Goal: Information Seeking & Learning: Learn about a topic

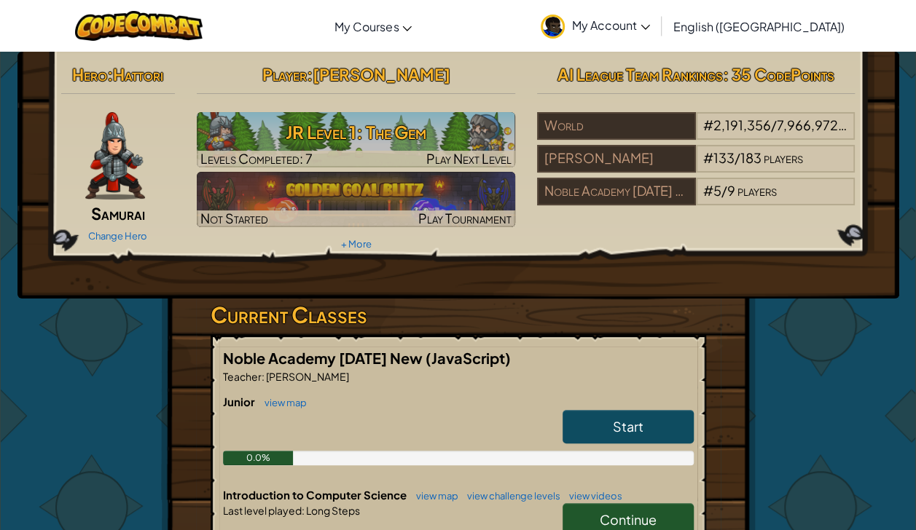
click at [642, 511] on span "Continue" at bounding box center [627, 519] width 57 height 17
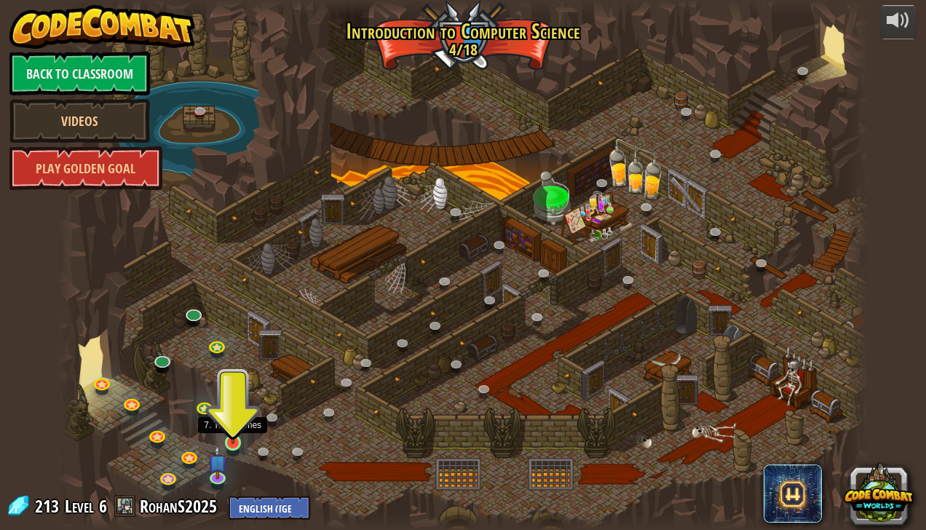
click at [228, 424] on img at bounding box center [233, 421] width 20 height 46
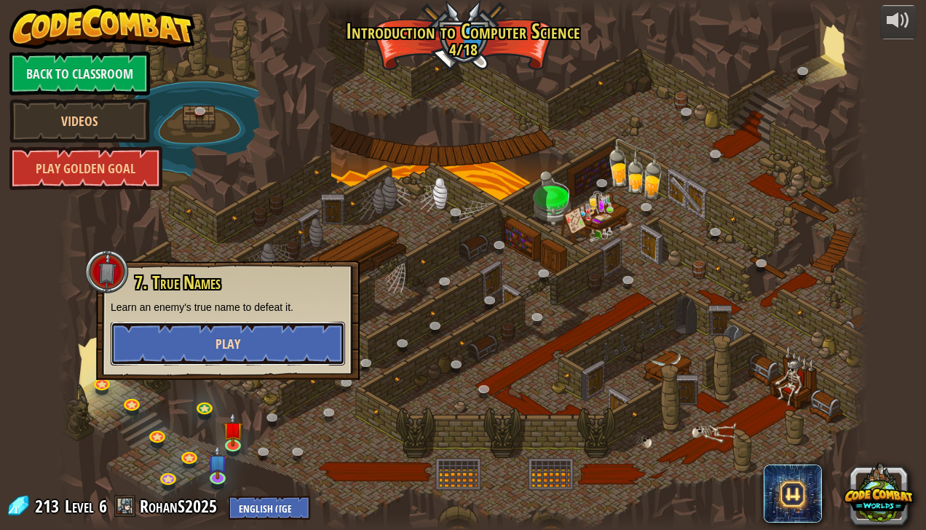
click at [243, 326] on button "Play" at bounding box center [228, 344] width 235 height 44
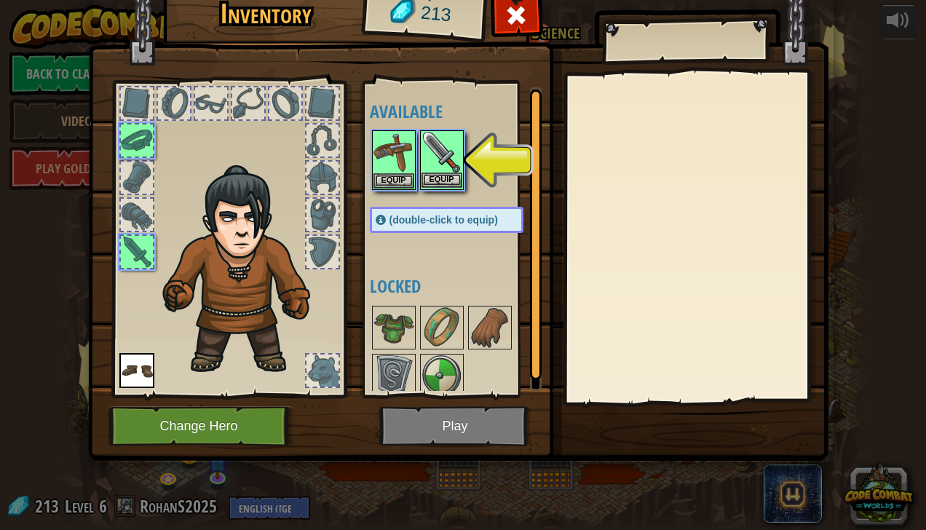
click at [434, 156] on img at bounding box center [442, 152] width 41 height 41
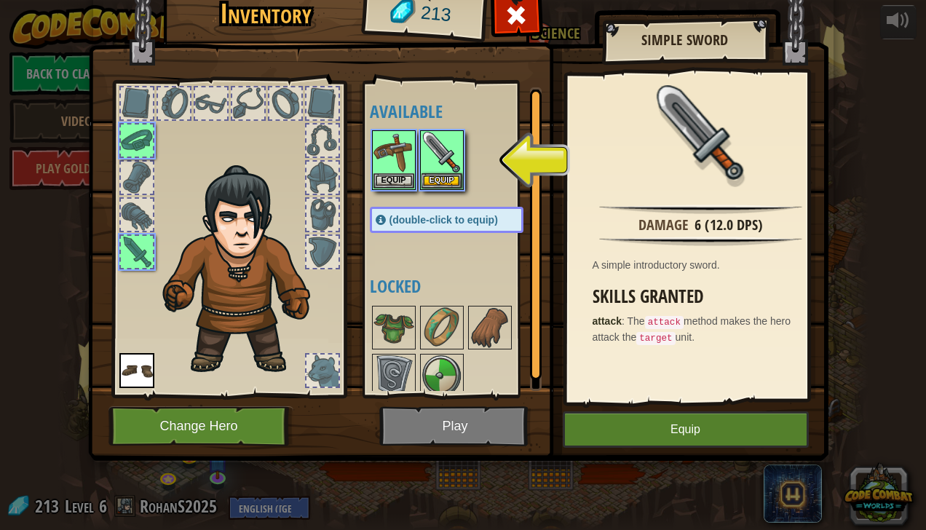
click at [494, 417] on img at bounding box center [458, 196] width 741 height 529
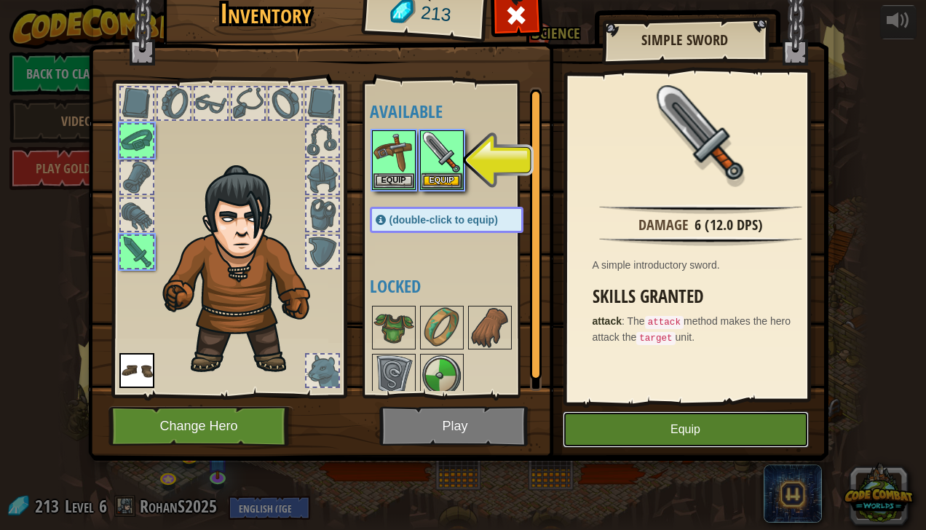
click at [749, 428] on button "Equip" at bounding box center [686, 430] width 246 height 36
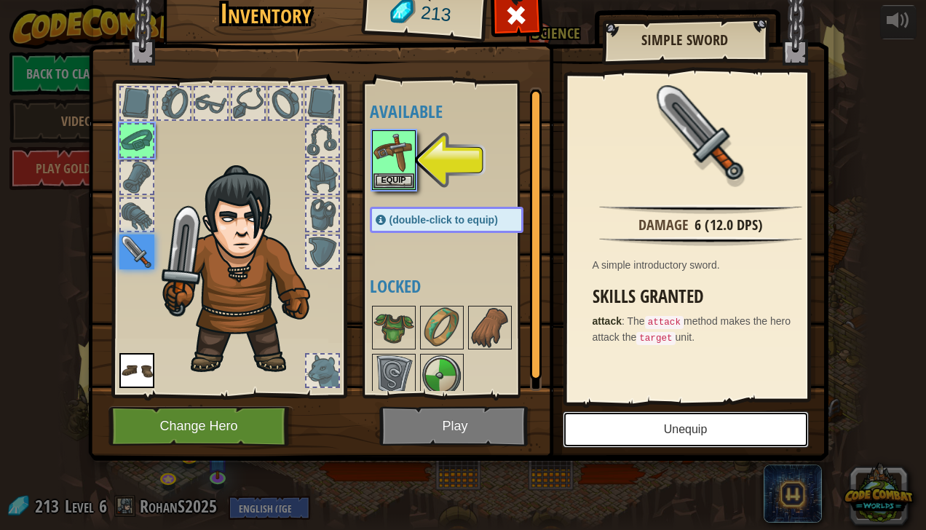
click at [653, 427] on button "Unequip" at bounding box center [686, 430] width 246 height 36
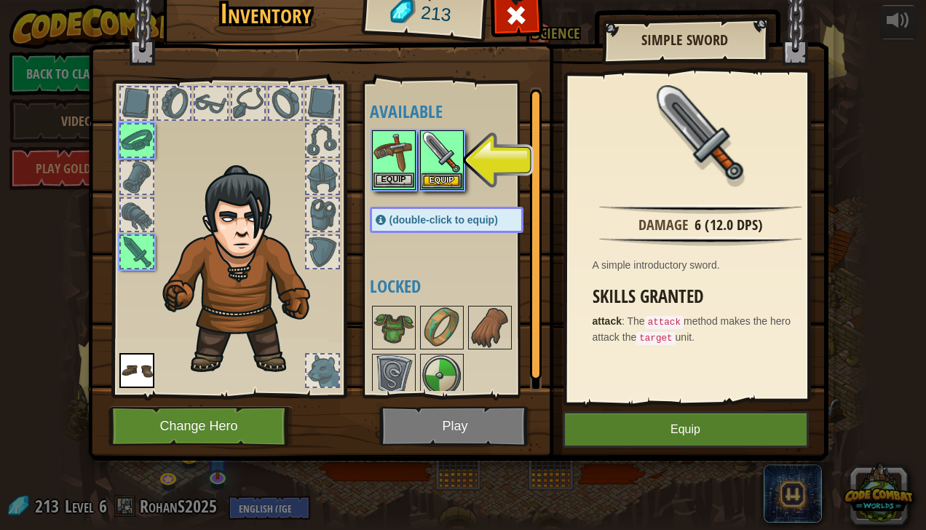
click at [398, 159] on img at bounding box center [394, 152] width 41 height 41
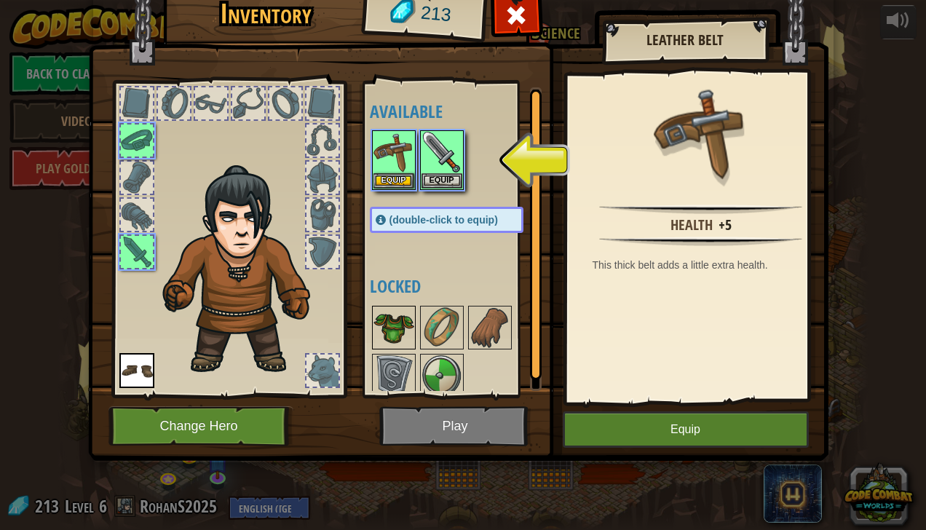
click at [399, 319] on img at bounding box center [394, 327] width 41 height 41
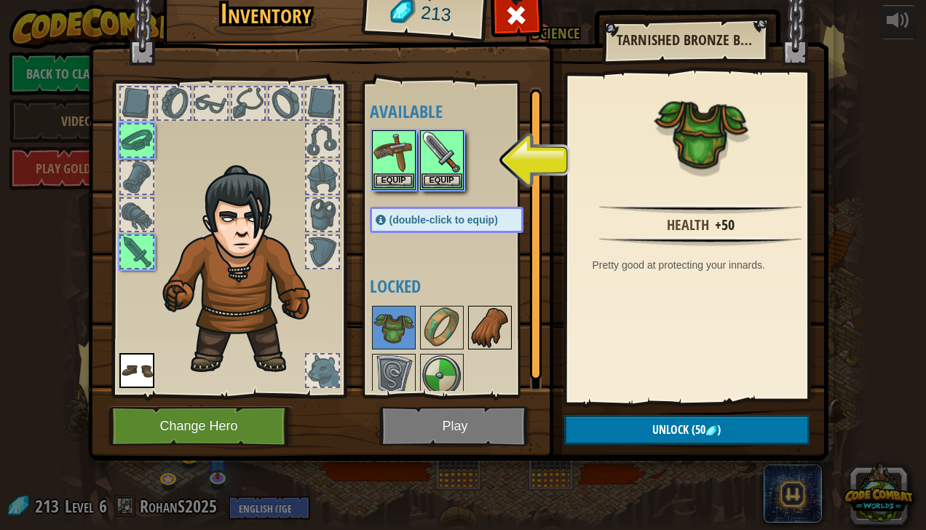
click at [475, 319] on img at bounding box center [490, 327] width 41 height 41
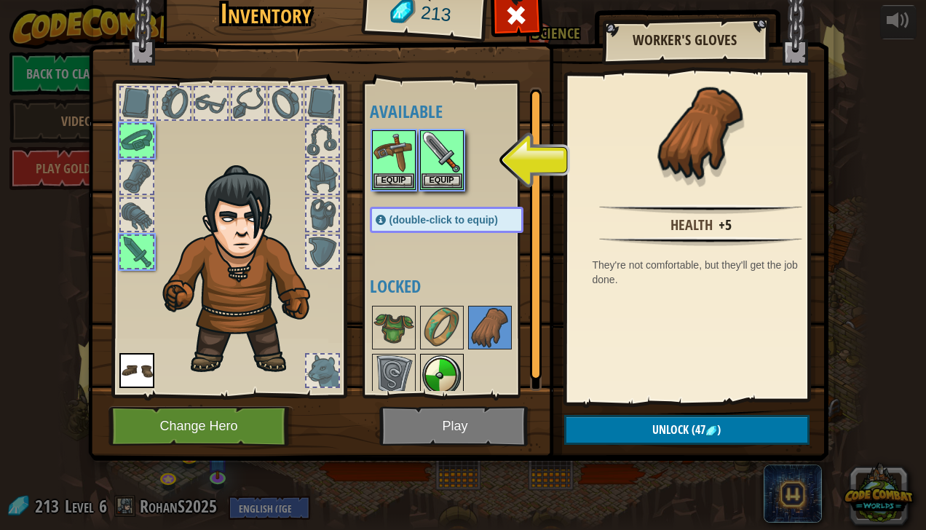
click at [436, 372] on img at bounding box center [442, 375] width 41 height 41
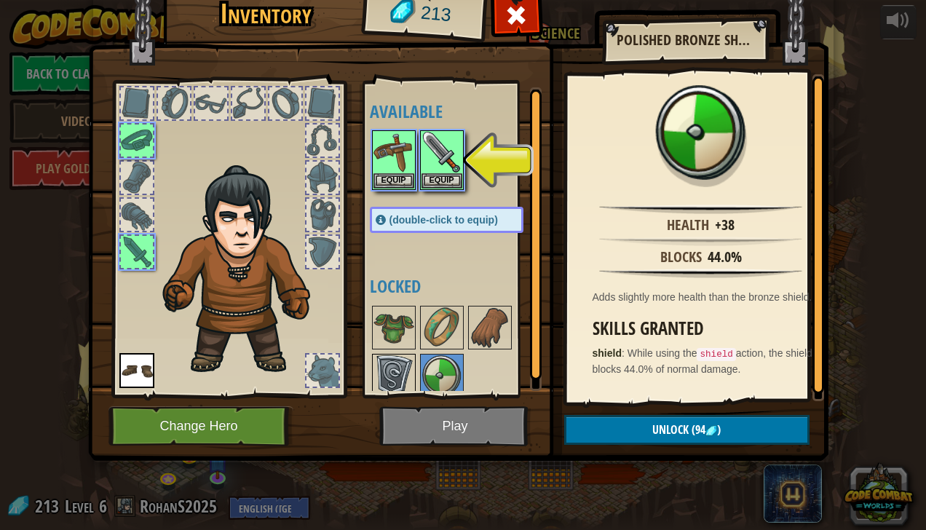
click at [374, 358] on img at bounding box center [394, 375] width 41 height 41
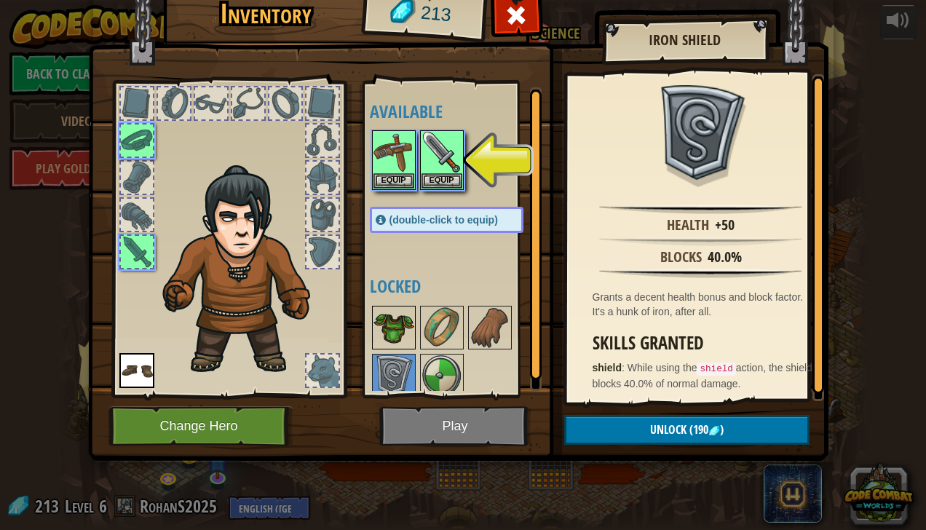
click at [385, 323] on img at bounding box center [394, 327] width 41 height 41
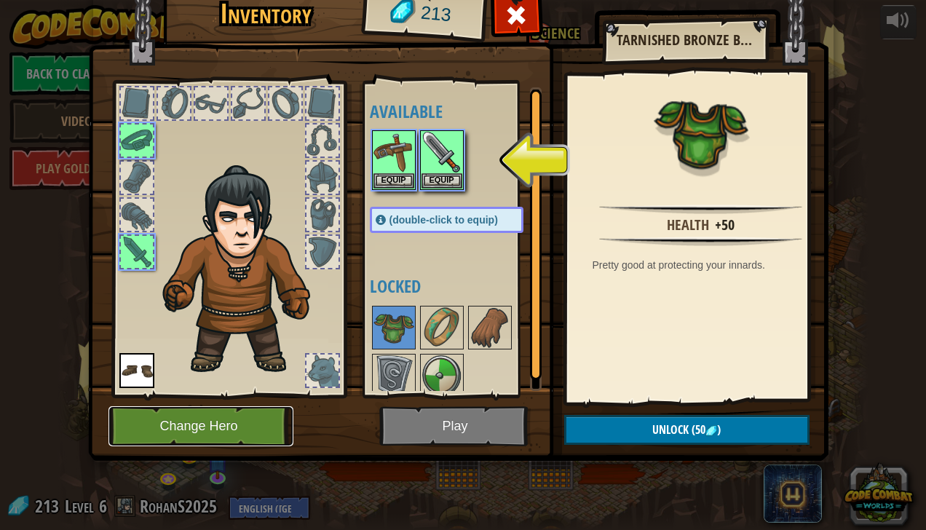
click at [263, 416] on button "Change Hero" at bounding box center [201, 426] width 185 height 40
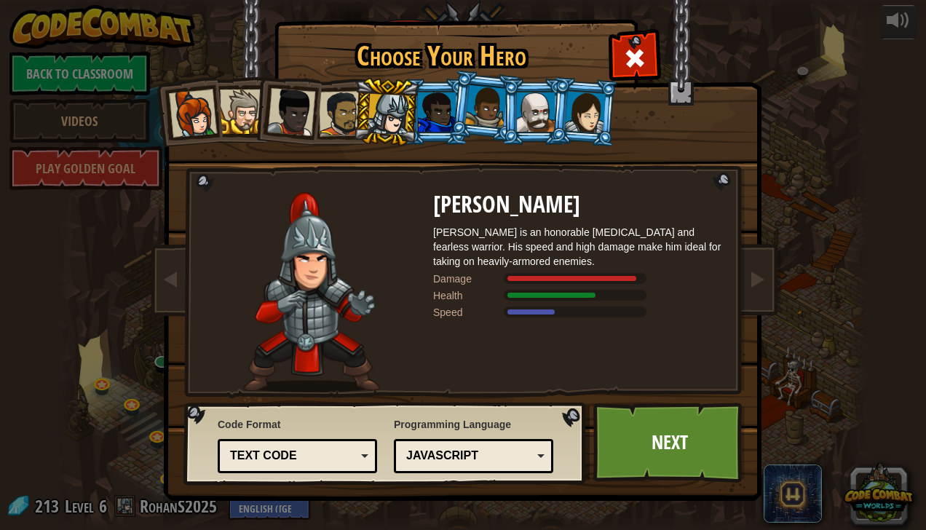
click at [198, 115] on div at bounding box center [193, 114] width 48 height 48
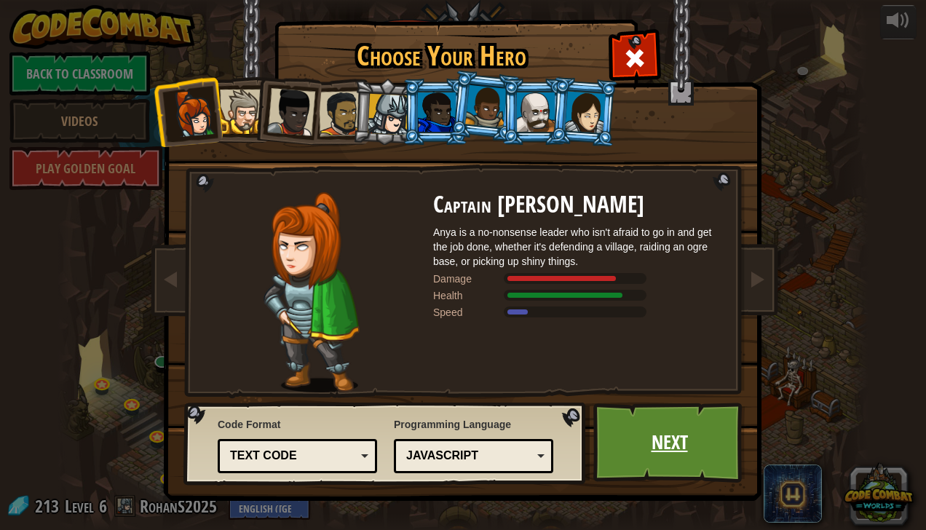
click at [656, 425] on link "Next" at bounding box center [670, 443] width 152 height 80
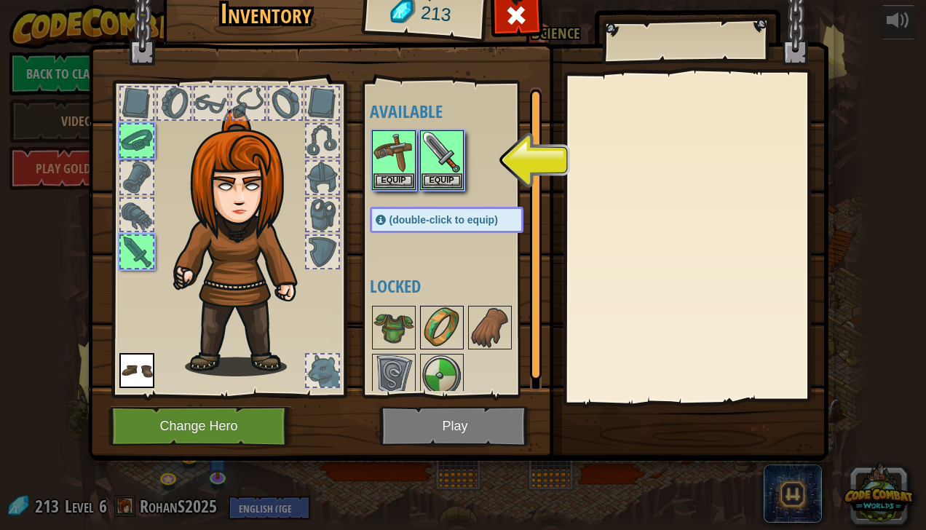
click at [436, 330] on img at bounding box center [442, 327] width 41 height 41
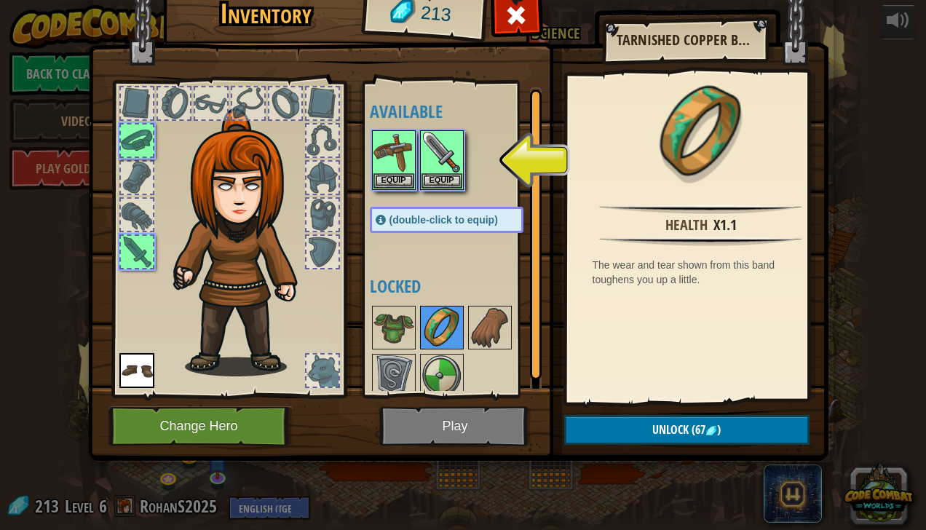
click at [431, 328] on img at bounding box center [442, 327] width 41 height 41
click at [438, 358] on img at bounding box center [442, 375] width 41 height 41
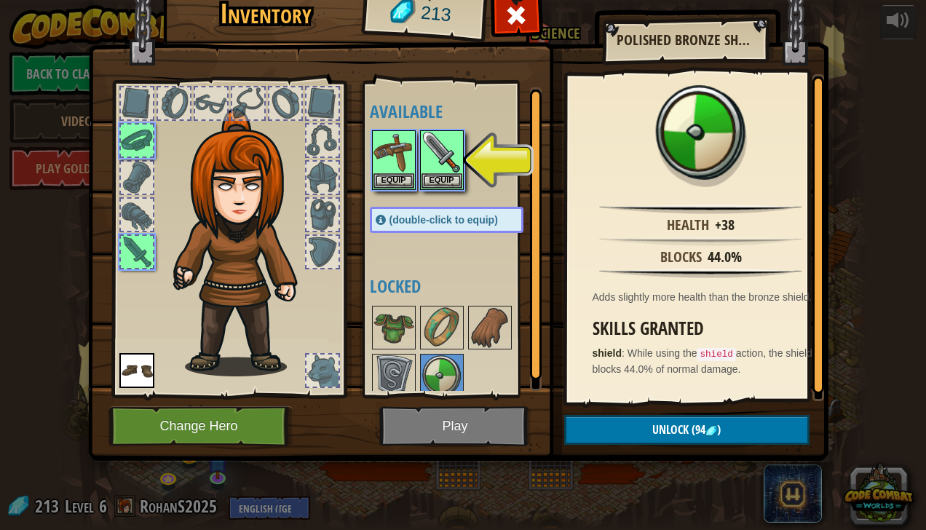
click at [474, 421] on img at bounding box center [458, 196] width 741 height 529
click at [472, 421] on img at bounding box center [458, 196] width 741 height 529
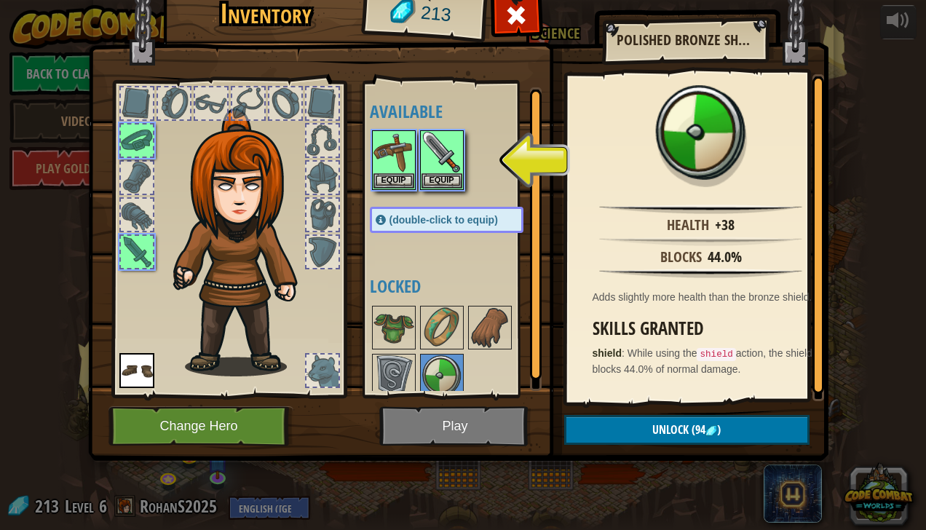
click at [472, 421] on img at bounding box center [458, 196] width 741 height 529
click at [428, 167] on img at bounding box center [442, 152] width 41 height 41
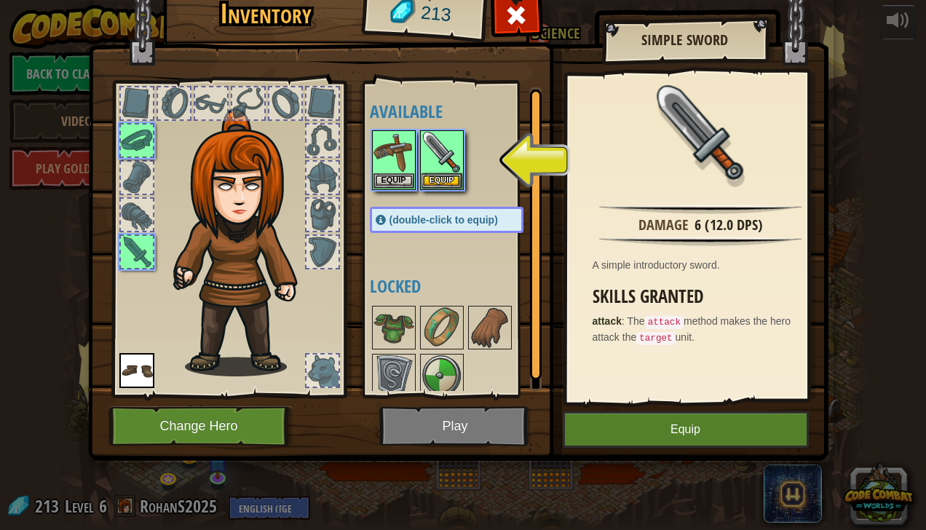
click at [491, 417] on img at bounding box center [458, 196] width 741 height 529
click at [440, 140] on img at bounding box center [442, 152] width 41 height 41
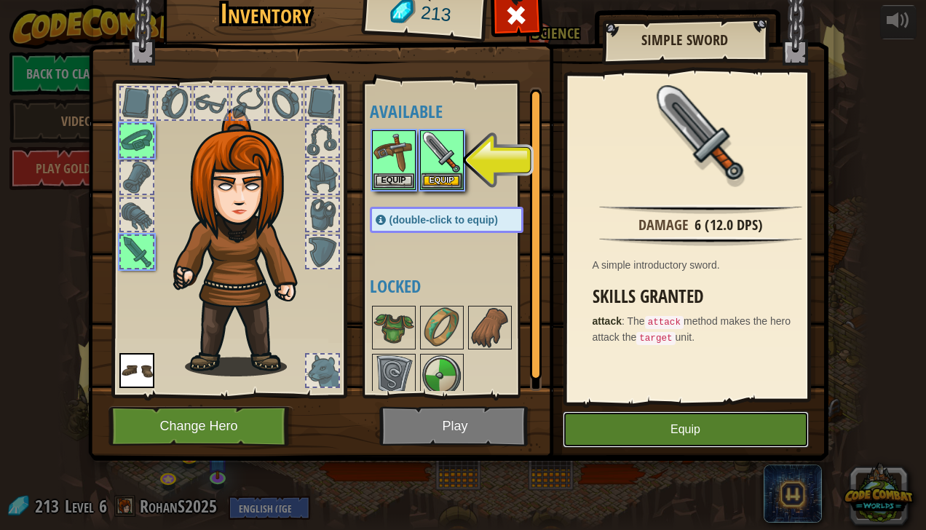
click at [694, 420] on button "Equip" at bounding box center [686, 430] width 246 height 36
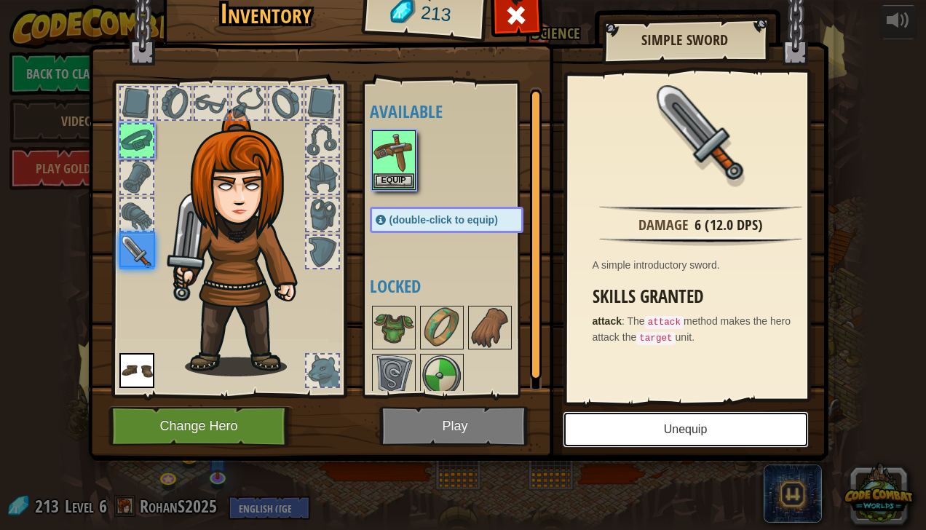
click at [694, 420] on button "Unequip" at bounding box center [686, 430] width 246 height 36
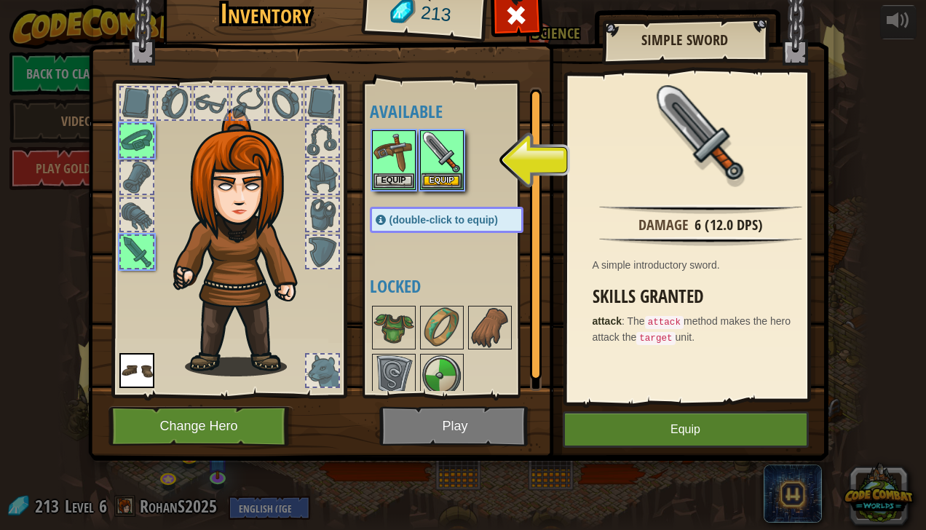
click at [427, 304] on div at bounding box center [461, 352] width 183 height 96
click at [436, 367] on img at bounding box center [442, 375] width 41 height 41
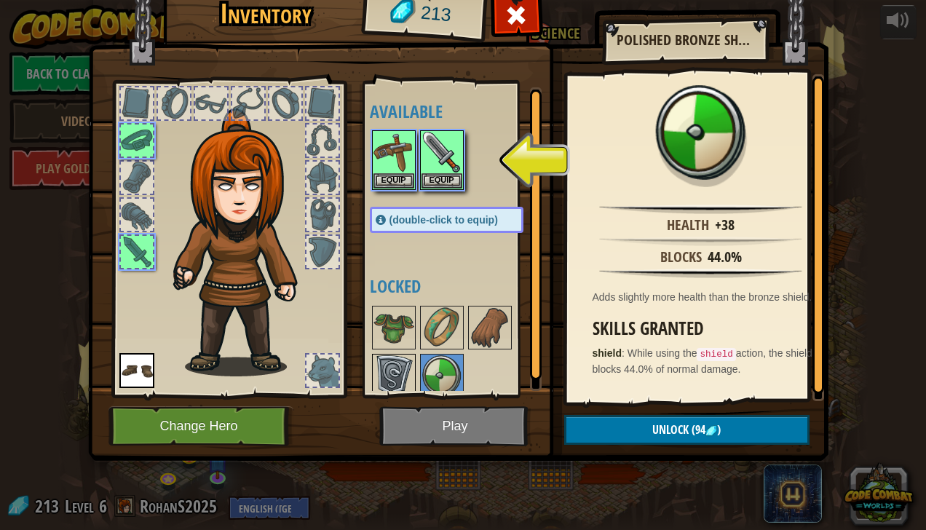
click at [385, 374] on img at bounding box center [394, 375] width 41 height 41
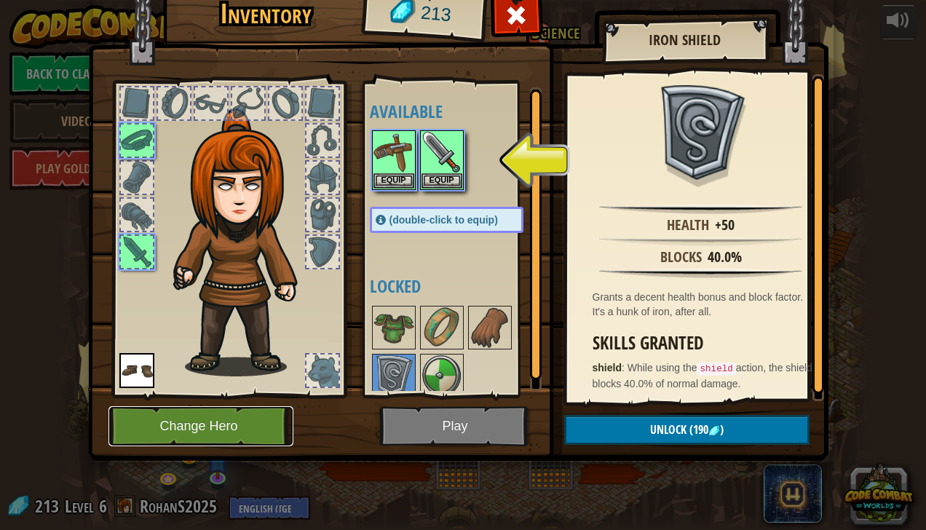
click at [160, 414] on button "Change Hero" at bounding box center [201, 426] width 185 height 40
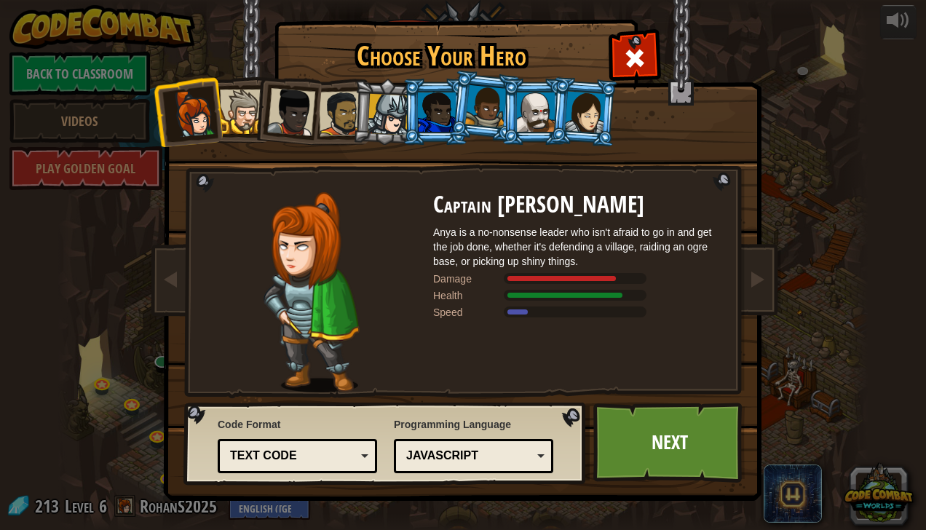
click at [245, 114] on div at bounding box center [242, 112] width 44 height 44
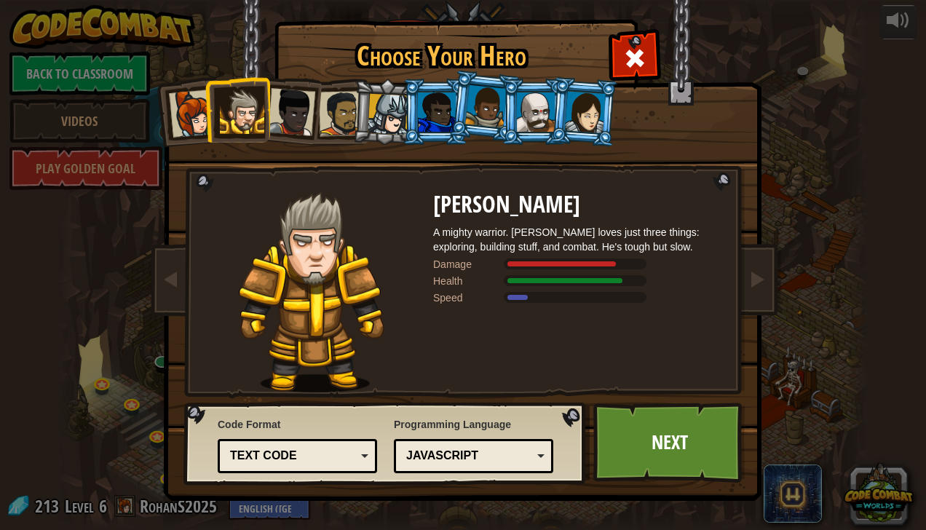
drag, startPoint x: 245, startPoint y: 114, endPoint x: 364, endPoint y: 136, distance: 121.6
click at [364, 79] on ol at bounding box center [463, 79] width 601 height 0
click at [444, 111] on div at bounding box center [437, 111] width 38 height 39
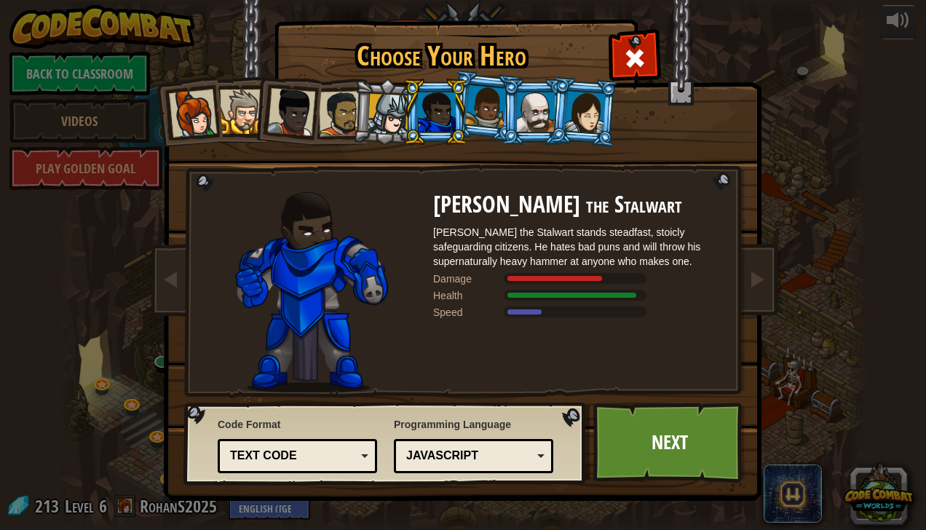
click at [594, 114] on div at bounding box center [585, 112] width 41 height 42
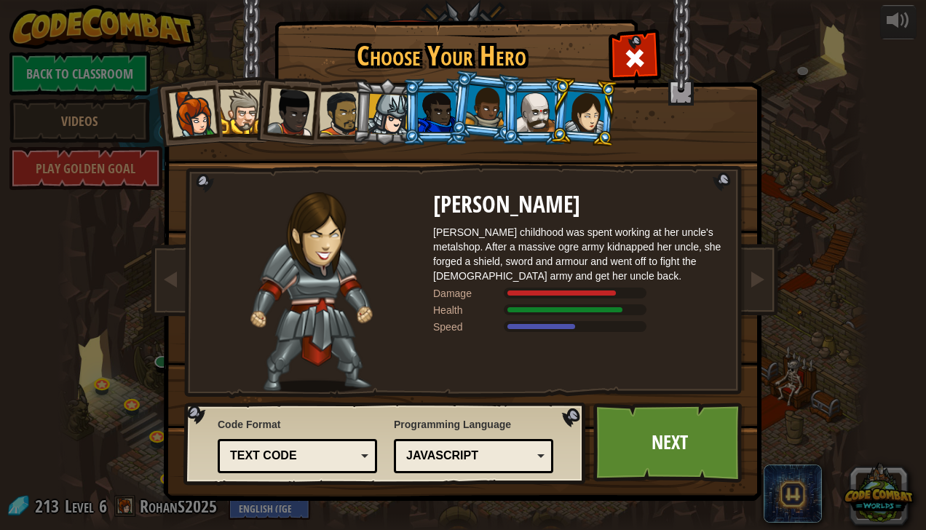
click at [419, 109] on div at bounding box center [437, 111] width 38 height 39
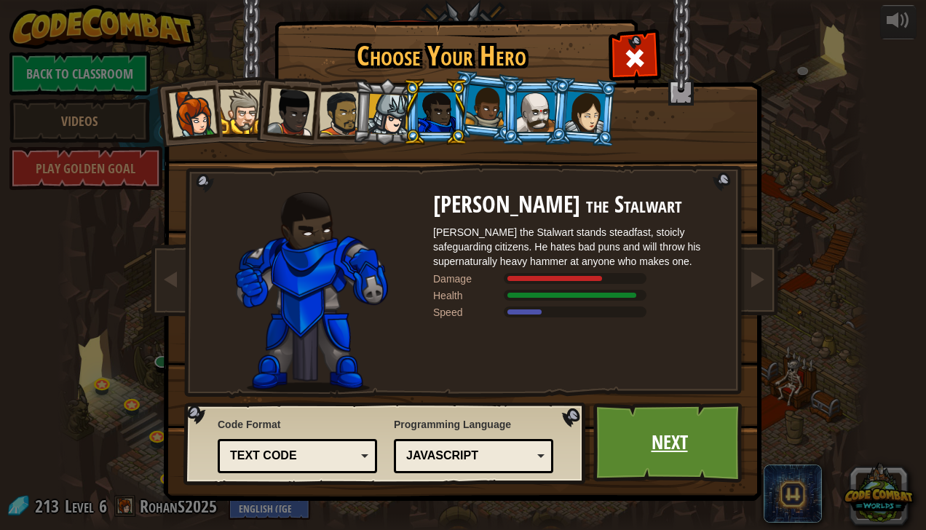
click at [672, 424] on link "Next" at bounding box center [670, 443] width 152 height 80
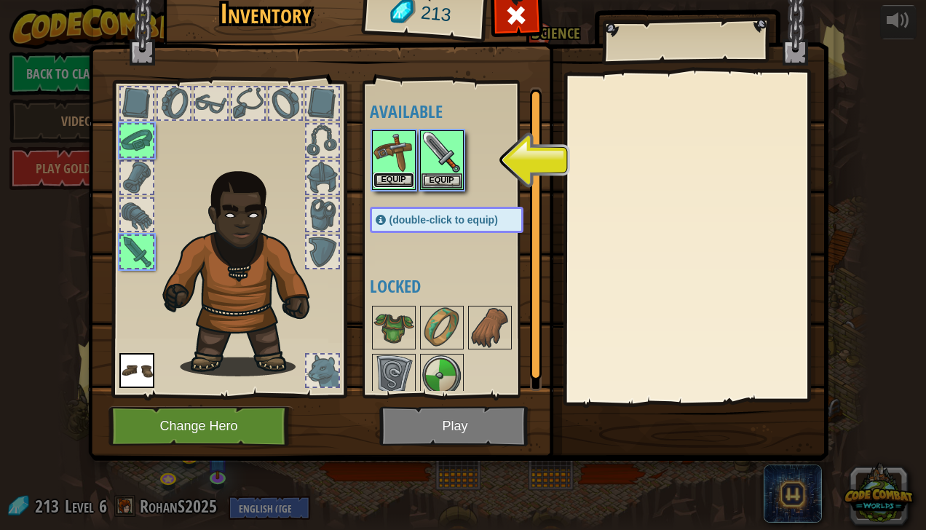
click at [388, 176] on button "Equip" at bounding box center [394, 180] width 41 height 15
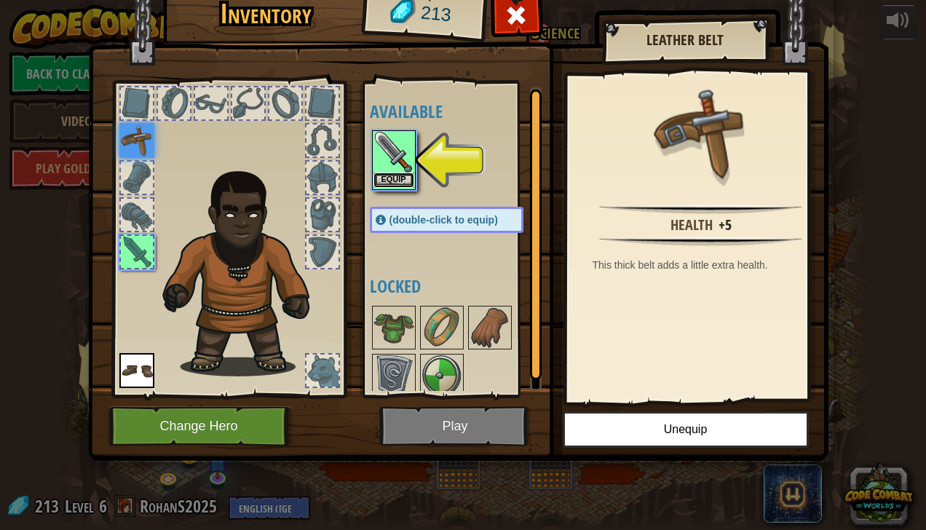
click at [390, 186] on button "Equip" at bounding box center [394, 180] width 41 height 15
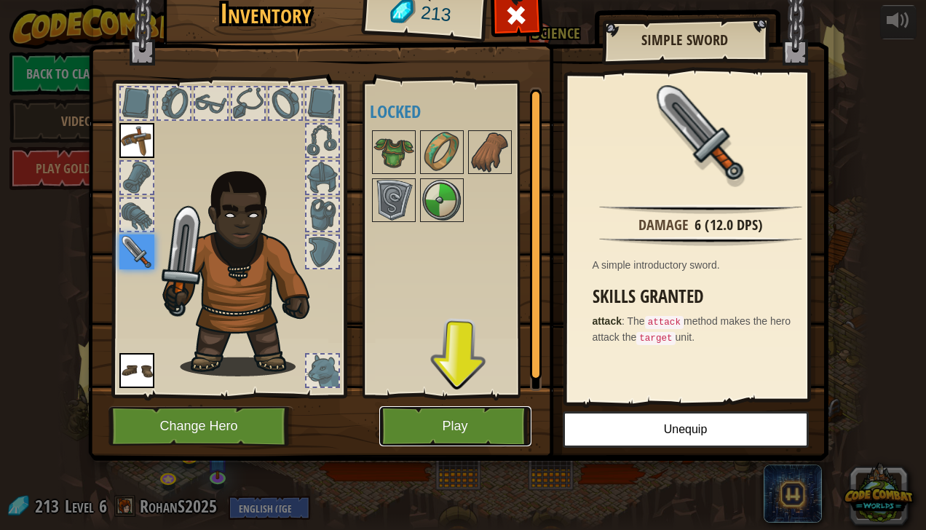
click at [441, 420] on button "Play" at bounding box center [455, 426] width 152 height 40
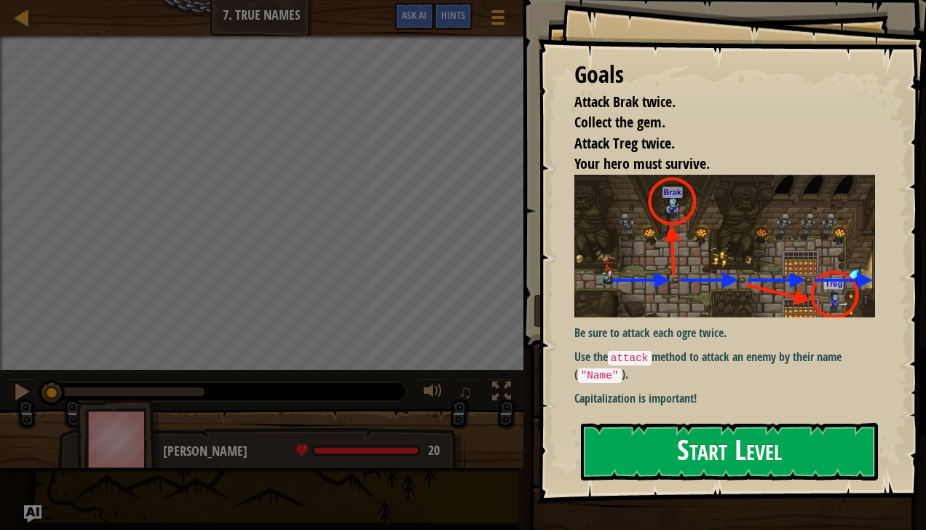
click at [694, 465] on button "Start Level" at bounding box center [729, 452] width 297 height 58
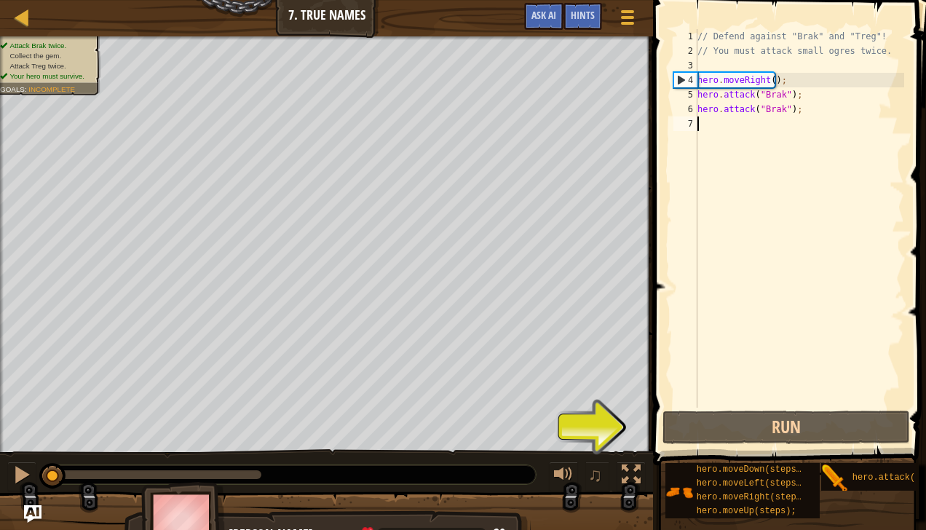
type textarea "h"
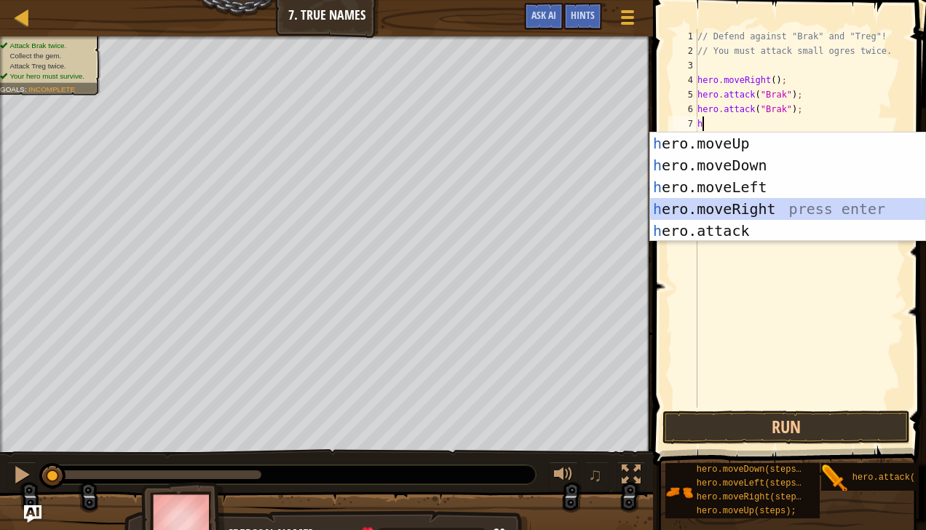
click at [744, 205] on div "h ero.moveUp press enter h ero.moveDown press enter h ero.moveLeft press enter …" at bounding box center [788, 209] width 276 height 153
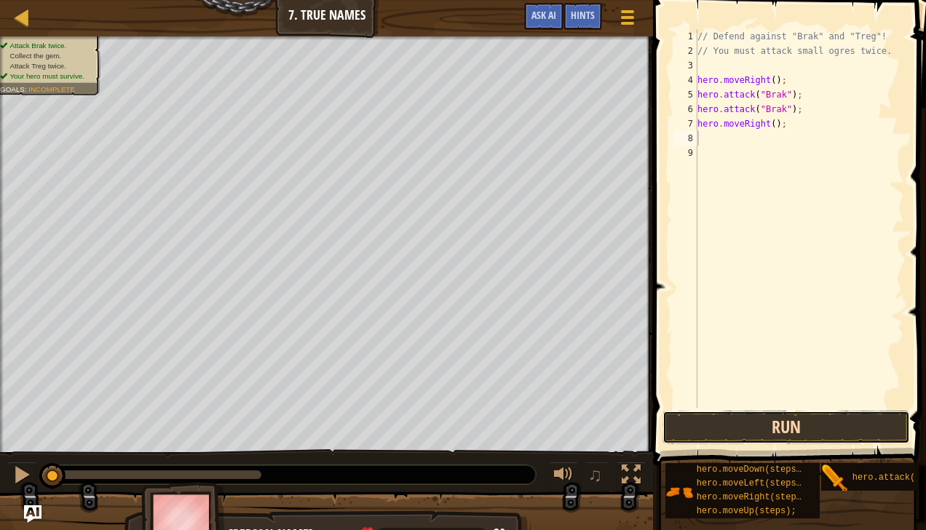
click at [685, 427] on button "Run" at bounding box center [787, 428] width 248 height 34
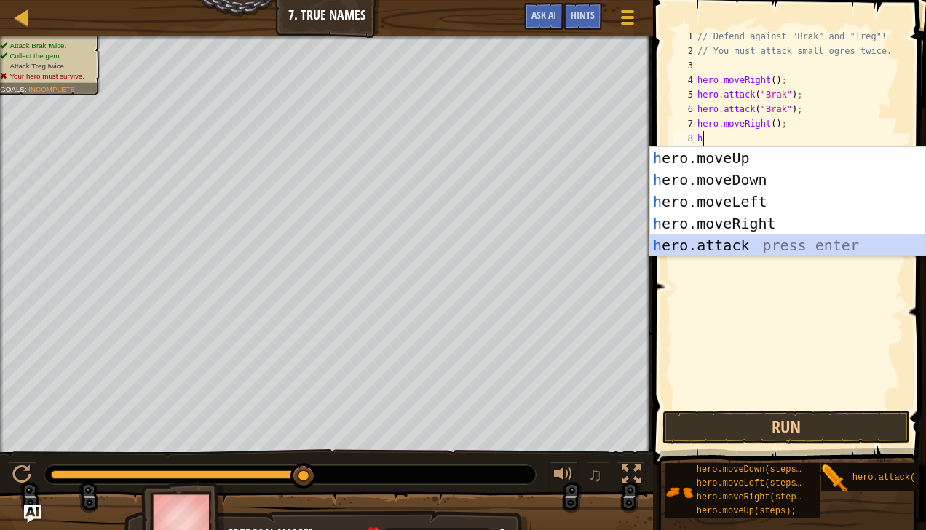
click at [759, 246] on div "h ero.moveUp press enter h ero.moveDown press enter h ero.moveLeft press enter …" at bounding box center [788, 223] width 276 height 153
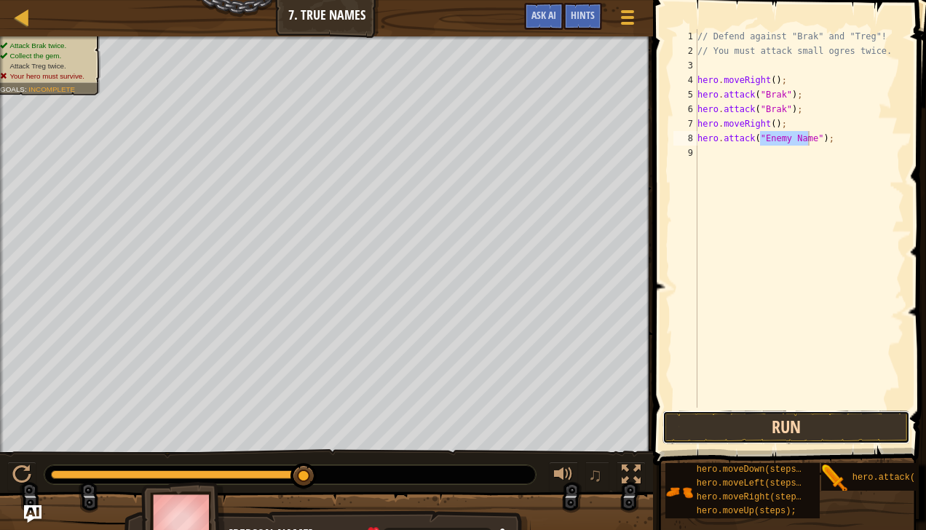
click at [752, 418] on button "Run" at bounding box center [787, 428] width 248 height 34
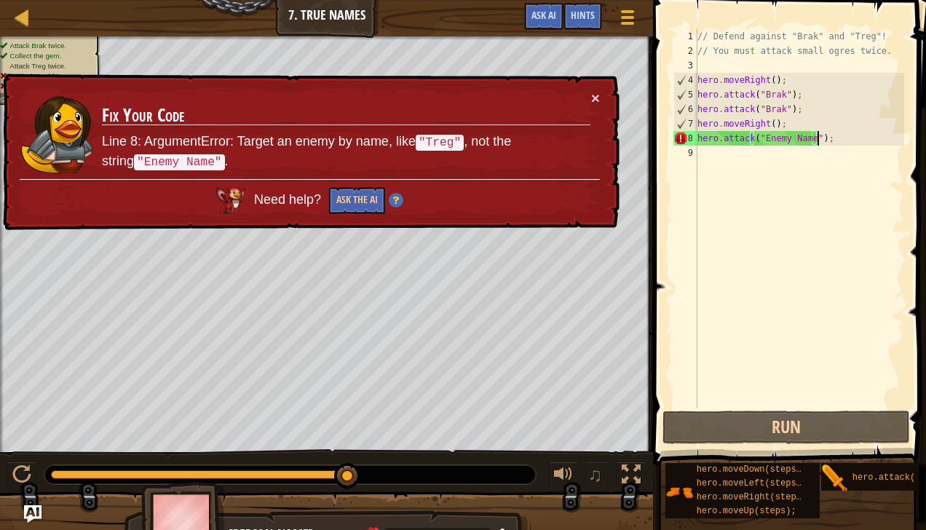
click at [820, 137] on div "// Defend against "Brak" and "Treg"! // You must attack small ogres twice. hero…" at bounding box center [800, 233] width 210 height 408
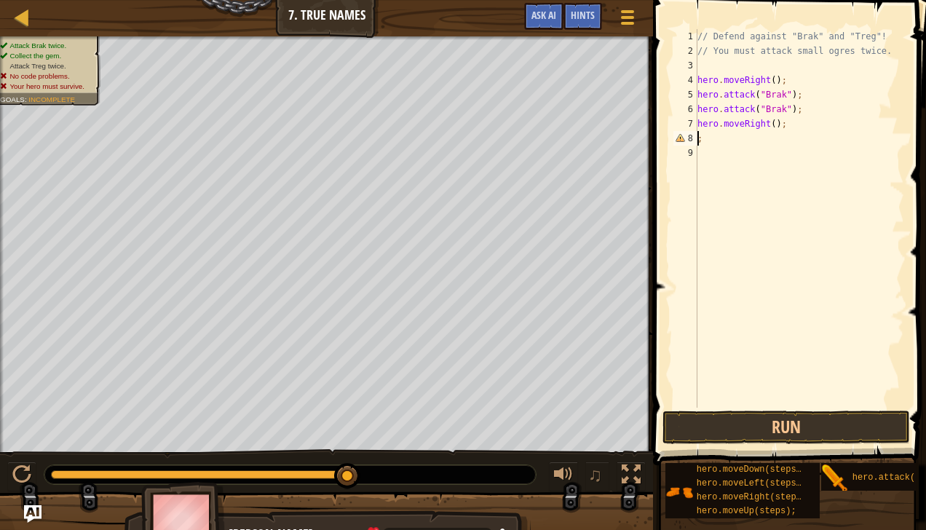
type textarea "hero.moveRight();;"
click at [705, 141] on div "// Defend against "Brak" and "Treg"! // You must attack small ogres twice. hero…" at bounding box center [800, 233] width 210 height 408
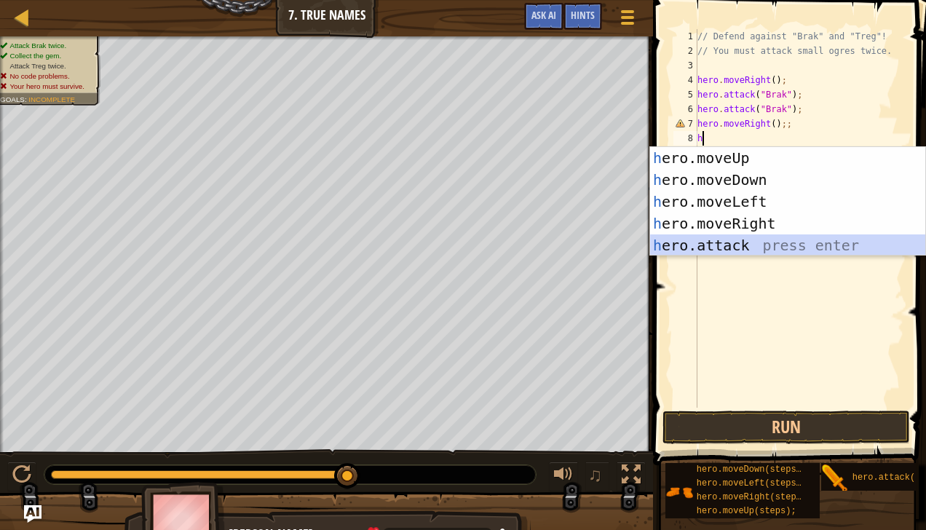
click at [725, 242] on div "h ero.moveUp press enter h ero.moveDown press enter h ero.moveLeft press enter …" at bounding box center [788, 223] width 276 height 153
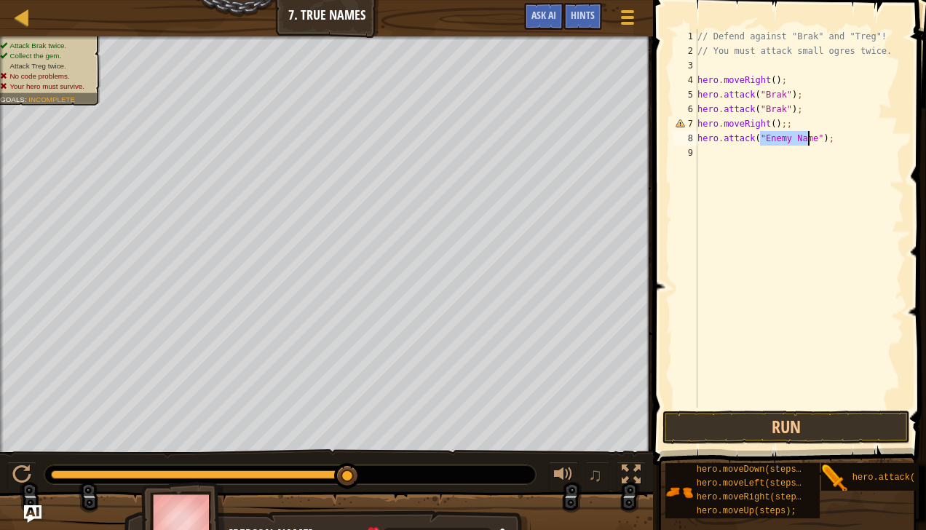
click at [763, 134] on div "// Defend against "Brak" and "Treg"! // You must attack small ogres twice. hero…" at bounding box center [800, 218] width 210 height 379
click at [808, 434] on button "Run" at bounding box center [787, 428] width 248 height 34
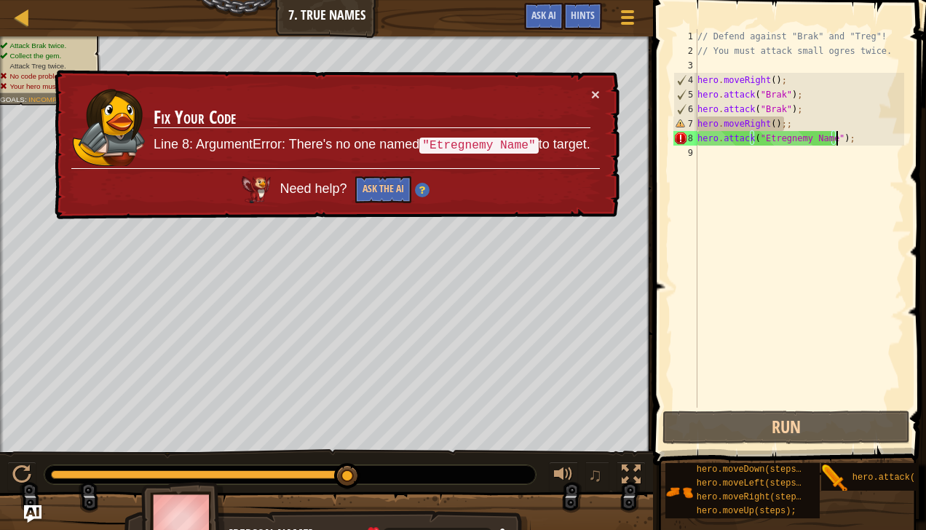
click at [839, 140] on div "// Defend against "Brak" and "Treg"! // You must attack small ogres twice. hero…" at bounding box center [800, 233] width 210 height 408
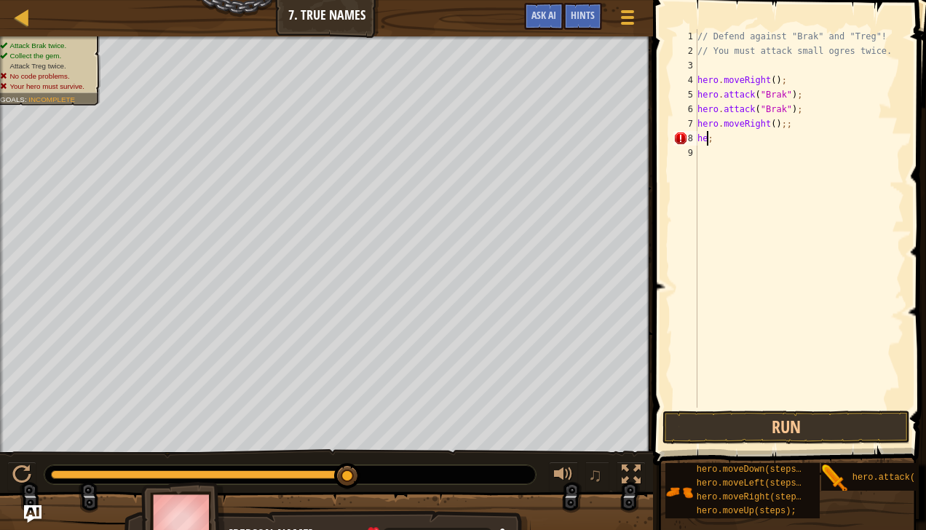
scroll to position [7, 0]
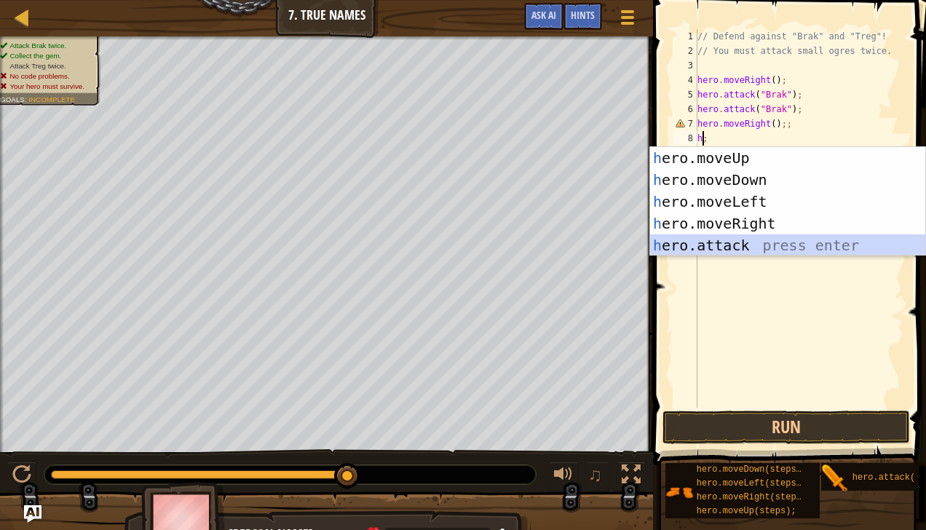
click at [801, 246] on div "h ero.moveUp press enter h ero.moveDown press enter h ero.moveLeft press enter …" at bounding box center [788, 223] width 276 height 153
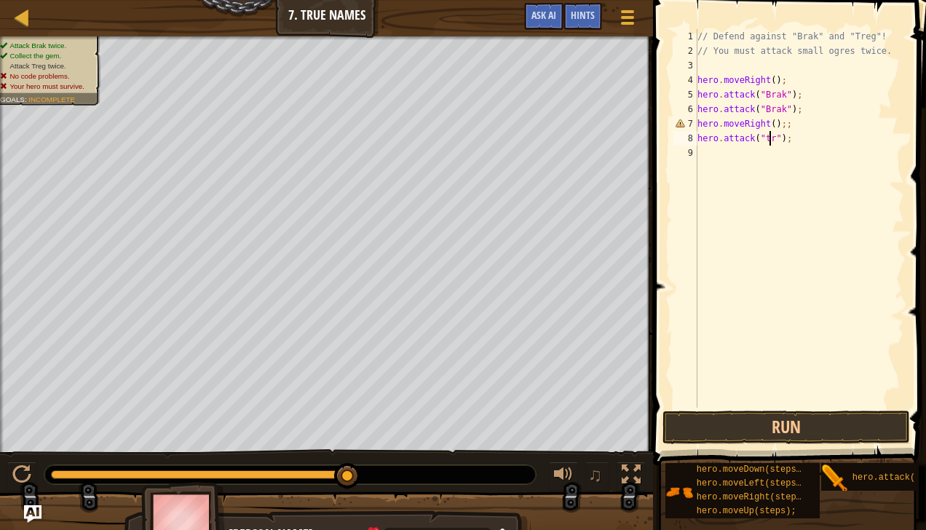
scroll to position [7, 6]
type textarea "hero.attack("treg");"
click at [696, 149] on div "9" at bounding box center [686, 153] width 24 height 15
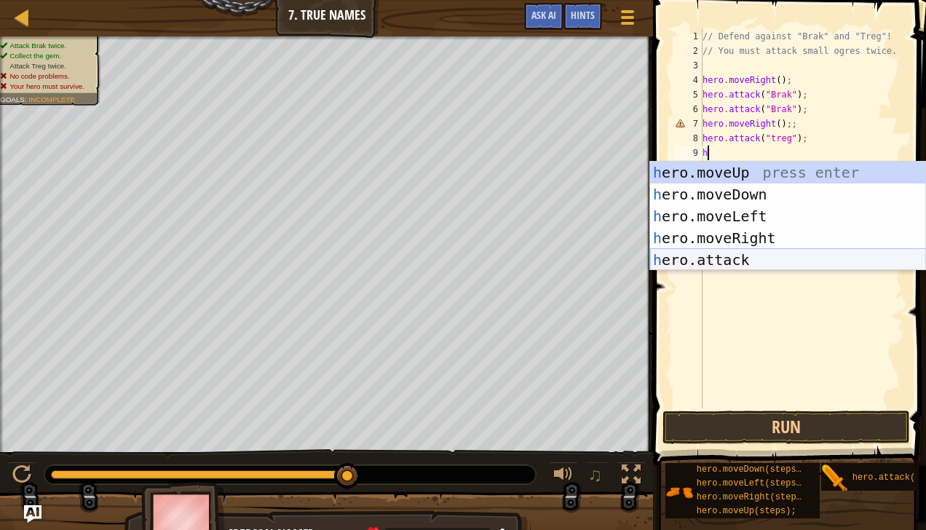
click at [762, 256] on div "h ero.moveUp press enter h ero.moveDown press enter h ero.moveLeft press enter …" at bounding box center [788, 238] width 276 height 153
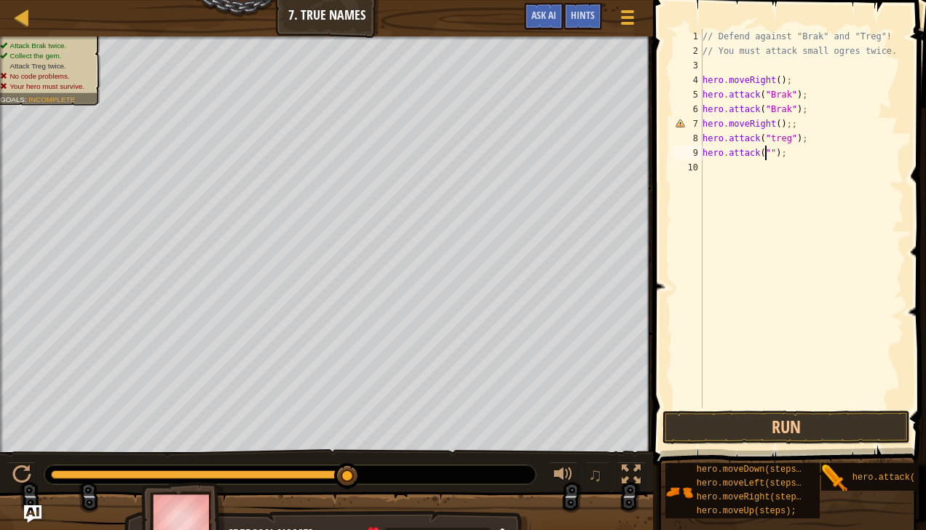
scroll to position [7, 6]
type textarea "hero.attack("treg");"
click at [701, 167] on div "10" at bounding box center [688, 167] width 29 height 15
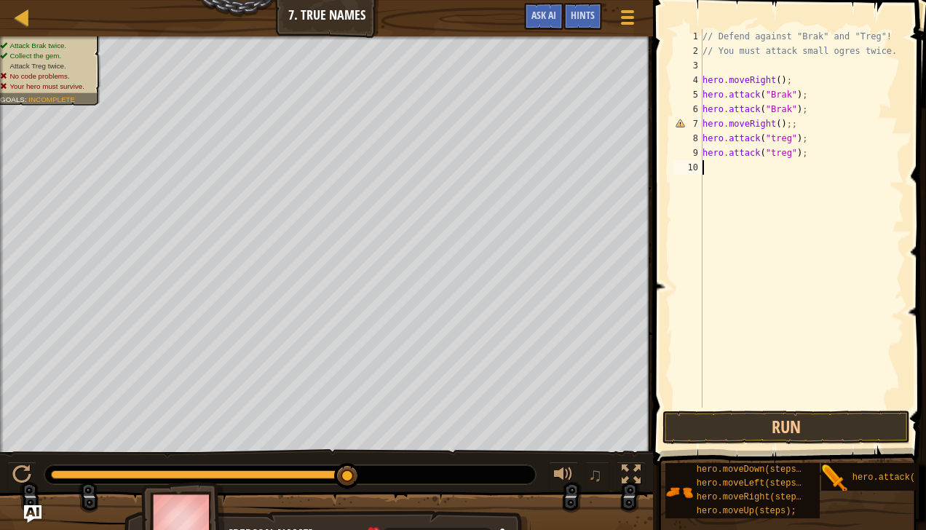
type textarea "h"
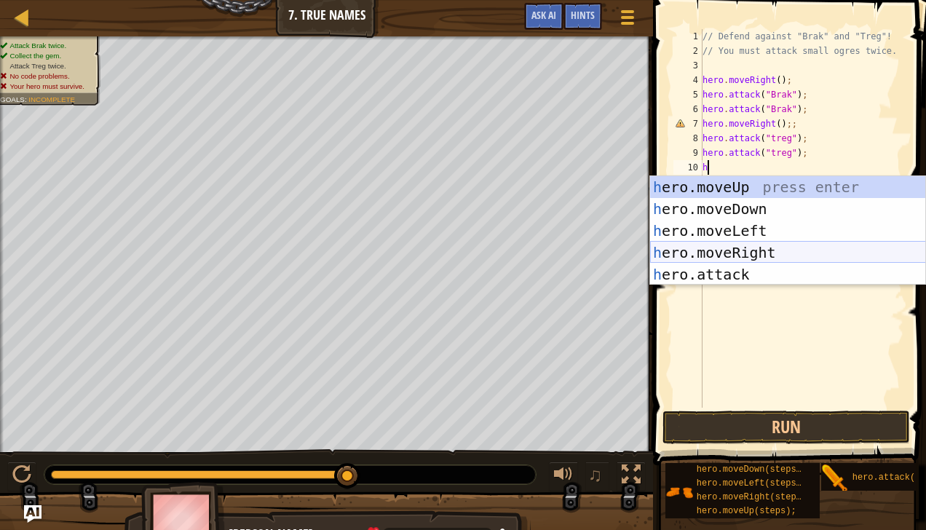
click at [782, 252] on div "h ero.moveUp press enter h ero.moveDown press enter h ero.moveLeft press enter …" at bounding box center [788, 252] width 276 height 153
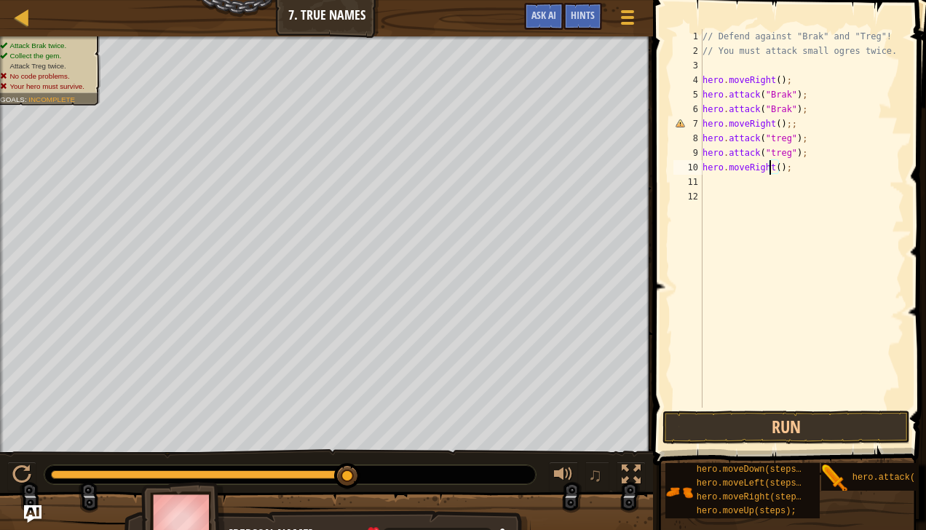
click at [772, 168] on div "// Defend against "Brak" and "Treg"! // You must attack small ogres twice. hero…" at bounding box center [802, 233] width 205 height 408
click at [774, 167] on div "// Defend against "Brak" and "Treg"! // You must attack small ogres twice. hero…" at bounding box center [802, 233] width 205 height 408
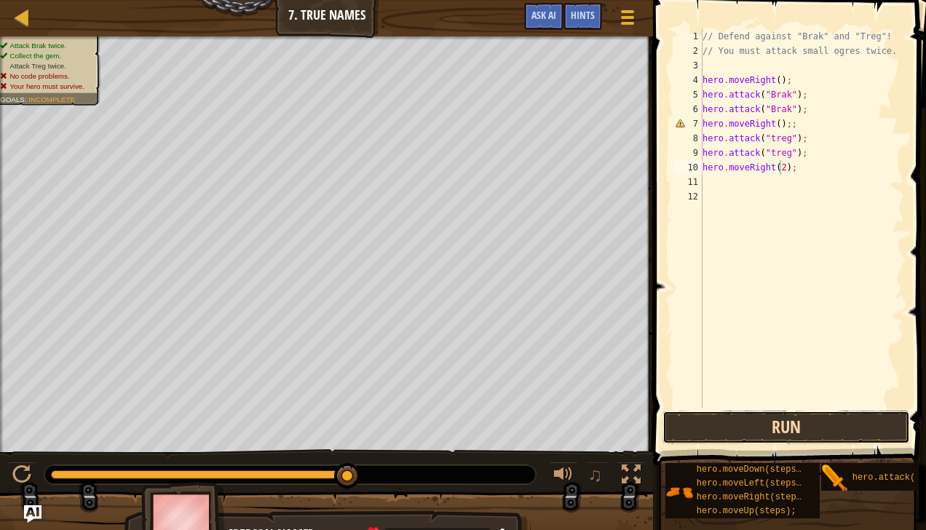
click at [869, 427] on button "Run" at bounding box center [787, 428] width 248 height 34
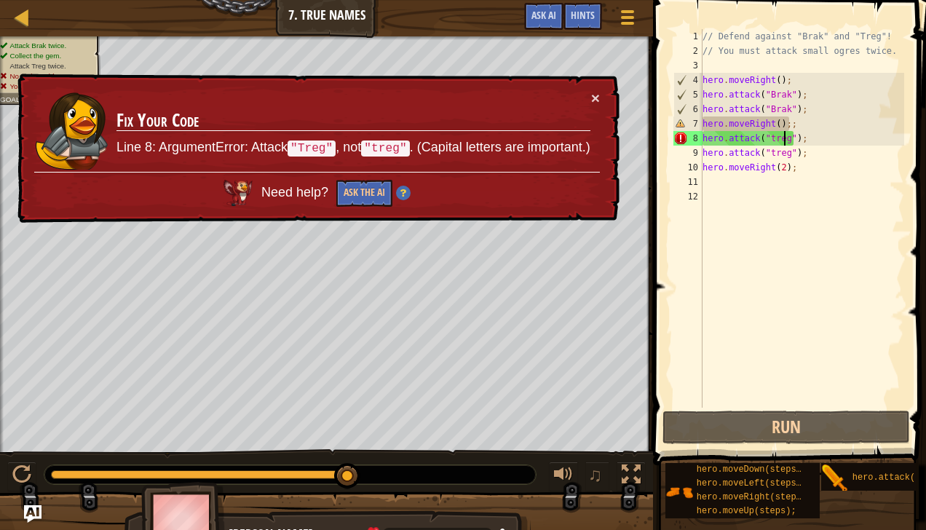
click at [782, 140] on div "// Defend against "Brak" and "Treg"! // You must attack small ogres twice. hero…" at bounding box center [802, 233] width 205 height 408
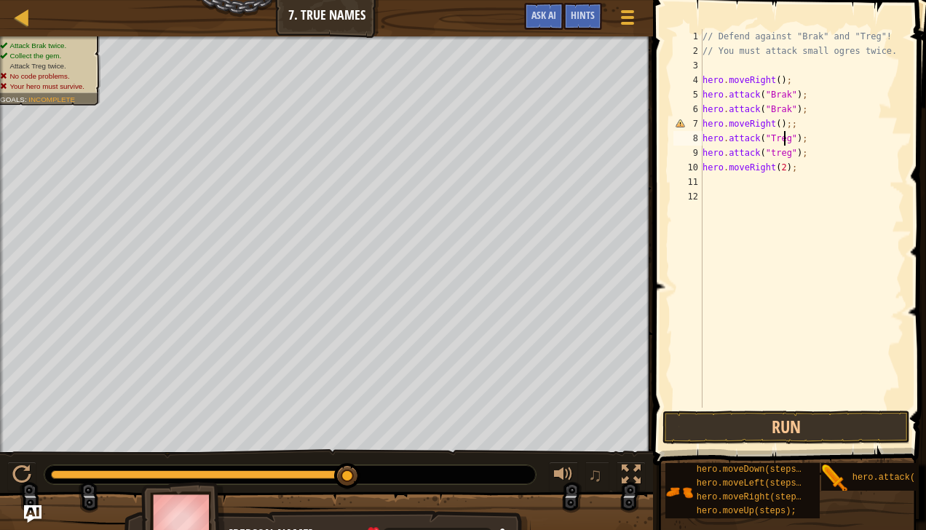
scroll to position [7, 7]
click at [783, 154] on div "// Defend against "Brak" and "Treg"! // You must attack small ogres twice. hero…" at bounding box center [802, 233] width 205 height 408
click at [767, 152] on div "// Defend against "Brak" and "Treg"! // You must attack small ogres twice. hero…" at bounding box center [802, 233] width 205 height 408
click at [769, 151] on div "// Defend against "Brak" and "Treg"! // You must attack small ogres twice. hero…" at bounding box center [802, 233] width 205 height 408
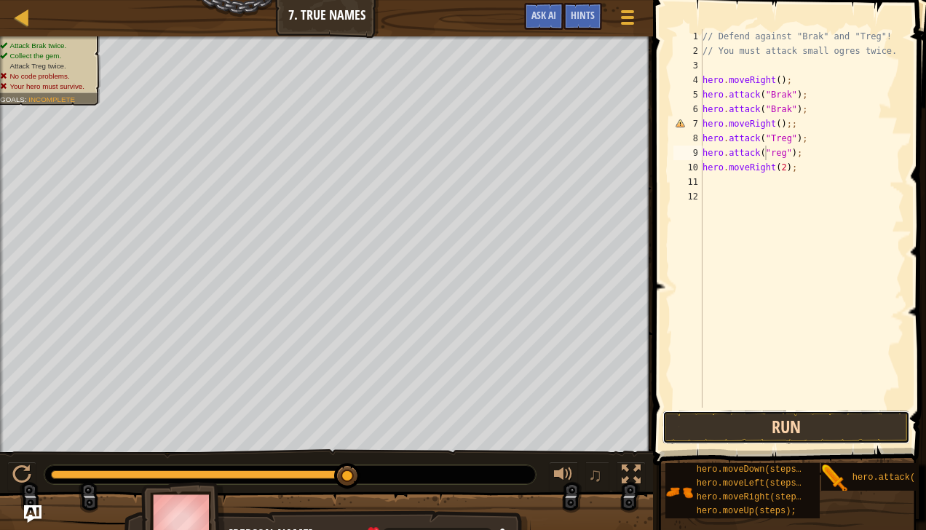
click at [795, 435] on button "Run" at bounding box center [787, 428] width 248 height 34
click at [723, 430] on button "Run" at bounding box center [787, 428] width 248 height 34
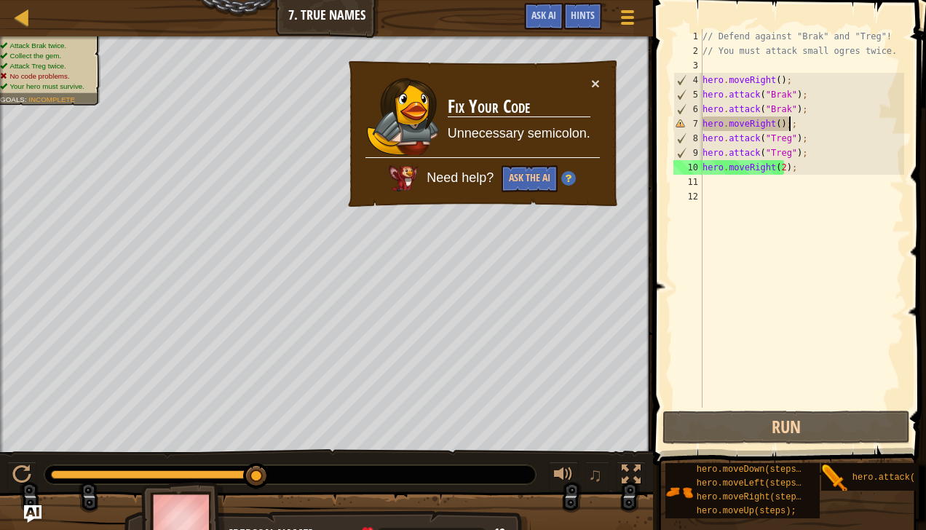
click at [801, 124] on div "// Defend against "Brak" and "Treg"! // You must attack small ogres twice. hero…" at bounding box center [802, 233] width 205 height 408
type textarea "hero.moveRight();"
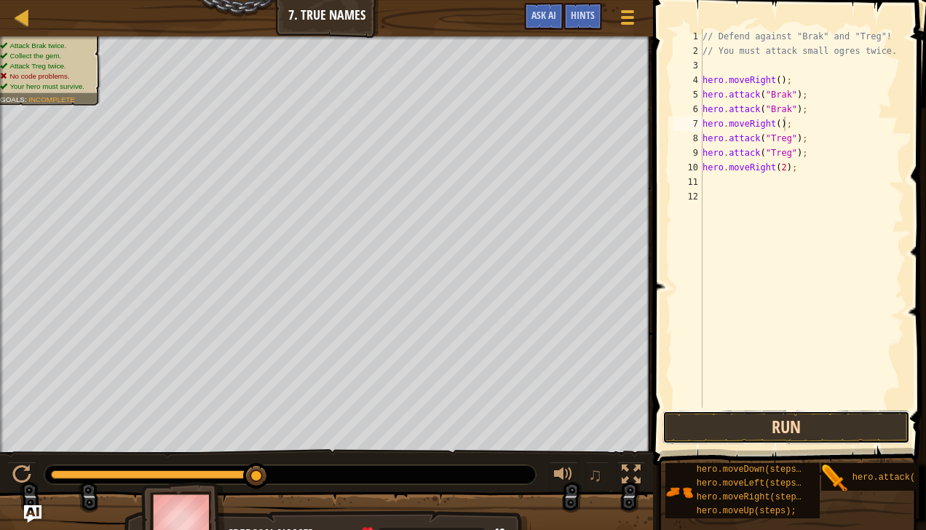
click at [743, 420] on button "Run" at bounding box center [787, 428] width 248 height 34
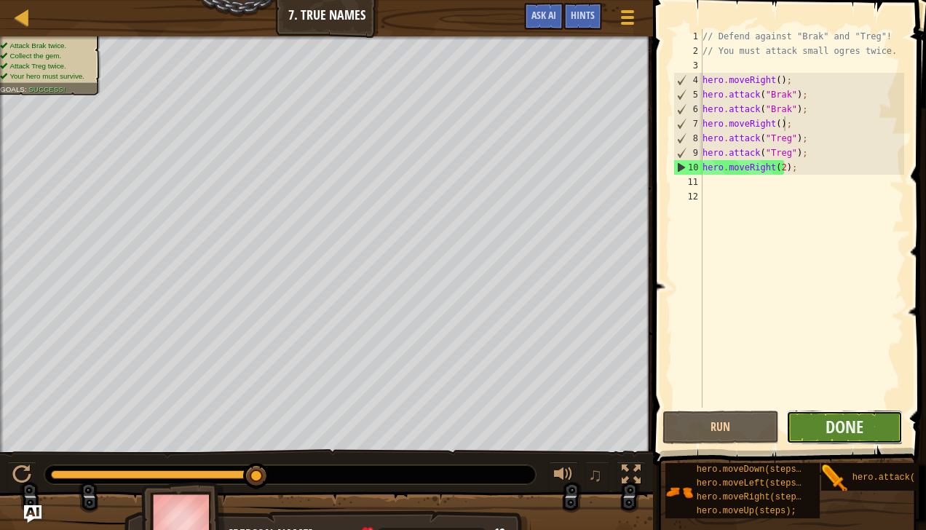
click at [820, 417] on button "Done" at bounding box center [845, 428] width 117 height 34
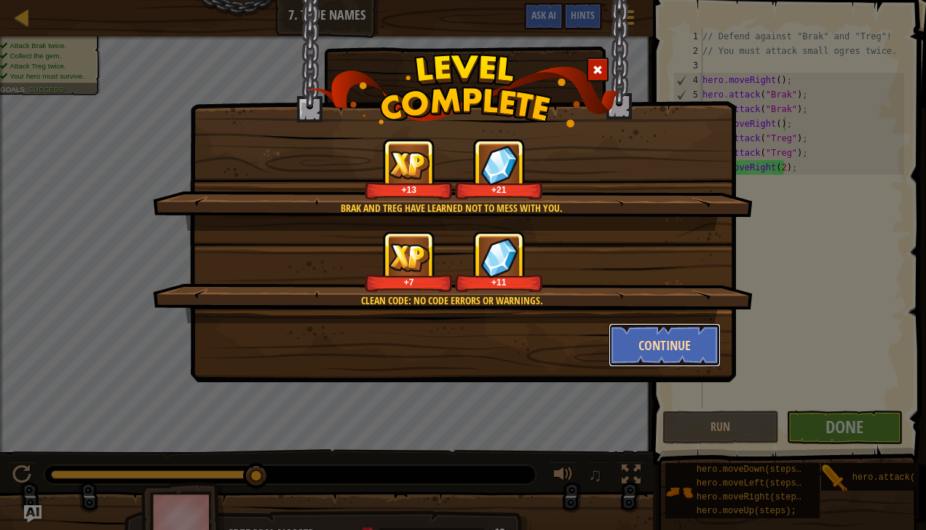
click at [657, 341] on button "Continue" at bounding box center [665, 345] width 113 height 44
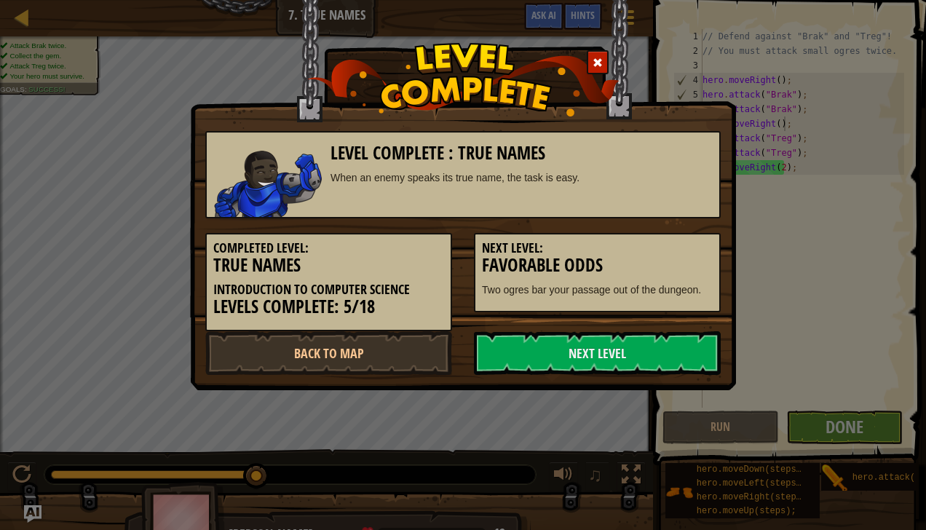
click at [657, 341] on link "Next Level" at bounding box center [597, 353] width 247 height 44
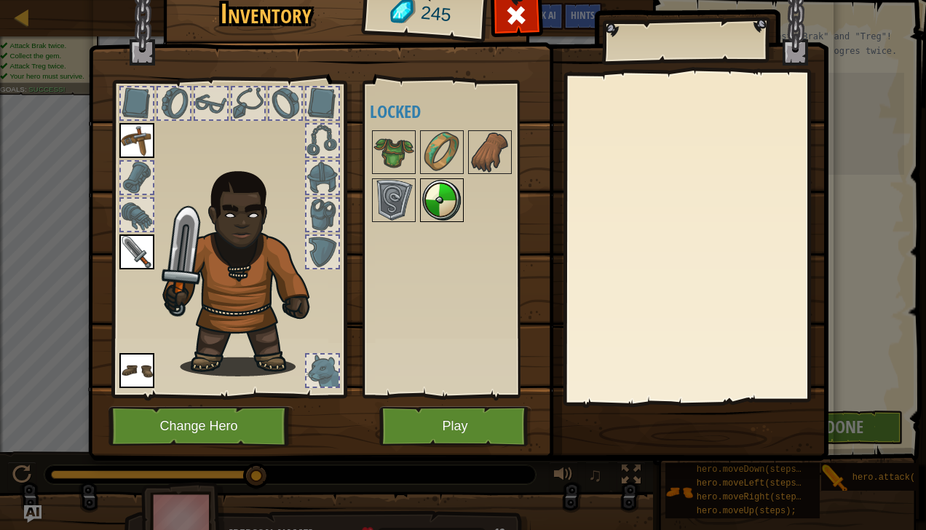
click at [438, 189] on img at bounding box center [442, 200] width 41 height 41
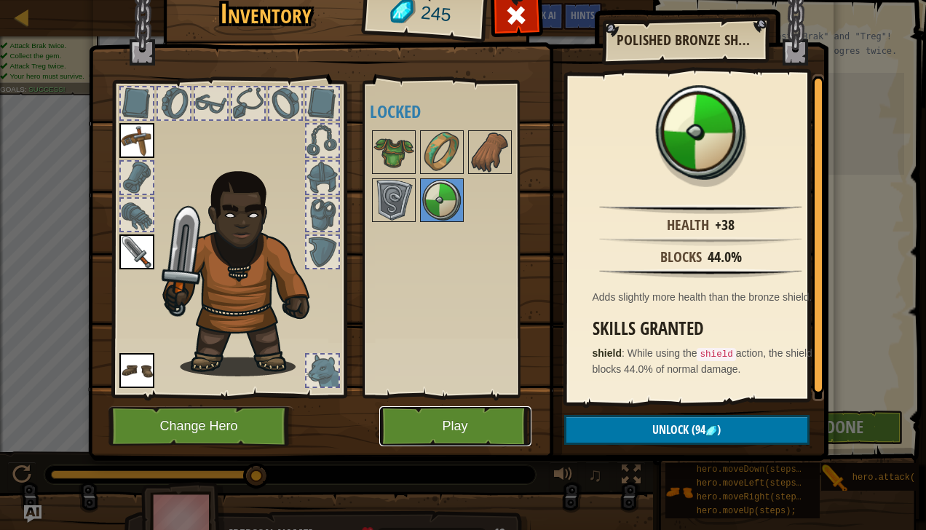
click at [486, 417] on button "Play" at bounding box center [455, 426] width 152 height 40
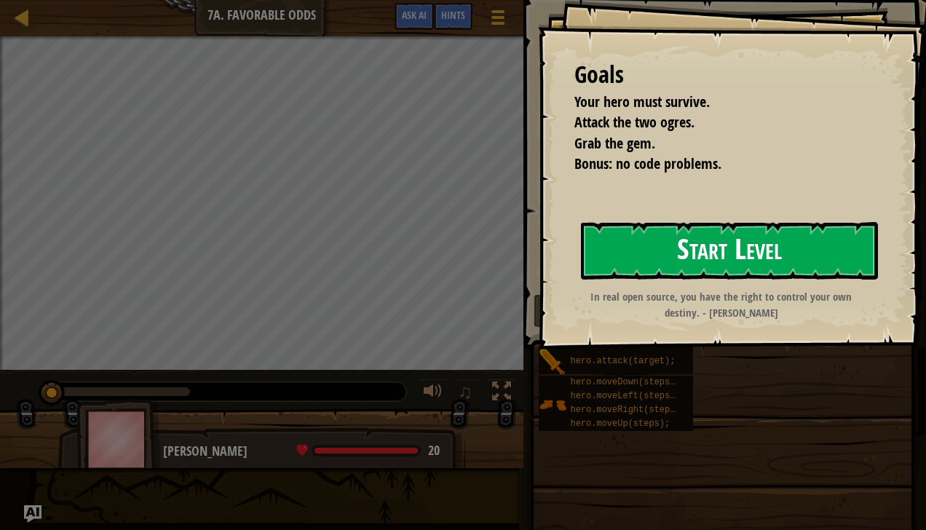
click at [612, 248] on button "Start Level" at bounding box center [729, 251] width 297 height 58
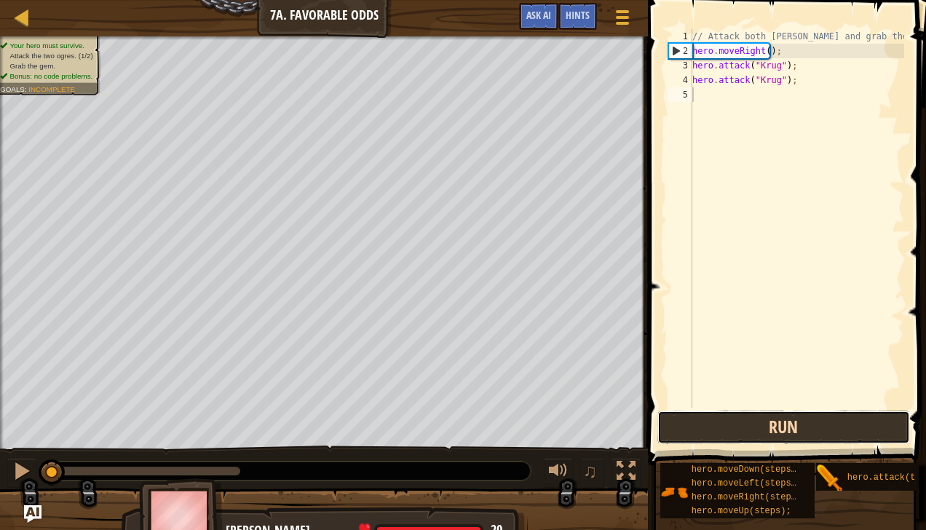
click at [749, 424] on button "Run" at bounding box center [784, 428] width 253 height 34
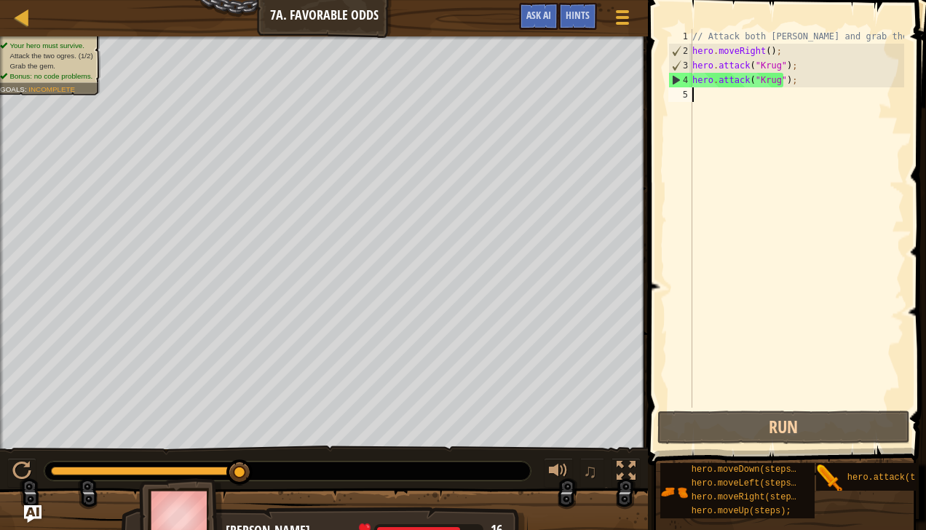
type textarea "h"
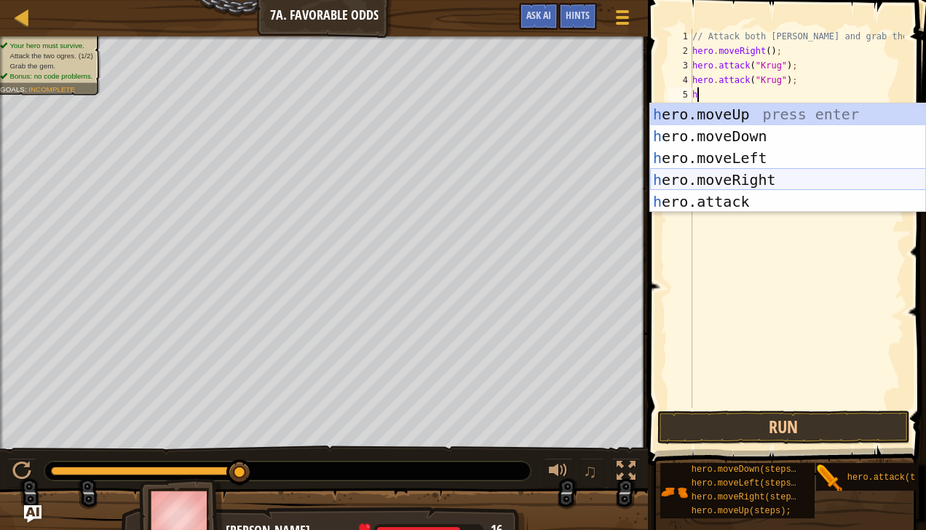
click at [812, 176] on div "h ero.moveUp press enter h ero.moveDown press enter h ero.moveLeft press enter …" at bounding box center [788, 179] width 276 height 153
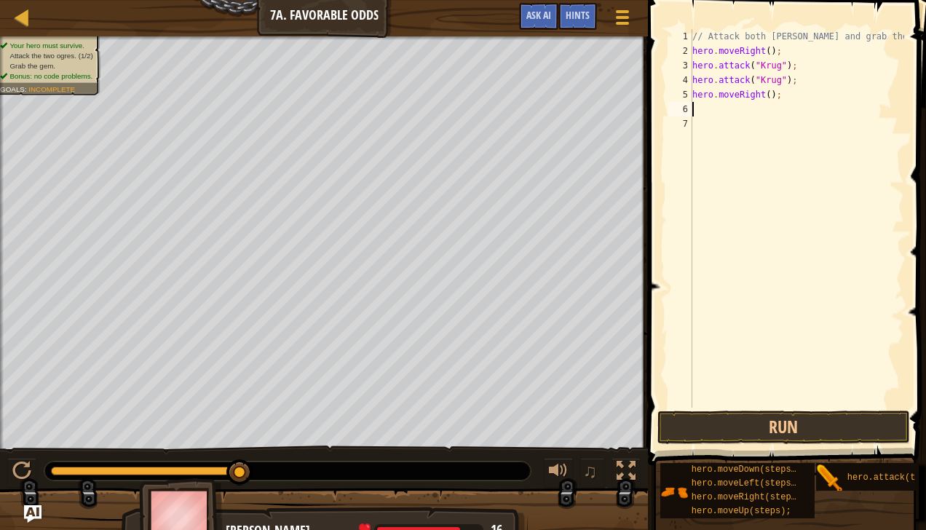
type textarea "h"
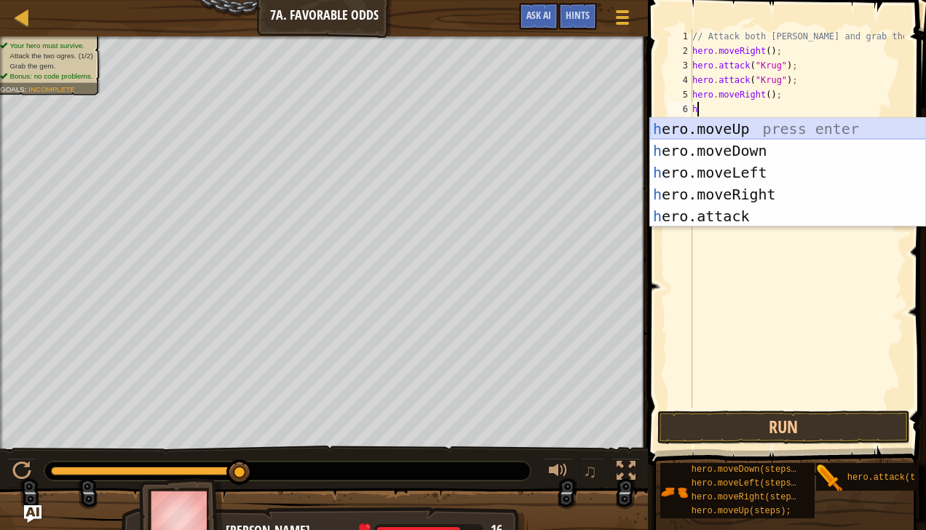
click at [776, 130] on div "h ero.moveUp press enter h ero.moveDown press enter h ero.moveLeft press enter …" at bounding box center [788, 194] width 276 height 153
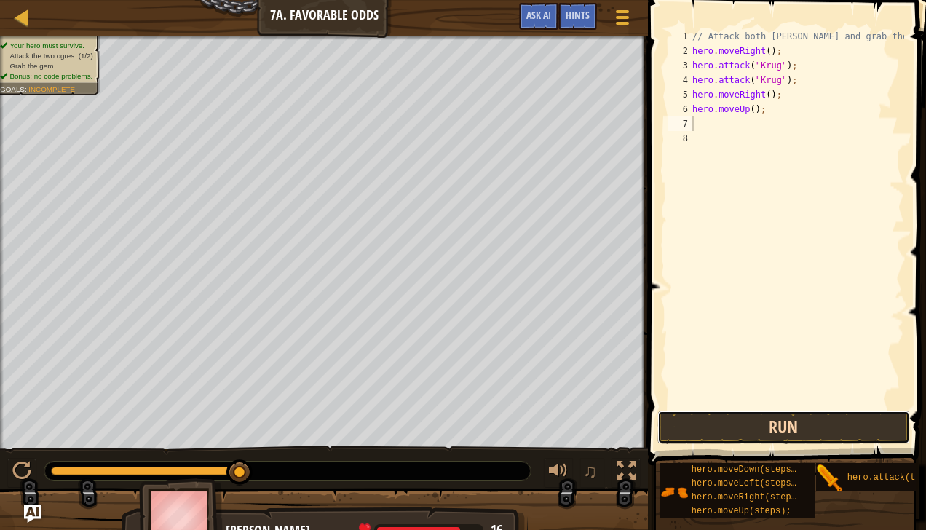
click at [714, 418] on button "Run" at bounding box center [784, 428] width 253 height 34
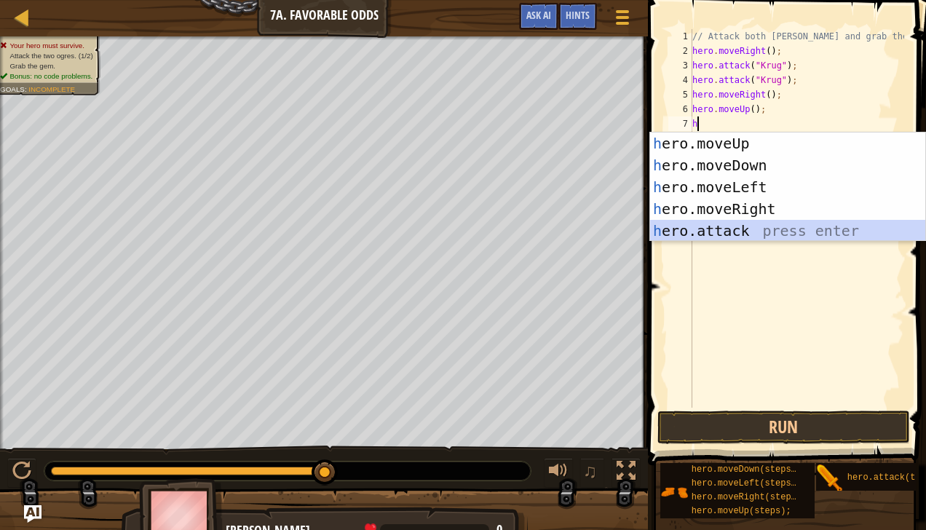
click at [723, 230] on div "h ero.moveUp press enter h ero.moveDown press enter h ero.moveLeft press enter …" at bounding box center [788, 209] width 276 height 153
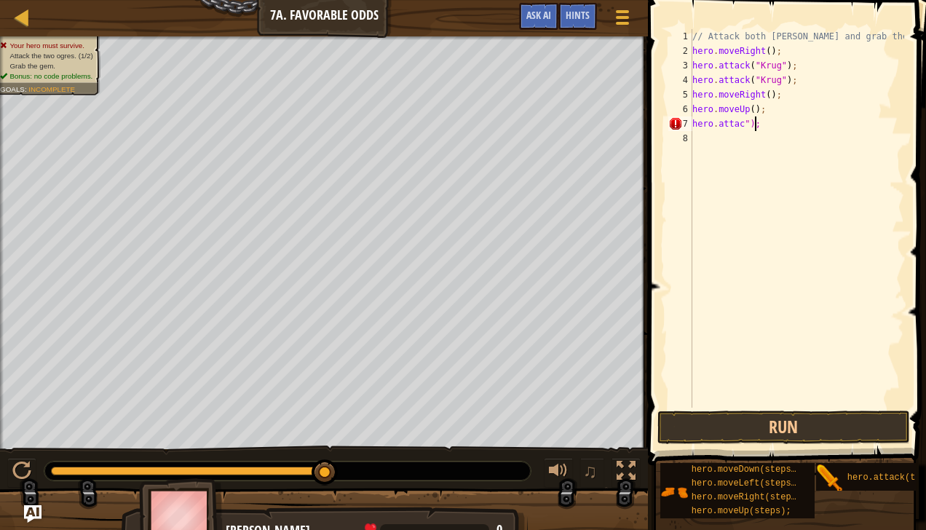
click at [758, 127] on div "// Attack both [PERSON_NAME] and grab the gem. hero . moveRight ( ) ; hero . at…" at bounding box center [797, 233] width 215 height 408
type textarea "h"
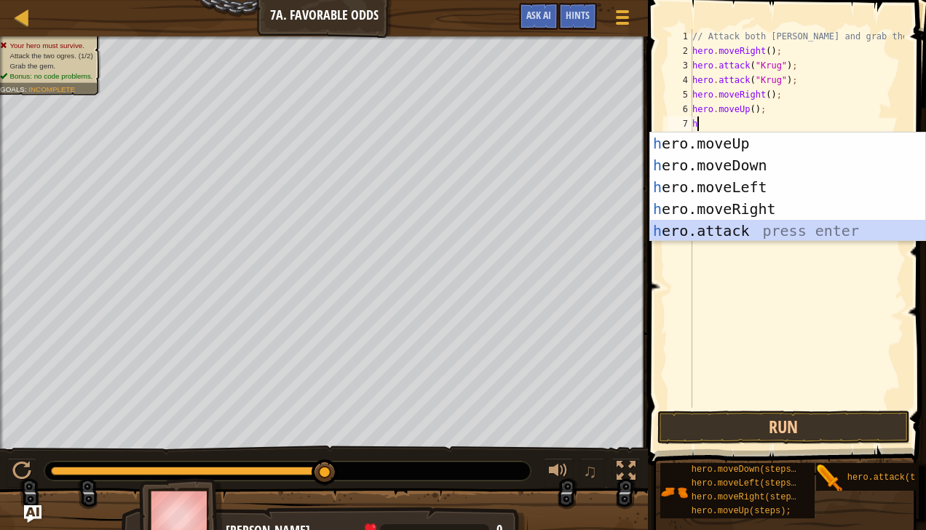
click at [745, 229] on div "h ero.moveUp press enter h ero.moveDown press enter h ero.moveLeft press enter …" at bounding box center [788, 209] width 276 height 153
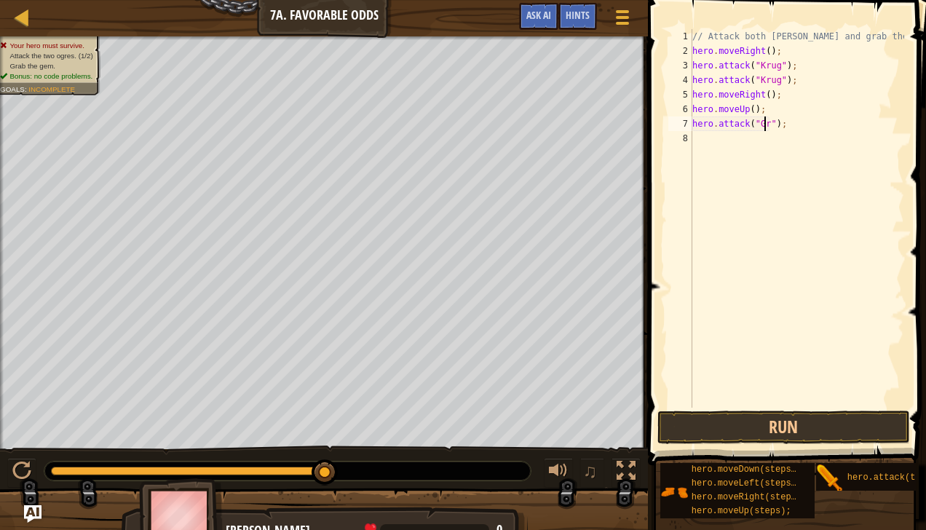
scroll to position [7, 6]
type textarea "hero.attack("Grump");"
click at [698, 140] on div "// Attack both [PERSON_NAME] and grab the gem. hero . moveRight ( ) ; hero . at…" at bounding box center [797, 233] width 215 height 408
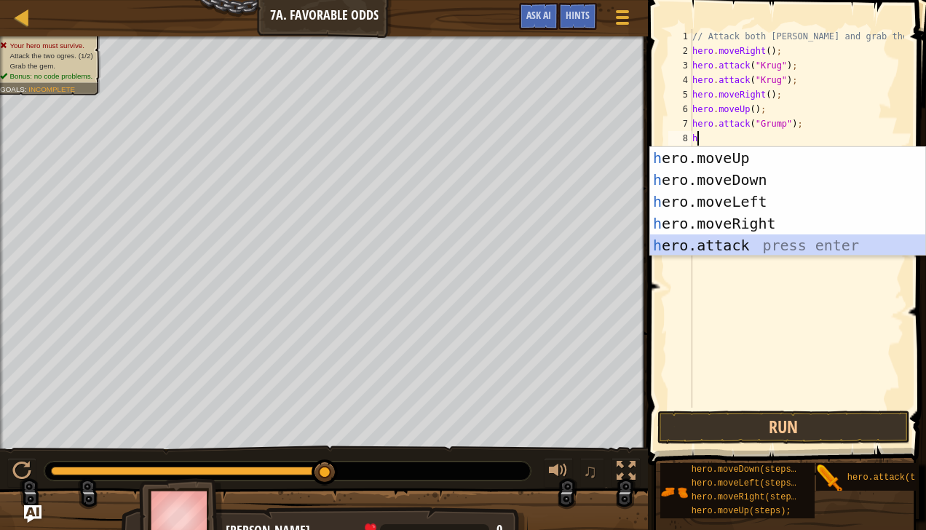
click at [705, 242] on div "h ero.moveUp press enter h ero.moveDown press enter h ero.moveLeft press enter …" at bounding box center [788, 223] width 276 height 153
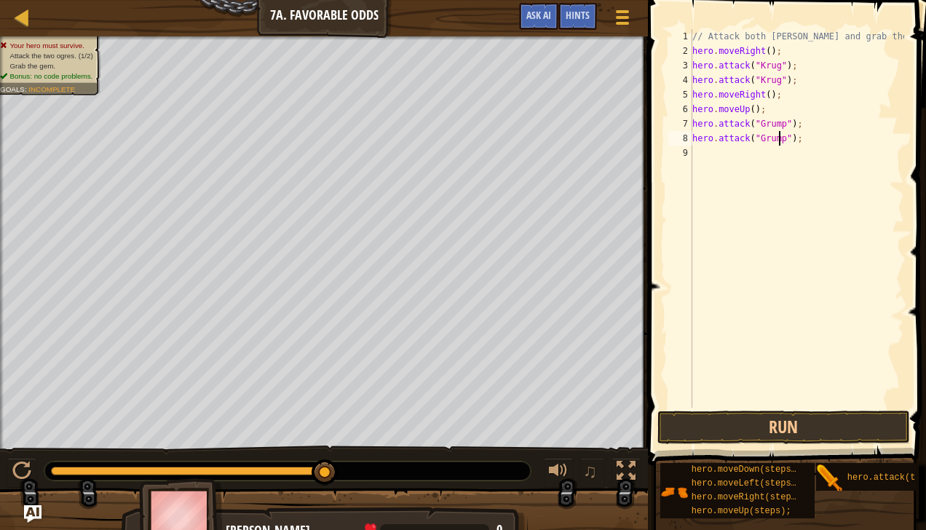
scroll to position [7, 7]
type textarea "hero.attack("Grump");"
click at [760, 413] on button "Run" at bounding box center [784, 428] width 253 height 34
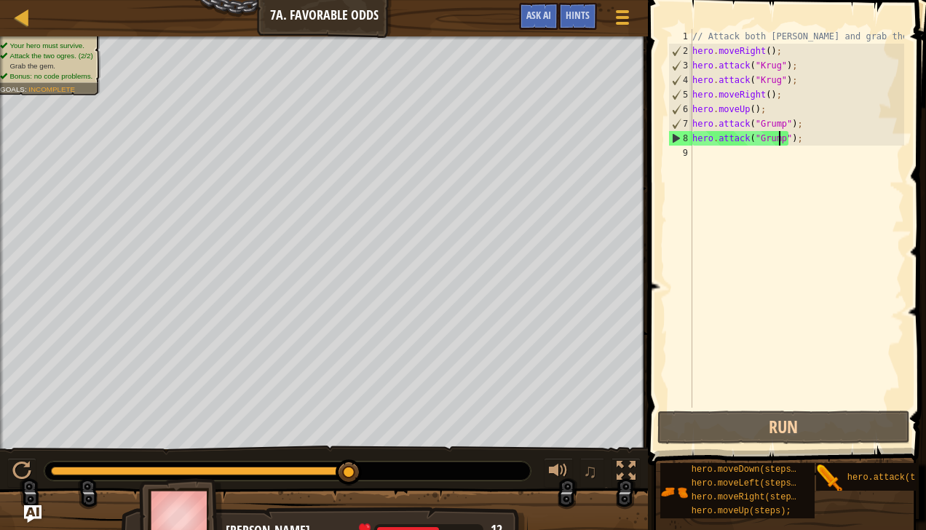
click at [696, 157] on div "// Attack both [PERSON_NAME] and grab the gem. hero . moveRight ( ) ; hero . at…" at bounding box center [797, 233] width 215 height 408
type textarea "h"
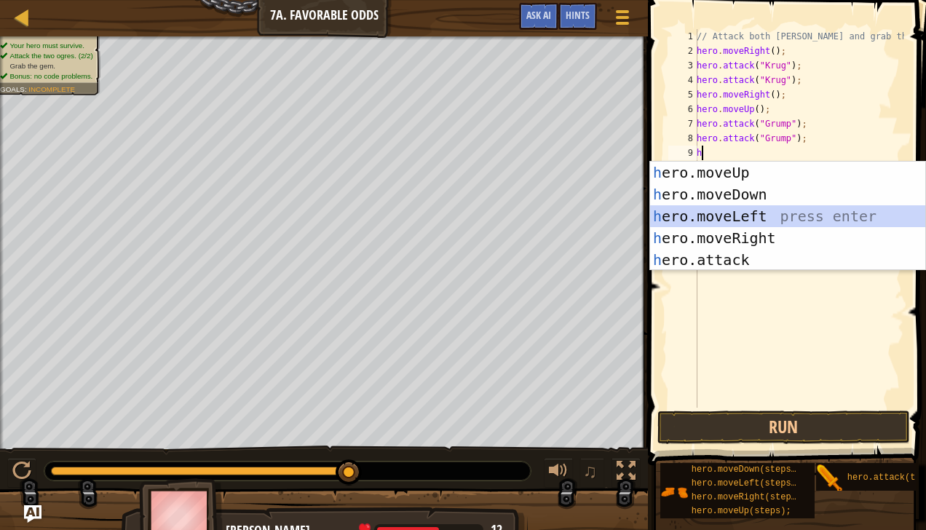
click at [731, 211] on div "h ero.moveUp press enter h ero.moveDown press enter h ero.moveLeft press enter …" at bounding box center [788, 238] width 276 height 153
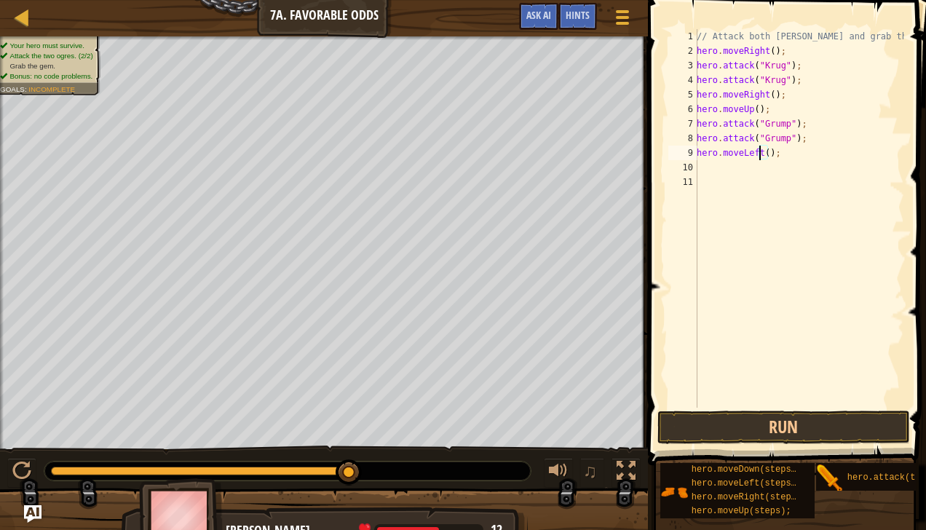
click at [762, 155] on div "// Attack both [PERSON_NAME] and grab the gem. hero . moveRight ( ) ; hero . at…" at bounding box center [799, 233] width 210 height 408
click at [762, 152] on div "// Attack both [PERSON_NAME] and grab the gem. hero . moveRight ( ) ; hero . at…" at bounding box center [799, 233] width 210 height 408
click at [765, 151] on div "// Attack both [PERSON_NAME] and grab the gem. hero . moveRight ( ) ; hero . at…" at bounding box center [799, 233] width 210 height 408
type textarea "hero.moveLeft(2);"
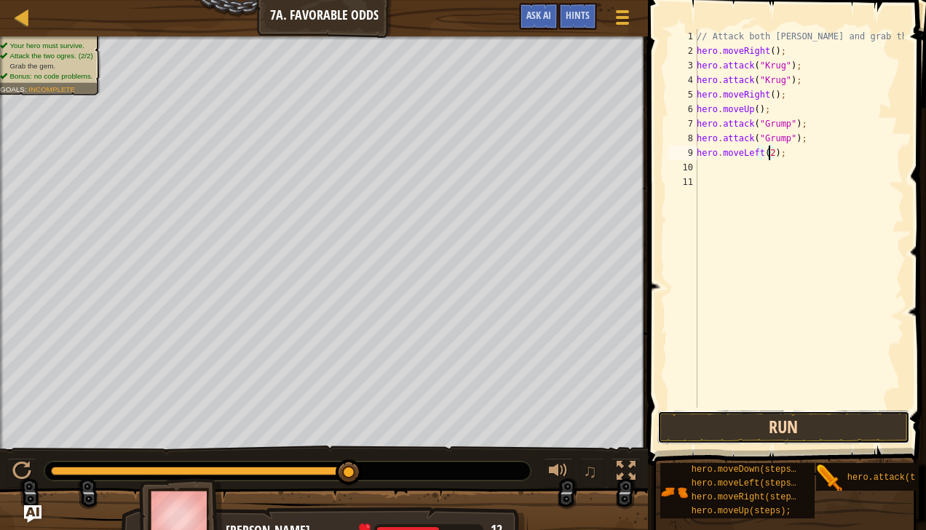
click at [749, 424] on button "Run" at bounding box center [784, 428] width 253 height 34
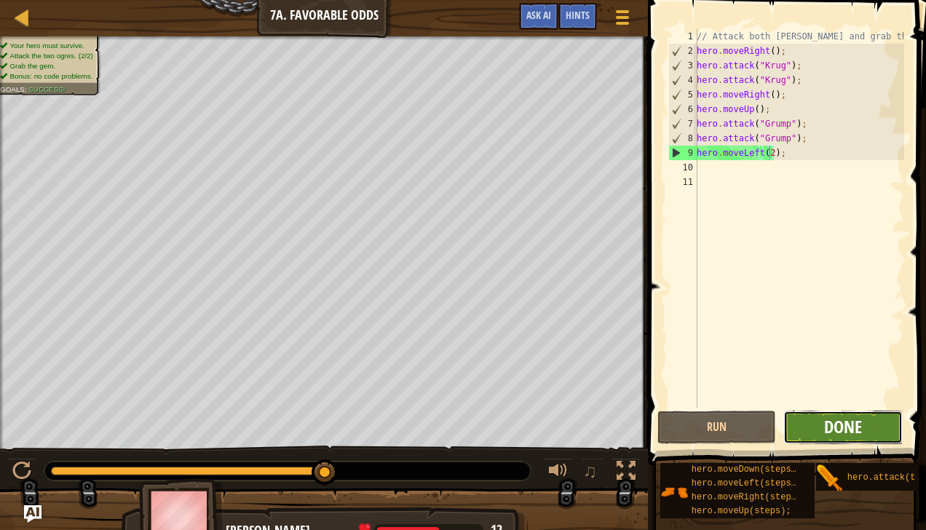
click at [840, 421] on span "Done" at bounding box center [843, 426] width 38 height 23
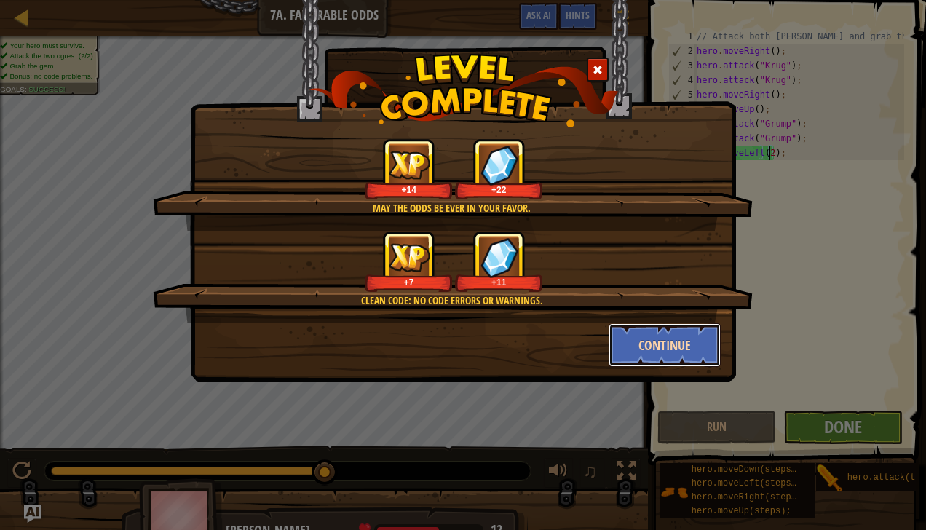
click at [680, 338] on button "Continue" at bounding box center [665, 345] width 113 height 44
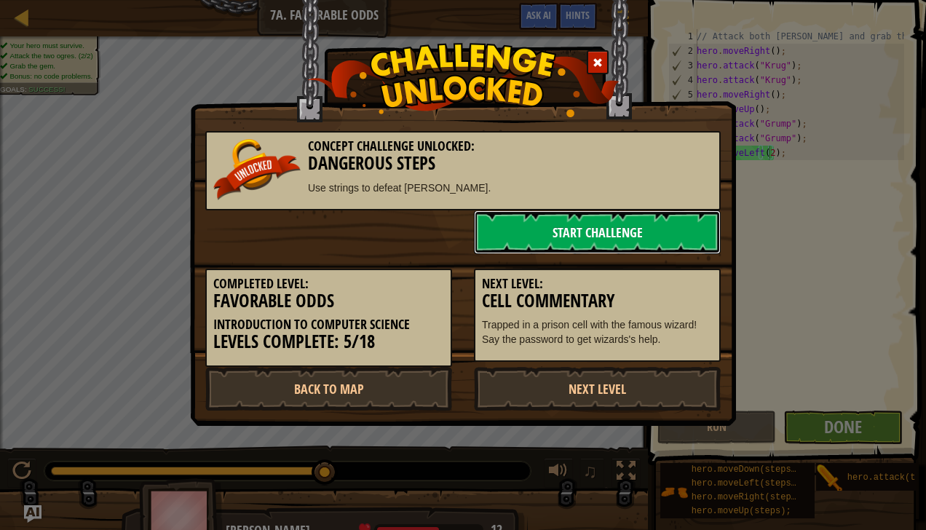
click at [615, 227] on link "Start Challenge" at bounding box center [597, 232] width 247 height 44
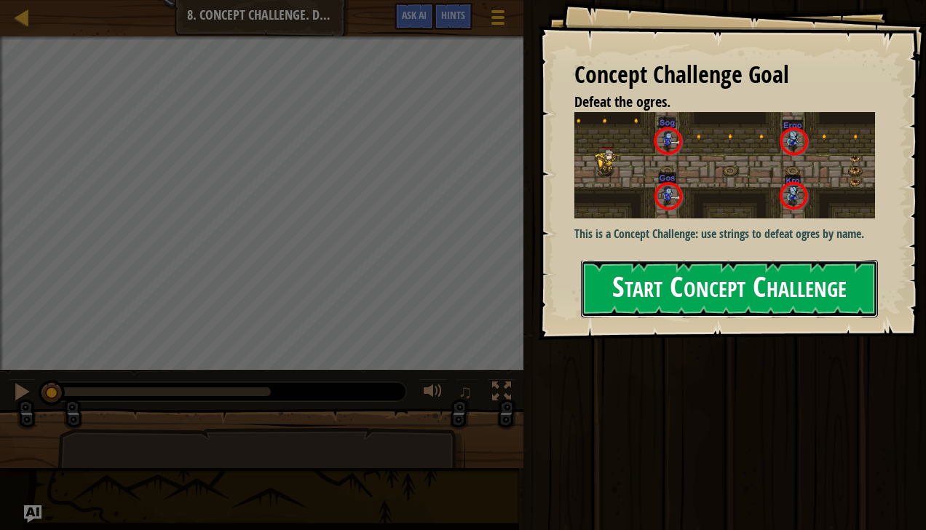
click at [660, 281] on button "Start Concept Challenge" at bounding box center [729, 289] width 297 height 58
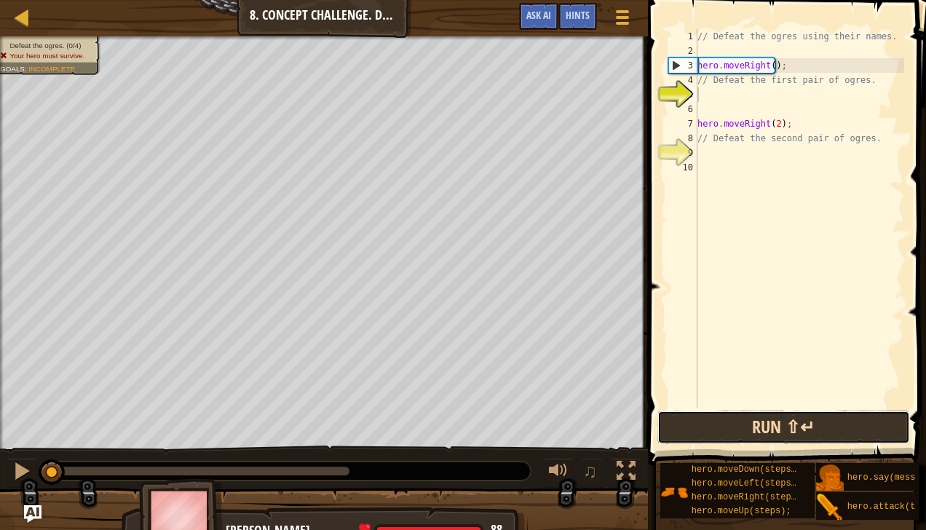
click at [779, 426] on button "Run ⇧↵" at bounding box center [784, 428] width 253 height 34
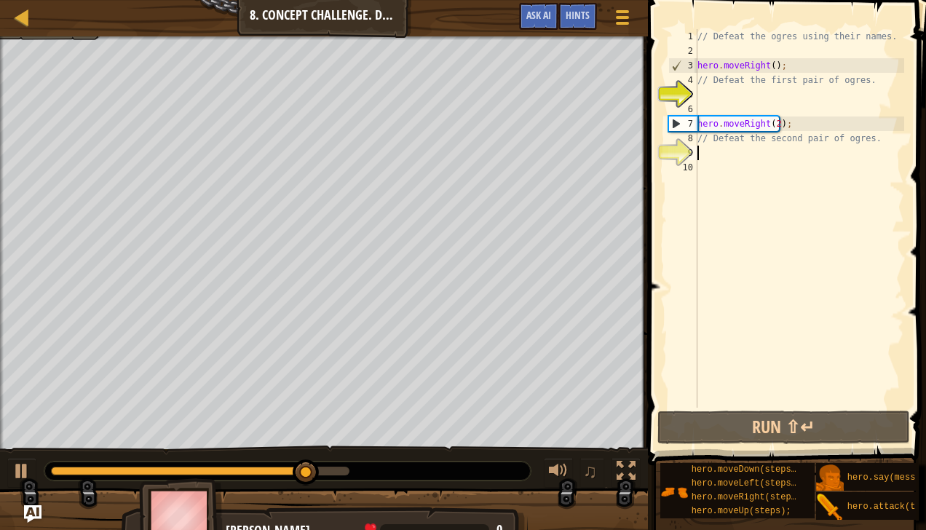
click at [709, 153] on div "// Defeat the ogres using their names. hero . moveRight ( ) ; // Defeat the fir…" at bounding box center [800, 233] width 210 height 408
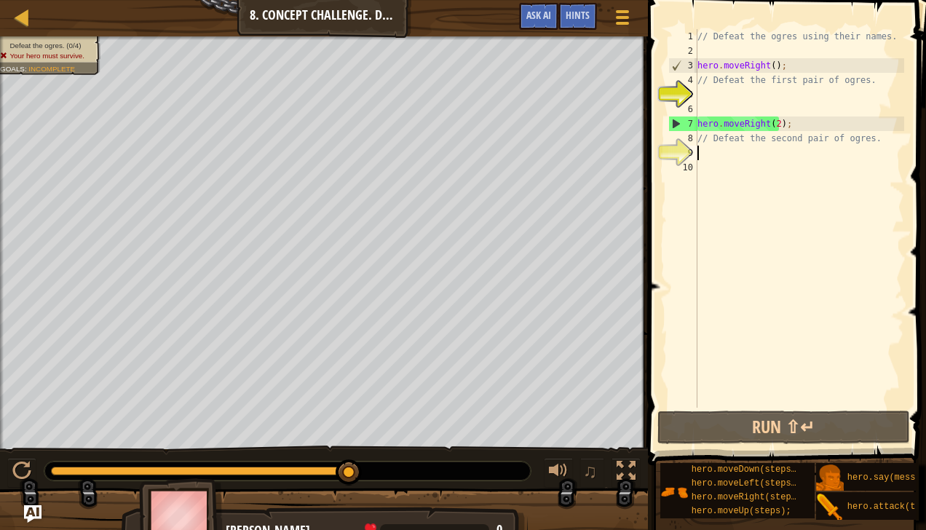
scroll to position [7, 0]
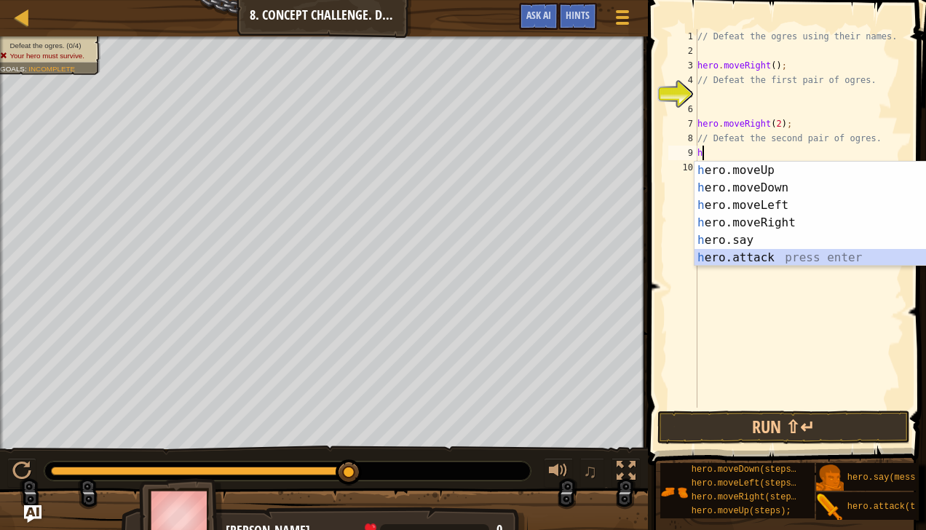
click at [732, 255] on div "h ero.moveUp press enter h ero.moveDown press enter h ero.moveLeft press enter …" at bounding box center [833, 232] width 276 height 140
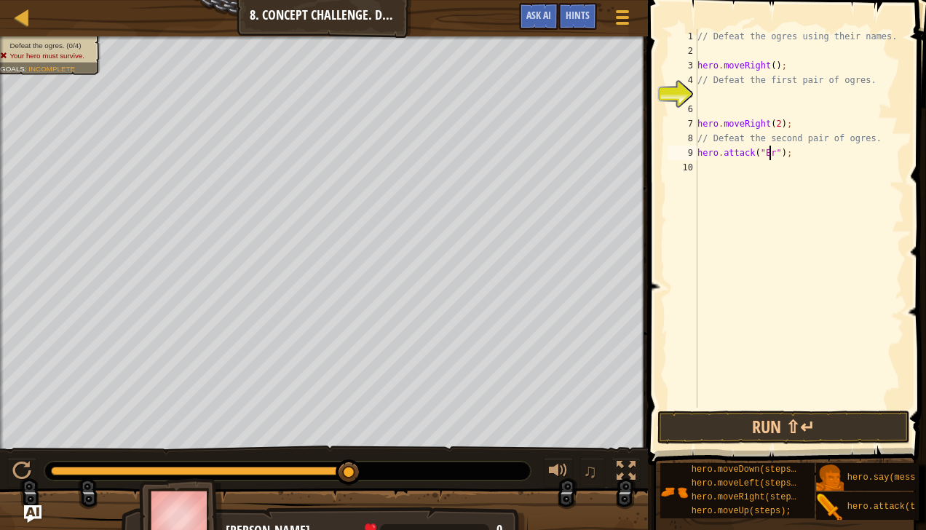
scroll to position [7, 6]
click at [757, 422] on button "Run ⇧↵" at bounding box center [784, 428] width 253 height 34
click at [779, 431] on button "Run ⇧↵" at bounding box center [784, 428] width 253 height 34
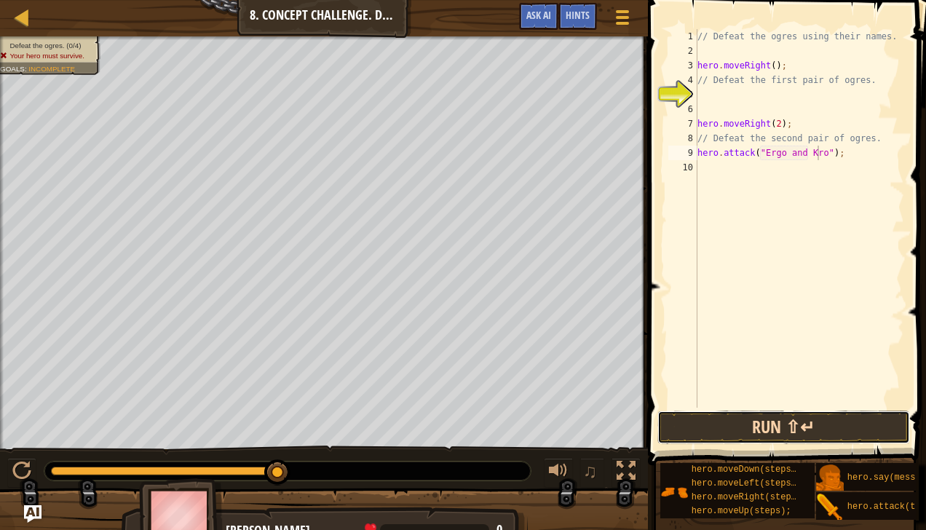
click at [764, 420] on button "Run ⇧↵" at bounding box center [784, 428] width 253 height 34
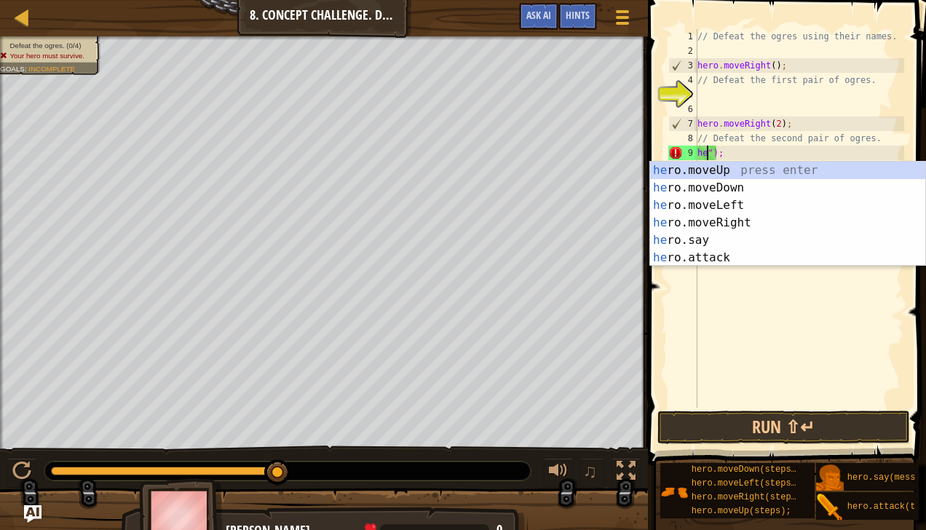
scroll to position [7, 0]
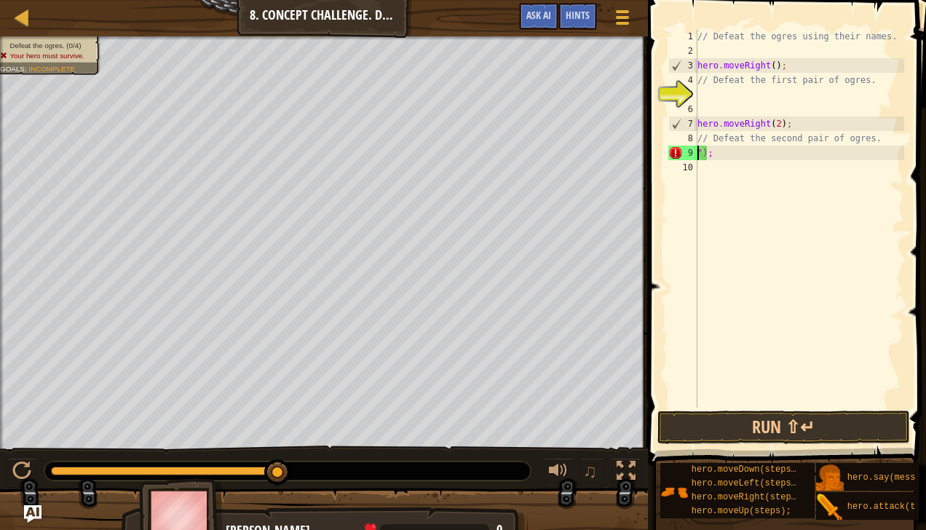
type textarea "// Defeat the second pair of ogres.");"
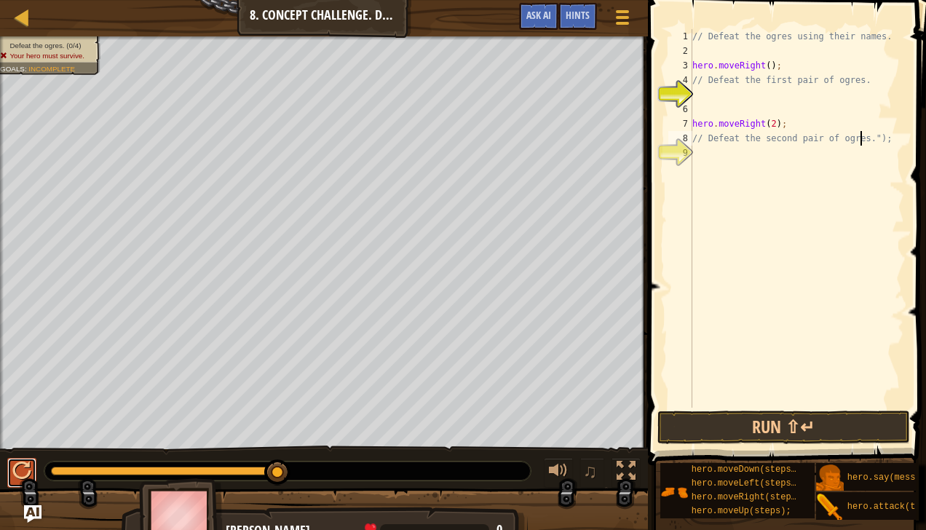
click at [9, 471] on button at bounding box center [21, 473] width 29 height 30
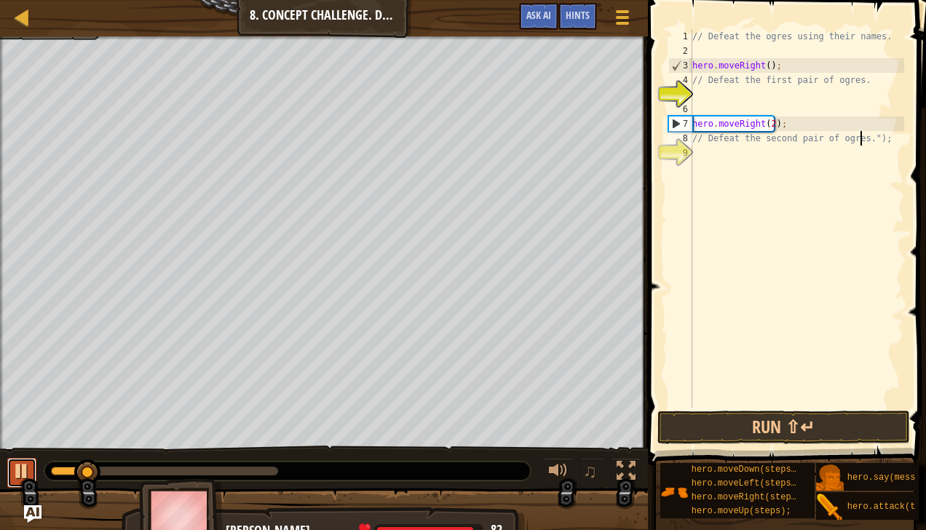
click at [13, 487] on button at bounding box center [21, 473] width 29 height 30
click at [659, 440] on button "Run ⇧↵" at bounding box center [784, 428] width 253 height 34
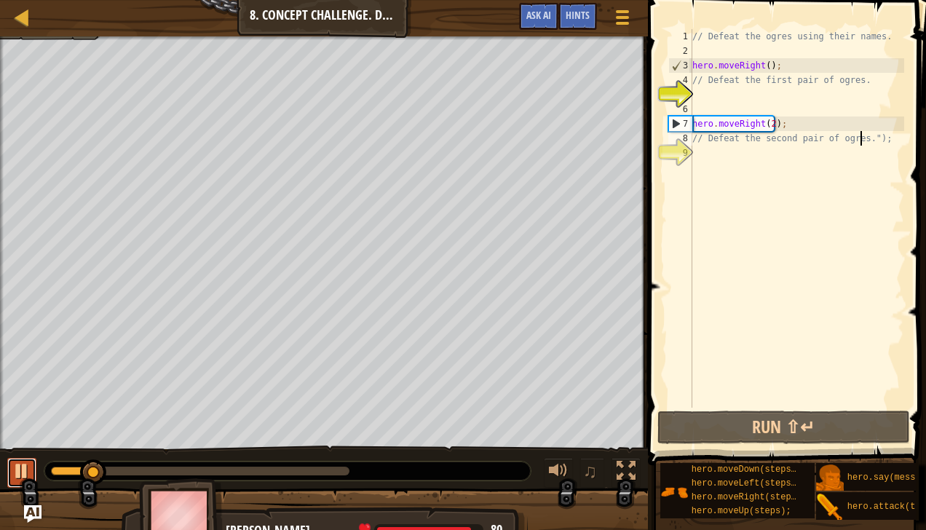
click at [16, 469] on div at bounding box center [21, 471] width 19 height 19
click at [814, 45] on div "// Defeat the ogres using their names. hero . moveRight ( ) ; // Defeat the fir…" at bounding box center [797, 233] width 215 height 408
click at [763, 66] on div "// Defeat the ogres using their names. hero . moveRight ( ) ; // Defeat the fir…" at bounding box center [797, 233] width 215 height 408
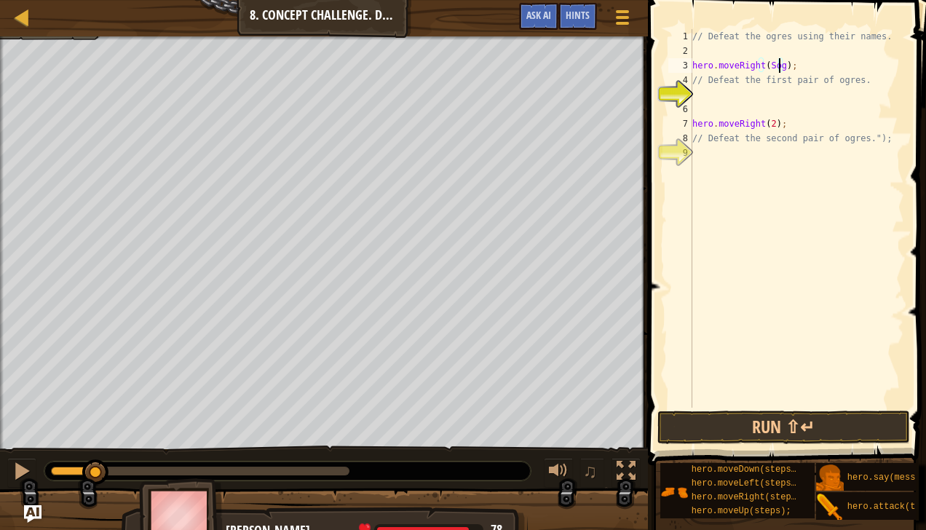
scroll to position [7, 7]
click at [747, 417] on button "Run ⇧↵" at bounding box center [784, 428] width 253 height 34
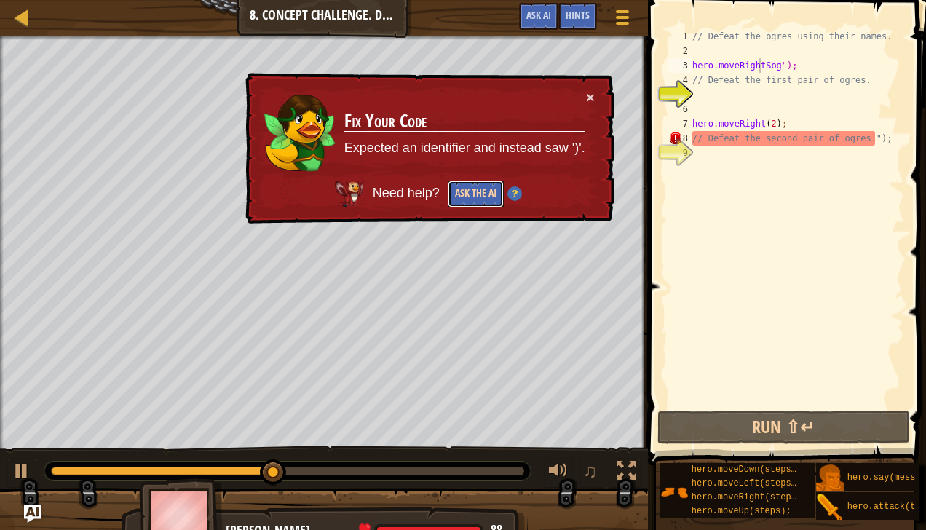
click at [484, 186] on button "Ask the AI" at bounding box center [476, 194] width 56 height 27
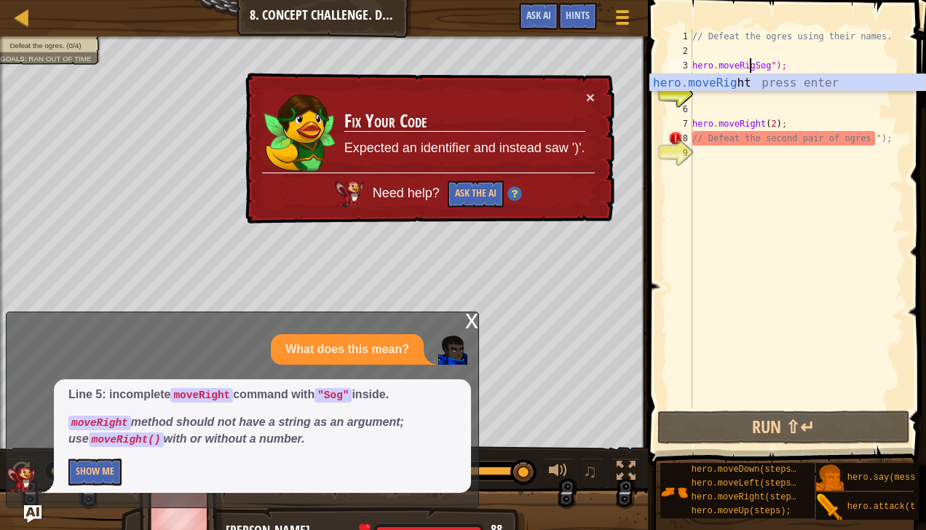
scroll to position [7, 6]
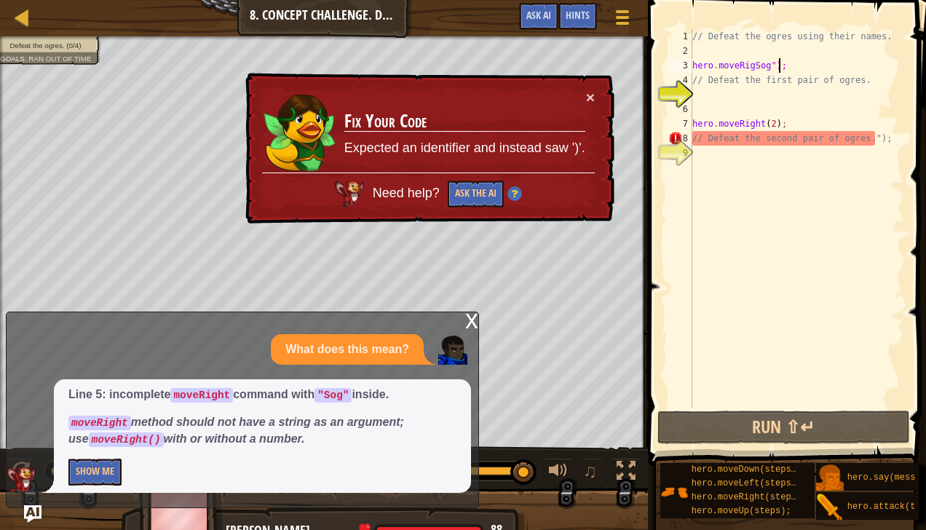
click at [798, 65] on div "// Defeat the ogres using their names. hero . moveRigSog "); // Defeat the firs…" at bounding box center [797, 233] width 215 height 408
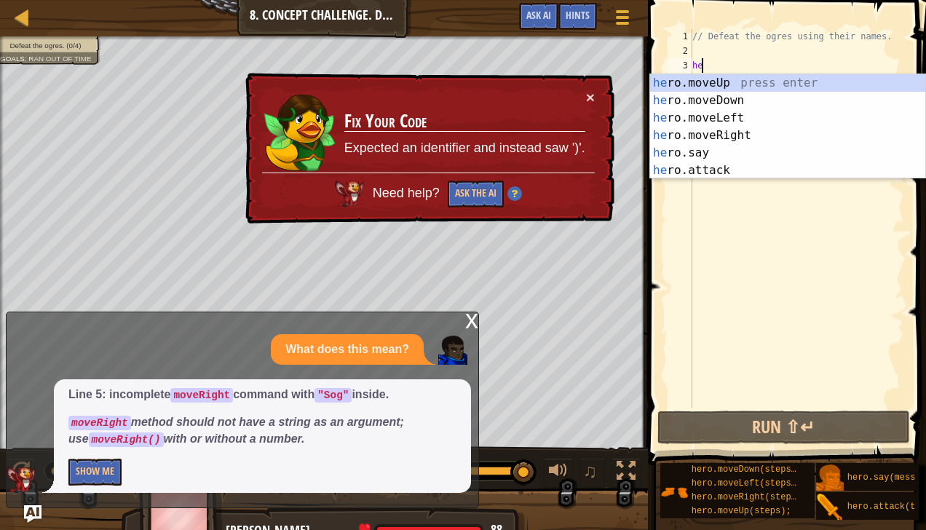
scroll to position [7, 0]
type textarea "h"
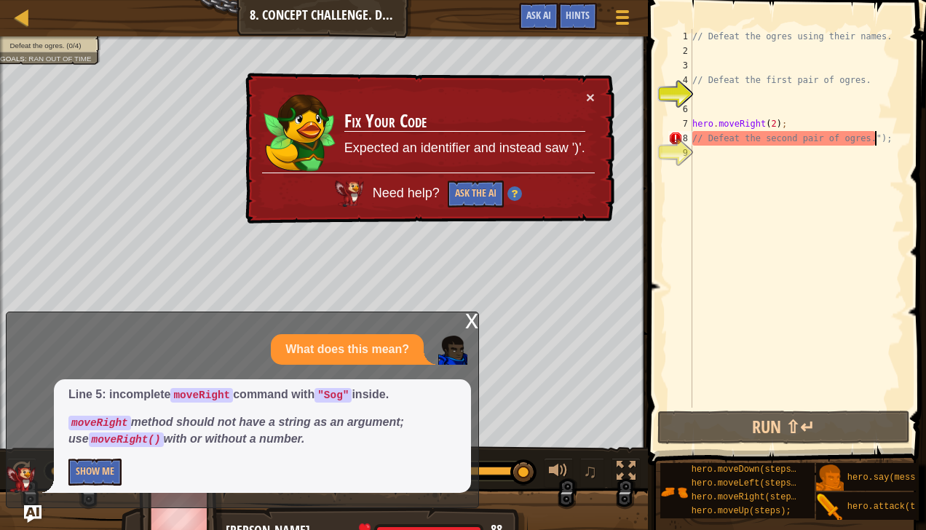
click at [880, 137] on div "// Defeat the ogres using their names. // Defeat the first pair of ogres. hero …" at bounding box center [797, 233] width 215 height 408
type textarea "/"
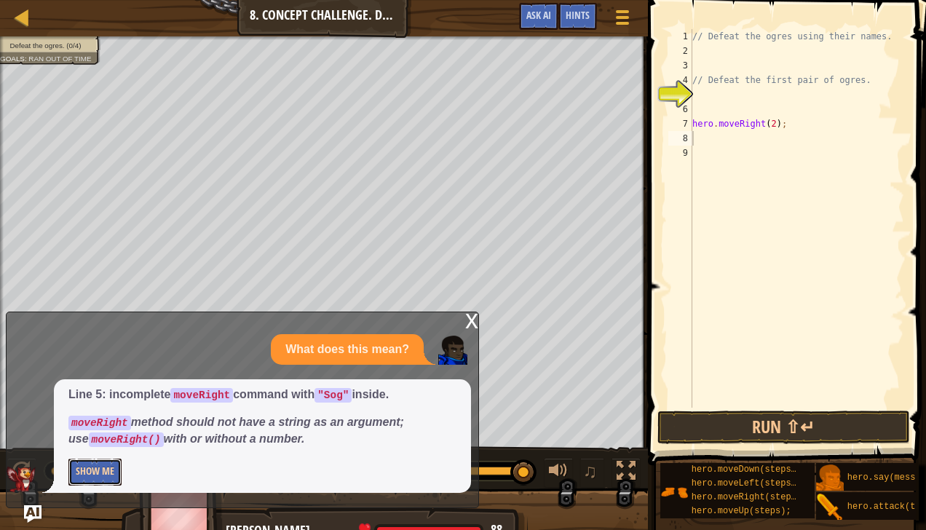
click at [83, 465] on button "Show Me" at bounding box center [94, 472] width 53 height 27
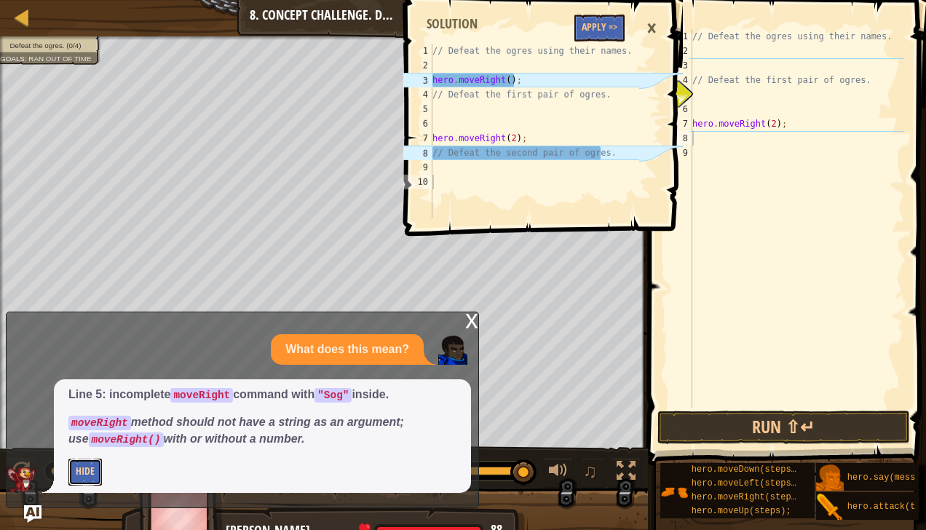
click at [79, 462] on button "Hide" at bounding box center [85, 472] width 34 height 27
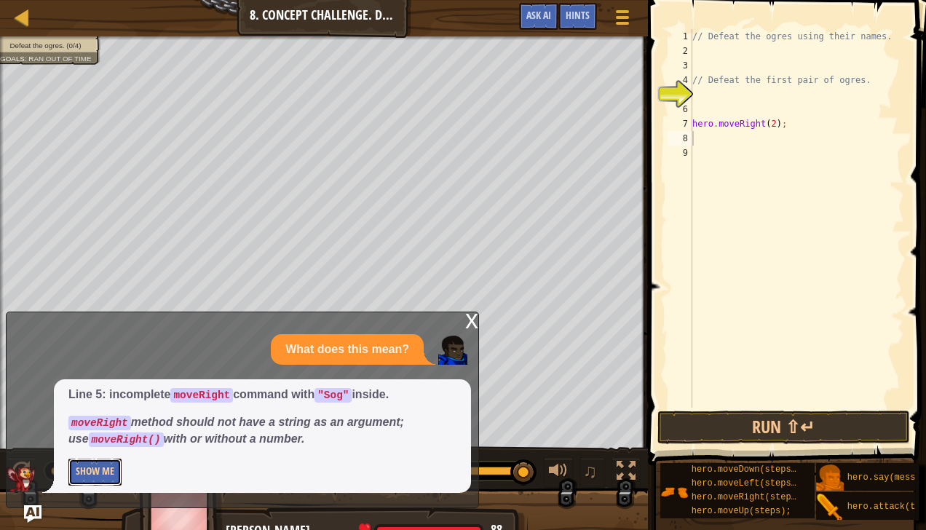
click at [78, 473] on button "Show Me" at bounding box center [94, 472] width 53 height 27
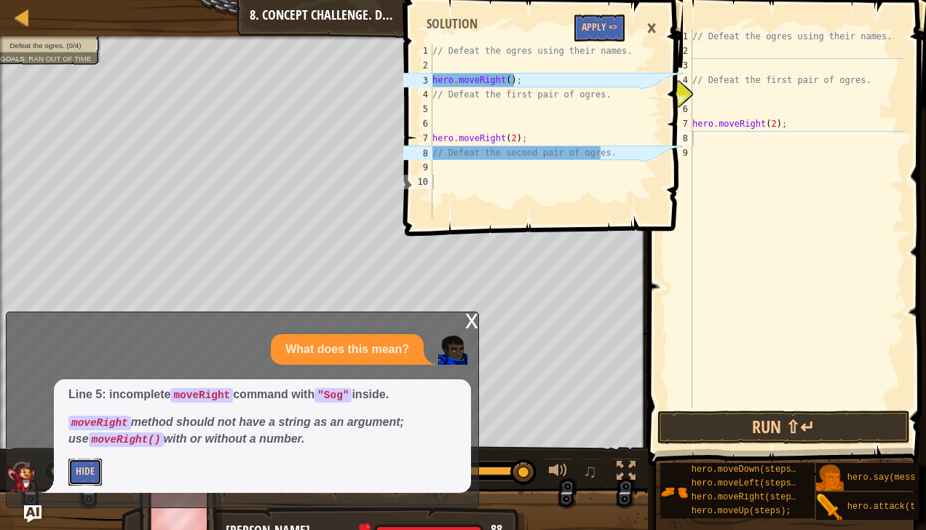
click at [86, 465] on button "Hide" at bounding box center [85, 472] width 34 height 27
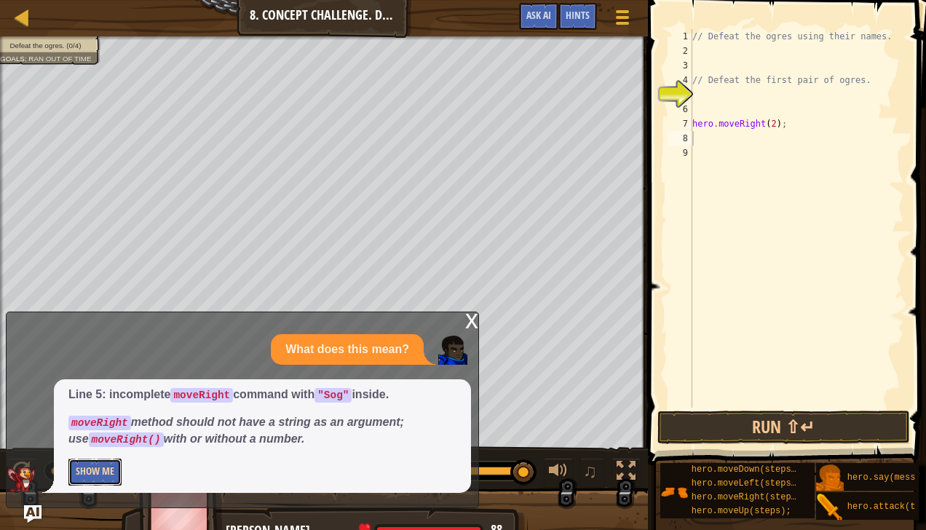
click at [84, 466] on button "Show Me" at bounding box center [94, 472] width 53 height 27
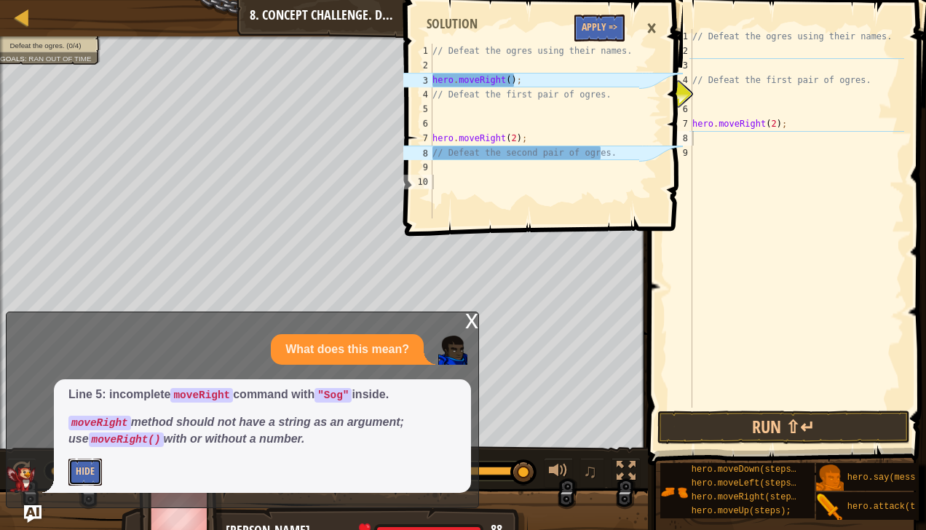
click at [84, 466] on button "Hide" at bounding box center [85, 472] width 34 height 27
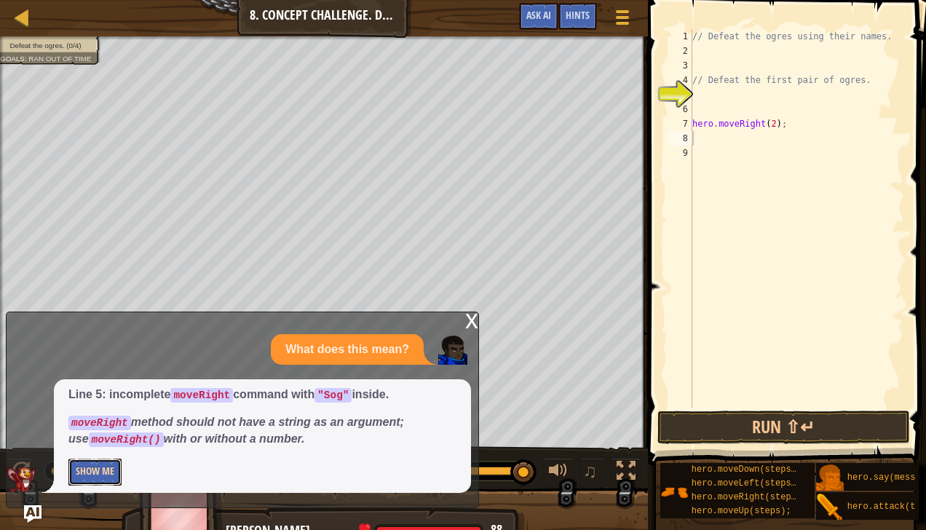
click at [84, 466] on button "Show Me" at bounding box center [94, 472] width 53 height 27
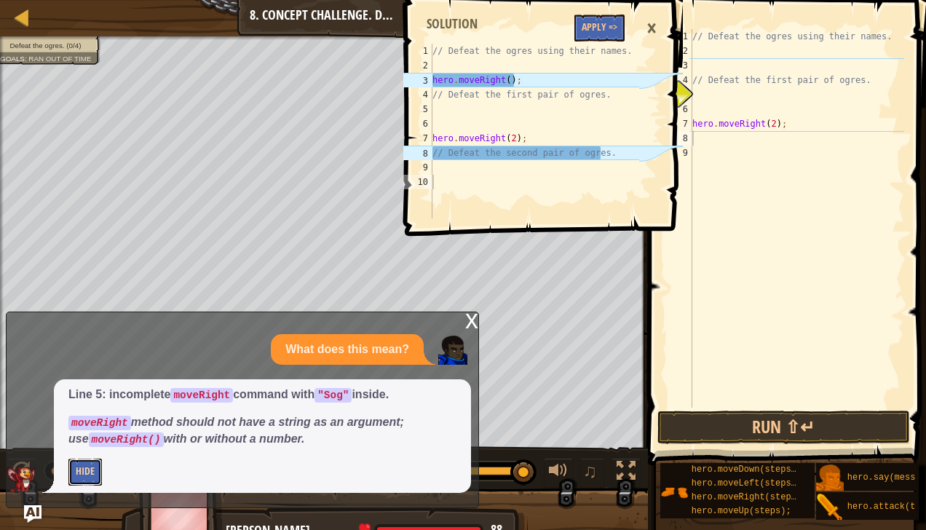
click at [84, 466] on button "Hide" at bounding box center [85, 472] width 34 height 27
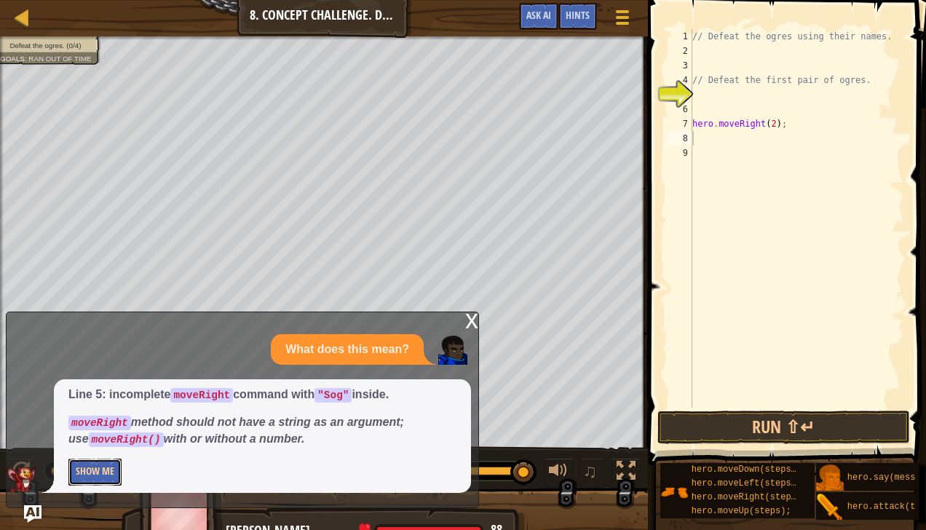
click at [84, 466] on button "Show Me" at bounding box center [94, 472] width 53 height 27
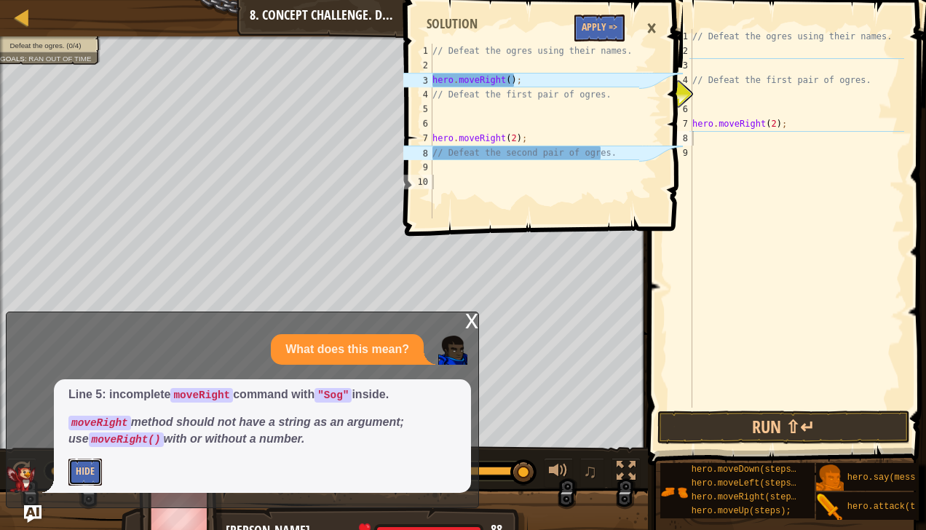
click at [84, 466] on button "Hide" at bounding box center [85, 472] width 34 height 27
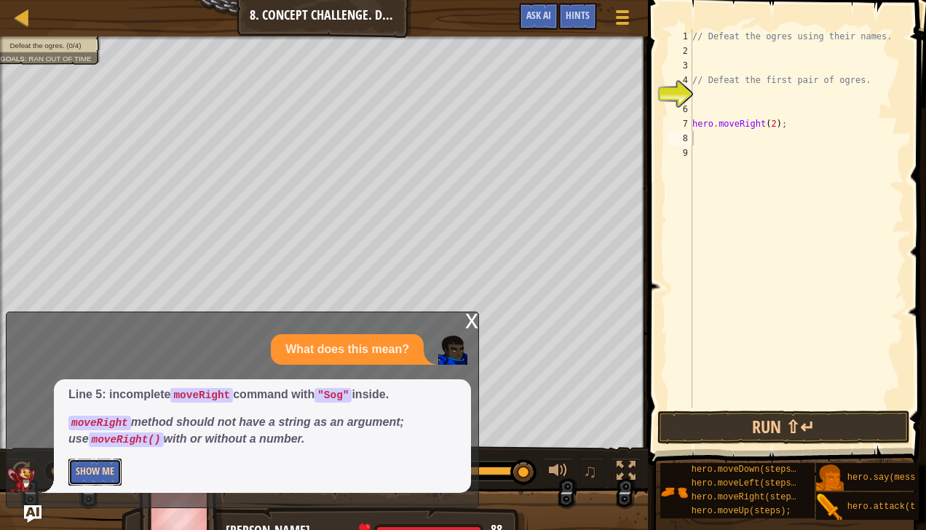
click at [84, 466] on button "Show Me" at bounding box center [94, 472] width 53 height 27
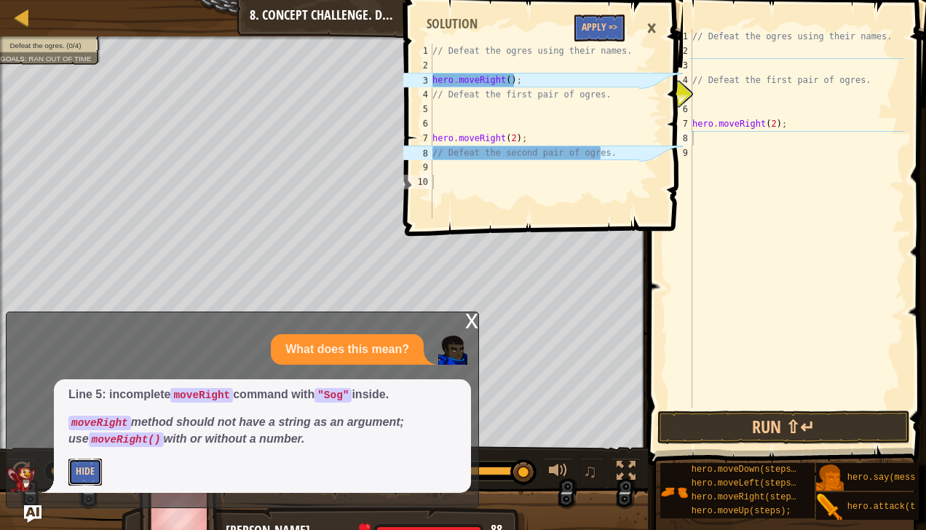
click at [84, 466] on button "Hide" at bounding box center [85, 472] width 34 height 27
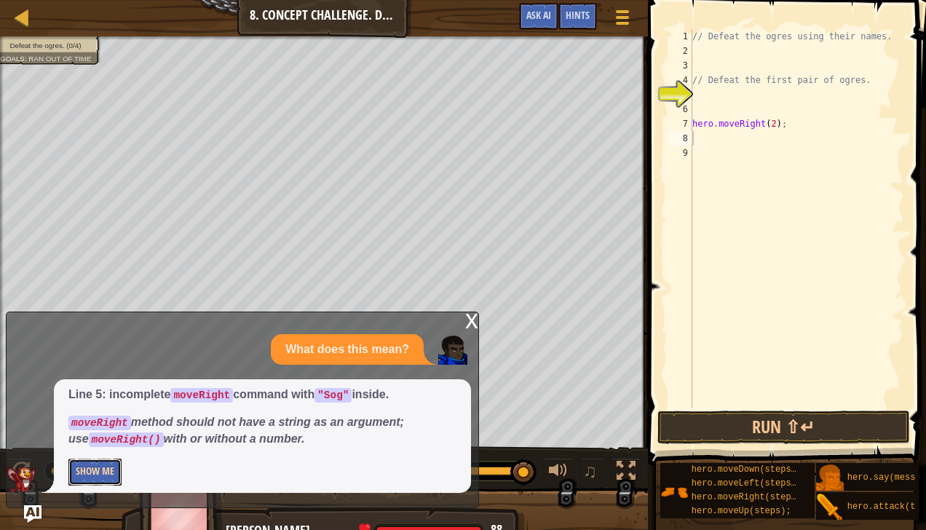
click at [84, 466] on button "Show Me" at bounding box center [94, 472] width 53 height 27
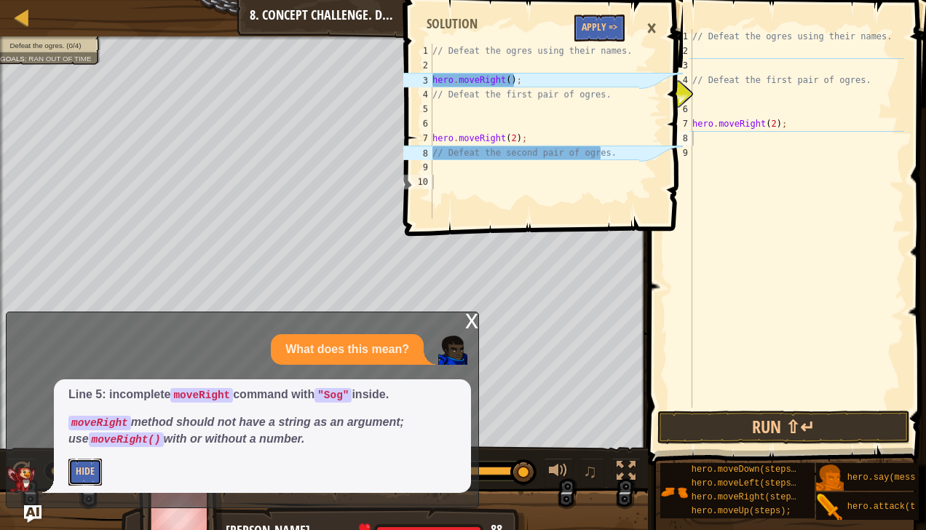
click at [84, 466] on button "Hide" at bounding box center [85, 472] width 34 height 27
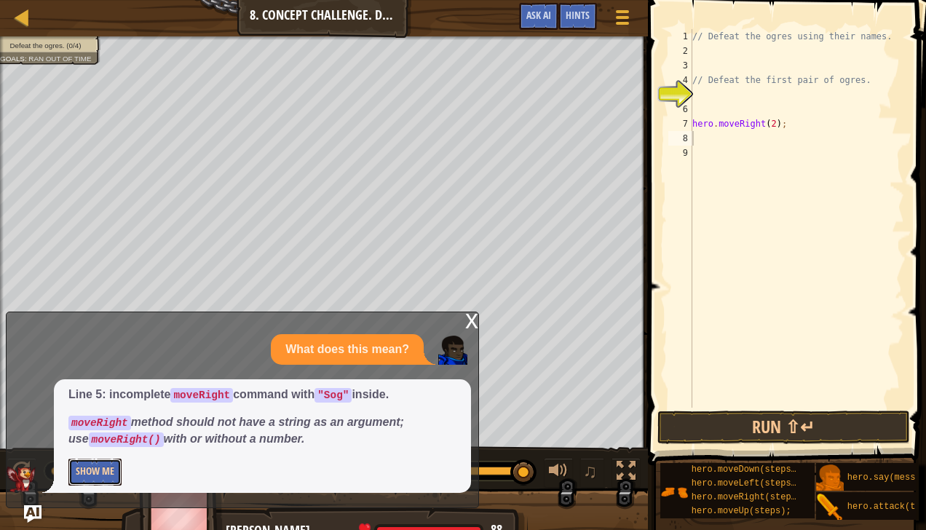
click at [84, 466] on button "Show Me" at bounding box center [94, 472] width 53 height 27
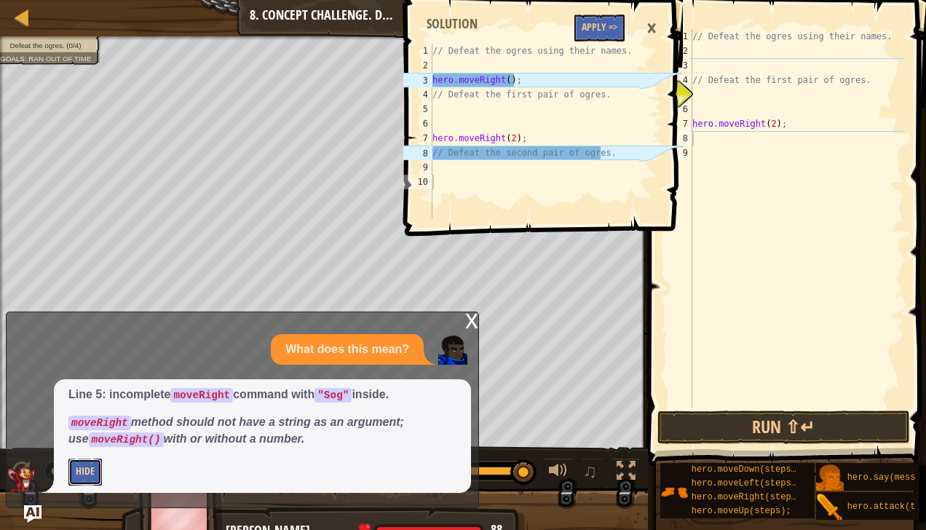
click at [84, 466] on button "Hide" at bounding box center [85, 472] width 34 height 27
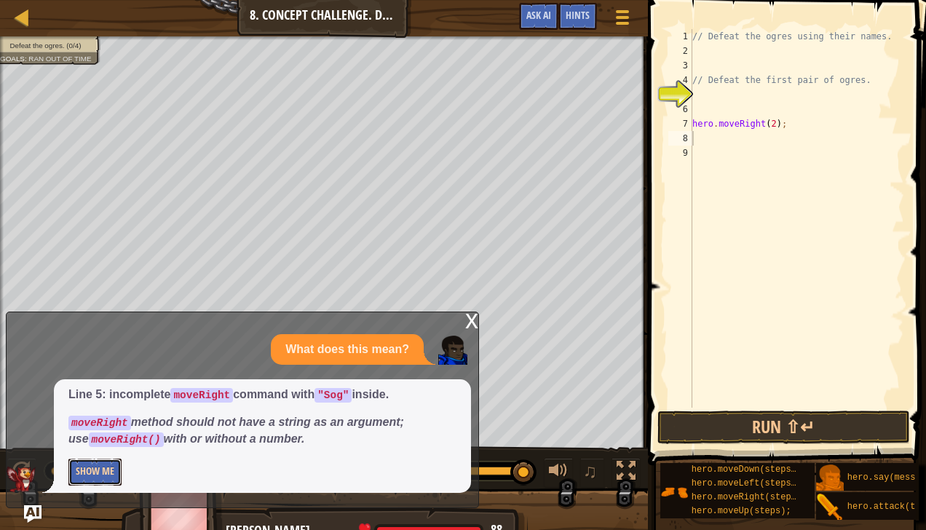
click at [84, 466] on button "Show Me" at bounding box center [94, 472] width 53 height 27
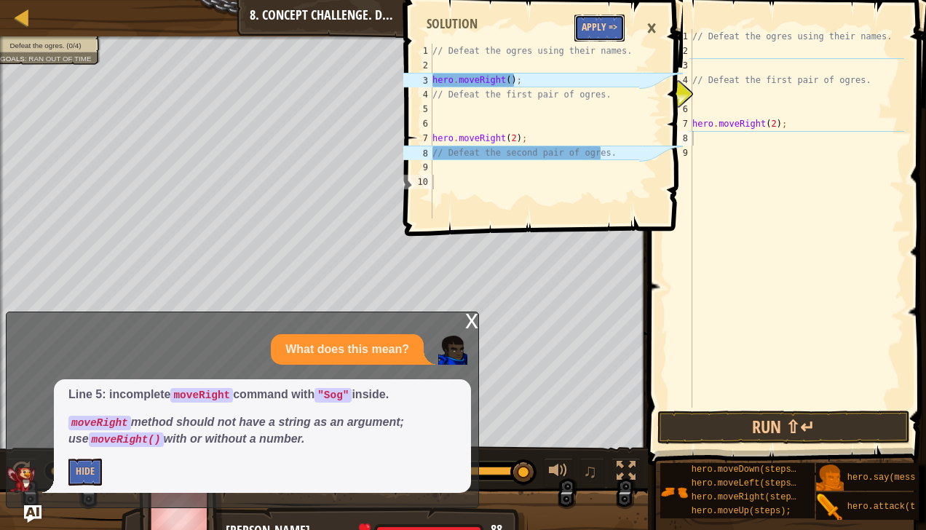
click at [600, 22] on button "Apply =>" at bounding box center [600, 28] width 50 height 27
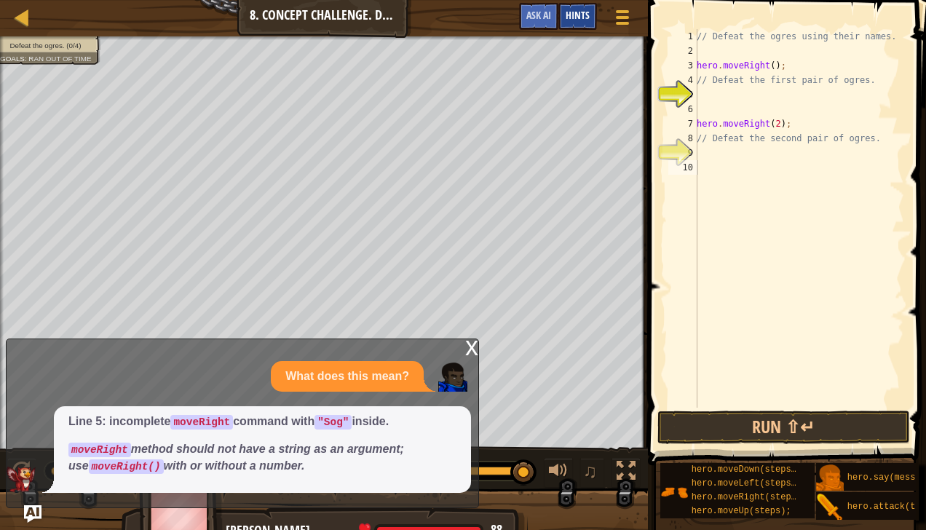
click at [574, 9] on div "Hints" at bounding box center [578, 16] width 39 height 27
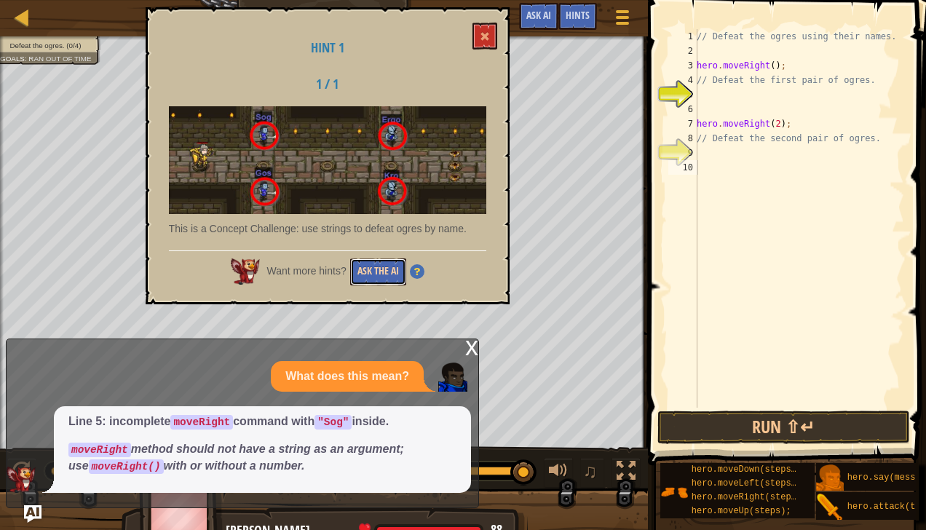
click at [385, 264] on button "Ask the AI" at bounding box center [378, 272] width 56 height 27
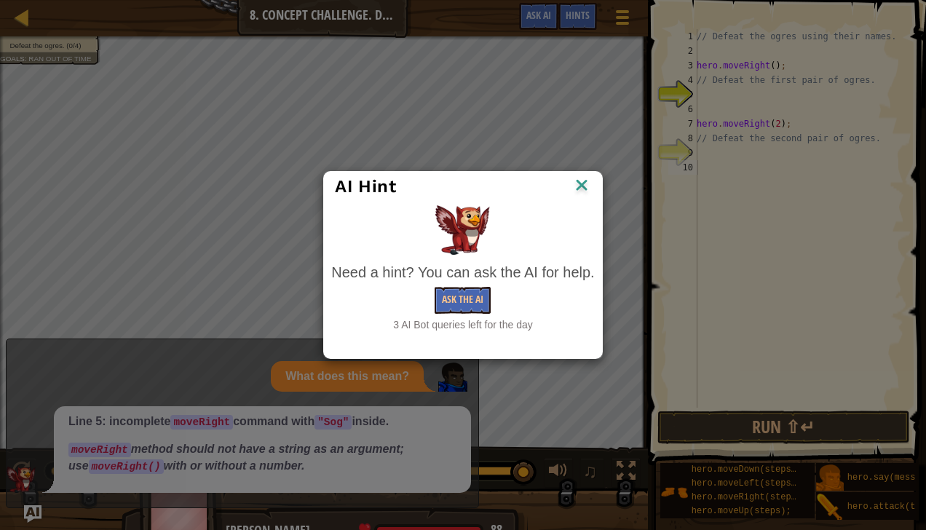
click at [461, 278] on div "Need a hint? You can ask the AI for help." at bounding box center [462, 272] width 263 height 21
click at [458, 287] on button "Ask the AI" at bounding box center [463, 300] width 56 height 27
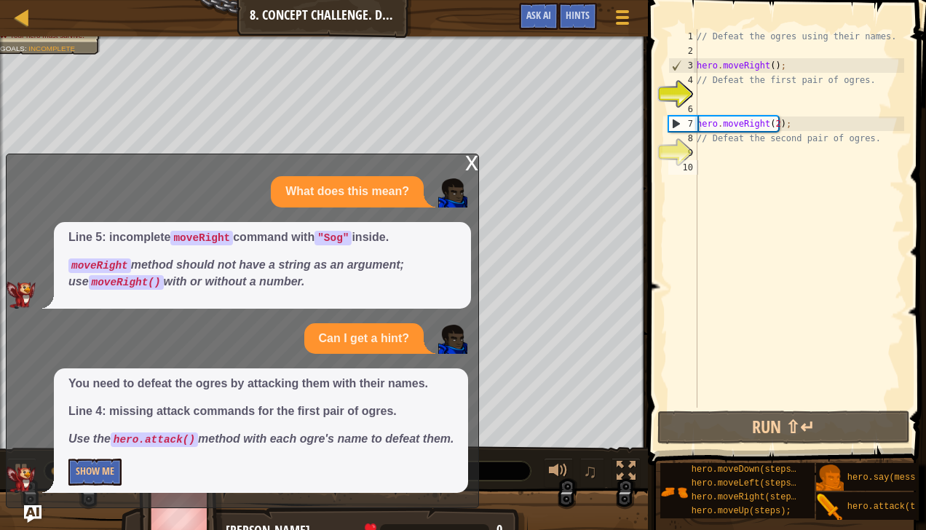
click at [467, 162] on div "x" at bounding box center [471, 161] width 13 height 15
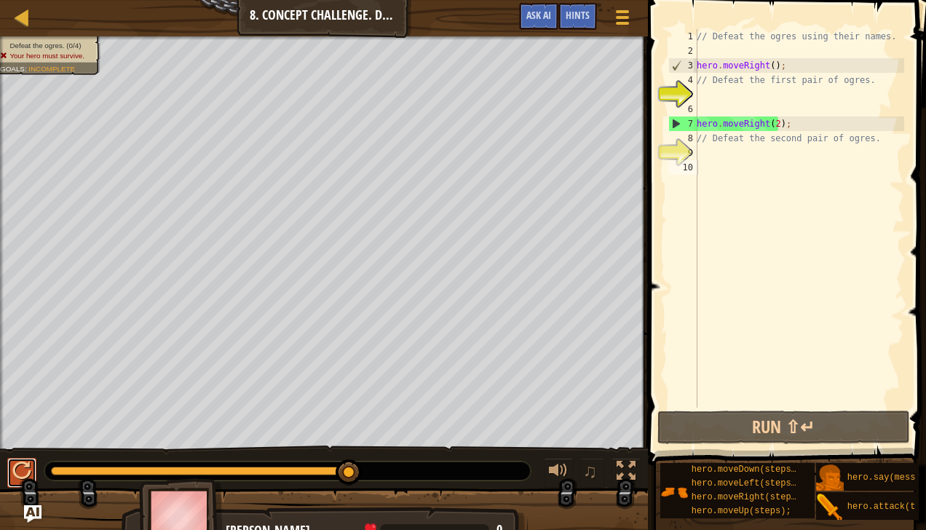
click at [15, 462] on div at bounding box center [21, 471] width 19 height 19
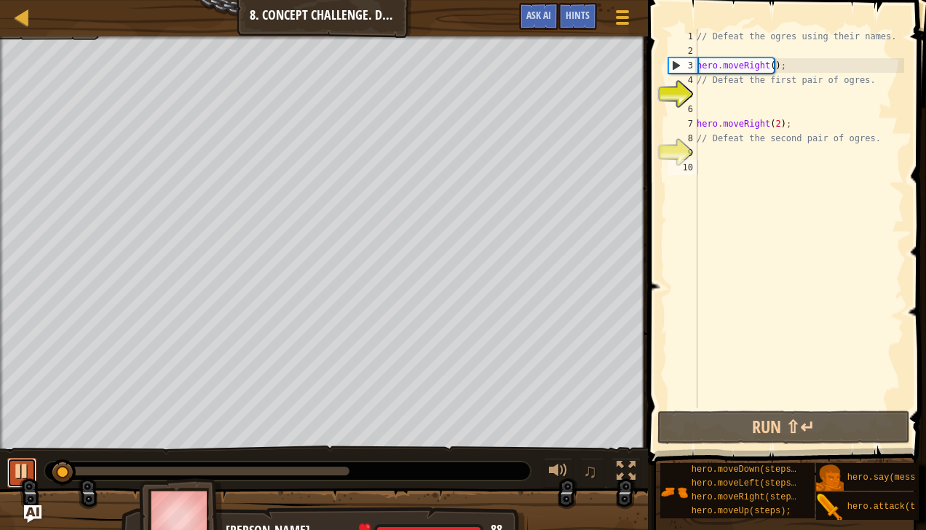
click at [15, 462] on div at bounding box center [21, 471] width 19 height 19
click at [23, 468] on div at bounding box center [21, 471] width 19 height 19
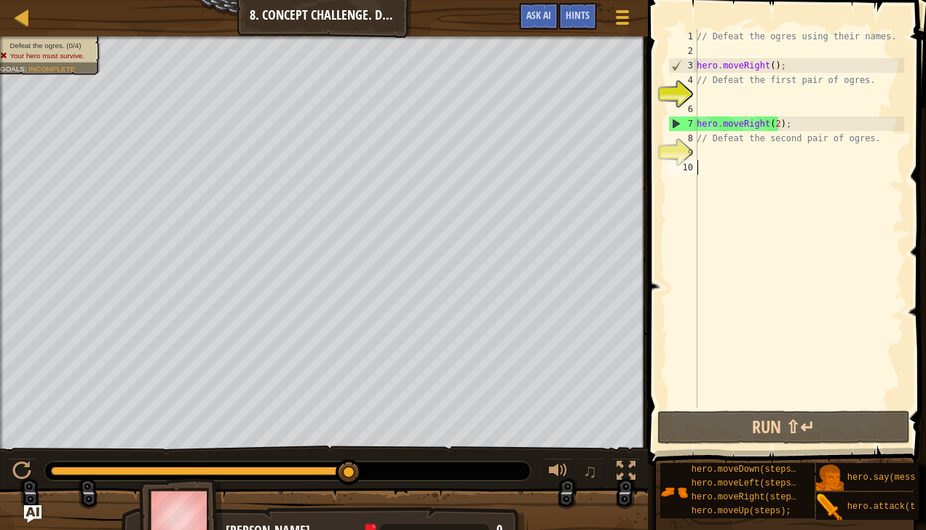
drag, startPoint x: 75, startPoint y: 463, endPoint x: 351, endPoint y: 544, distance: 287.6
click at [351, 0] on html "Map Introduction to Computer Science 8. Concept Challenge. Dangerous Steps Game…" at bounding box center [463, 0] width 926 height 0
drag, startPoint x: 350, startPoint y: 462, endPoint x: 544, endPoint y: 481, distance: 194.7
click at [544, 481] on div "♫" at bounding box center [324, 468] width 648 height 44
click at [15, 466] on div at bounding box center [21, 471] width 19 height 19
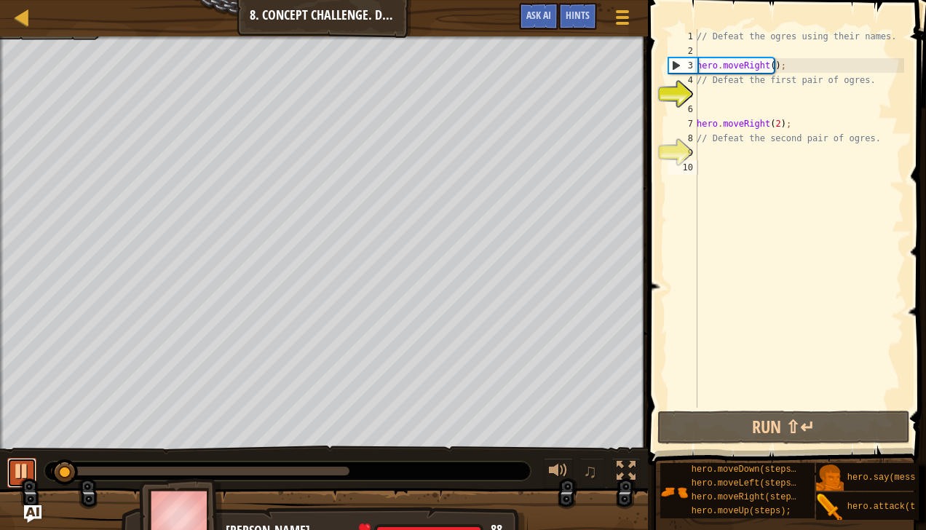
click at [20, 471] on div at bounding box center [21, 471] width 19 height 19
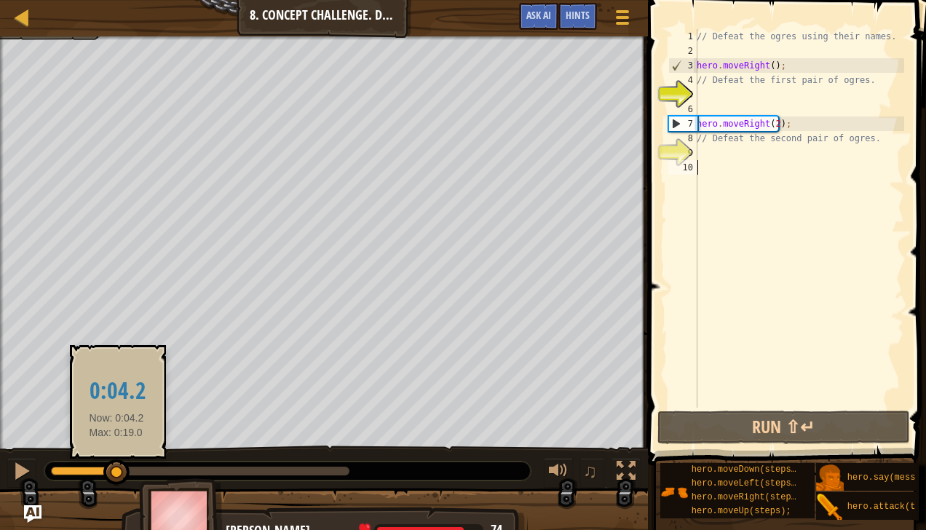
drag, startPoint x: 71, startPoint y: 461, endPoint x: 117, endPoint y: 477, distance: 48.6
click at [117, 477] on div at bounding box center [116, 473] width 26 height 26
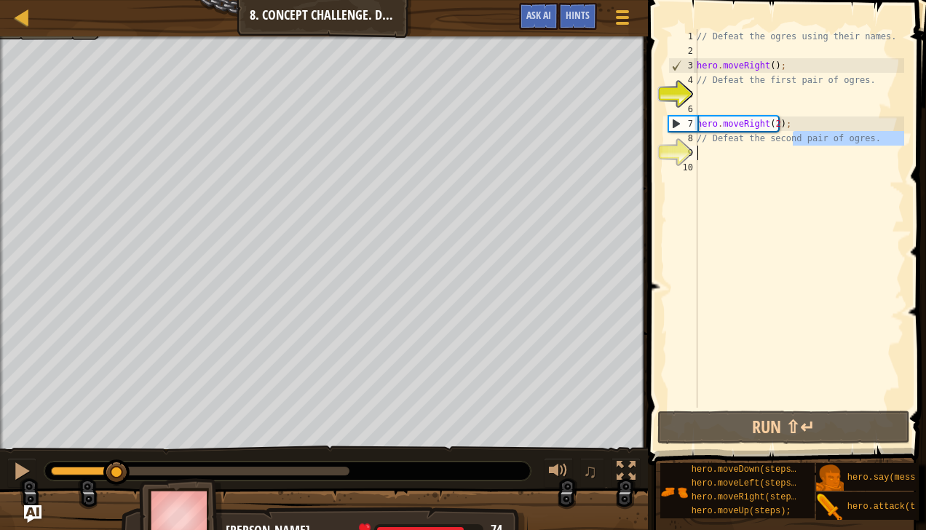
drag, startPoint x: 792, startPoint y: 138, endPoint x: 870, endPoint y: 148, distance: 78.5
click at [870, 148] on div "// Defeat the ogres using their names. hero . moveRight ( ) ; // Defeat the fir…" at bounding box center [799, 233] width 210 height 408
click at [886, 144] on div "// Defeat the ogres using their names. hero . moveRight ( ) ; // Defeat the fir…" at bounding box center [799, 218] width 210 height 379
type textarea "// Defeat the second pair of ogres."
click at [13, 464] on div at bounding box center [21, 471] width 19 height 19
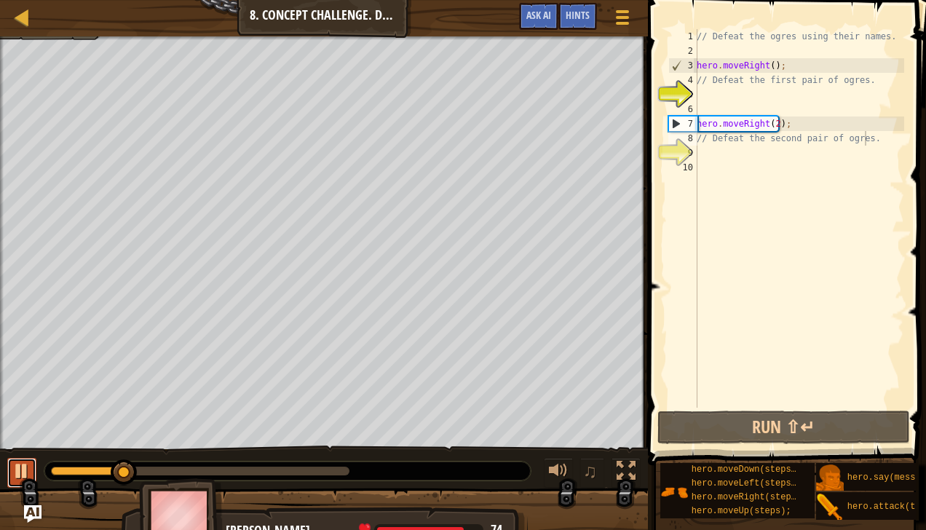
click at [13, 465] on div at bounding box center [21, 471] width 19 height 19
drag, startPoint x: 114, startPoint y: 458, endPoint x: 243, endPoint y: 471, distance: 130.2
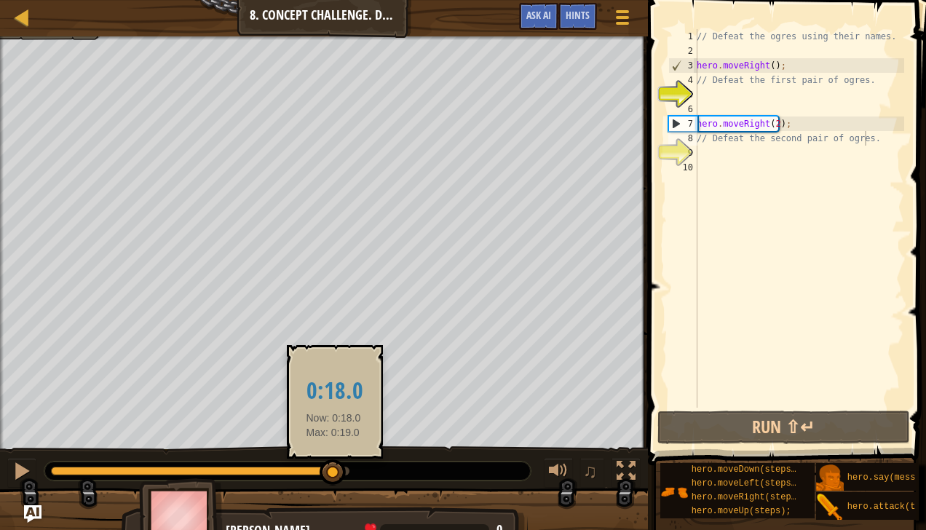
drag, startPoint x: 124, startPoint y: 473, endPoint x: 355, endPoint y: 485, distance: 231.2
click at [346, 485] on div at bounding box center [333, 473] width 26 height 26
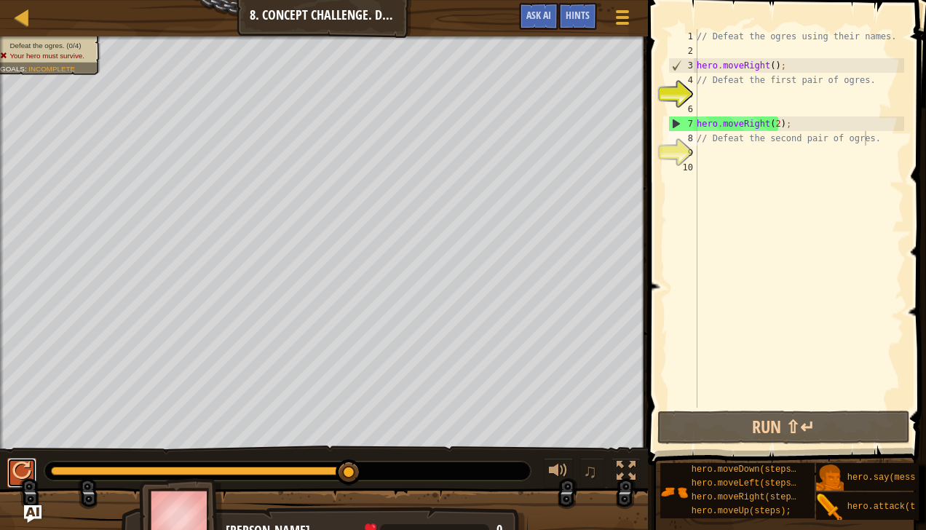
click at [20, 462] on div at bounding box center [21, 471] width 19 height 19
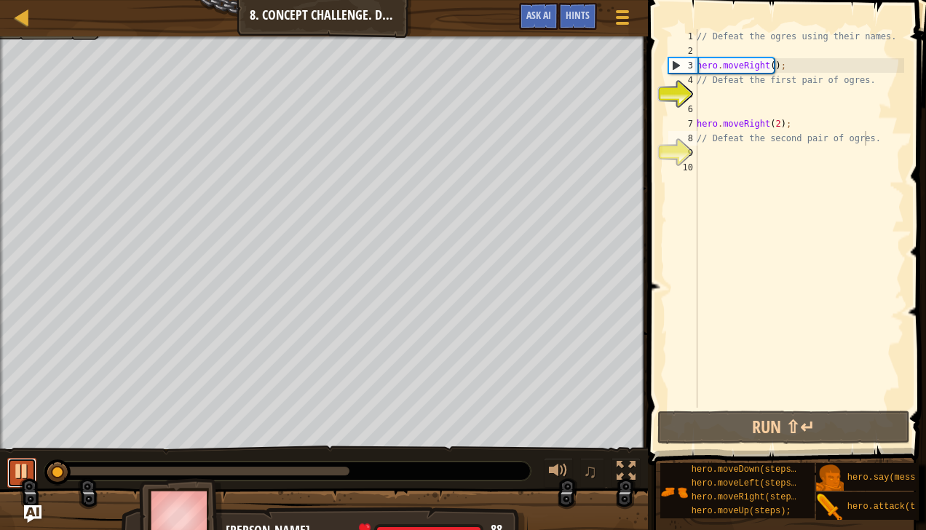
click at [20, 462] on div at bounding box center [21, 471] width 19 height 19
click at [753, 88] on div "// Defeat the ogres using their names. hero . moveRight ( ) ; // Defeat the fir…" at bounding box center [799, 233] width 210 height 408
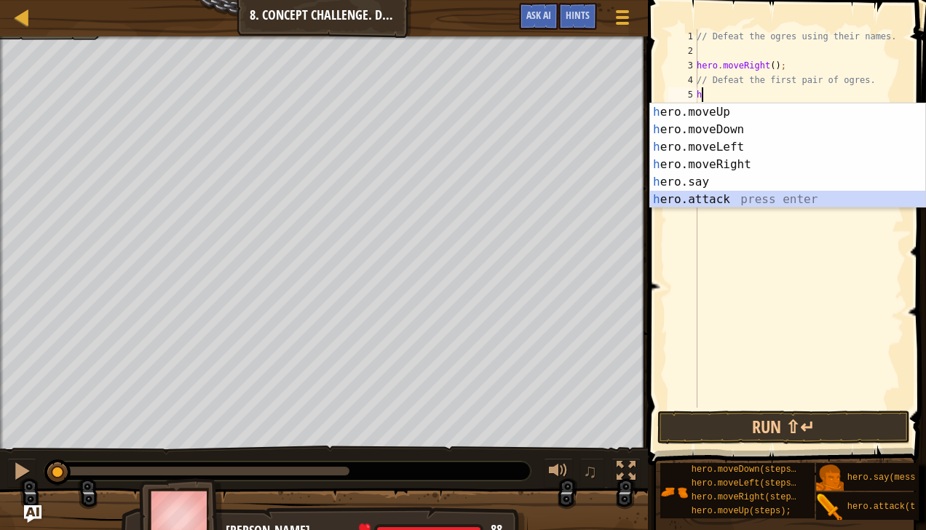
click at [730, 199] on div "h ero.moveUp press enter h ero.moveDown press enter h ero.moveLeft press enter …" at bounding box center [788, 173] width 276 height 140
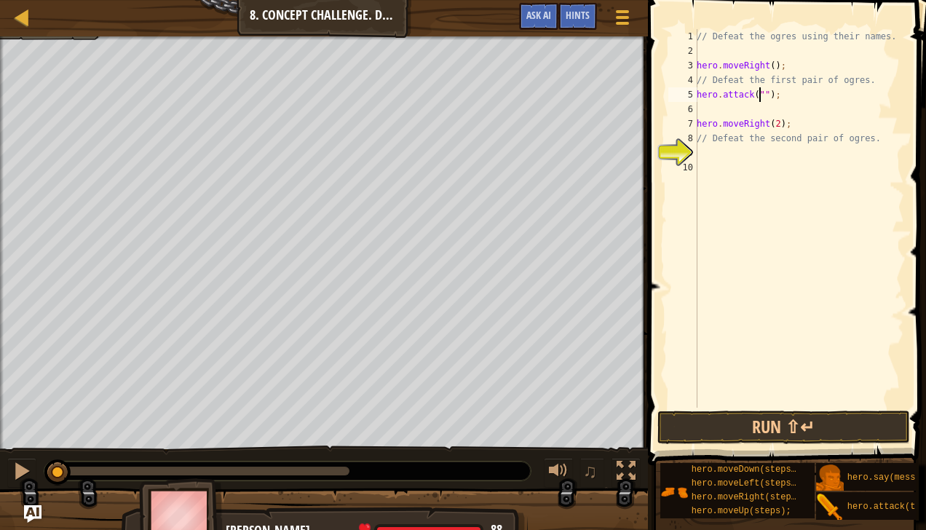
scroll to position [7, 6]
type textarea "hero.attack("Gos");"
click at [707, 109] on div "// Defeat the ogres using their names. hero . moveRight ( ) ; // Defeat the fir…" at bounding box center [799, 233] width 210 height 408
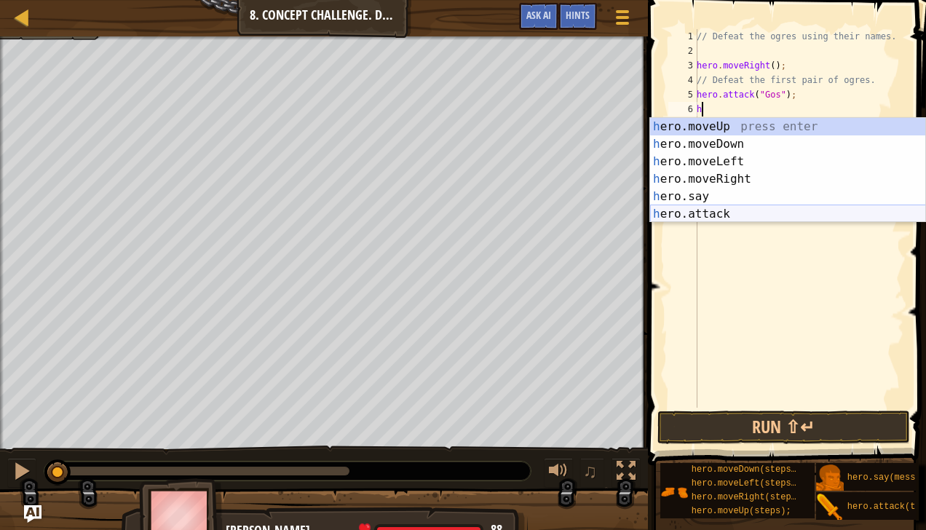
click at [733, 209] on div "h ero.moveUp press enter h ero.moveDown press enter h ero.moveLeft press enter …" at bounding box center [788, 188] width 276 height 140
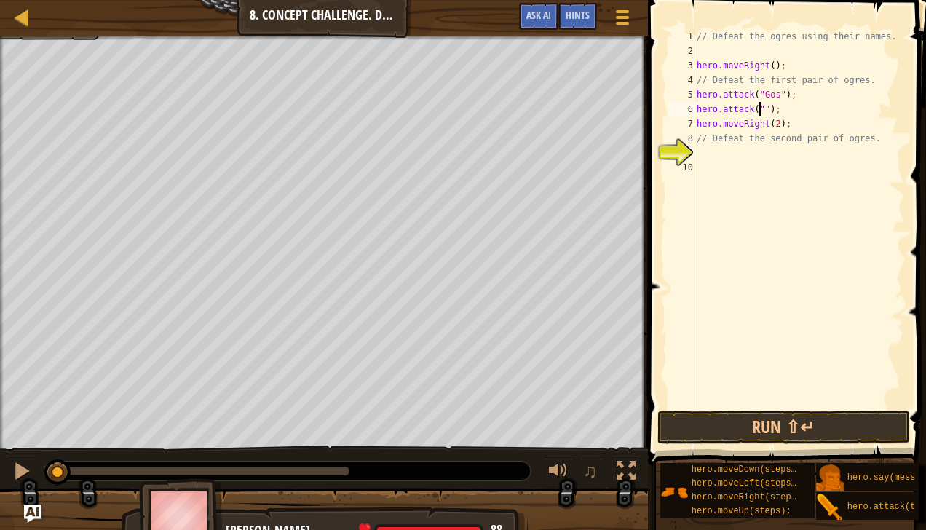
scroll to position [7, 6]
click at [794, 420] on button "Run ⇧↵" at bounding box center [784, 428] width 253 height 34
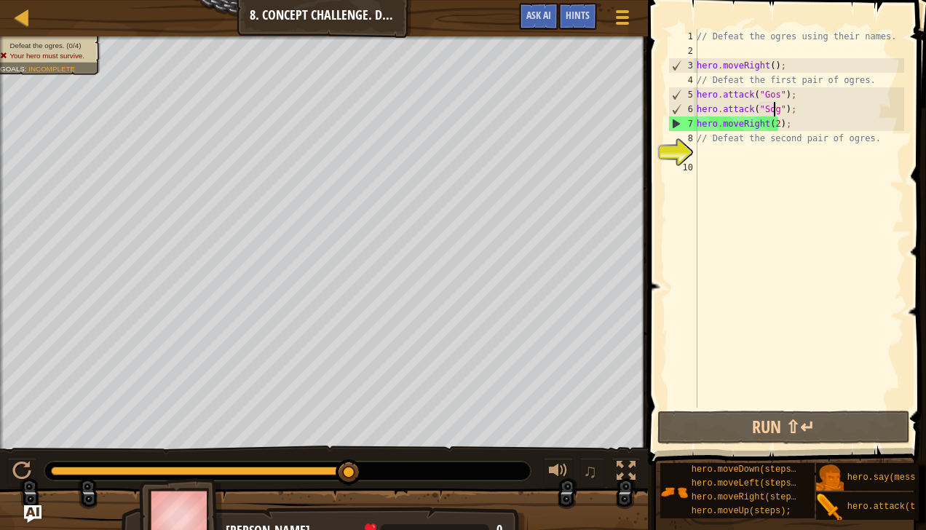
click at [786, 111] on div "// Defeat the ogres using their names. hero . moveRight ( ) ; // Defeat the fir…" at bounding box center [799, 233] width 210 height 408
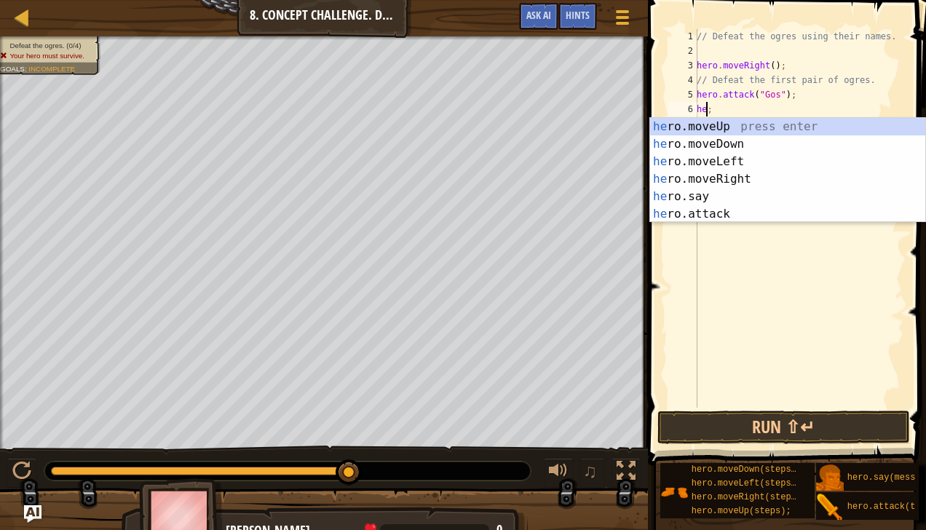
scroll to position [7, 0]
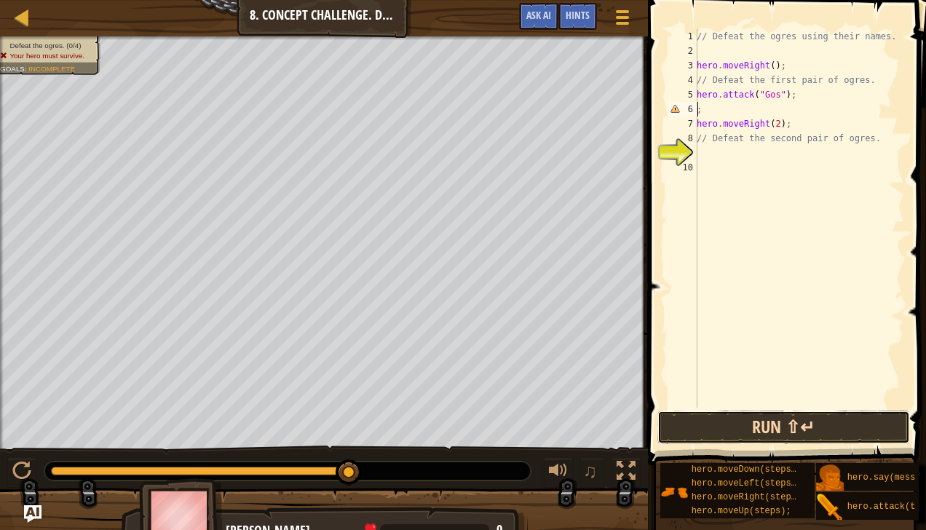
click at [763, 435] on button "Run ⇧↵" at bounding box center [784, 428] width 253 height 34
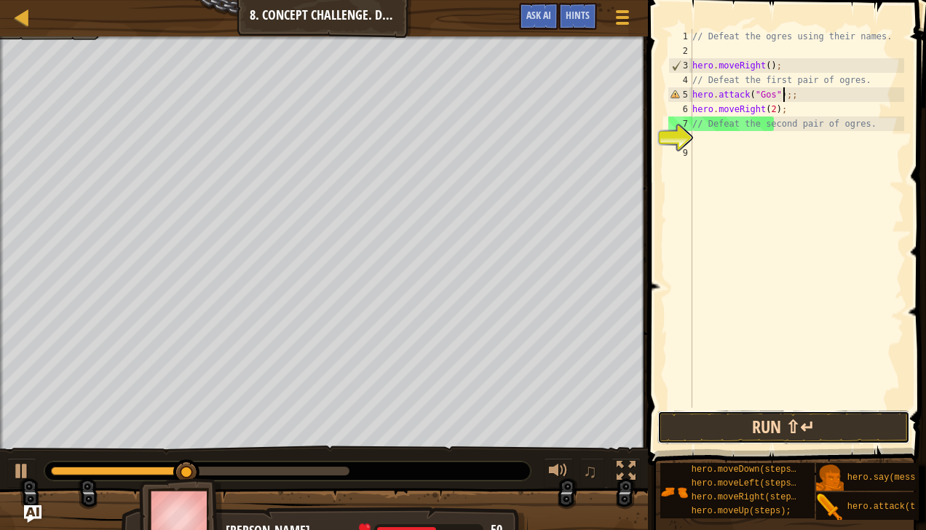
click at [709, 436] on button "Run ⇧↵" at bounding box center [784, 428] width 253 height 34
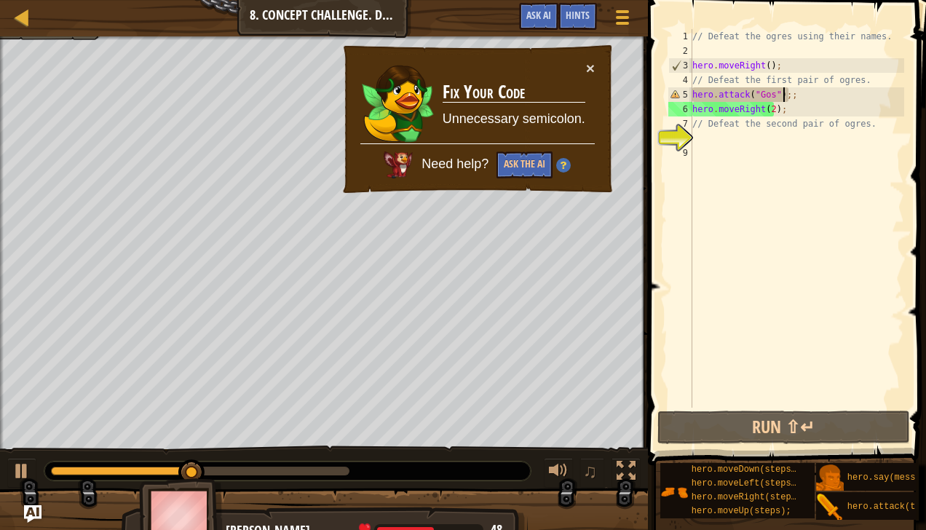
click at [804, 98] on div "// Defeat the ogres using their names. hero . moveRight ( ) ; // Defeat the fir…" at bounding box center [797, 233] width 215 height 408
type textarea "hero.attack("Gos");"
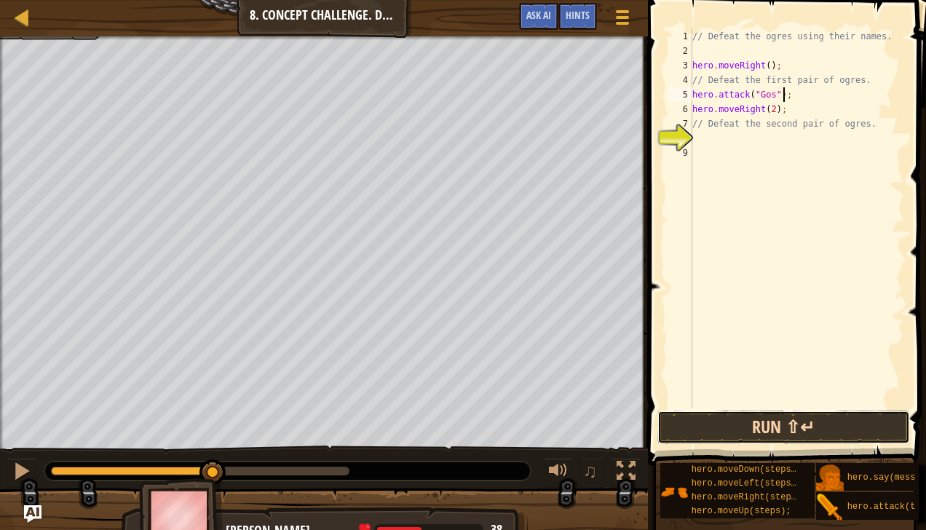
click at [790, 423] on button "Run ⇧↵" at bounding box center [784, 428] width 253 height 34
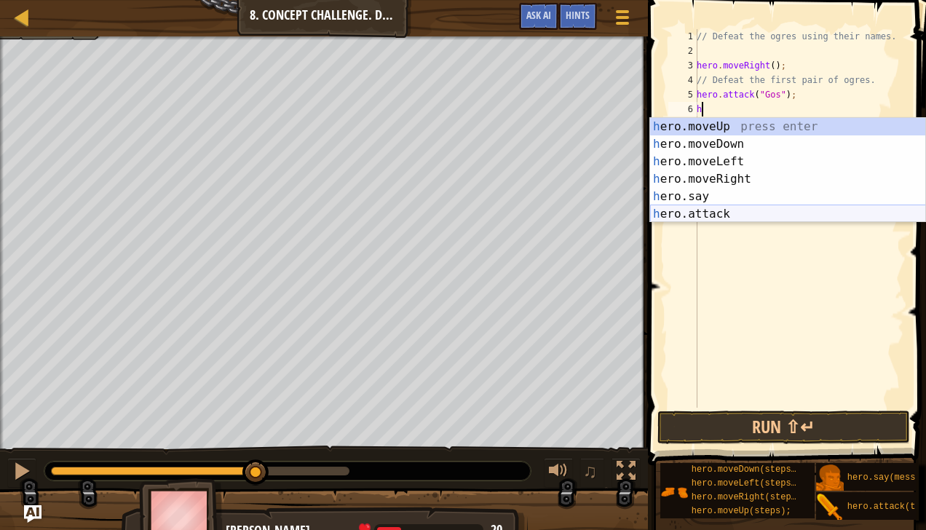
click at [712, 209] on div "h ero.moveUp press enter h ero.moveDown press enter h ero.moveLeft press enter …" at bounding box center [788, 188] width 276 height 140
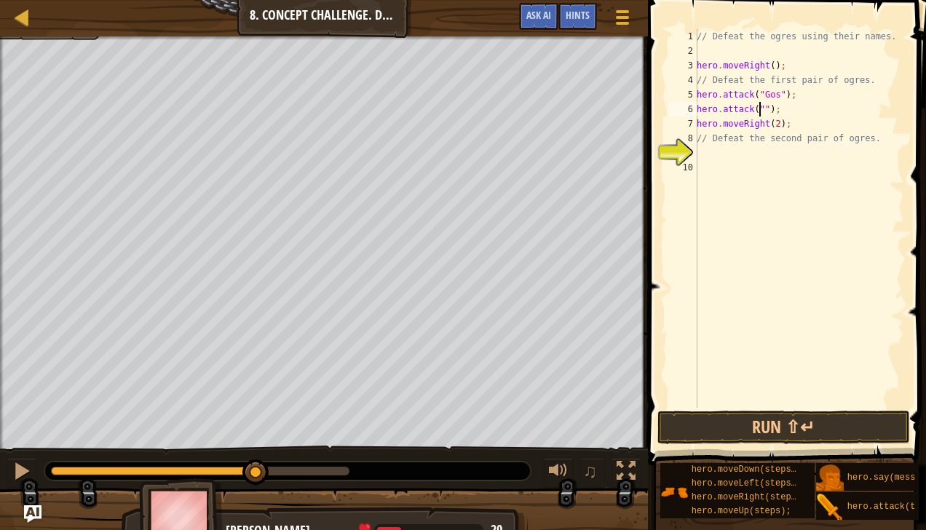
scroll to position [7, 6]
type textarea "hero.attack("Gos");"
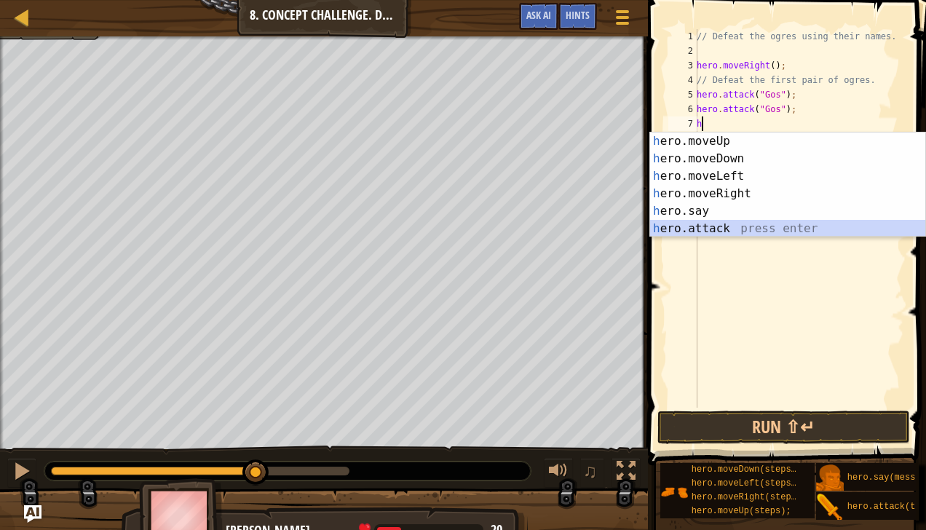
click at [727, 226] on div "h ero.moveUp press enter h ero.moveDown press enter h ero.moveLeft press enter …" at bounding box center [788, 203] width 276 height 140
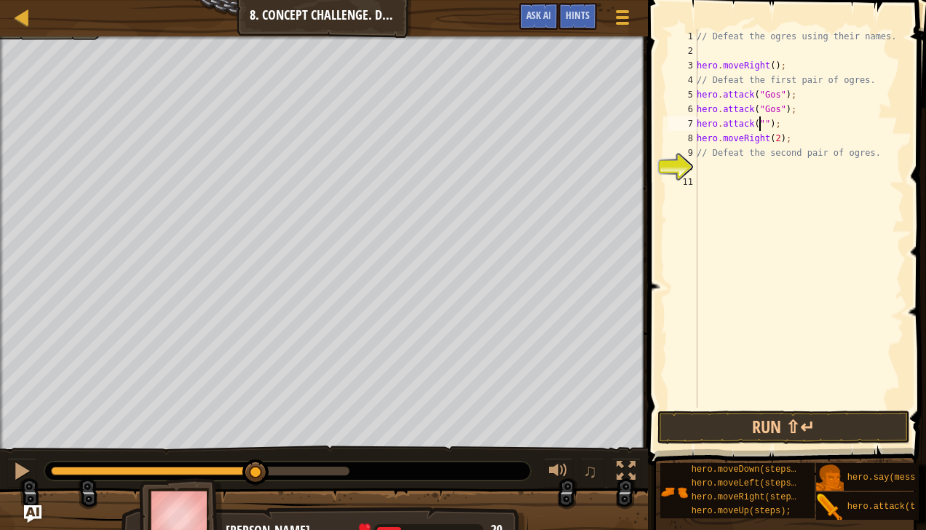
scroll to position [7, 6]
type textarea "hero.attack("Sog");"
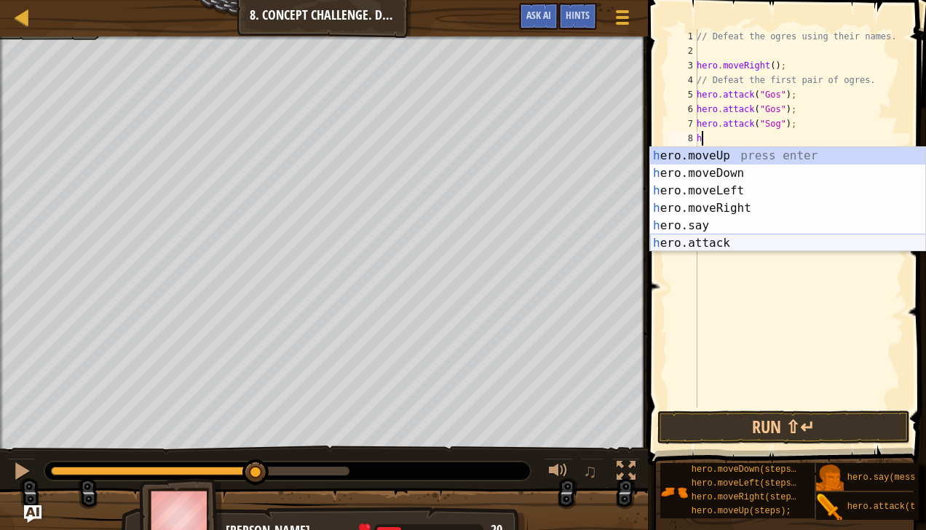
click at [720, 243] on div "h ero.moveUp press enter h ero.moveDown press enter h ero.moveLeft press enter …" at bounding box center [788, 217] width 276 height 140
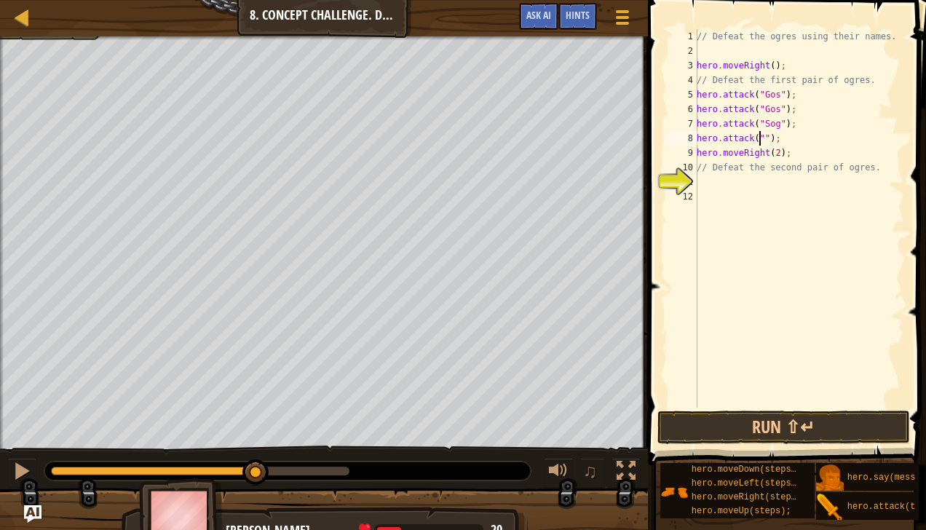
scroll to position [7, 6]
type textarea "hero.attack("Sog");"
click at [738, 427] on button "Run ⇧↵" at bounding box center [784, 428] width 253 height 34
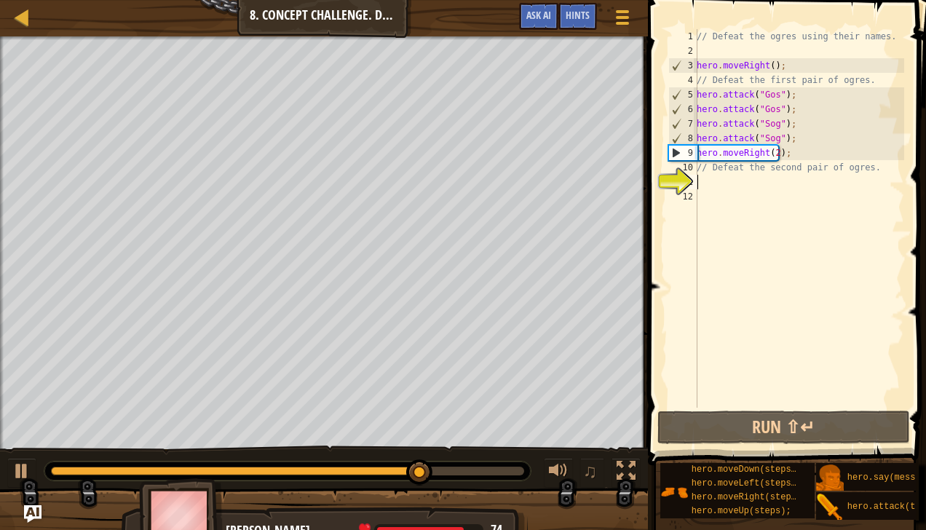
click at [713, 176] on div "// Defeat the ogres using their names. hero . moveRight ( ) ; // Defeat the fir…" at bounding box center [799, 233] width 210 height 408
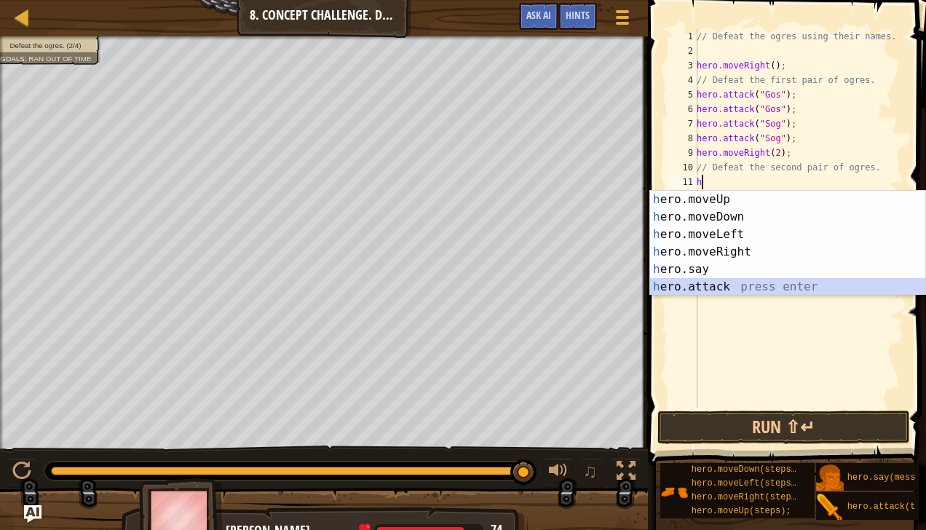
click at [720, 285] on div "h ero.moveUp press enter h ero.moveDown press enter h ero.moveLeft press enter …" at bounding box center [788, 261] width 276 height 140
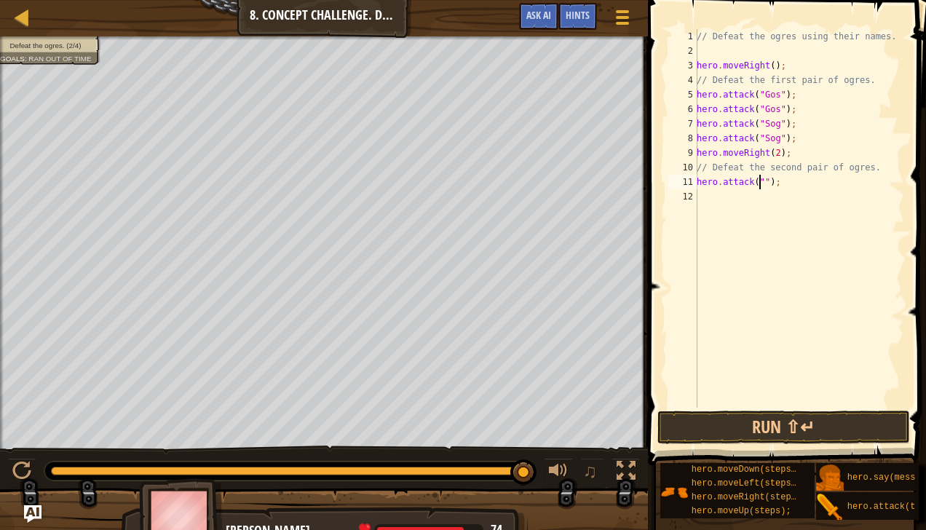
scroll to position [7, 6]
type textarea "hero.attack("Ergo");"
click at [704, 197] on div "// Defeat the ogres using their names. hero . moveRight ( ) ; // Defeat the fir…" at bounding box center [799, 233] width 210 height 408
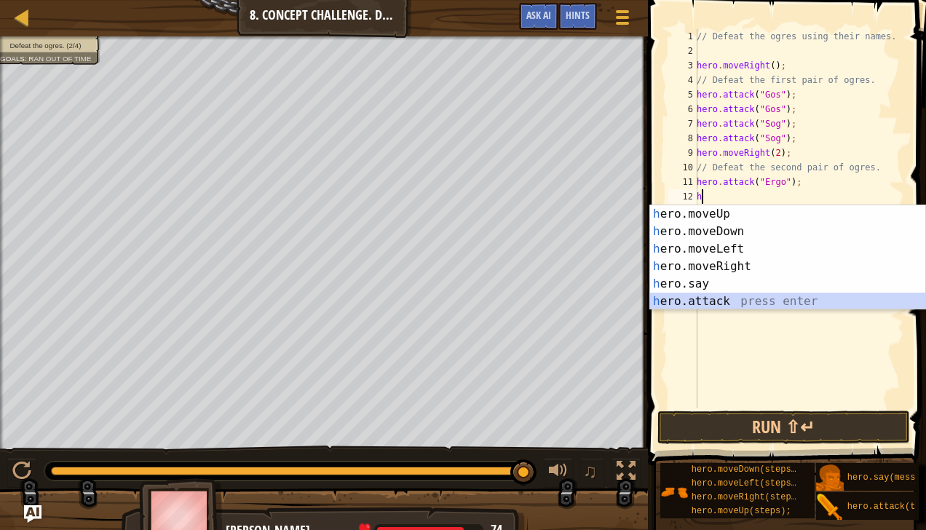
click at [717, 305] on div "h ero.moveUp press enter h ero.moveDown press enter h ero.moveLeft press enter …" at bounding box center [788, 275] width 276 height 140
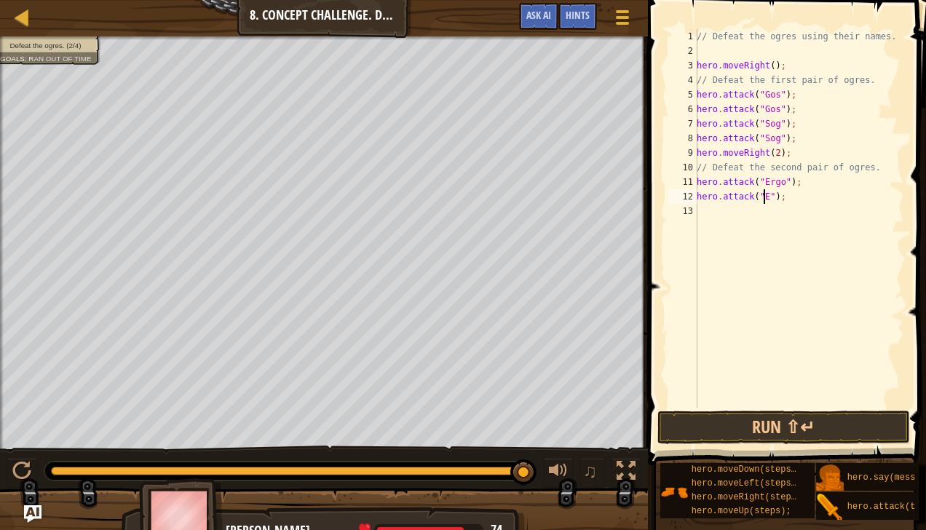
scroll to position [7, 6]
type textarea "hero.attack("Ergo");"
drag, startPoint x: 701, startPoint y: 217, endPoint x: 685, endPoint y: 301, distance: 85.1
click at [685, 301] on div "hero.attack("Ergo"); 1 2 3 4 5 6 7 8 9 10 11 12 13 // Defeat the ogres using th…" at bounding box center [785, 218] width 239 height 379
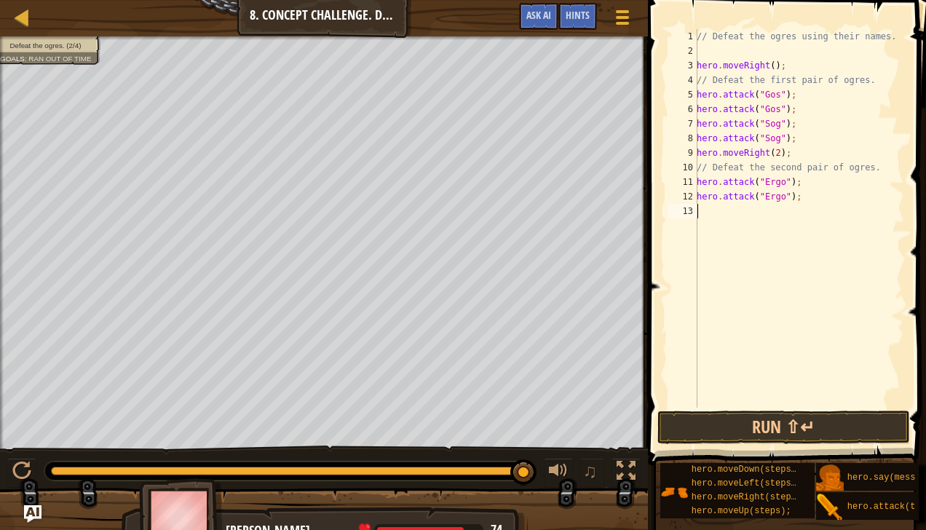
scroll to position [7, 0]
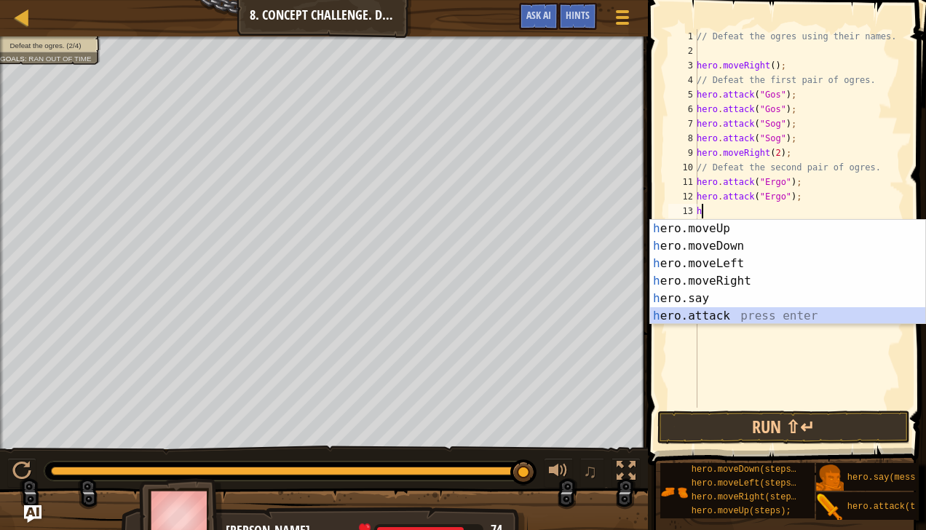
click at [689, 312] on div "h ero.moveUp press enter h ero.moveDown press enter h ero.moveLeft press enter …" at bounding box center [788, 290] width 276 height 140
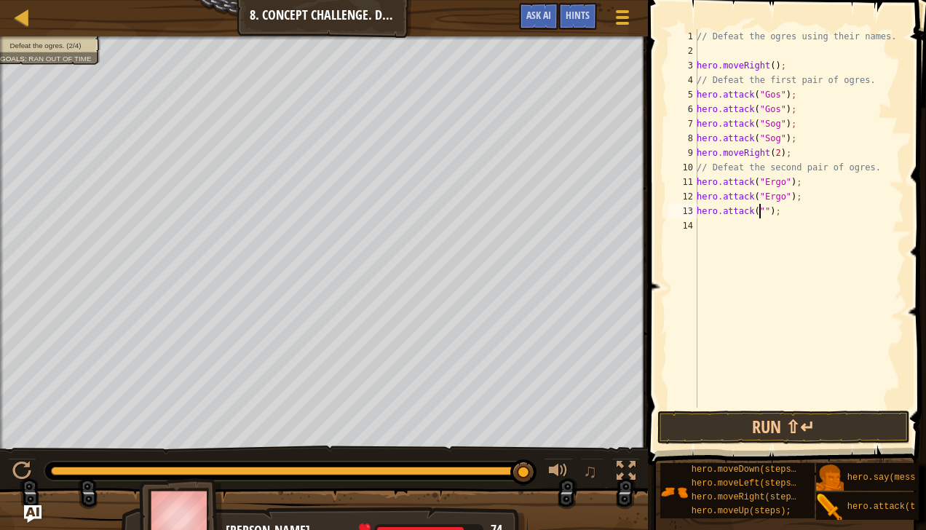
scroll to position [7, 6]
type textarea "hero.attack("Kro");"
click at [705, 227] on div "// Defeat the ogres using their names. hero . moveRight ( ) ; // Defeat the fir…" at bounding box center [799, 233] width 210 height 408
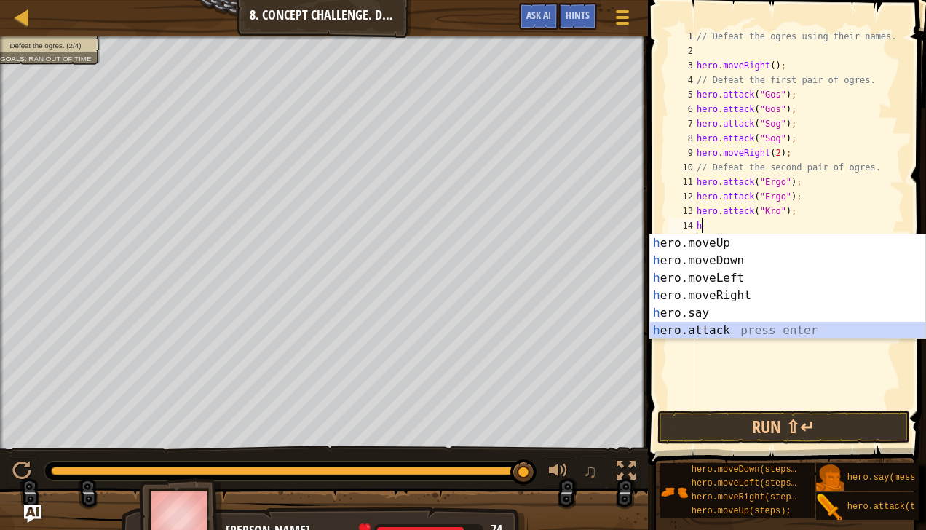
click at [707, 331] on div "h ero.moveUp press enter h ero.moveDown press enter h ero.moveLeft press enter …" at bounding box center [788, 305] width 276 height 140
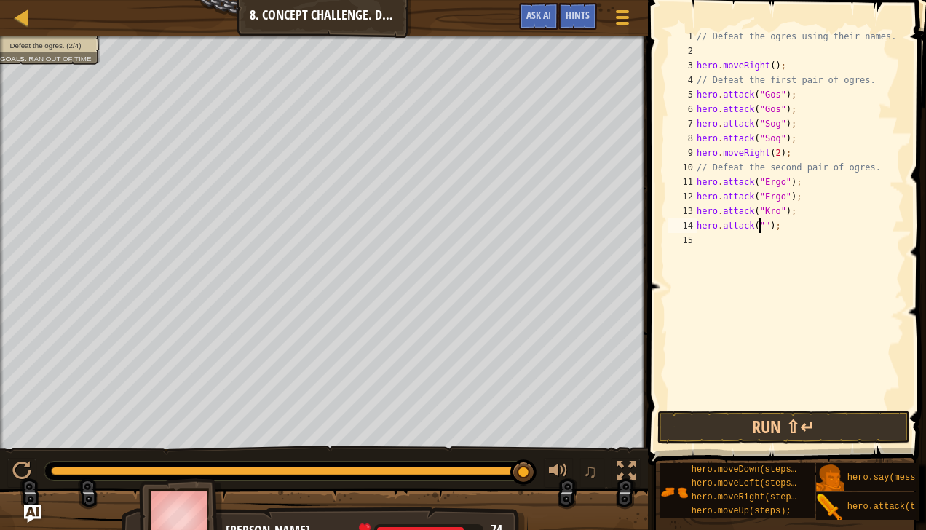
scroll to position [7, 6]
type textarea "hero.attack("Kro");"
click at [787, 415] on button "Run ⇧↵" at bounding box center [784, 428] width 253 height 34
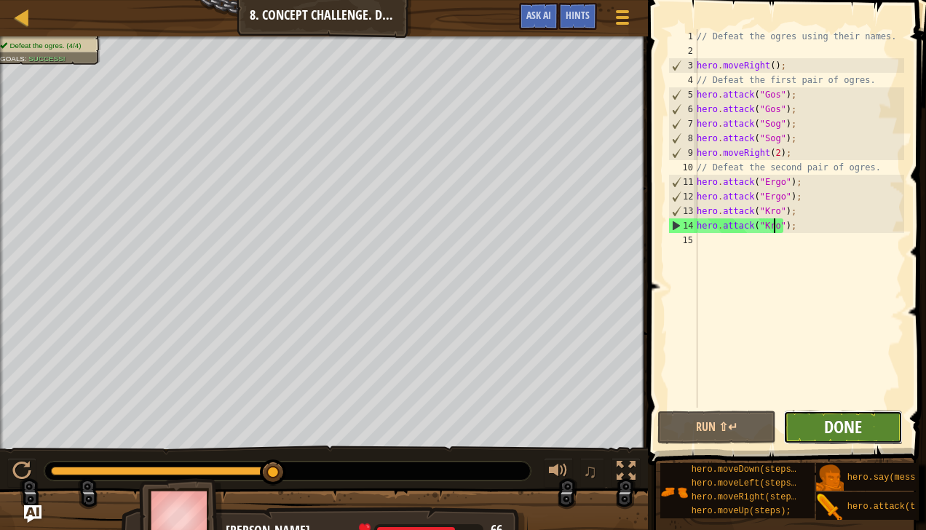
click at [836, 422] on span "Done" at bounding box center [843, 426] width 38 height 23
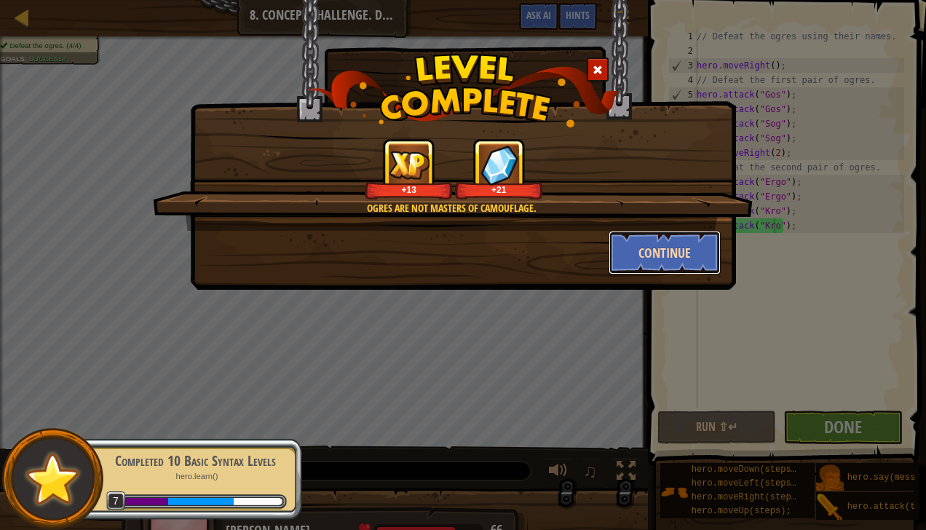
click at [644, 248] on button "Continue" at bounding box center [665, 253] width 113 height 44
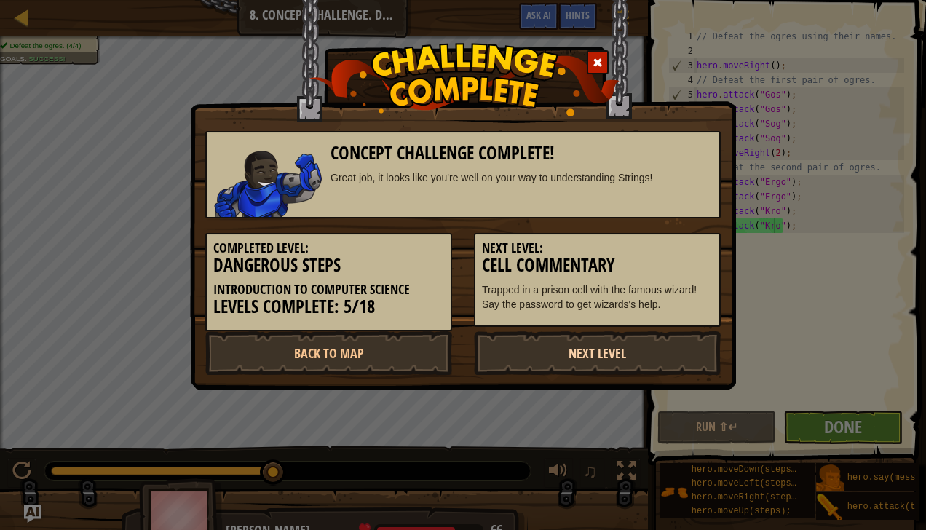
click at [607, 342] on link "Next Level" at bounding box center [597, 353] width 247 height 44
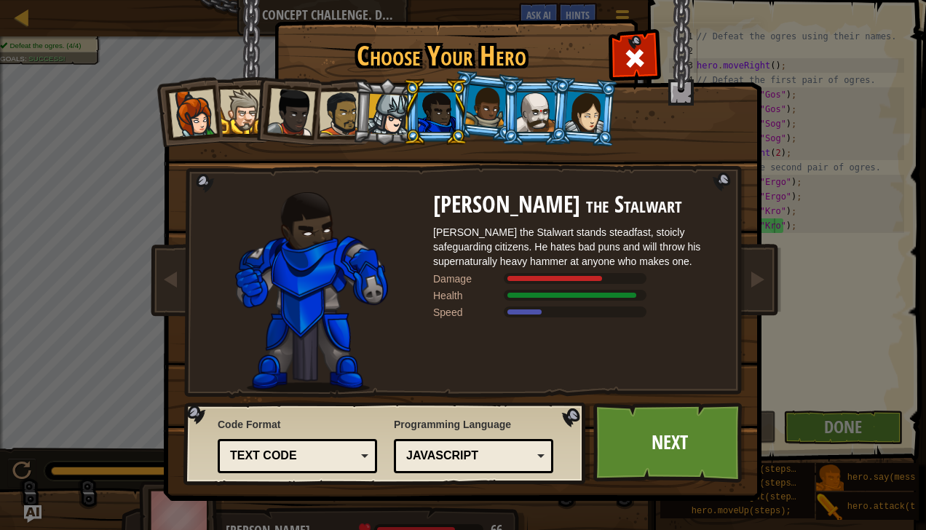
click at [530, 98] on div at bounding box center [536, 111] width 38 height 39
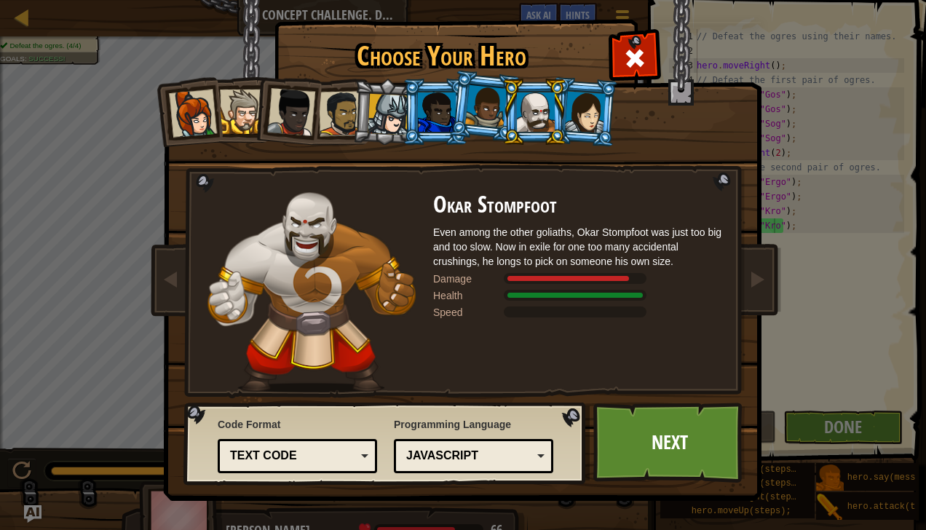
click at [476, 103] on div at bounding box center [486, 106] width 42 height 43
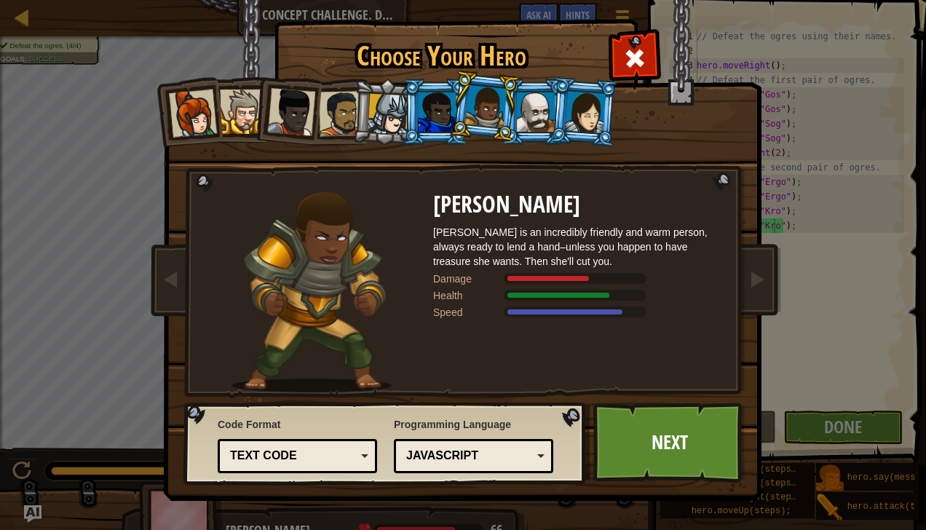
click at [589, 110] on div at bounding box center [585, 112] width 41 height 42
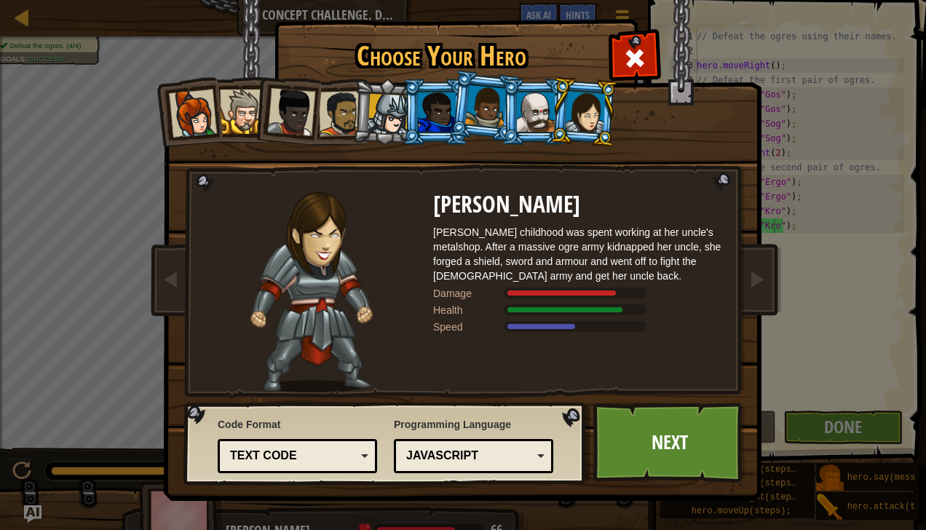
click at [280, 111] on div at bounding box center [291, 112] width 48 height 48
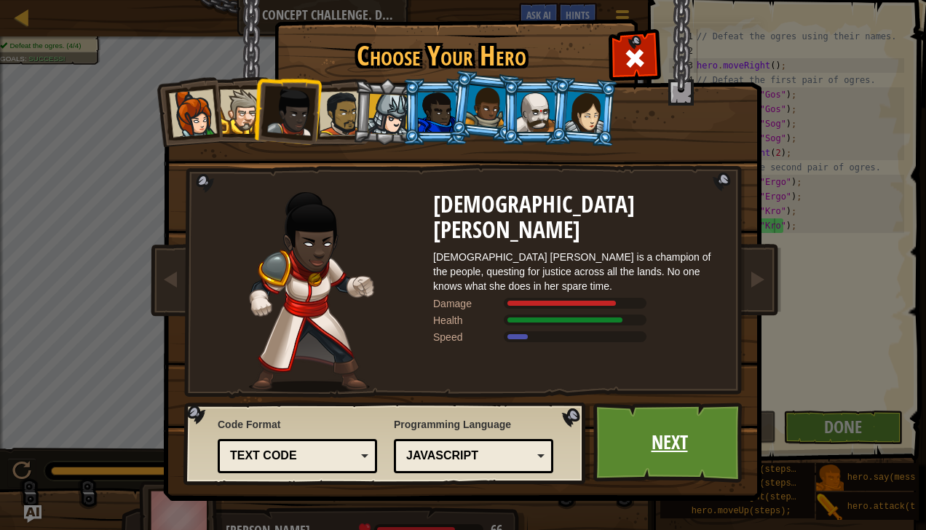
click at [666, 420] on link "Next" at bounding box center [670, 443] width 152 height 80
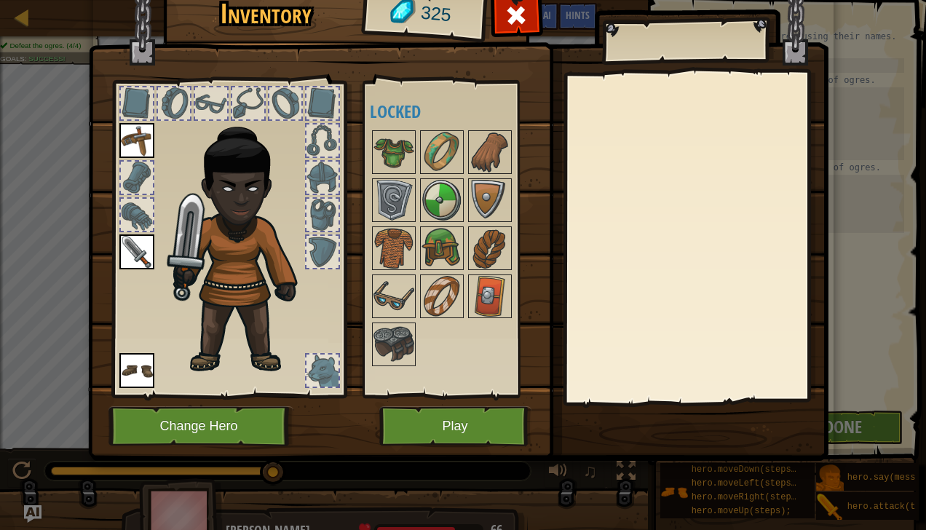
click at [325, 361] on div at bounding box center [323, 371] width 32 height 32
click at [443, 185] on img at bounding box center [442, 200] width 41 height 41
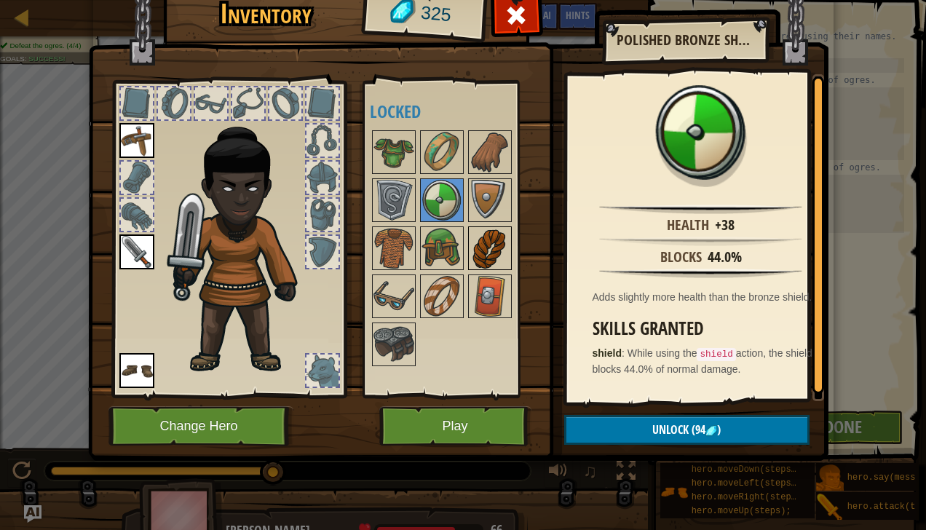
click at [481, 245] on img at bounding box center [490, 248] width 41 height 41
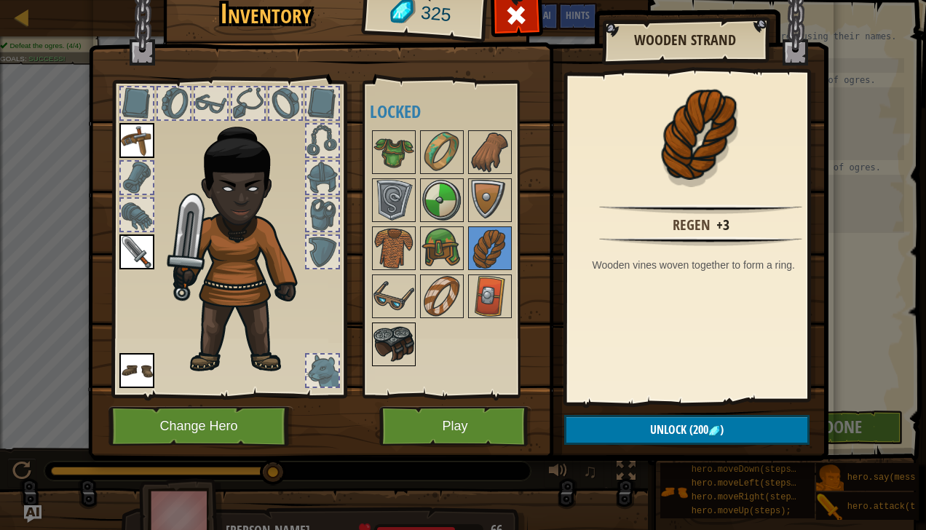
click at [393, 336] on img at bounding box center [394, 344] width 41 height 41
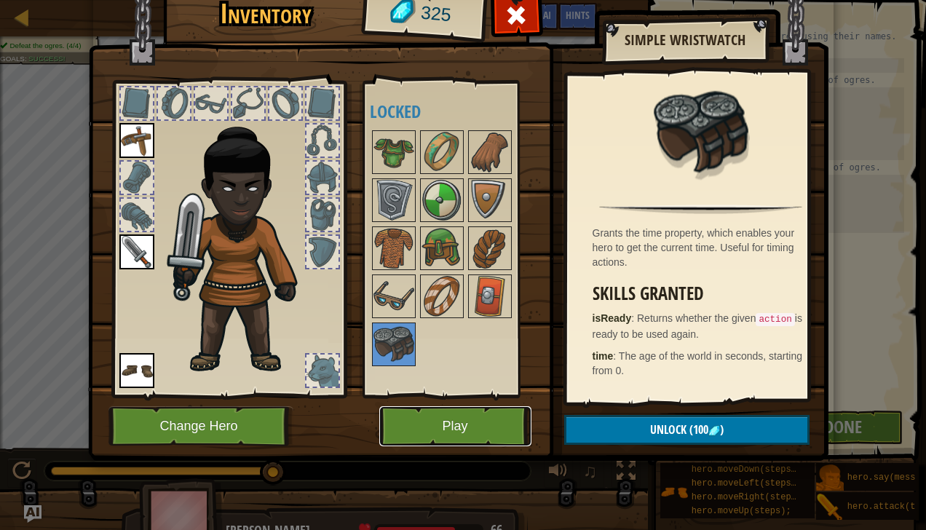
click at [449, 429] on button "Play" at bounding box center [455, 426] width 152 height 40
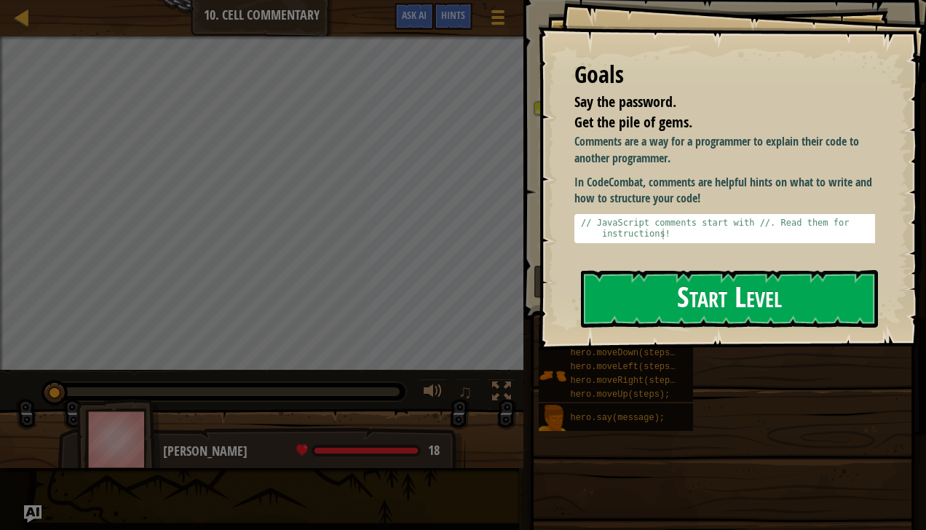
click at [681, 285] on button "Start Level" at bounding box center [729, 299] width 297 height 58
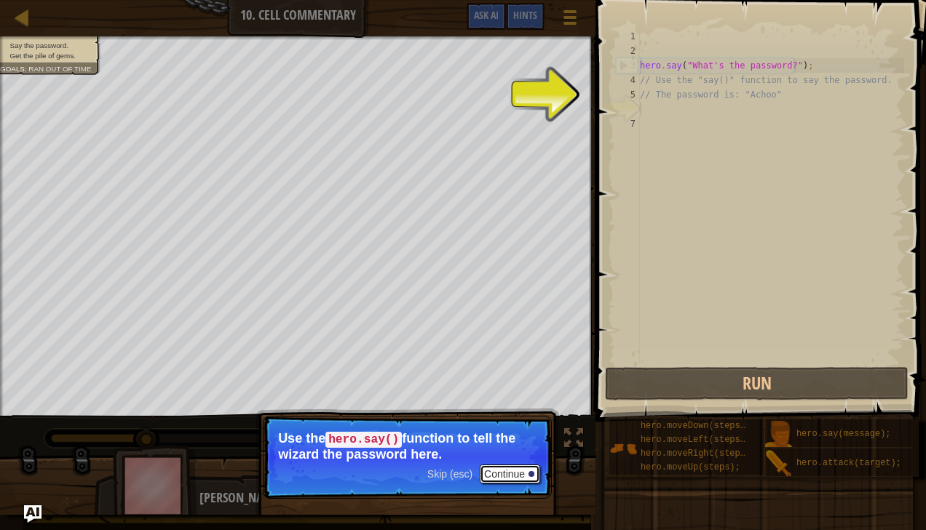
click at [501, 465] on button "Continue" at bounding box center [510, 474] width 60 height 19
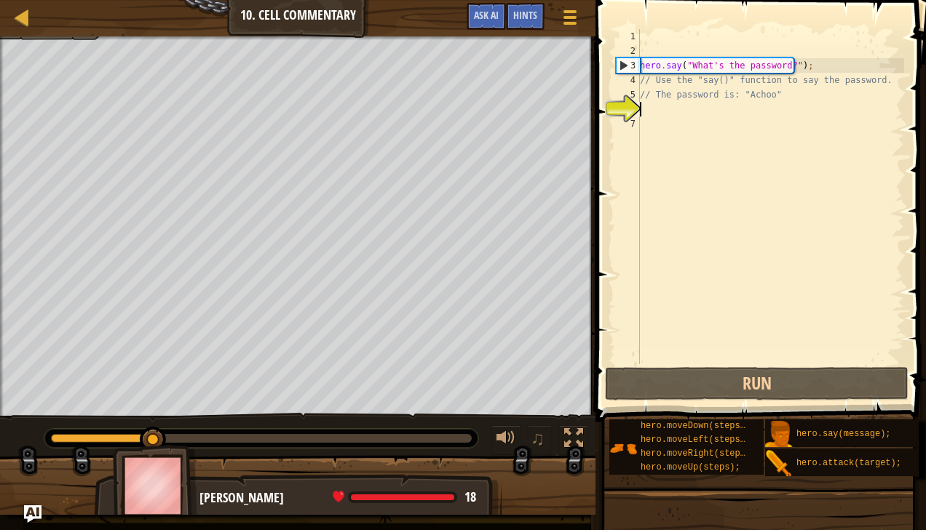
scroll to position [7, 0]
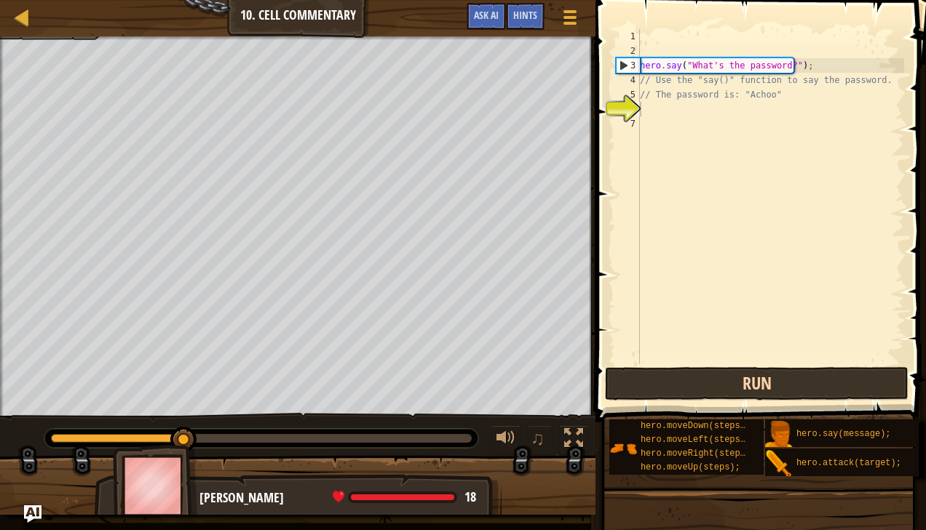
drag, startPoint x: 501, startPoint y: 465, endPoint x: 690, endPoint y: 367, distance: 212.7
click at [690, 367] on div "Map Introduction to Computer Science 10. Cell Commentary Game Menu Done Hints A…" at bounding box center [463, 265] width 926 height 530
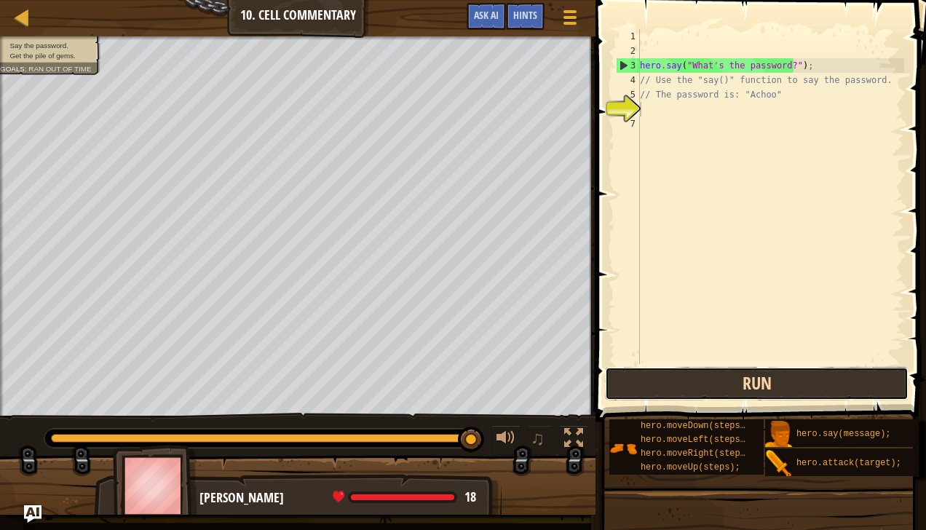
click at [721, 379] on button "Run" at bounding box center [757, 384] width 304 height 34
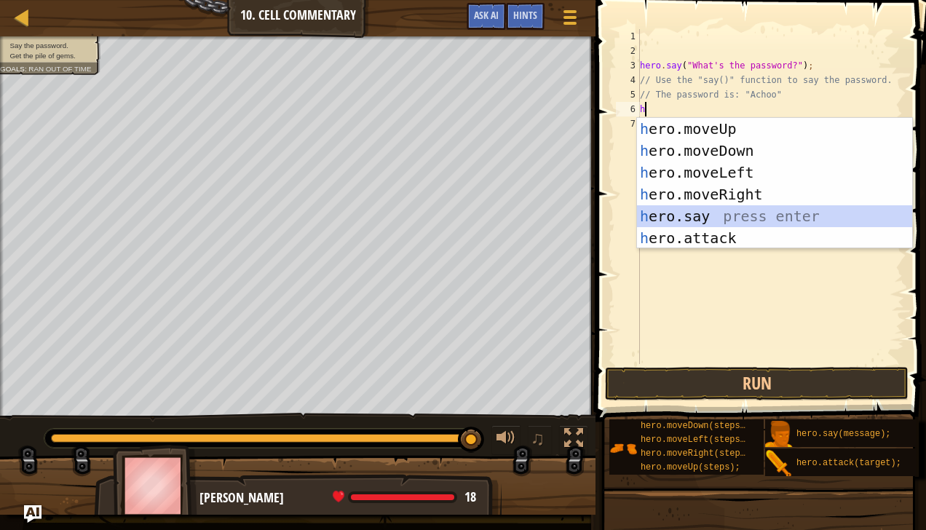
click at [688, 210] on div "h ero.moveUp press enter h ero.moveDown press enter h ero.moveLeft press enter …" at bounding box center [775, 205] width 276 height 175
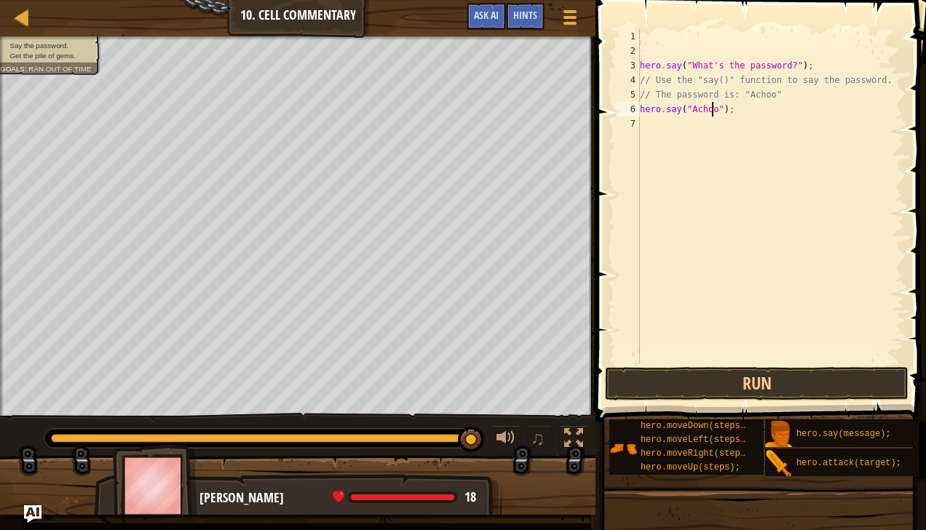
scroll to position [7, 6]
type textarea "hero.say("Achoo");"
click at [760, 379] on button "Run" at bounding box center [757, 384] width 304 height 34
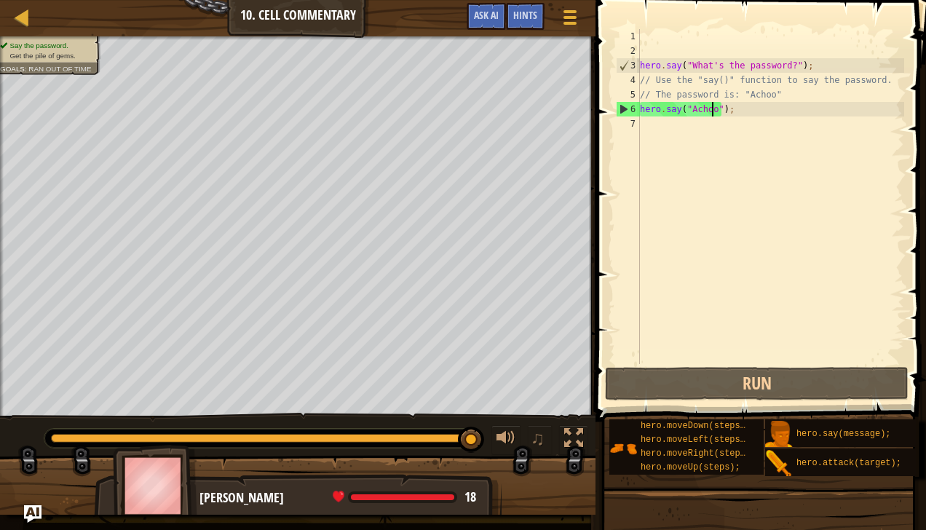
click at [642, 121] on div "hero . say ( "What's the password?" ) ; // Use the "say()" function to say the …" at bounding box center [770, 211] width 267 height 364
type textarea "h"
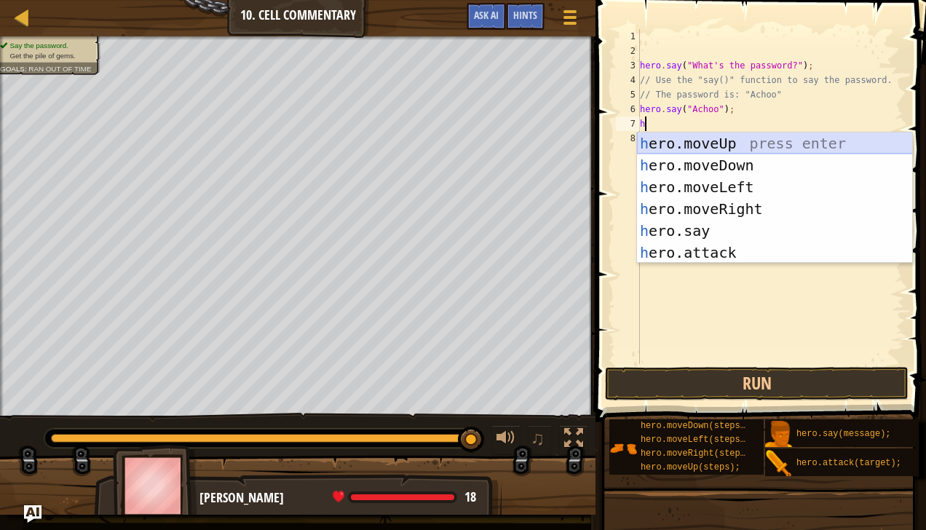
click at [739, 138] on div "h ero.moveUp press enter h ero.moveDown press enter h ero.moveLeft press enter …" at bounding box center [775, 220] width 276 height 175
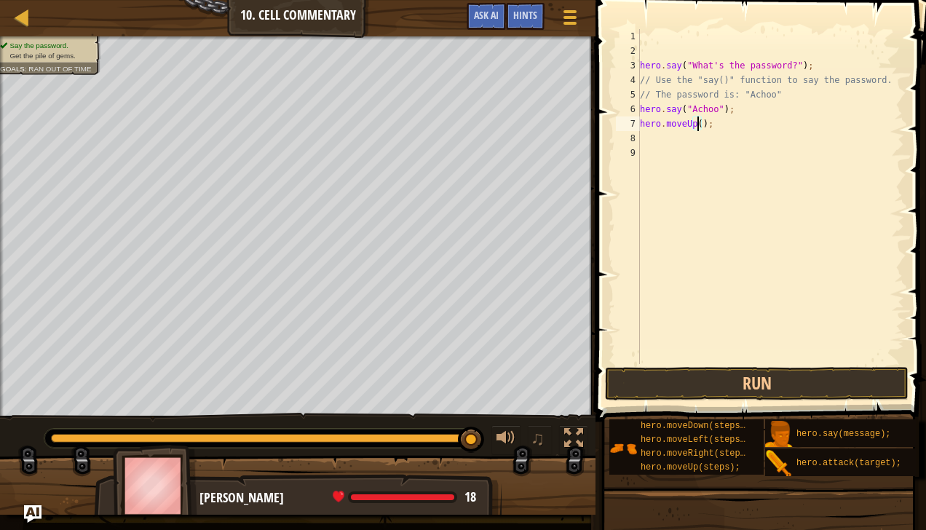
click at [698, 122] on div "hero . say ( "What's the password?" ) ; // Use the "say()" function to say the …" at bounding box center [770, 211] width 267 height 364
type textarea "hero.moveUp(2);"
click at [706, 382] on button "Run" at bounding box center [757, 384] width 304 height 34
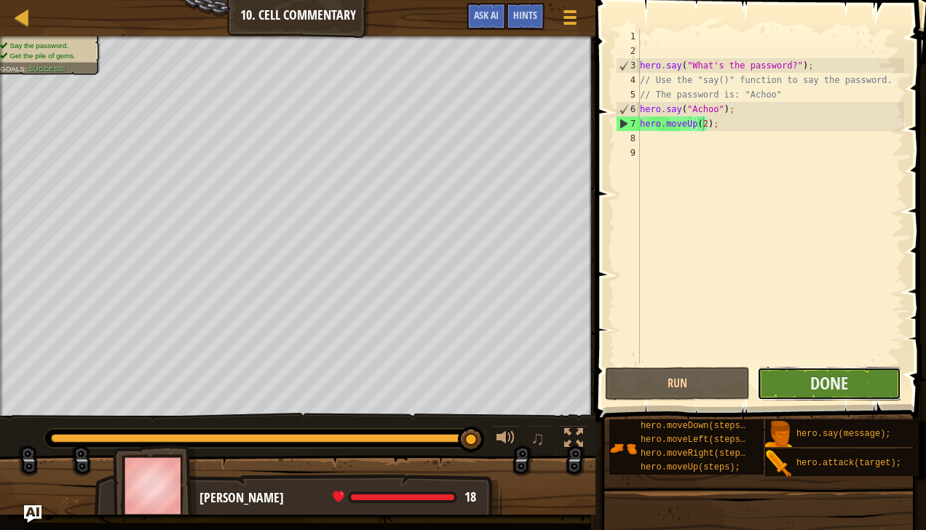
click at [808, 383] on button "Done" at bounding box center [829, 384] width 144 height 34
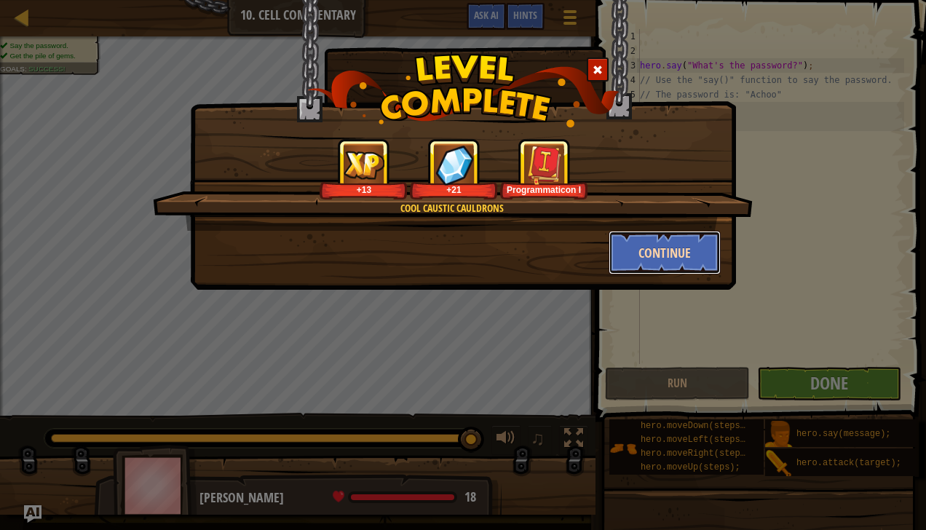
click at [679, 251] on button "Continue" at bounding box center [665, 253] width 113 height 44
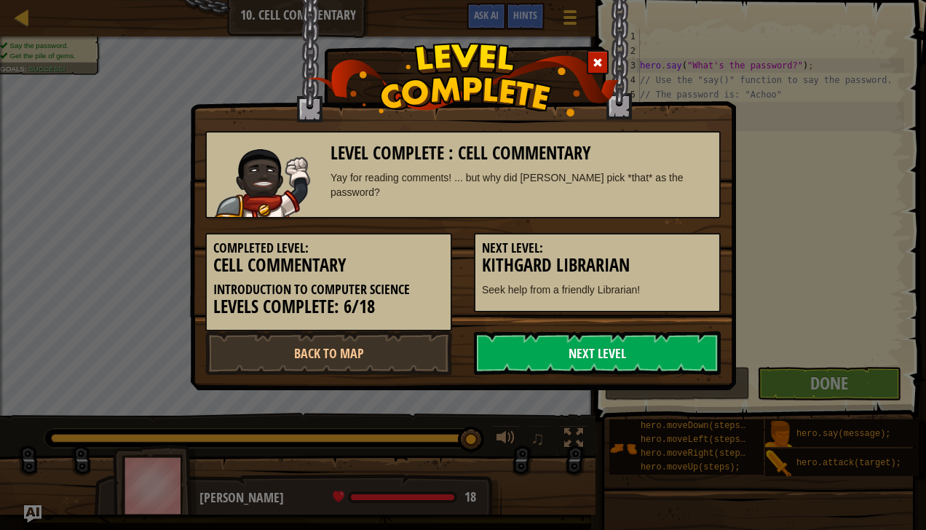
click at [578, 343] on link "Next Level" at bounding box center [597, 353] width 247 height 44
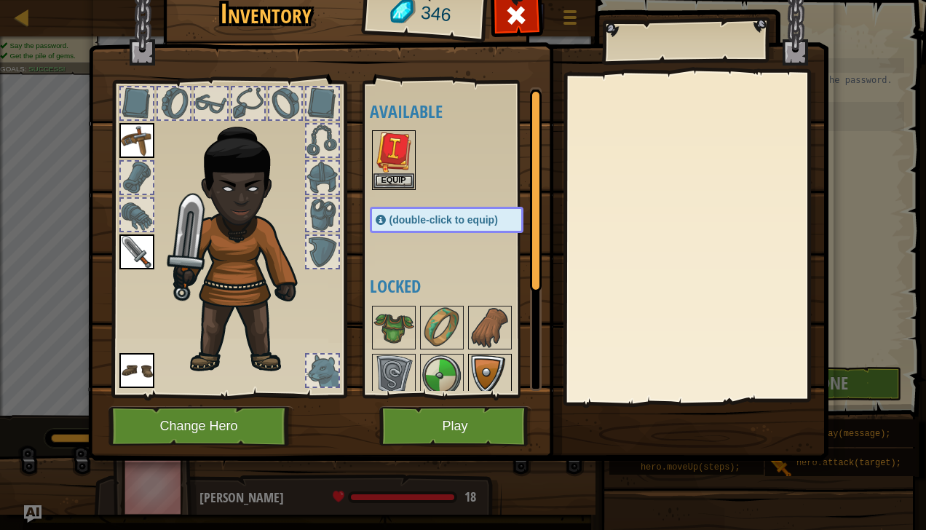
click at [484, 369] on img at bounding box center [490, 375] width 41 height 41
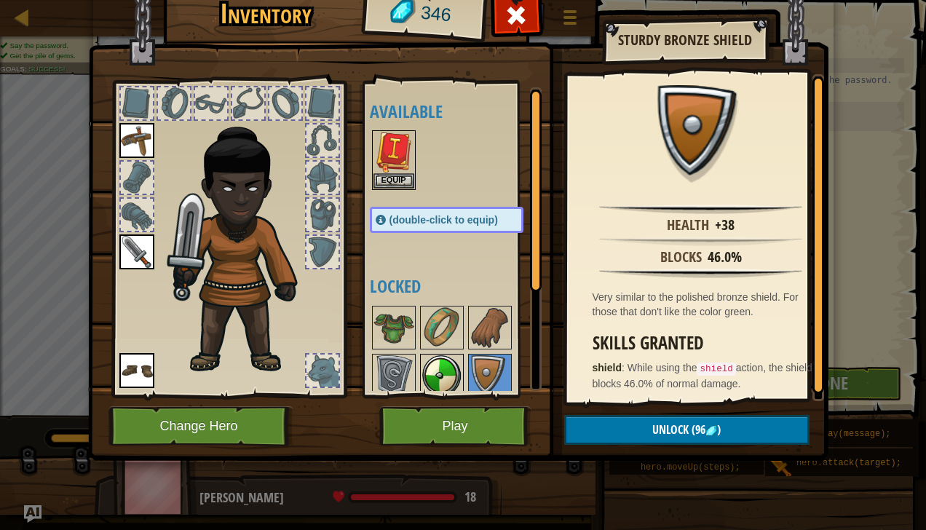
click at [444, 369] on img at bounding box center [442, 375] width 41 height 41
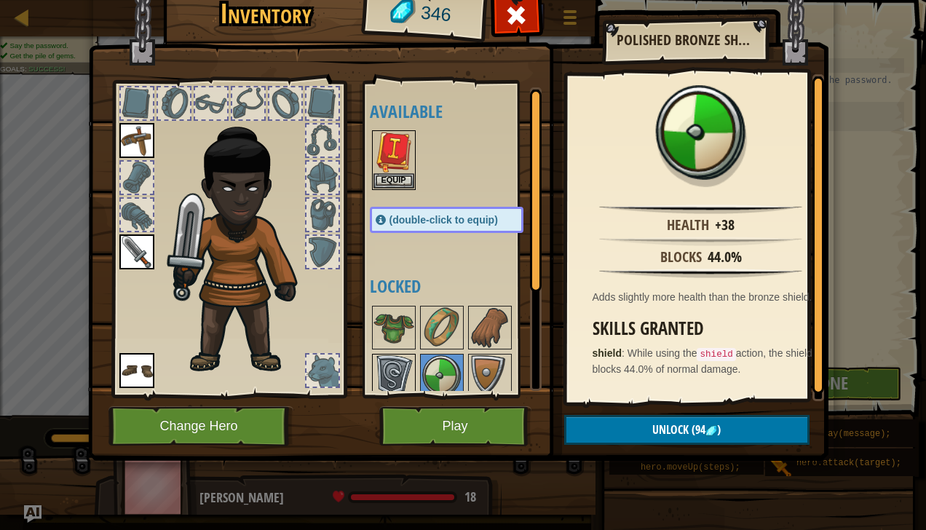
click at [395, 365] on img at bounding box center [394, 375] width 41 height 41
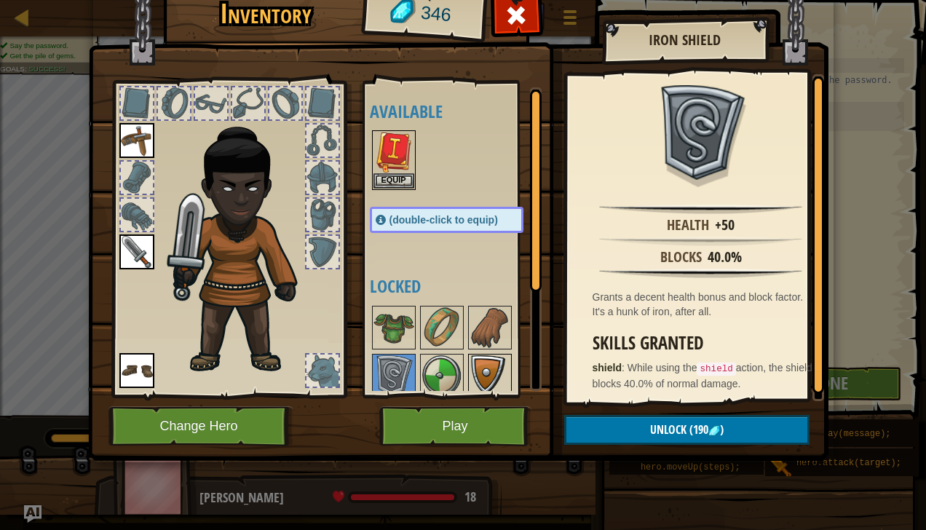
click at [484, 371] on img at bounding box center [490, 375] width 41 height 41
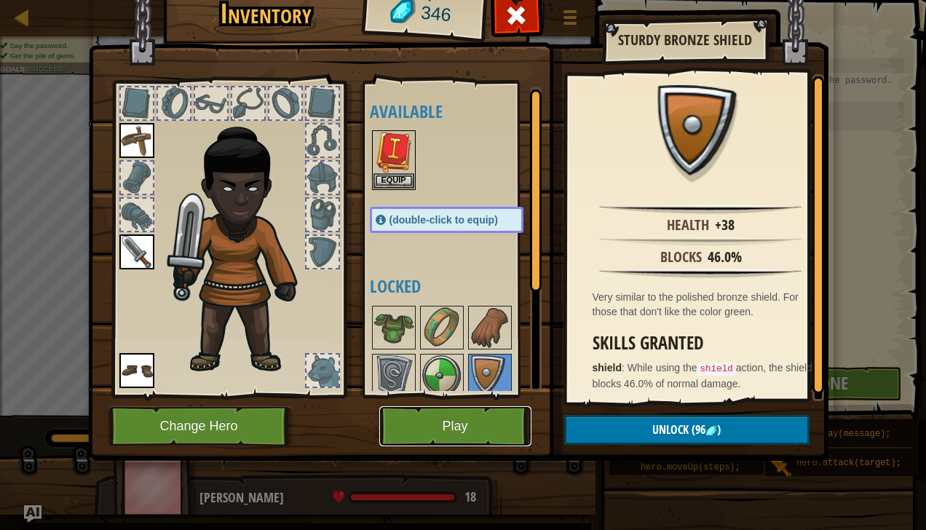
click at [466, 417] on button "Play" at bounding box center [455, 426] width 152 height 40
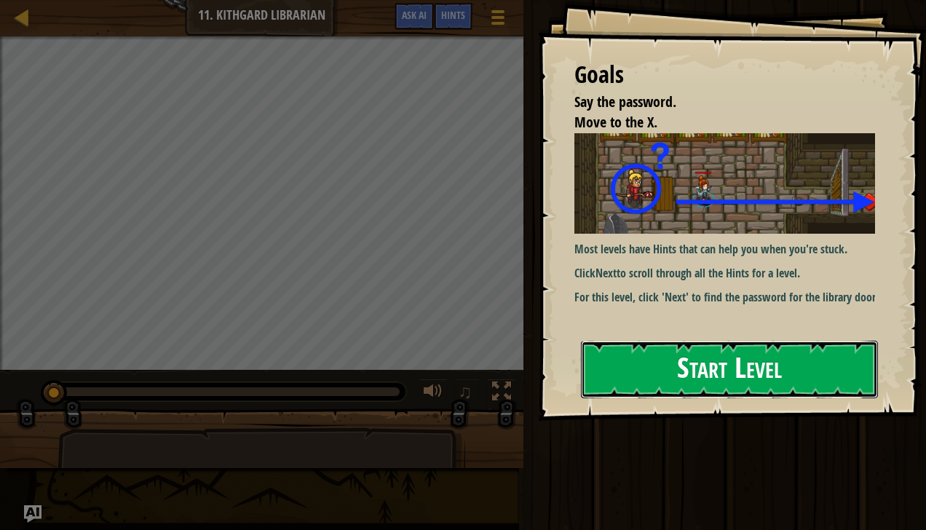
click at [635, 370] on button "Start Level" at bounding box center [729, 370] width 297 height 58
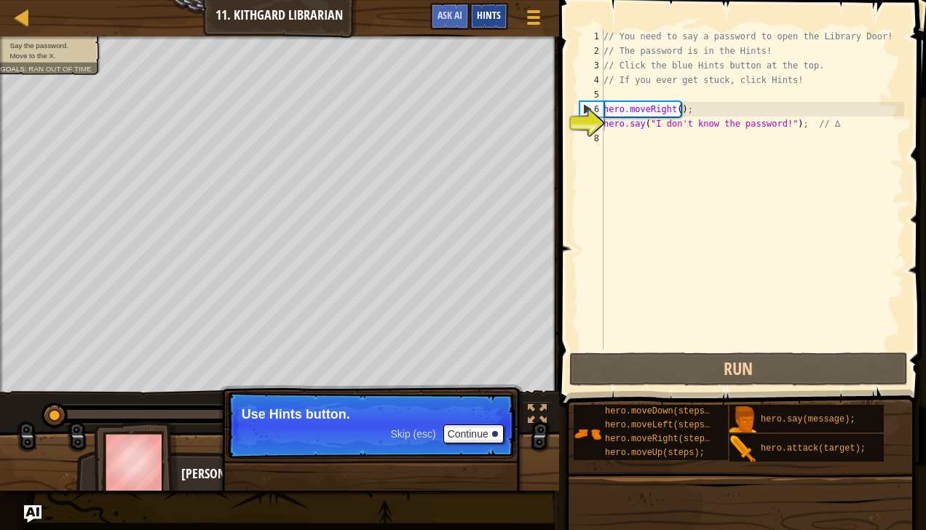
click at [482, 17] on span "Hints" at bounding box center [489, 15] width 24 height 14
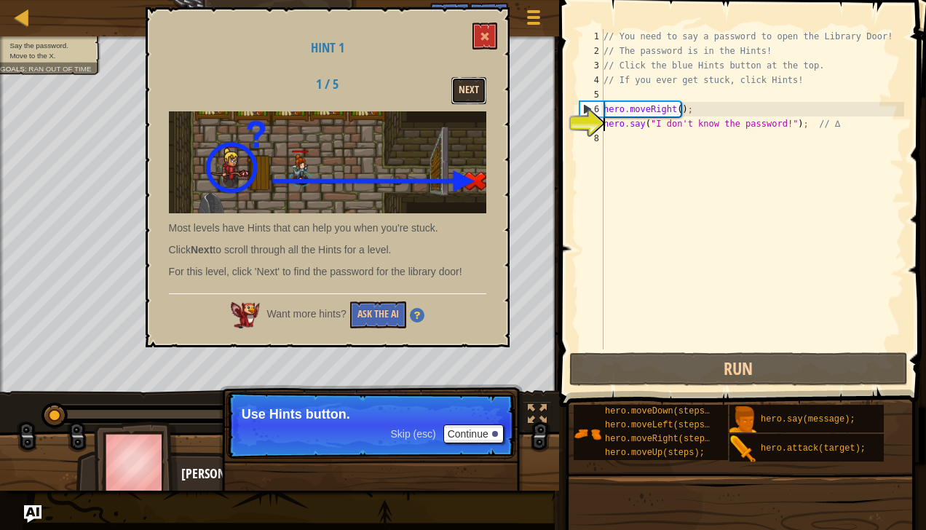
click at [468, 77] on button "Next" at bounding box center [469, 90] width 35 height 27
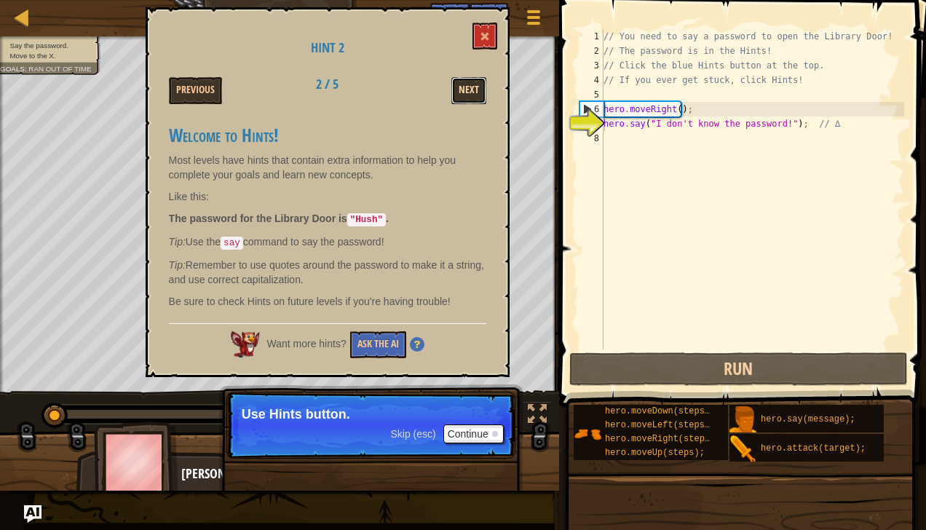
click at [466, 79] on button "Next" at bounding box center [469, 90] width 35 height 27
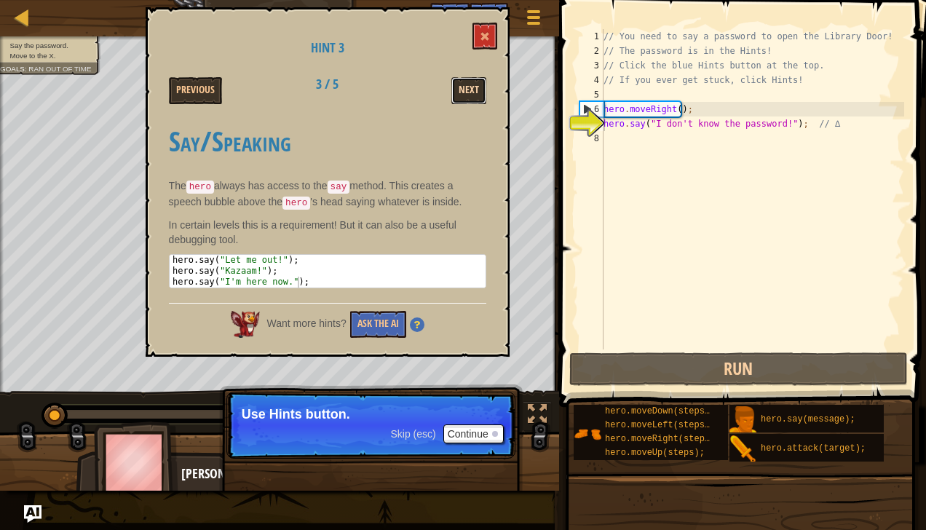
click at [460, 84] on button "Next" at bounding box center [469, 90] width 35 height 27
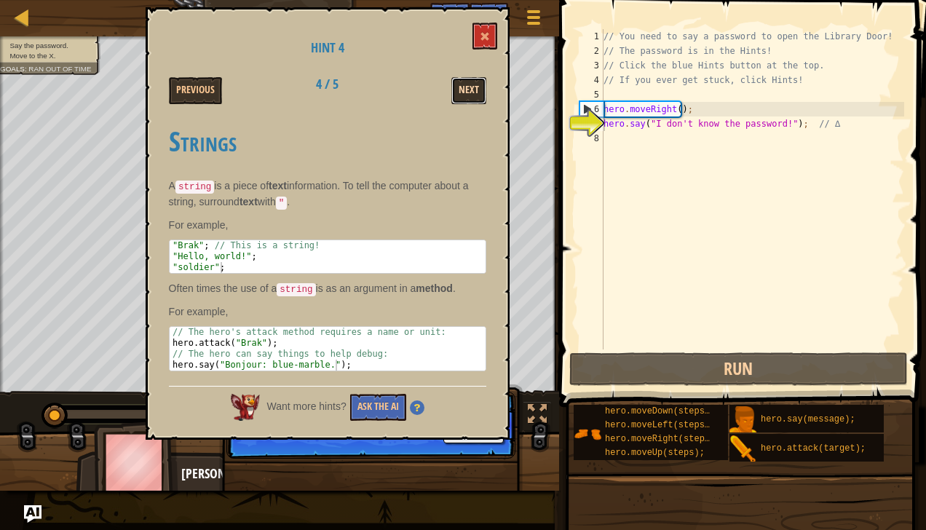
click at [456, 80] on button "Next" at bounding box center [469, 90] width 35 height 27
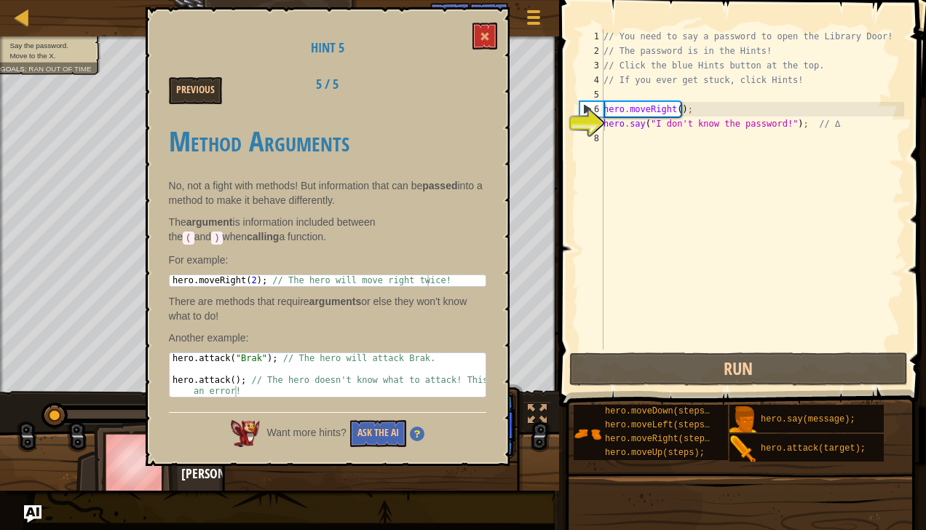
click at [457, 80] on div "Previous 5 / 5" at bounding box center [327, 90] width 339 height 27
click at [479, 27] on button at bounding box center [485, 36] width 25 height 27
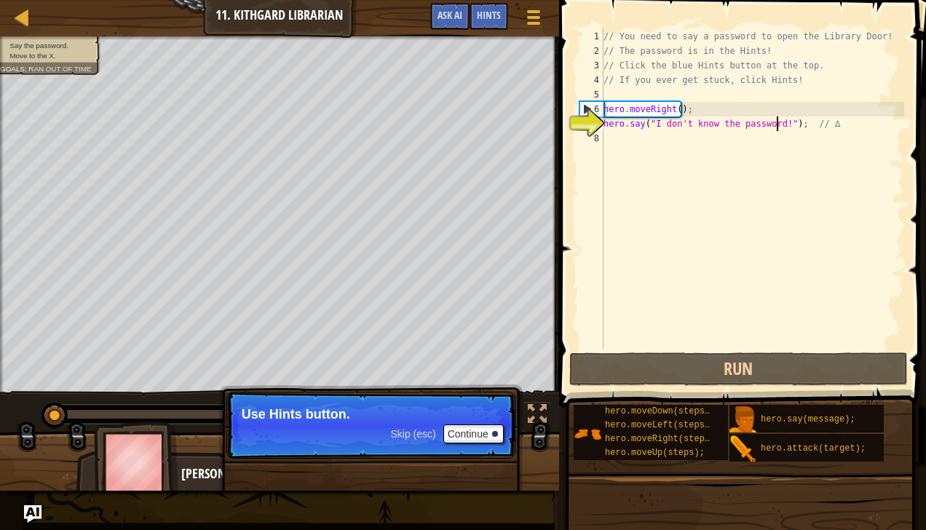
click at [776, 121] on div "// You need to say a password to open the Library Door! // The password is in t…" at bounding box center [753, 204] width 304 height 350
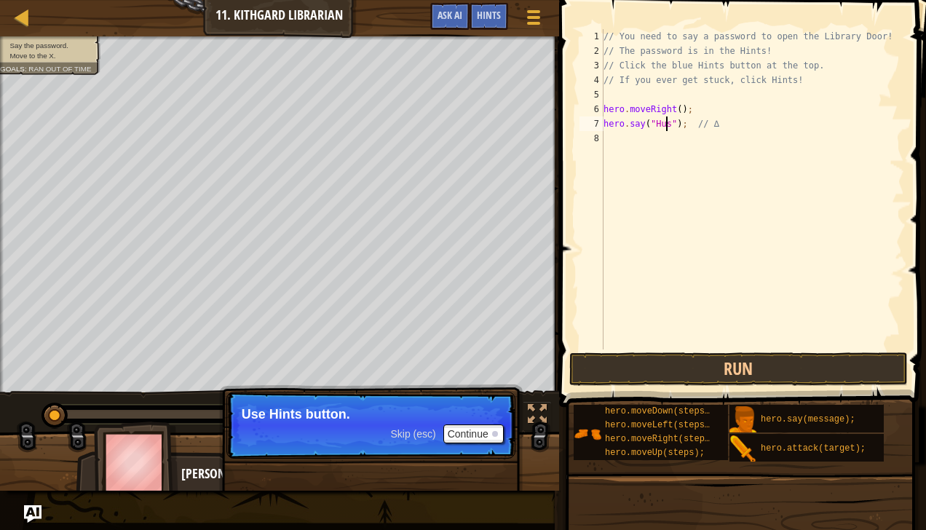
scroll to position [7, 5]
type textarea "hero.say("Hush"); // ∆"
click at [749, 360] on button "Run" at bounding box center [739, 370] width 339 height 34
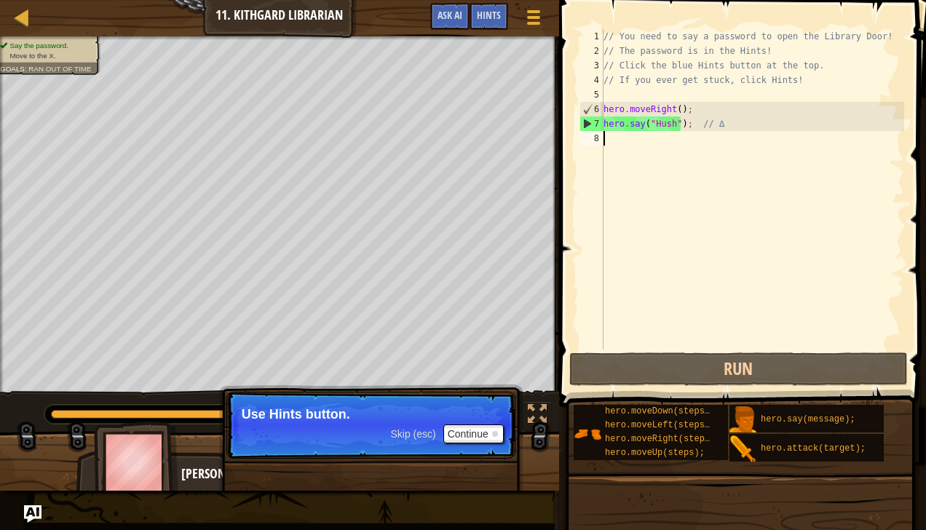
click at [612, 141] on div "// You need to say a password to open the Library Door! // The password is in t…" at bounding box center [753, 204] width 304 height 350
type textarea "h"
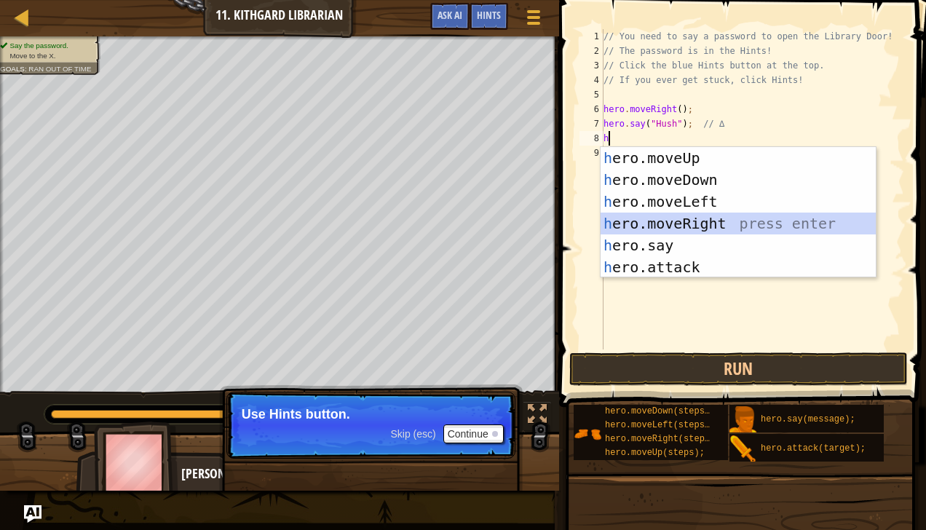
click at [650, 216] on div "h ero.moveUp press enter h ero.moveDown press enter h ero.moveLeft press enter …" at bounding box center [739, 234] width 276 height 175
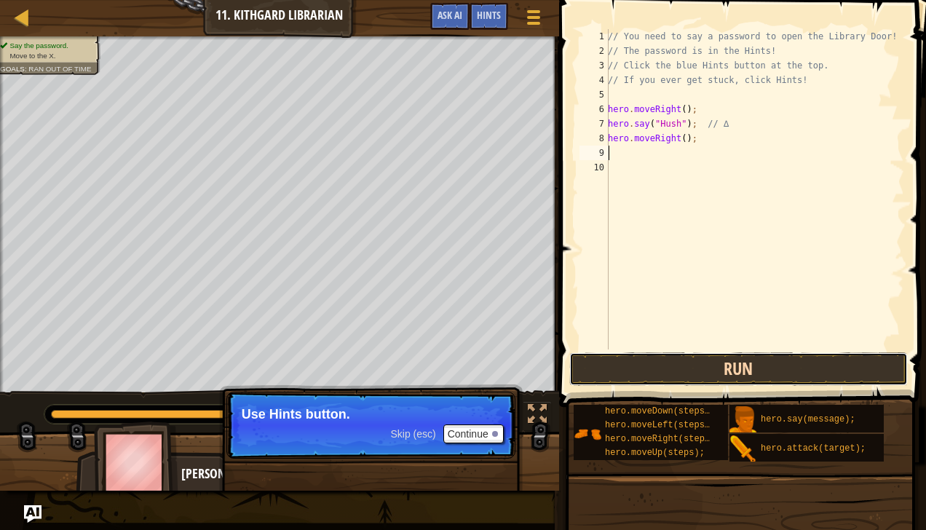
click at [672, 363] on button "Run" at bounding box center [739, 370] width 339 height 34
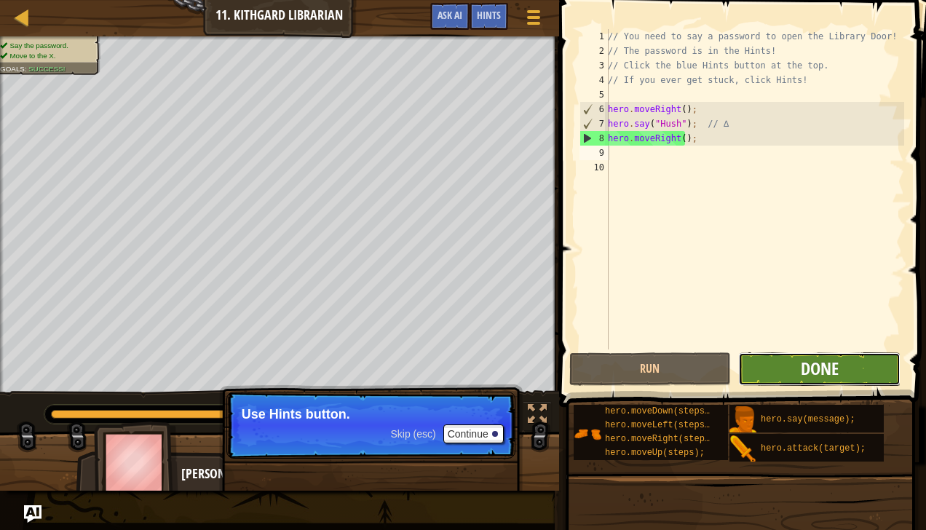
click at [830, 364] on span "Done" at bounding box center [820, 368] width 38 height 23
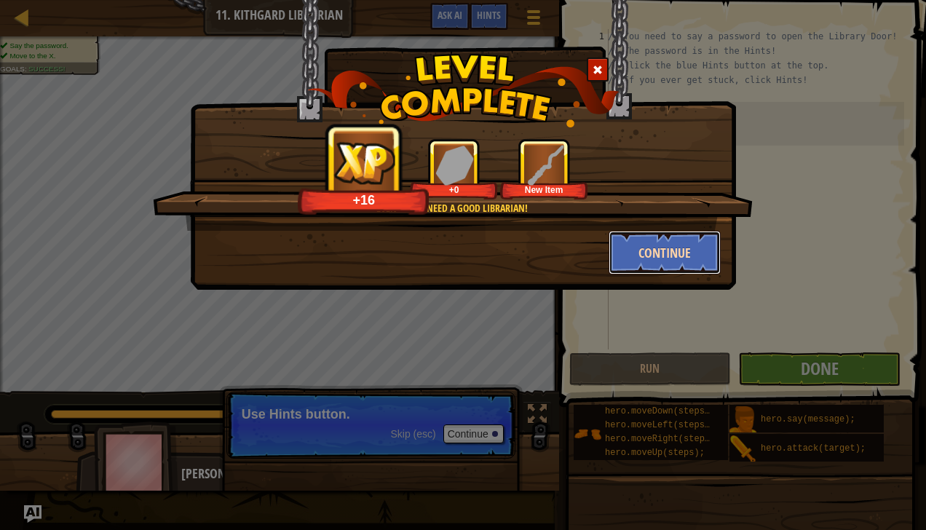
click at [655, 249] on button "Continue" at bounding box center [665, 253] width 113 height 44
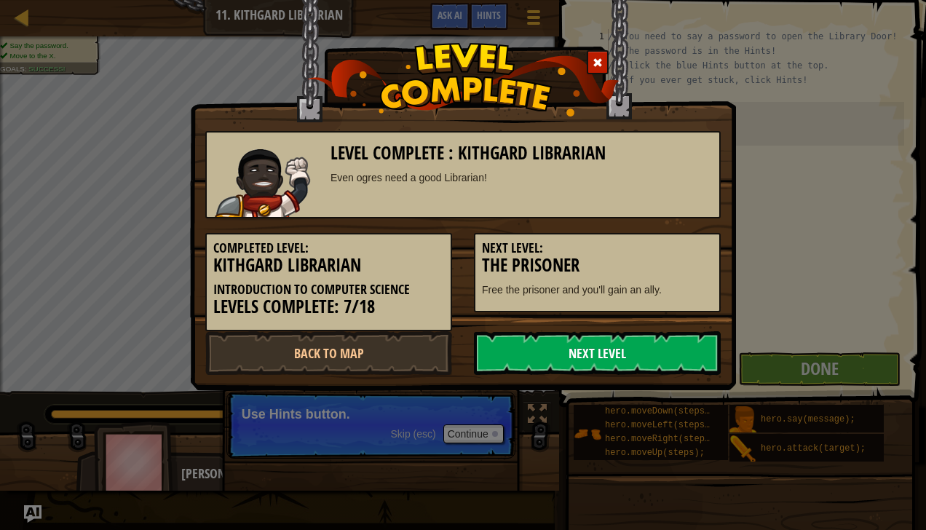
click at [667, 344] on link "Next Level" at bounding box center [597, 353] width 247 height 44
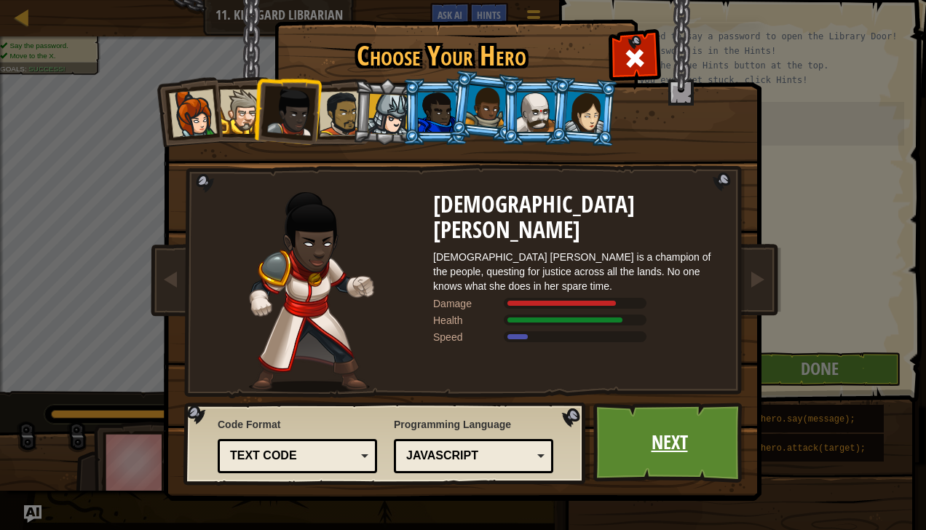
drag, startPoint x: 642, startPoint y: 438, endPoint x: 613, endPoint y: 444, distance: 29.9
click at [613, 444] on link "Next" at bounding box center [670, 443] width 152 height 80
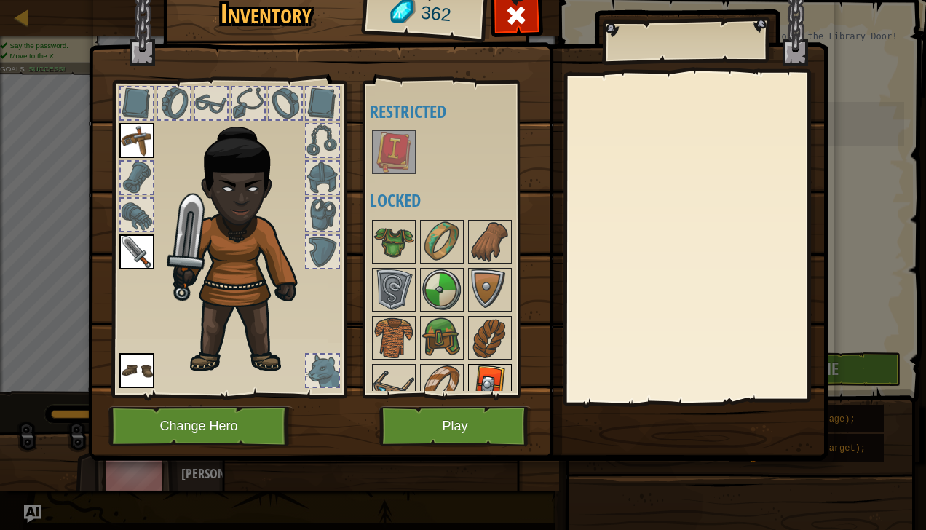
click at [483, 372] on img at bounding box center [490, 386] width 41 height 41
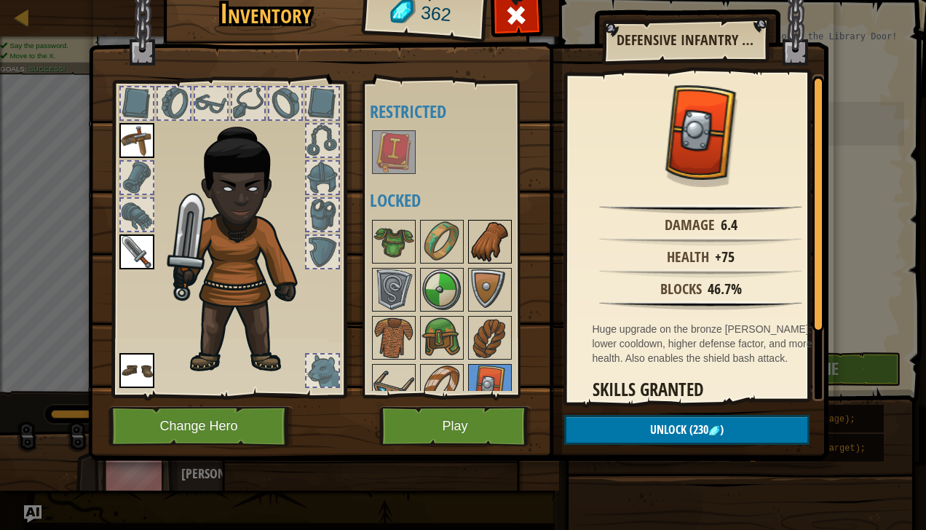
click at [476, 242] on img at bounding box center [490, 241] width 41 height 41
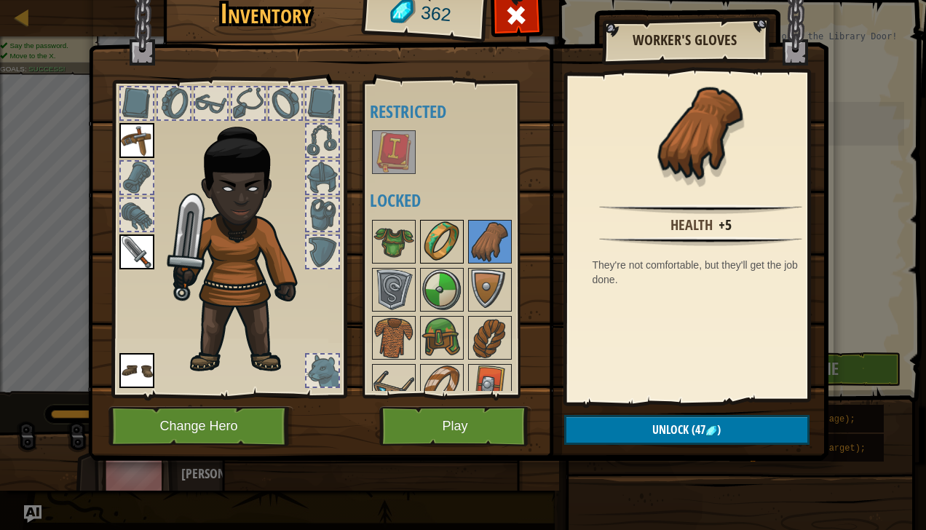
click at [434, 234] on img at bounding box center [442, 241] width 41 height 41
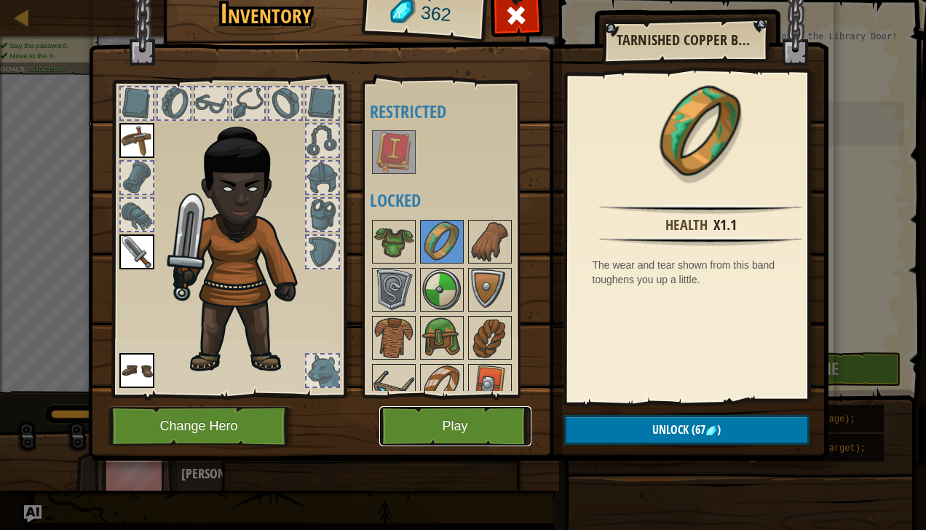
click at [474, 424] on button "Play" at bounding box center [455, 426] width 152 height 40
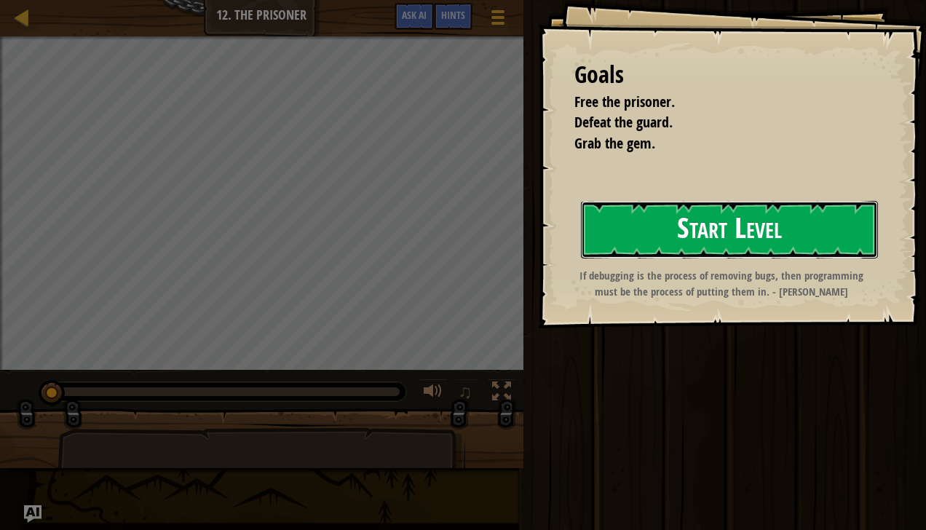
click at [638, 227] on button "Start Level" at bounding box center [729, 230] width 297 height 58
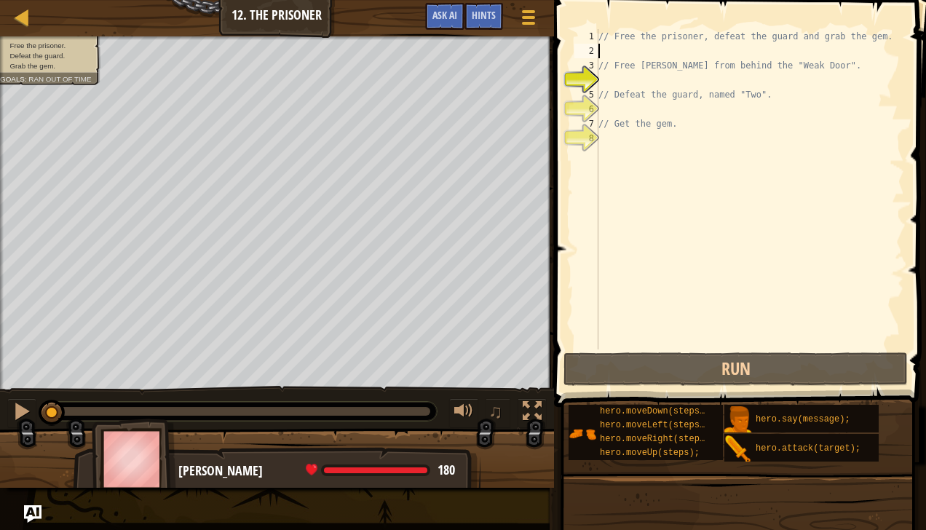
click at [615, 52] on div "// Free the prisoner, defeat the guard and grab the gem. // Free [PERSON_NAME] …" at bounding box center [750, 204] width 309 height 350
type textarea "h"
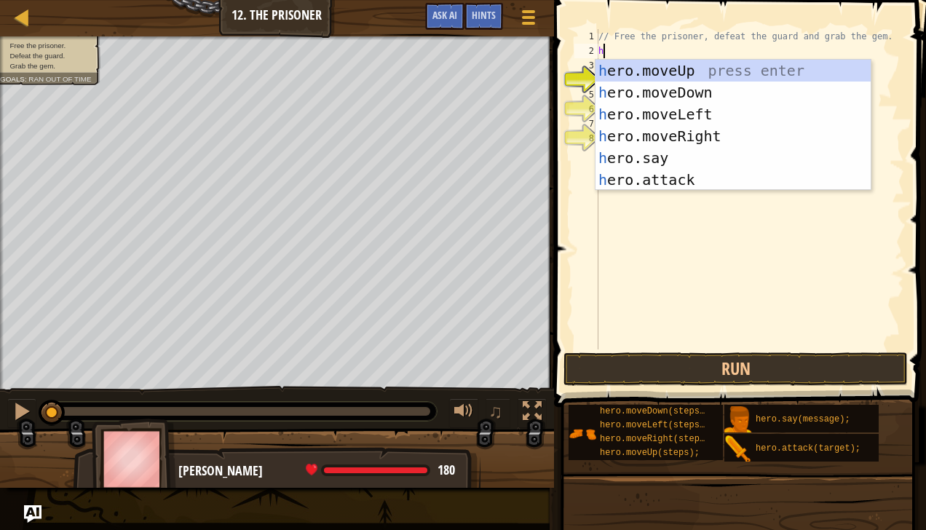
scroll to position [7, 0]
click at [678, 128] on div "h ero.moveUp press enter h ero.moveDown press enter h ero.moveLeft press enter …" at bounding box center [734, 147] width 276 height 175
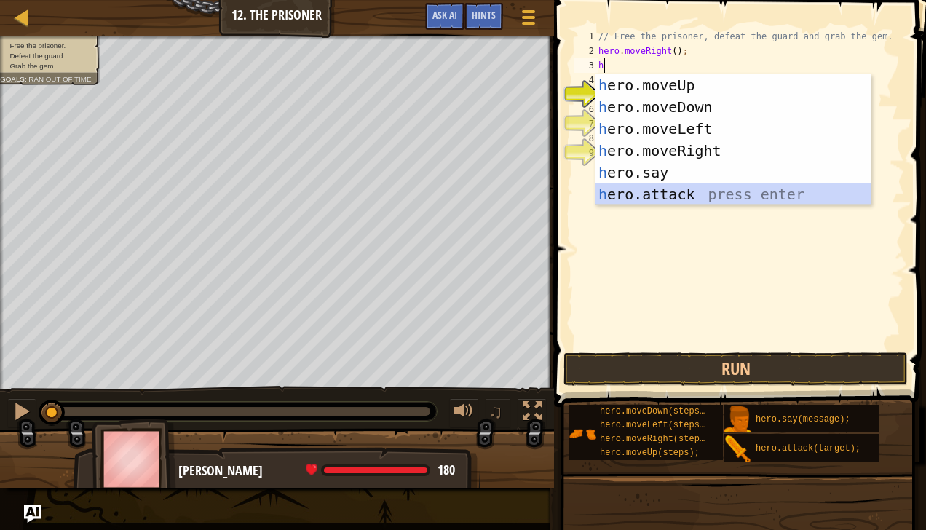
click at [653, 188] on div "h ero.moveUp press enter h ero.moveDown press enter h ero.moveLeft press enter …" at bounding box center [734, 161] width 276 height 175
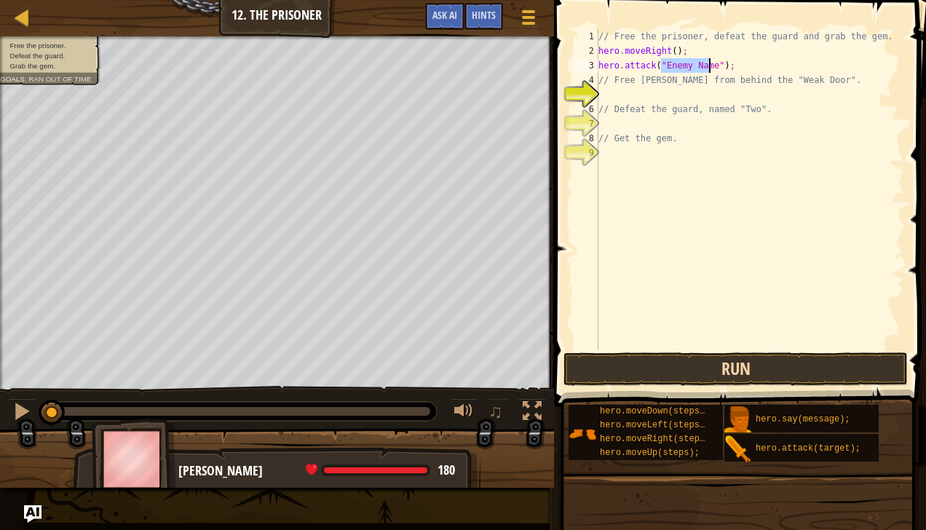
type textarea "hero.attack("Enemy Name");"
click at [669, 374] on button "Run" at bounding box center [736, 370] width 345 height 34
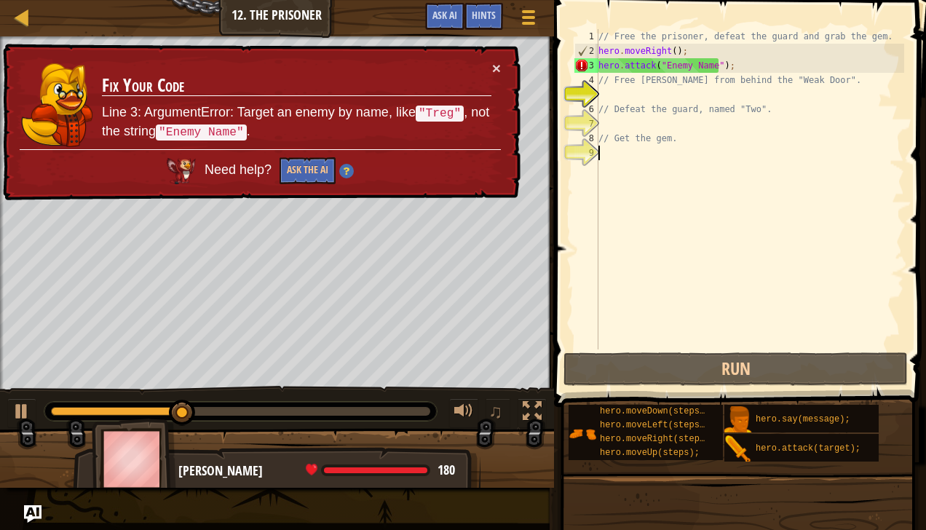
click at [728, 268] on div "// Free the prisoner, defeat the guard and grab the gem. hero . moveRight ( ) ;…" at bounding box center [750, 204] width 309 height 350
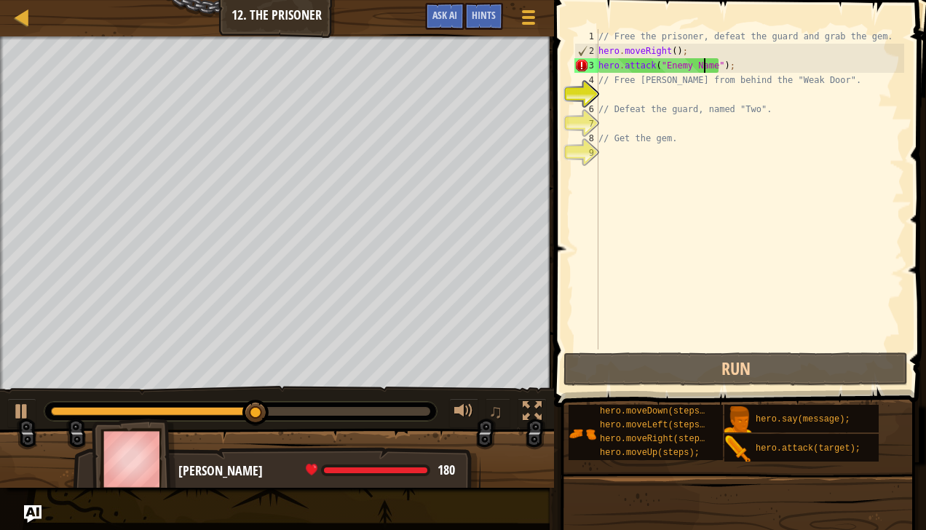
click at [705, 67] on div "// Free the prisoner, defeat the guard and grab the gem. hero . moveRight ( ) ;…" at bounding box center [750, 204] width 309 height 350
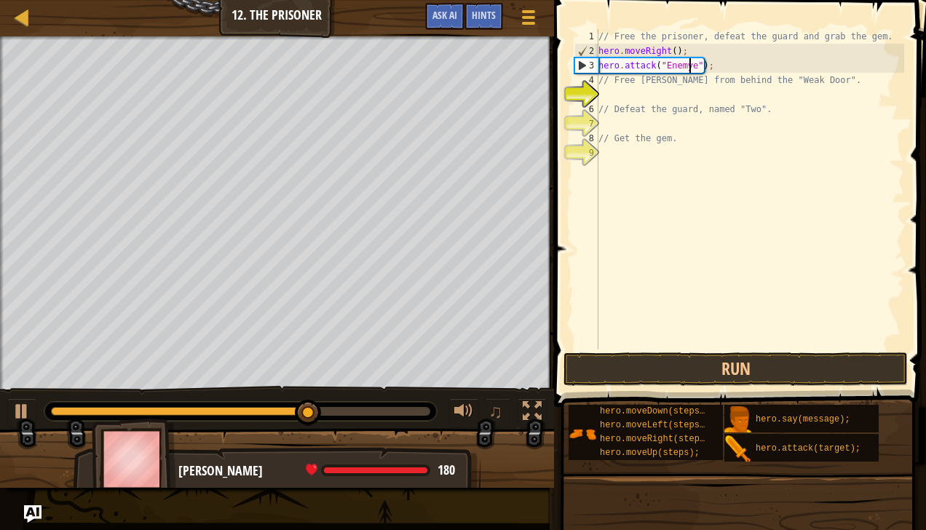
click at [692, 68] on div "// Free the prisoner, defeat the guard and grab the gem. hero . moveRight ( ) ;…" at bounding box center [750, 204] width 309 height 350
click at [677, 64] on div "// Free the prisoner, defeat the guard and grab the gem. hero . moveRight ( ) ;…" at bounding box center [750, 204] width 309 height 350
type textarea "h"
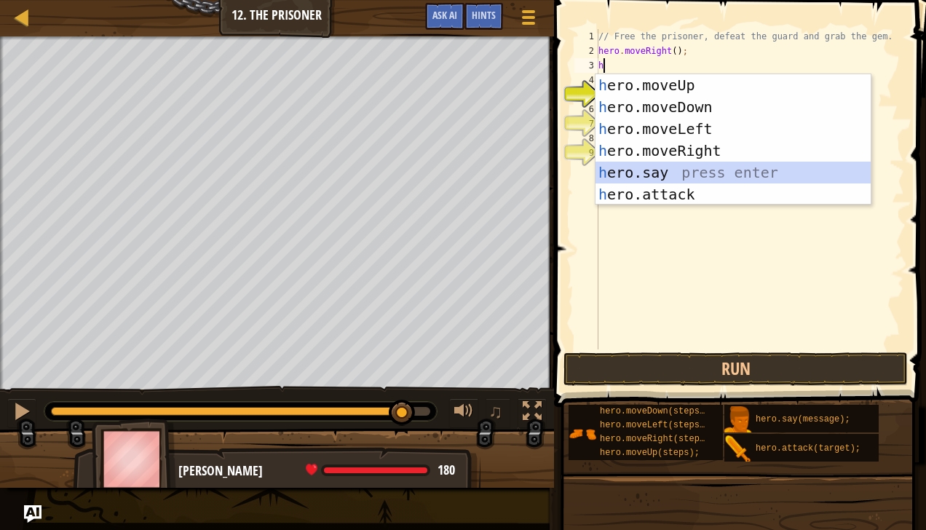
click at [651, 162] on div "h ero.moveUp press enter h ero.moveDown press enter h ero.moveLeft press enter …" at bounding box center [734, 161] width 276 height 175
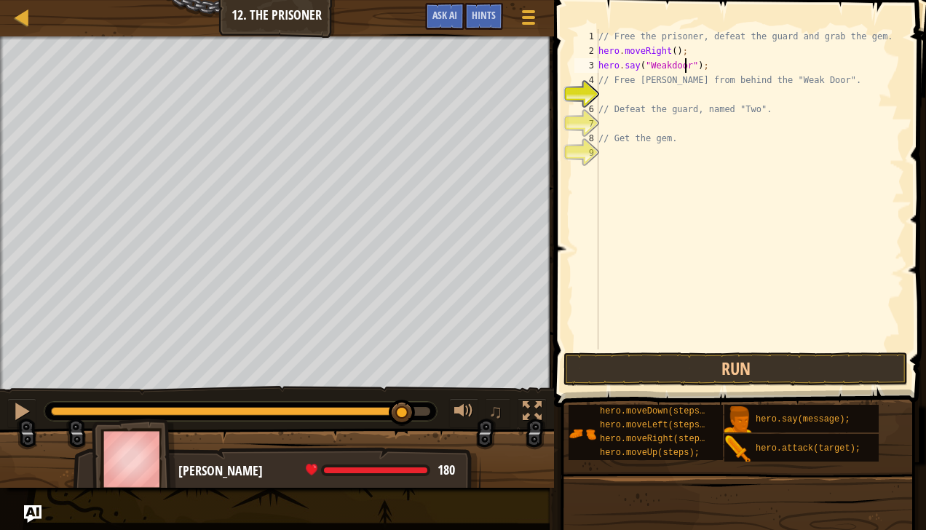
scroll to position [7, 7]
click at [704, 363] on button "Run" at bounding box center [736, 370] width 345 height 34
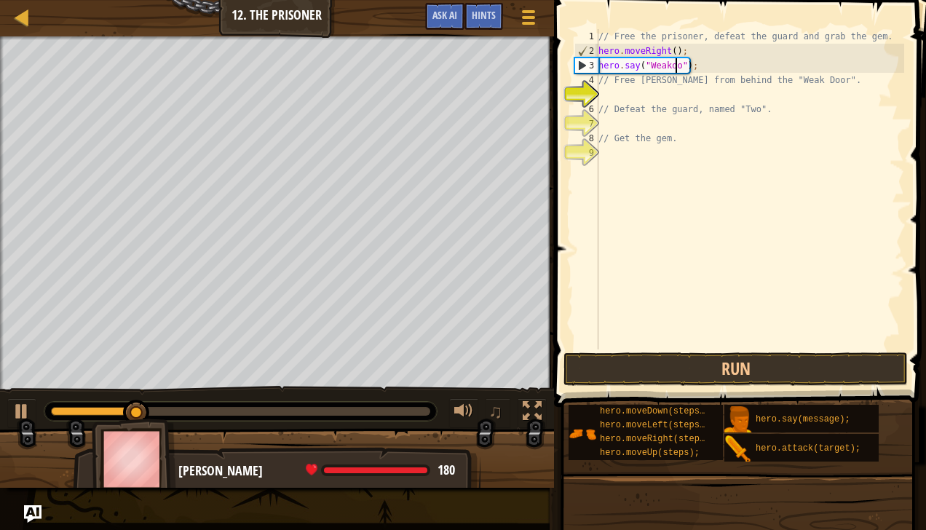
scroll to position [7, 6]
click at [699, 67] on div "// Free the prisoner, defeat the guard and grab the gem. hero . moveRight ( ) ;…" at bounding box center [750, 204] width 309 height 350
type textarea "h"
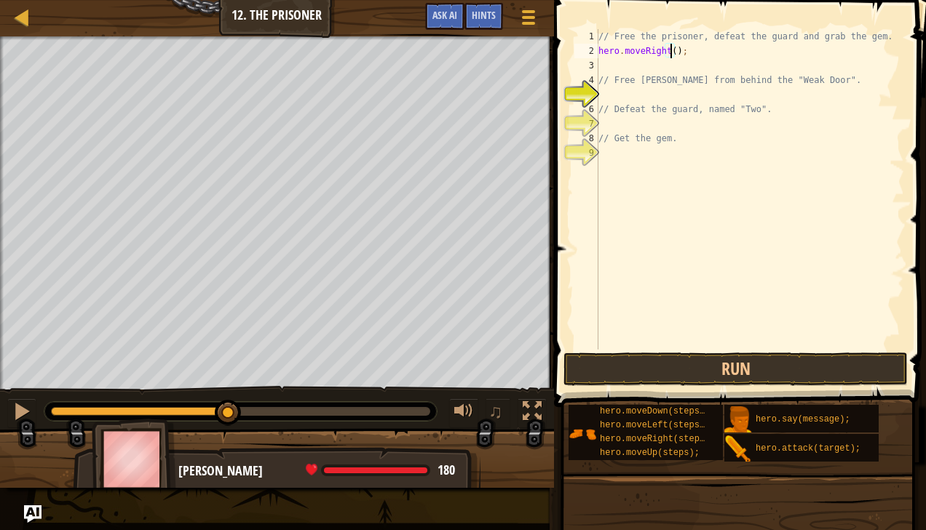
click at [670, 52] on div "// Free the prisoner, defeat the guard and grab the gem. hero . moveRight ( ) ;…" at bounding box center [750, 204] width 309 height 350
type textarea "hero.moveRight(3);"
click at [600, 64] on div "// Free the prisoner, defeat the guard and grab the gem. hero . moveRight ( 3 )…" at bounding box center [750, 204] width 309 height 350
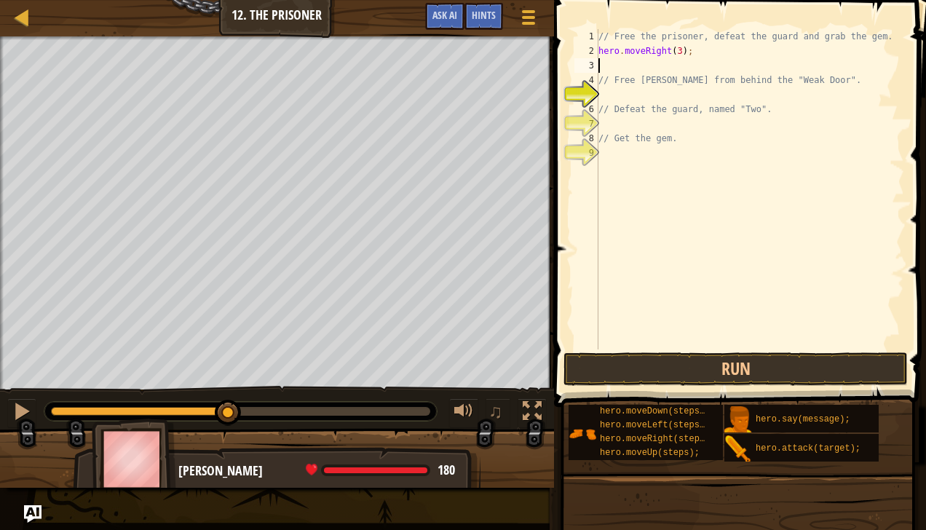
type textarea "h"
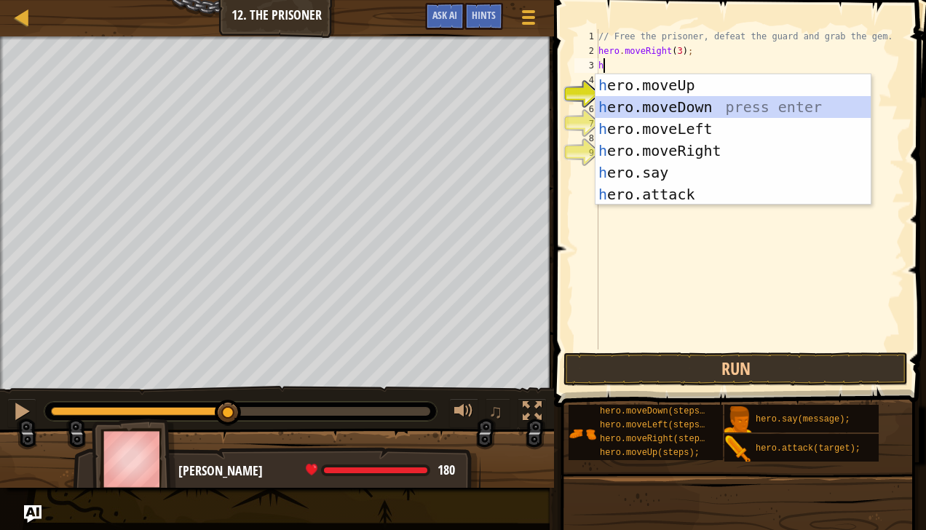
click at [642, 98] on div "h ero.moveUp press enter h ero.moveDown press enter h ero.moveLeft press enter …" at bounding box center [734, 161] width 276 height 175
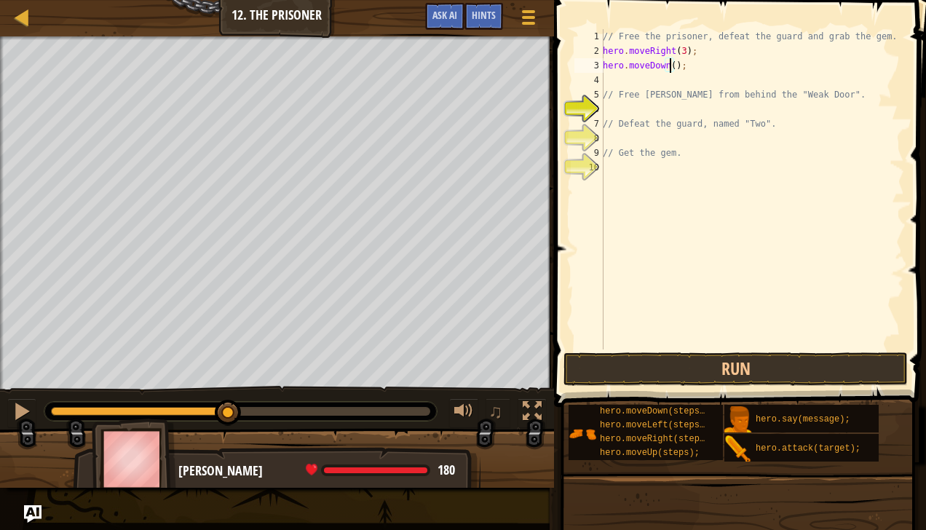
click at [669, 62] on div "// Free the prisoner, defeat the guard and grab the gem. hero . moveRight ( 3 )…" at bounding box center [752, 204] width 304 height 350
type textarea "hero.moveDown(4);"
click at [616, 80] on div "// Free the prisoner, defeat the guard and grab the gem. hero . moveRight ( 3 )…" at bounding box center [752, 204] width 304 height 350
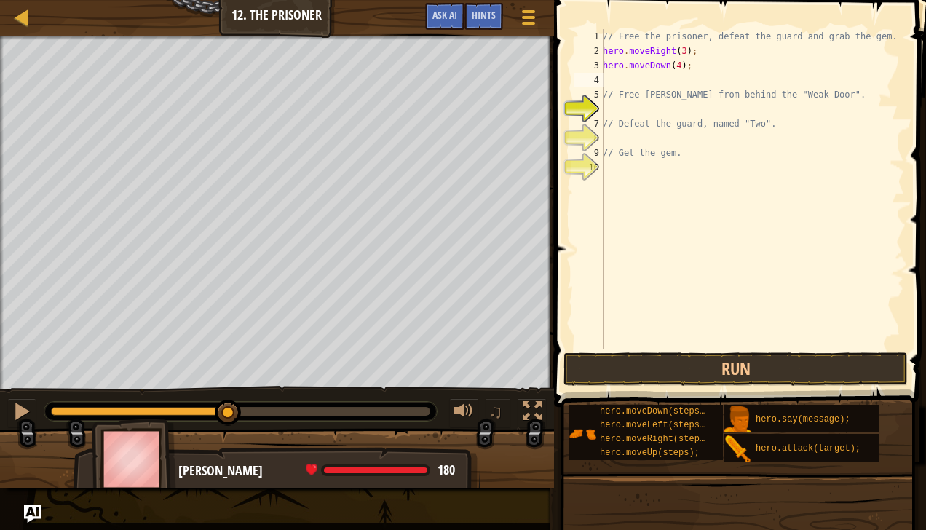
click at [616, 80] on div "// Free the prisoner, defeat the guard and grab the gem. hero . moveRight ( 3 )…" at bounding box center [752, 204] width 304 height 350
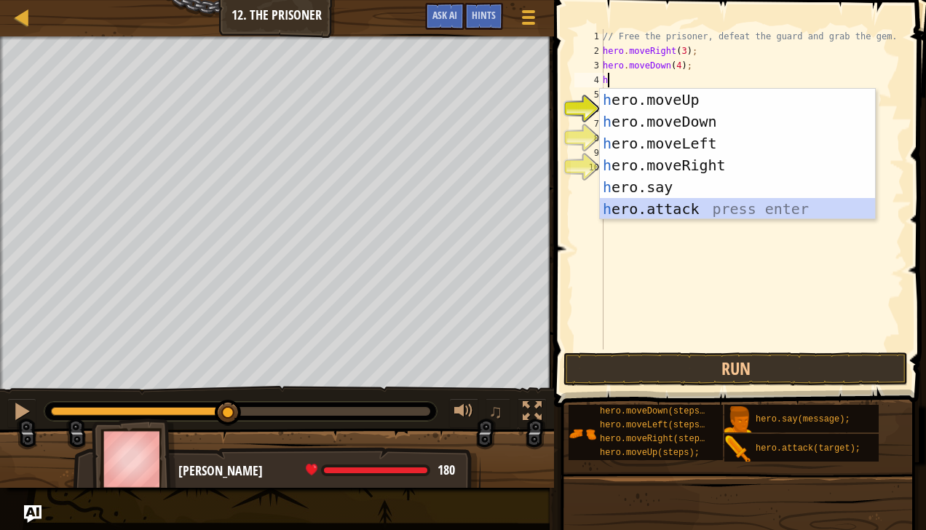
click at [672, 213] on div "h ero.moveUp press enter h ero.moveDown press enter h ero.moveLeft press enter …" at bounding box center [738, 176] width 276 height 175
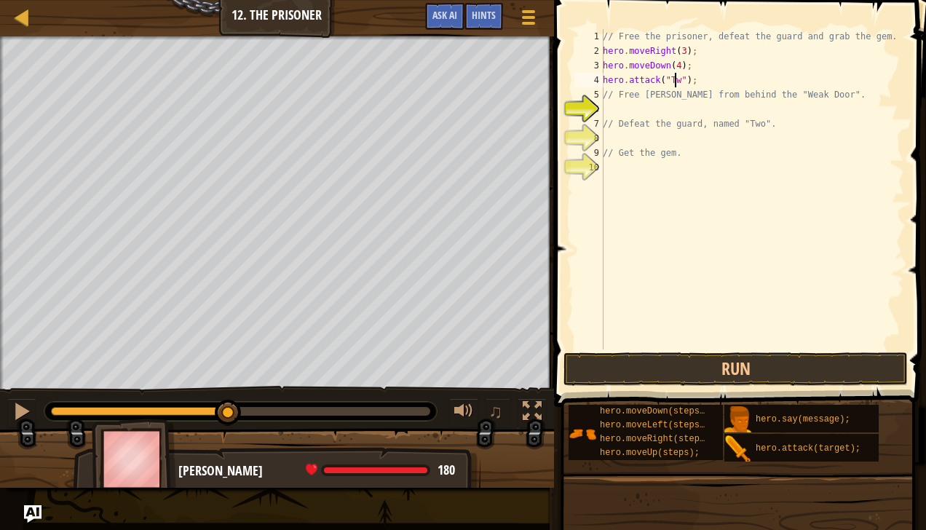
scroll to position [7, 6]
click at [605, 92] on div "// Free the prisoner, defeat the guard and grab the gem. hero . moveRight ( 3 )…" at bounding box center [752, 204] width 304 height 350
click at [816, 97] on div "// Free the prisoner, defeat the guard and grab the gem. hero . moveRight ( 3 )…" at bounding box center [752, 204] width 304 height 350
type textarea "/"
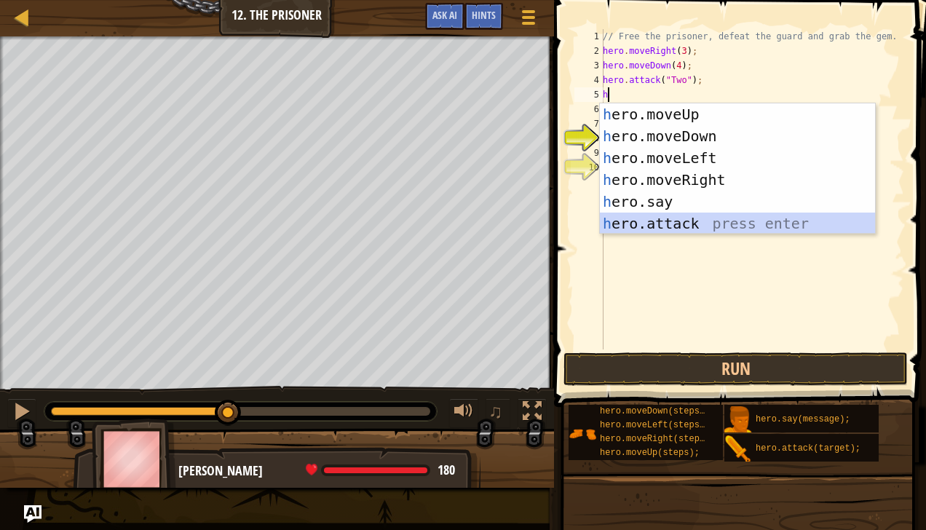
click at [737, 221] on div "h ero.moveUp press enter h ero.moveDown press enter h ero.moveLeft press enter …" at bounding box center [738, 190] width 276 height 175
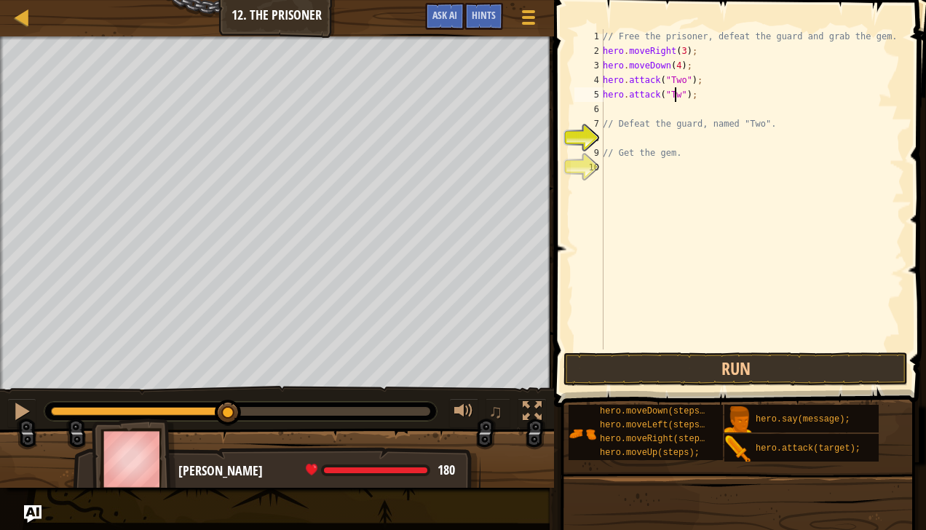
scroll to position [7, 6]
click at [669, 363] on button "Run" at bounding box center [736, 370] width 345 height 34
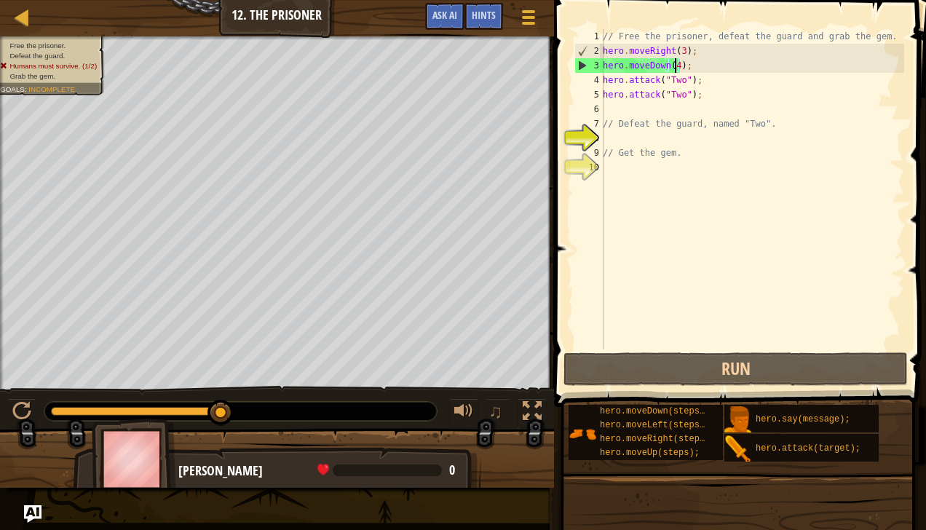
click at [674, 66] on div "// Free the prisoner, defeat the guard and grab the gem. hero . moveRight ( 3 )…" at bounding box center [752, 204] width 304 height 350
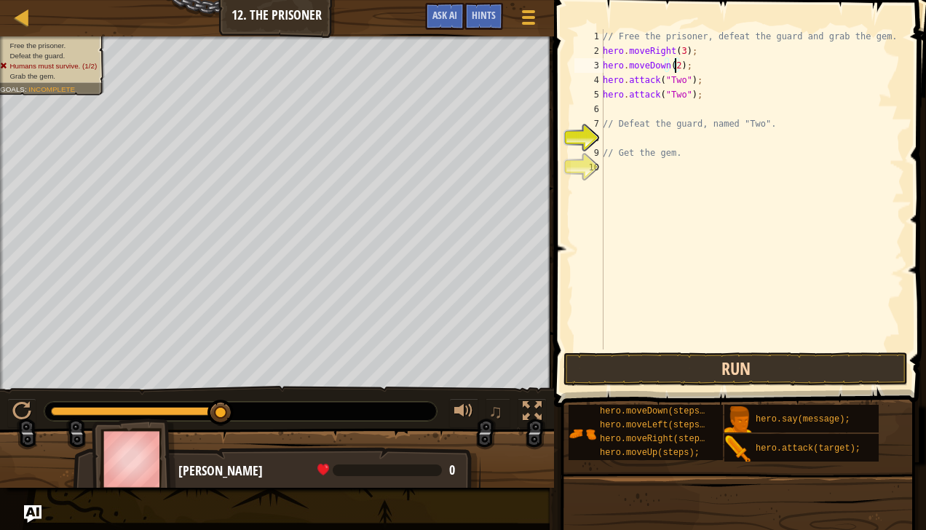
type textarea "hero.moveDown(2);"
click at [688, 360] on button "Run" at bounding box center [736, 370] width 345 height 34
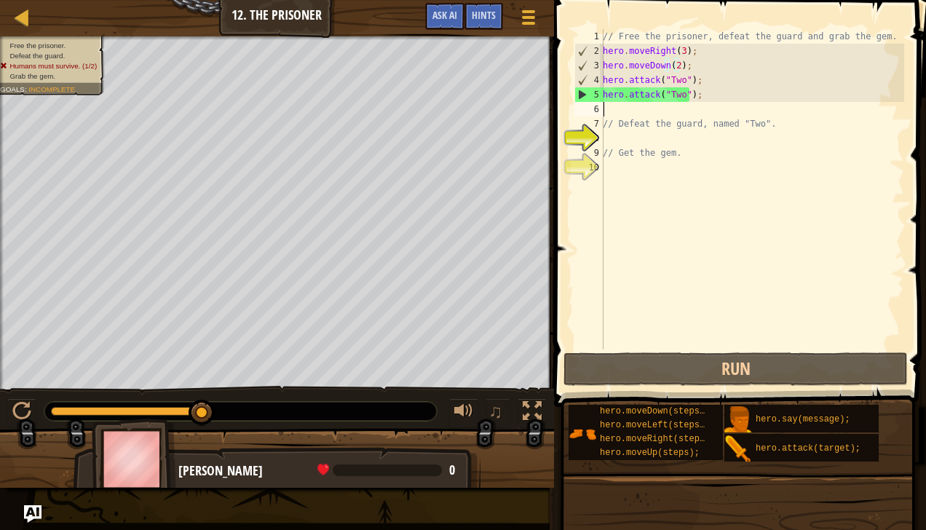
click at [609, 106] on div "// Free the prisoner, defeat the guard and grab the gem. hero . moveRight ( 3 )…" at bounding box center [752, 204] width 304 height 350
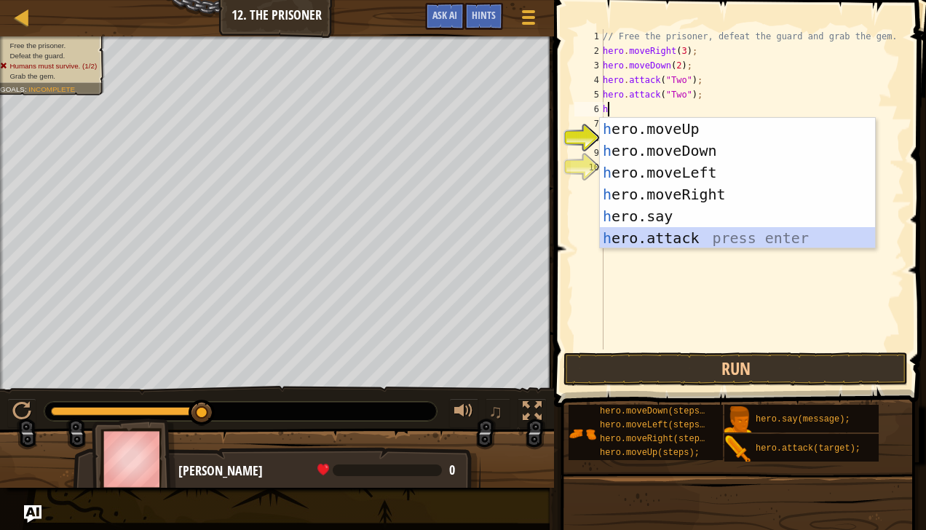
click at [661, 235] on div "h ero.moveUp press enter h ero.moveDown press enter h ero.moveLeft press enter …" at bounding box center [738, 205] width 276 height 175
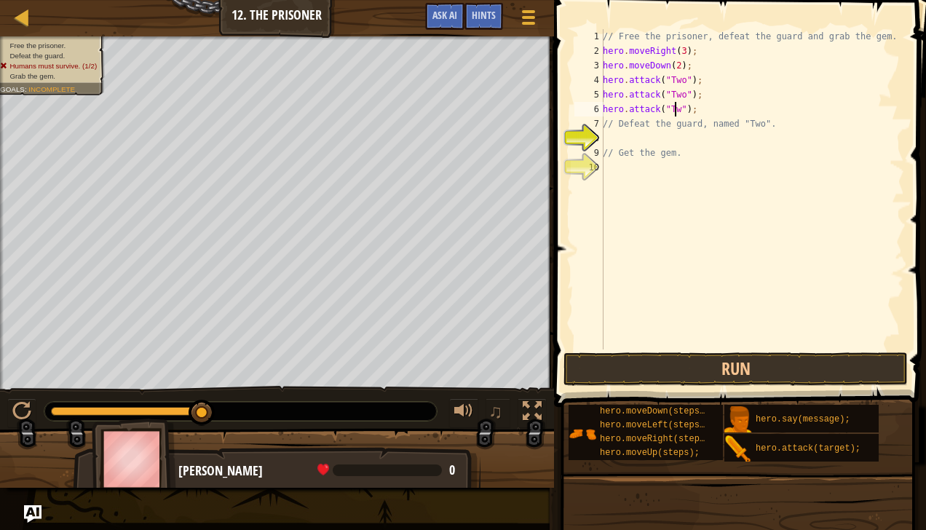
scroll to position [7, 6]
click at [665, 355] on button "Run" at bounding box center [736, 370] width 345 height 34
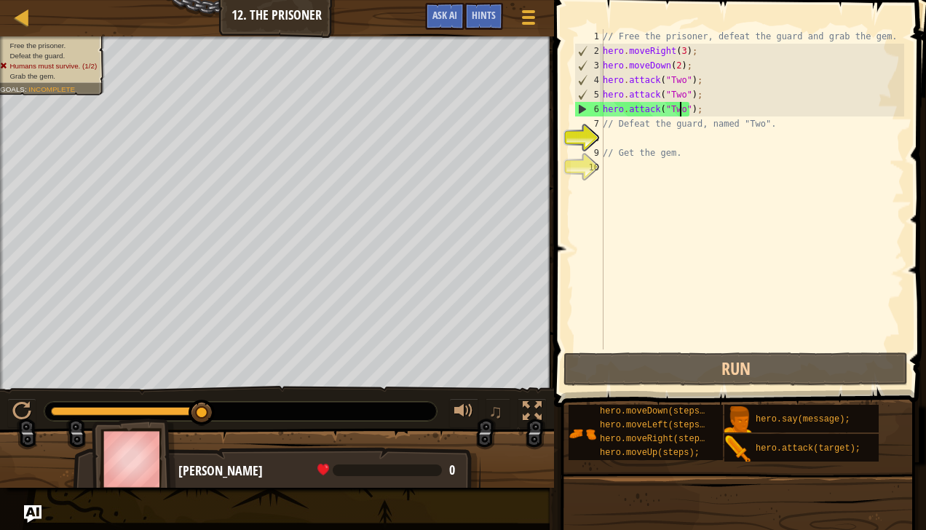
click at [764, 125] on div "// Free the prisoner, defeat the guard and grab the gem. hero . moveRight ( 3 )…" at bounding box center [752, 204] width 304 height 350
type textarea "/"
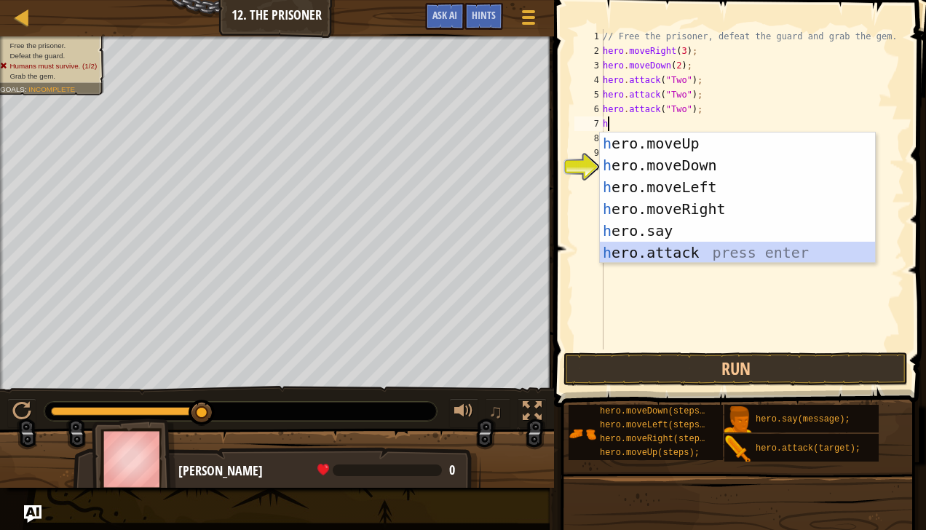
click at [685, 250] on div "h ero.moveUp press enter h ero.moveDown press enter h ero.moveLeft press enter …" at bounding box center [738, 220] width 276 height 175
type textarea "hero.attack("Enemy Name");"
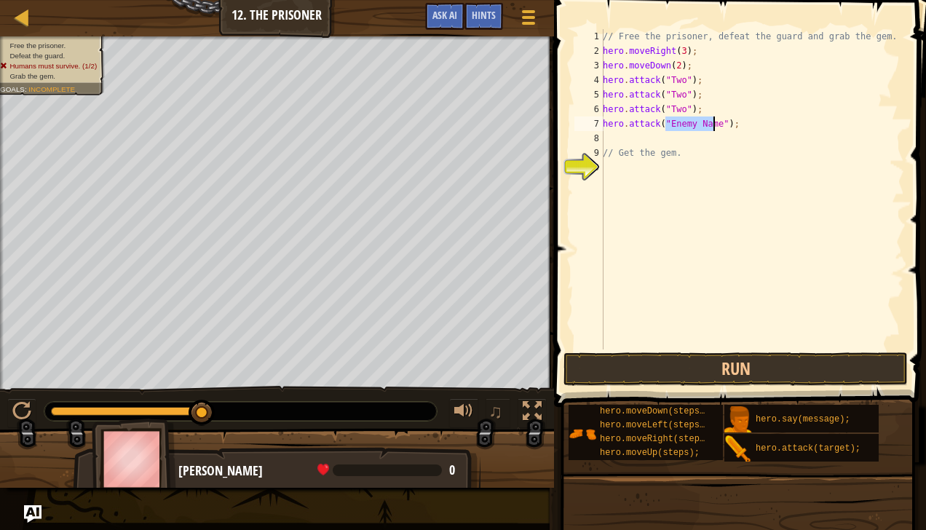
click at [686, 261] on div "// Free the prisoner, defeat the guard and grab the gem. hero . moveRight ( 3 )…" at bounding box center [752, 204] width 304 height 350
click at [714, 122] on div "// Free the prisoner, defeat the guard and grab the gem. hero . moveRight ( 3 )…" at bounding box center [752, 204] width 304 height 350
type textarea "hero.attack("Two");"
click at [656, 366] on button "Run" at bounding box center [736, 370] width 345 height 34
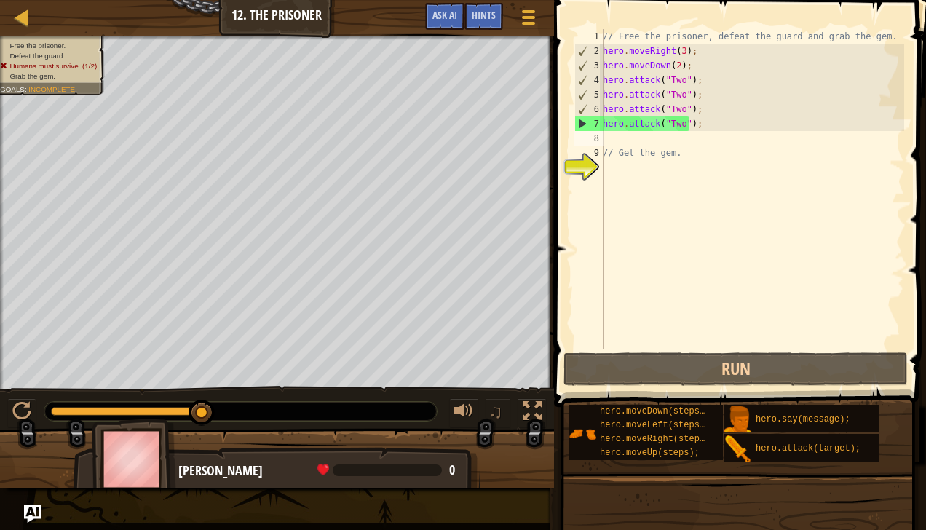
click at [606, 138] on div "// Free the prisoner, defeat the guard and grab the gem. hero . moveRight ( 3 )…" at bounding box center [752, 204] width 304 height 350
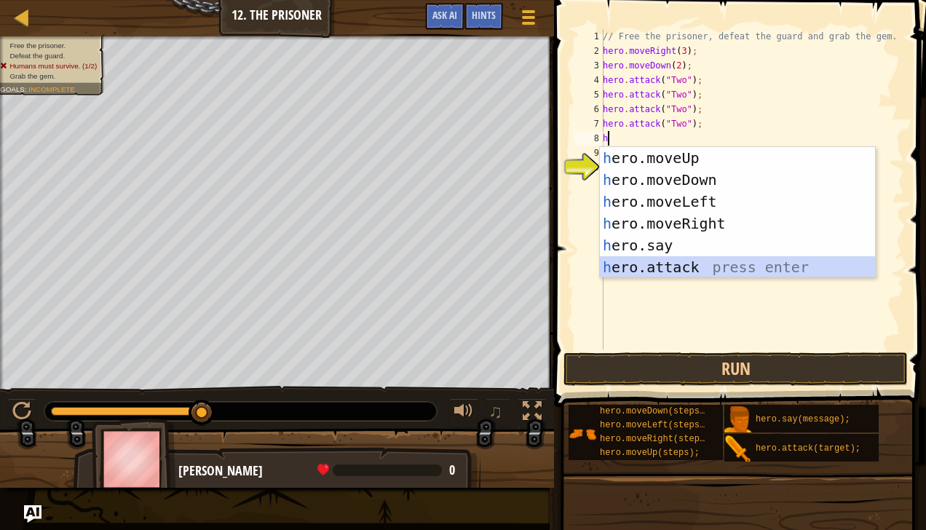
click at [677, 265] on div "h ero.moveUp press enter h ero.moveDown press enter h ero.moveLeft press enter …" at bounding box center [738, 234] width 276 height 175
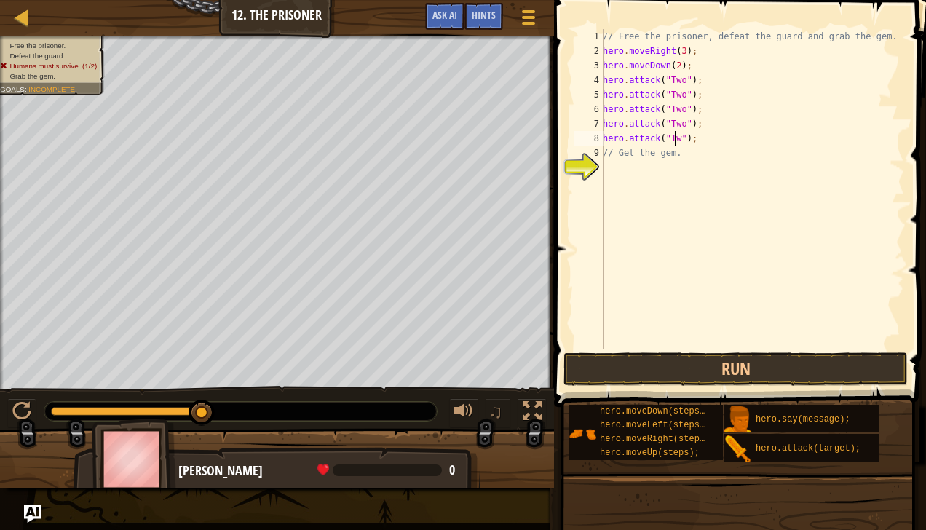
scroll to position [7, 6]
type textarea "hero.attack("Two");"
click at [696, 371] on button "Run" at bounding box center [736, 370] width 345 height 34
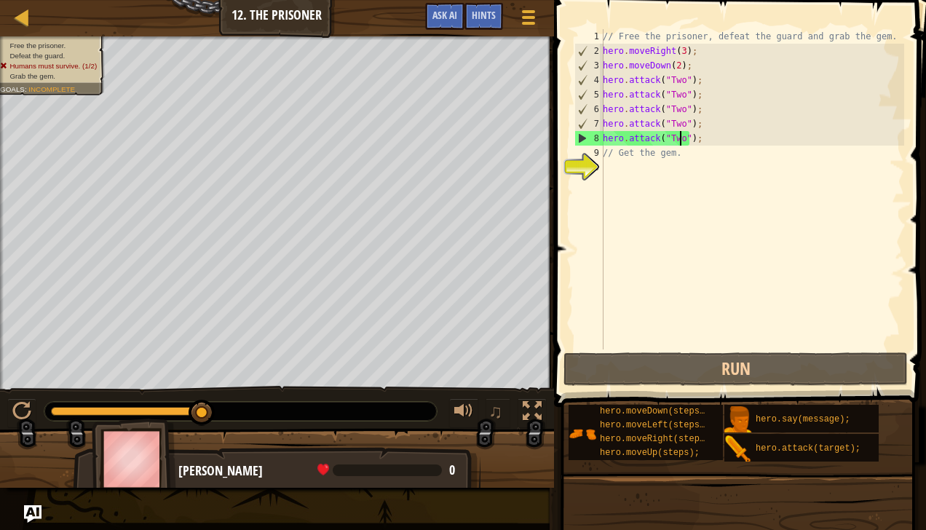
scroll to position [7, 0]
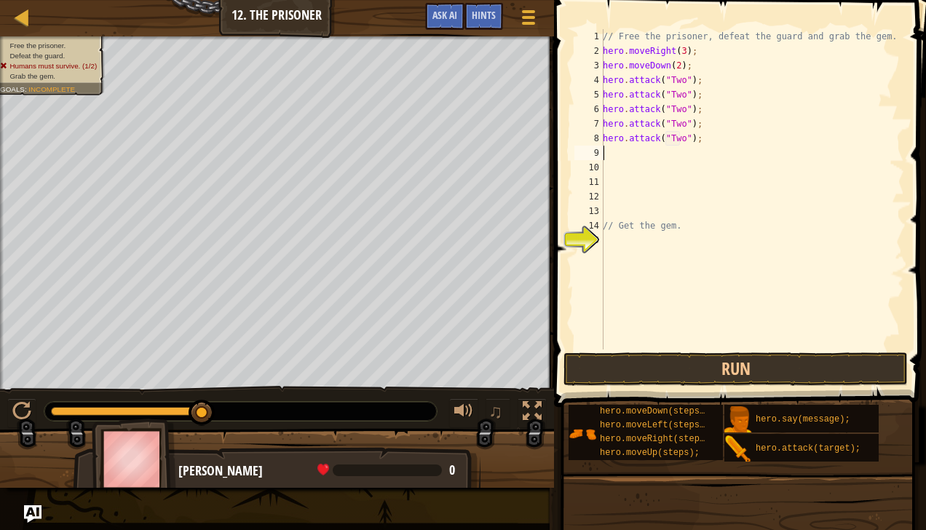
click at [615, 152] on div "// Free the prisoner, defeat the guard and grab the gem. hero . moveRight ( 3 )…" at bounding box center [752, 204] width 304 height 350
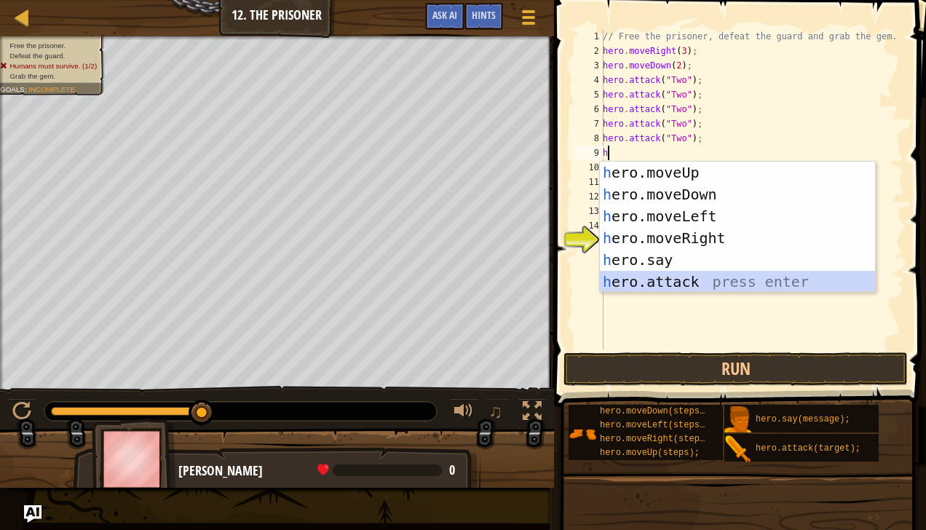
click at [662, 278] on div "h ero.moveUp press enter h ero.moveDown press enter h ero.moveLeft press enter …" at bounding box center [738, 249] width 276 height 175
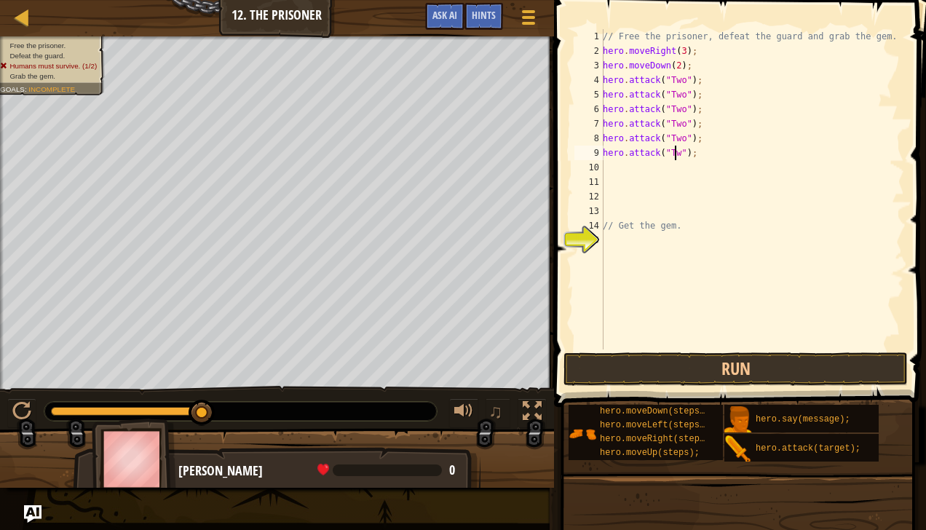
scroll to position [7, 6]
type textarea "hero.attack("Two");"
click at [647, 362] on button "Run" at bounding box center [736, 370] width 345 height 34
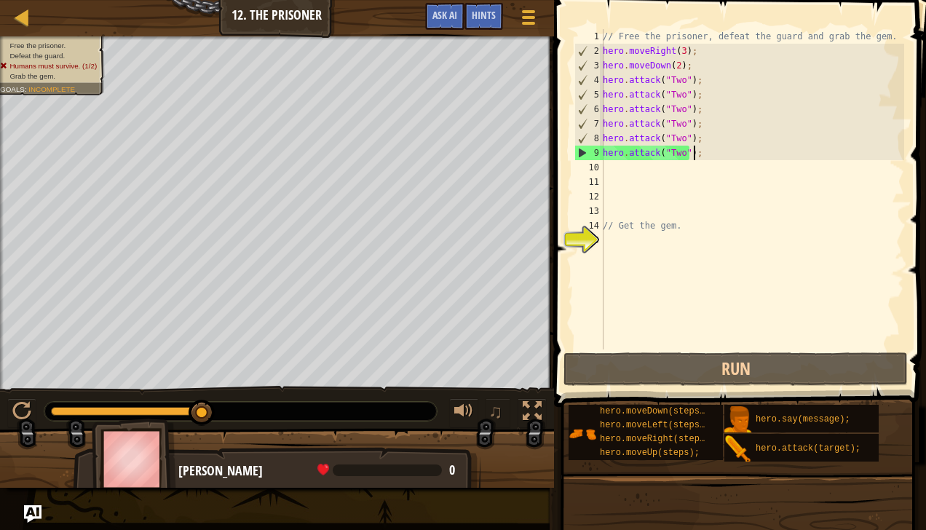
click at [714, 157] on div "// Free the prisoner, defeat the guard and grab the gem. hero . moveRight ( 3 )…" at bounding box center [752, 204] width 304 height 350
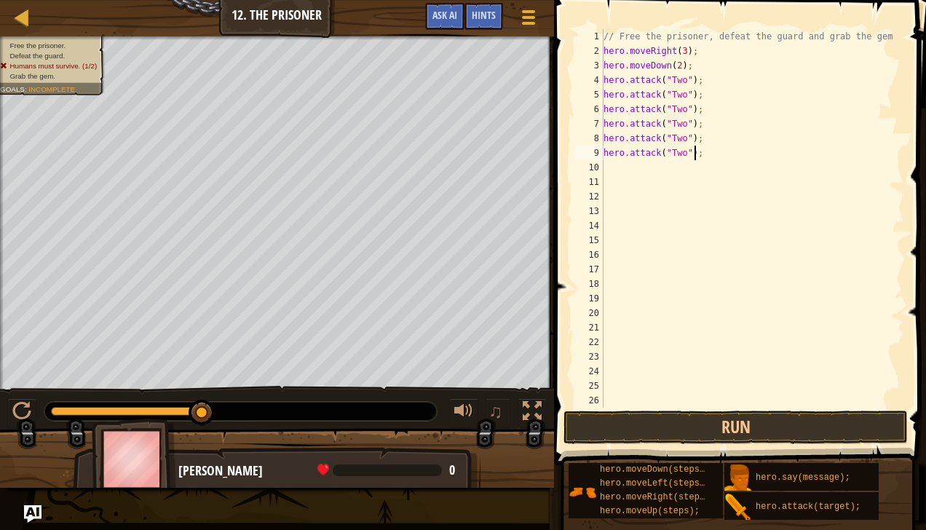
click at [696, 151] on div "// Free the prisoner, defeat the guard and grab the gem. hero . moveRight ( 3 )…" at bounding box center [747, 233] width 293 height 408
type textarea "h"
click at [704, 141] on div "// Free the prisoner, defeat the guard and grab the gem. hero . moveRight ( 3 )…" at bounding box center [747, 233] width 293 height 408
type textarea "h"
click at [700, 128] on div "// Free the prisoner, defeat the guard and grab the gem. hero . moveRight ( 3 )…" at bounding box center [747, 233] width 293 height 408
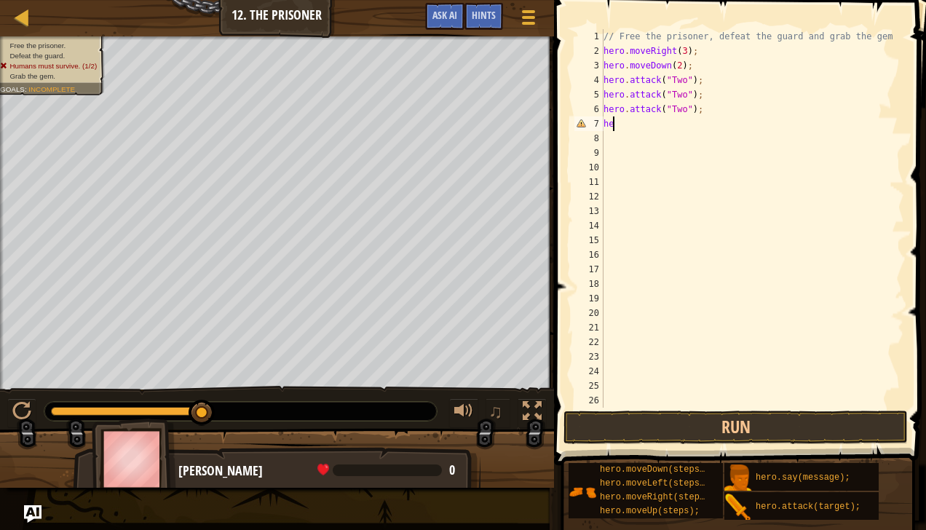
type textarea "h"
click at [701, 112] on div "// Free the prisoner, defeat the guard and grab the gem. hero . moveRight ( 3 )…" at bounding box center [747, 233] width 293 height 408
type textarea "h"
click at [695, 95] on div "// Free the prisoner, defeat the guard and grab the gem. hero . moveRight ( 3 )…" at bounding box center [747, 233] width 293 height 408
type textarea "h"
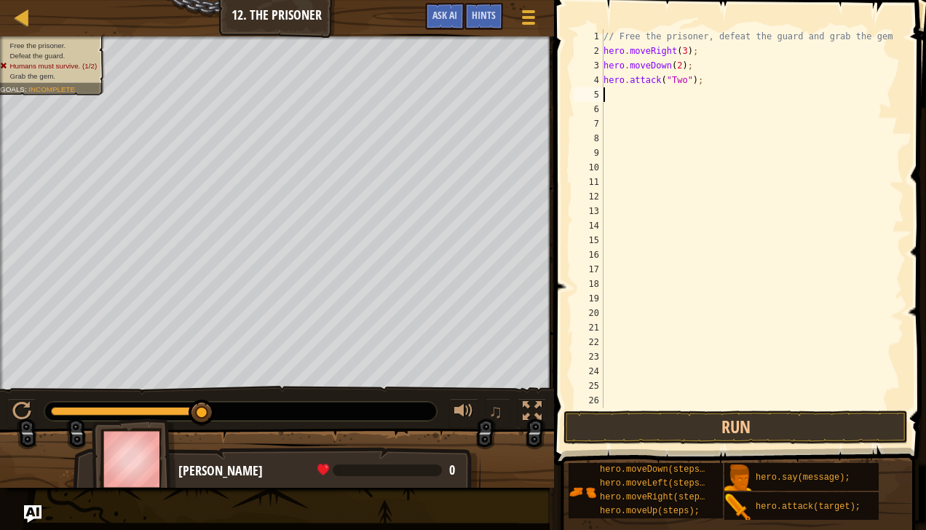
click at [701, 76] on div "// Free the prisoner, defeat the guard and grab the gem. hero . moveRight ( 3 )…" at bounding box center [747, 233] width 293 height 408
type textarea "h"
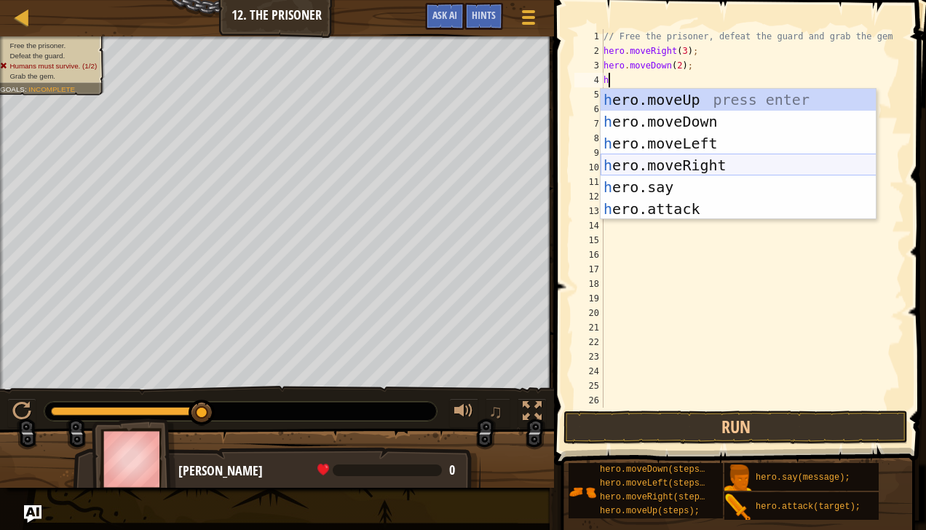
click at [696, 164] on div "h ero.moveUp press enter h ero.moveDown press enter h ero.moveLeft press enter …" at bounding box center [739, 176] width 276 height 175
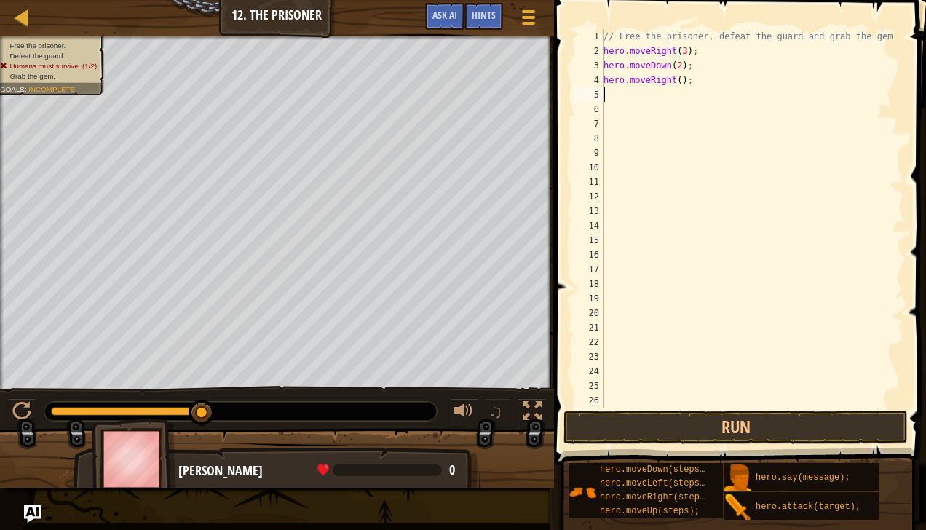
type textarea "h"
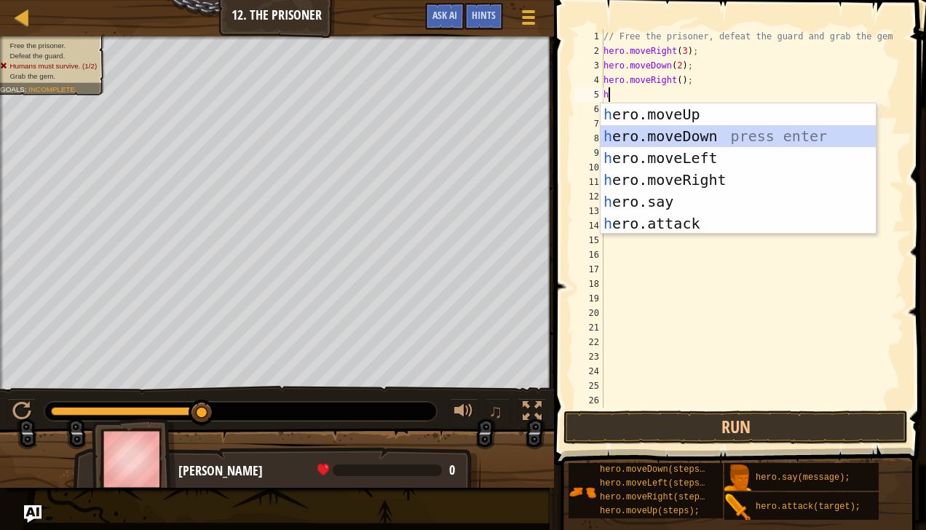
click at [680, 131] on div "h ero.moveUp press enter h ero.moveDown press enter h ero.moveLeft press enter …" at bounding box center [739, 190] width 276 height 175
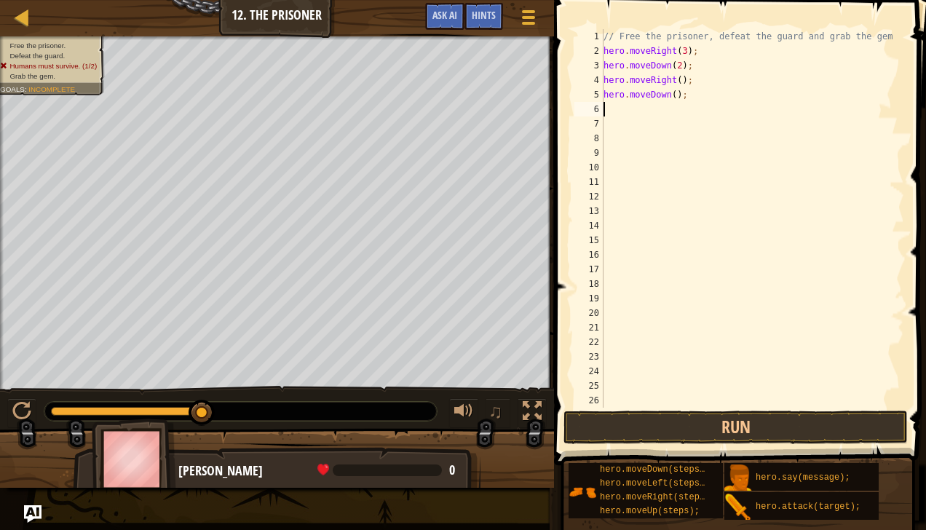
type textarea "h"
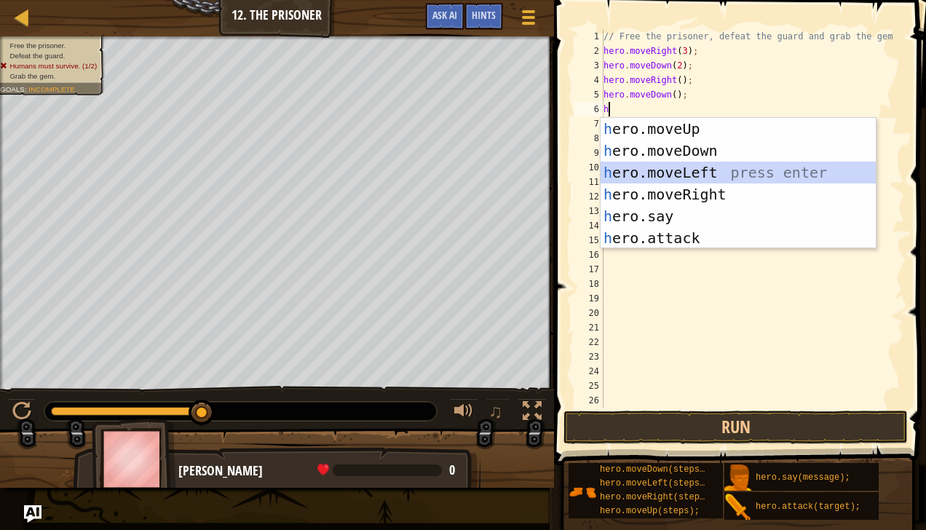
click at [661, 166] on div "h ero.moveUp press enter h ero.moveDown press enter h ero.moveLeft press enter …" at bounding box center [739, 205] width 276 height 175
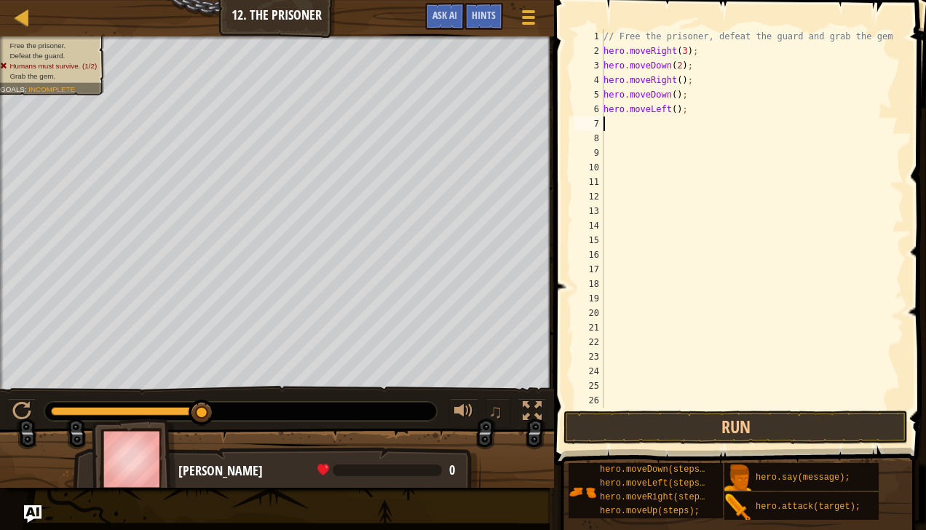
click at [668, 108] on div "// Free the prisoner, defeat the guard and grab the gem. hero . moveRight ( 3 )…" at bounding box center [747, 233] width 293 height 408
click at [672, 110] on div "// Free the prisoner, defeat the guard and grab the gem. hero . moveRight ( 3 )…" at bounding box center [747, 233] width 293 height 408
type textarea "hero.moveLeft(2);"
click at [611, 125] on div "// Free the prisoner, defeat the guard and grab the gem. hero . moveRight ( 3 )…" at bounding box center [747, 233] width 293 height 408
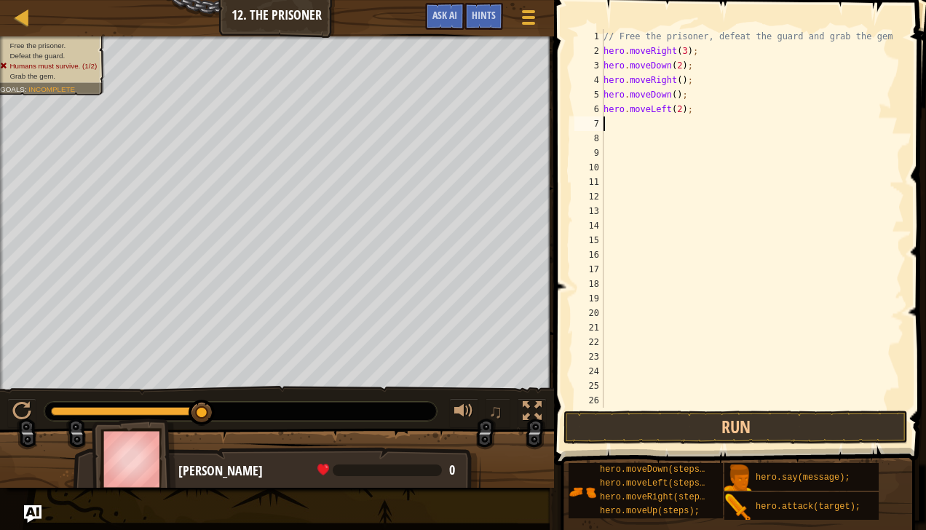
scroll to position [7, 0]
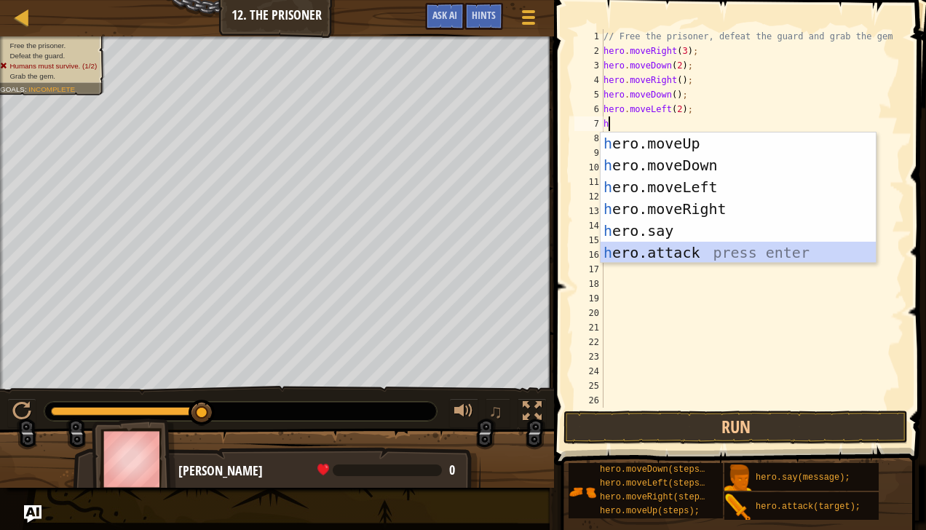
click at [641, 250] on div "h ero.moveUp press enter h ero.moveDown press enter h ero.moveLeft press enter …" at bounding box center [739, 220] width 276 height 175
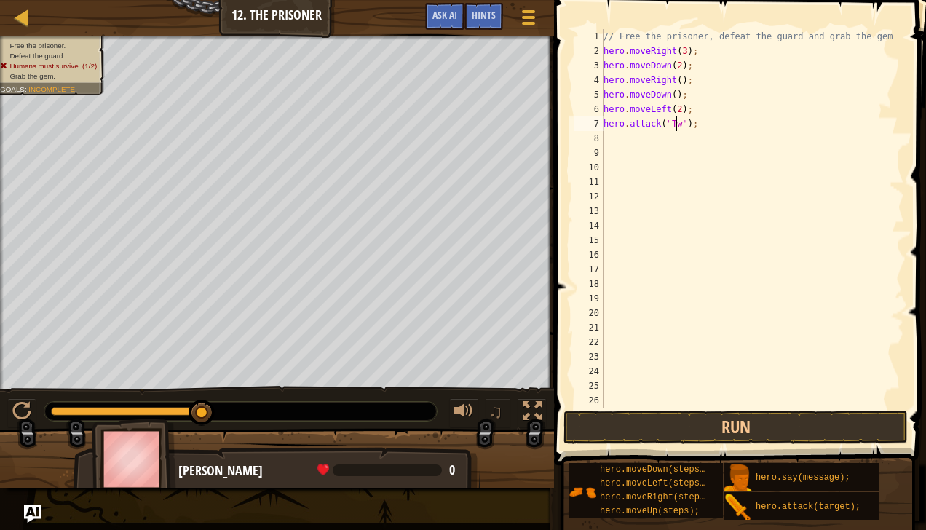
scroll to position [7, 6]
click at [695, 418] on button "Run" at bounding box center [736, 428] width 345 height 34
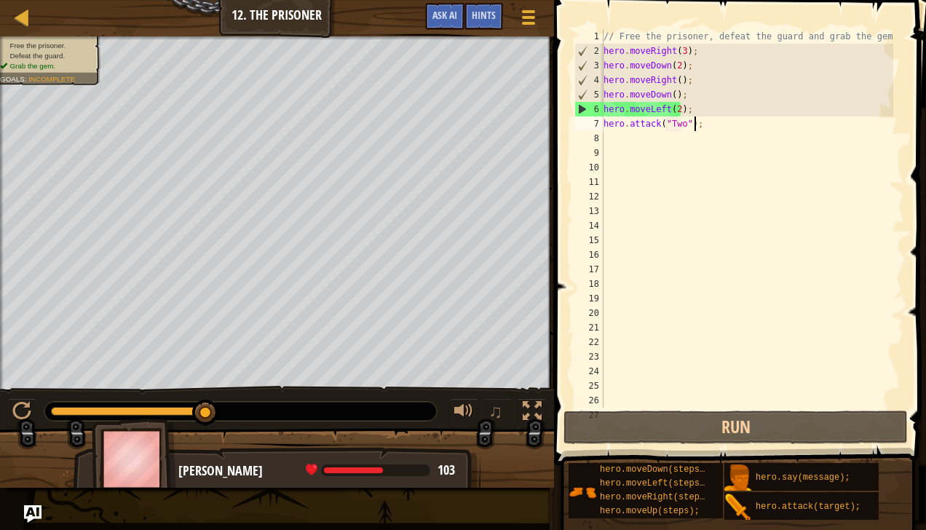
click at [705, 119] on div "// Free the prisoner, defeat the guard and grab the gem. hero . moveRight ( 3 )…" at bounding box center [747, 233] width 293 height 408
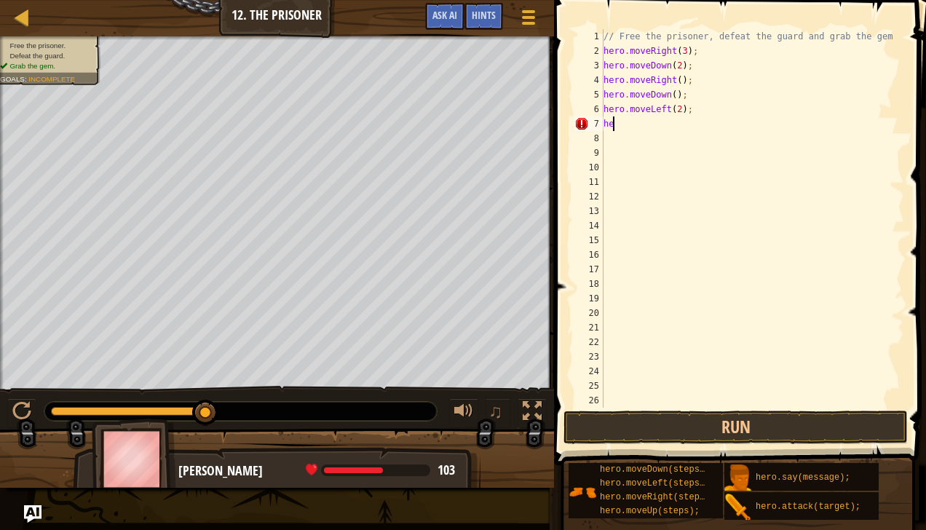
scroll to position [7, 0]
type textarea "h"
click at [693, 414] on button "Run" at bounding box center [736, 428] width 345 height 34
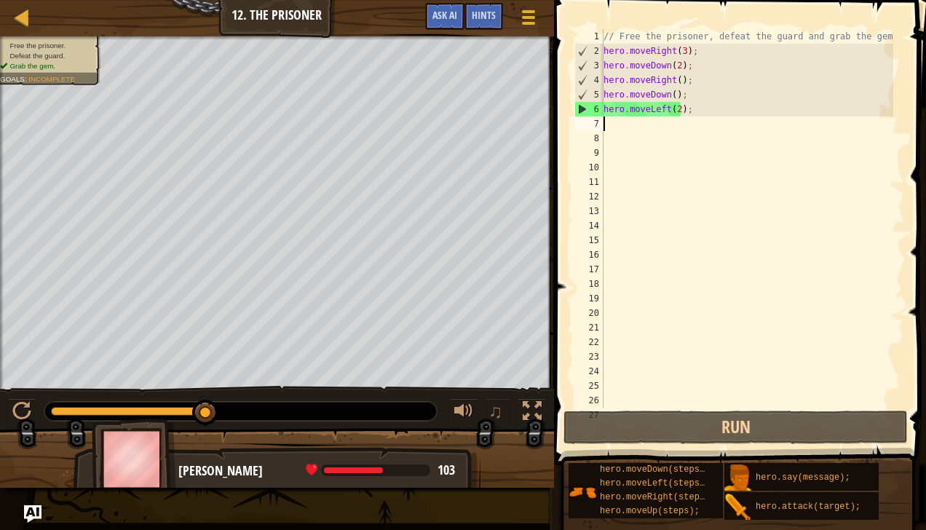
click at [750, 289] on div "// Free the prisoner, defeat the guard and grab the gem. hero . moveRight ( 3 )…" at bounding box center [747, 233] width 293 height 408
click at [690, 111] on div "// Free the prisoner, defeat the guard and grab the gem. hero . moveRight ( 3 )…" at bounding box center [747, 233] width 293 height 408
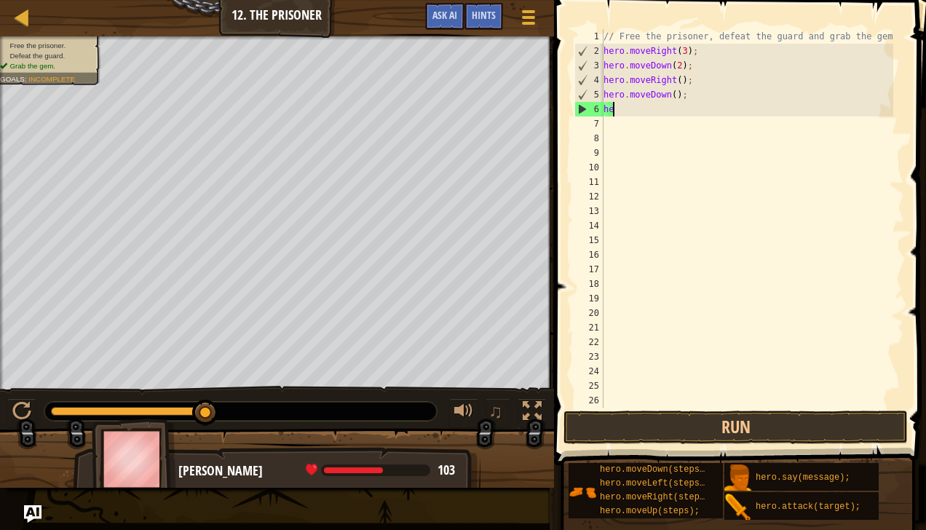
type textarea "h"
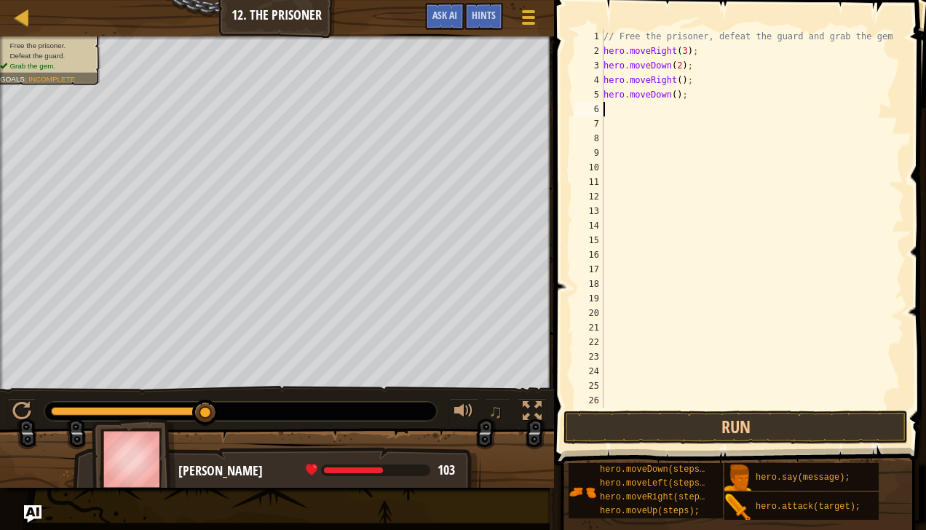
click at [690, 100] on div "// Free the prisoner, defeat the guard and grab the gem. hero . moveRight ( 3 )…" at bounding box center [747, 233] width 293 height 408
type textarea "h"
click at [690, 78] on div "// Free the prisoner, defeat the guard and grab the gem. hero . moveRight ( 3 )…" at bounding box center [747, 233] width 293 height 408
type textarea "h"
click at [696, 66] on div "// Free the prisoner, defeat the guard and grab the gem. hero . moveRight ( 3 )…" at bounding box center [747, 233] width 293 height 408
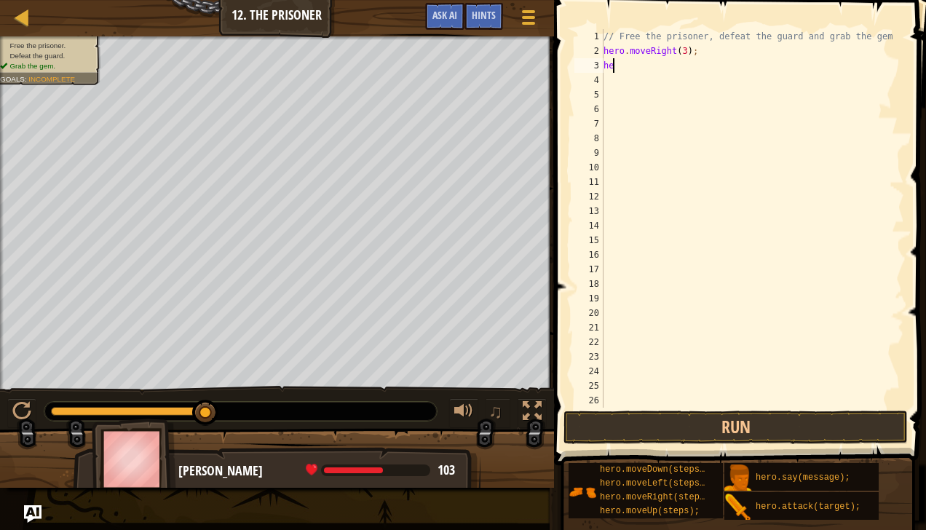
type textarea "h"
click at [690, 52] on div "// Free the prisoner, defeat the guard and grab the gem. hero . moveRight ( 3 )…" at bounding box center [747, 233] width 293 height 408
type textarea "he"
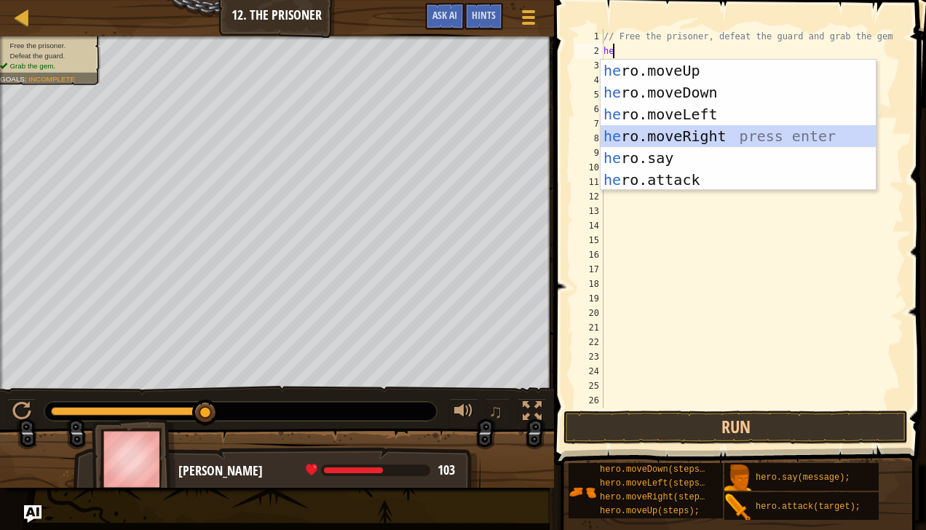
click at [672, 127] on div "he ro.moveUp press enter he ro.moveDown press enter he ro.moveLeft press enter …" at bounding box center [739, 147] width 276 height 175
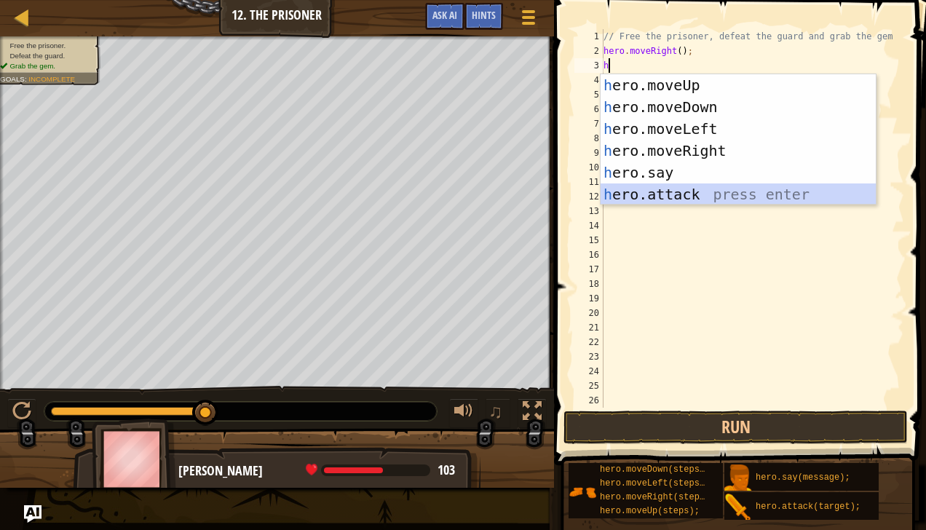
click at [676, 192] on div "h ero.moveUp press enter h ero.moveDown press enter h ero.moveLeft press enter …" at bounding box center [739, 161] width 276 height 175
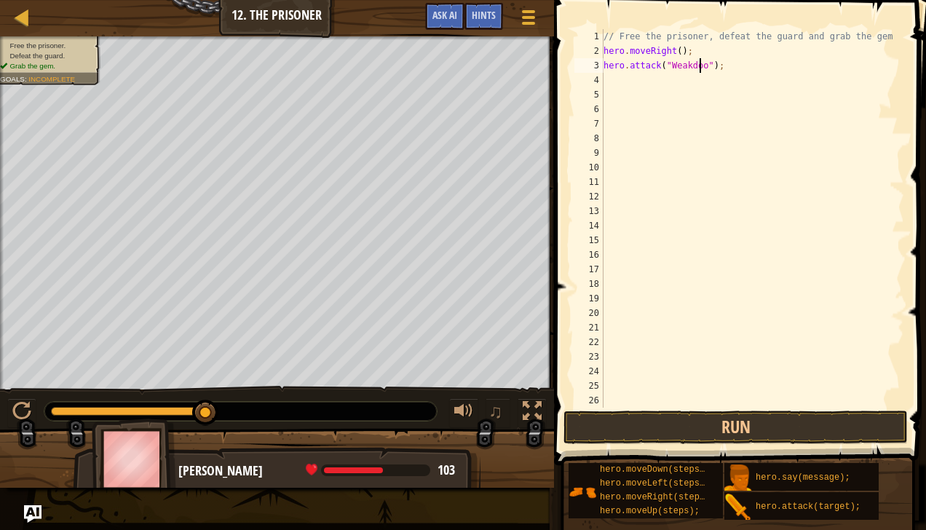
scroll to position [7, 9]
click at [709, 420] on button "Run" at bounding box center [736, 428] width 345 height 34
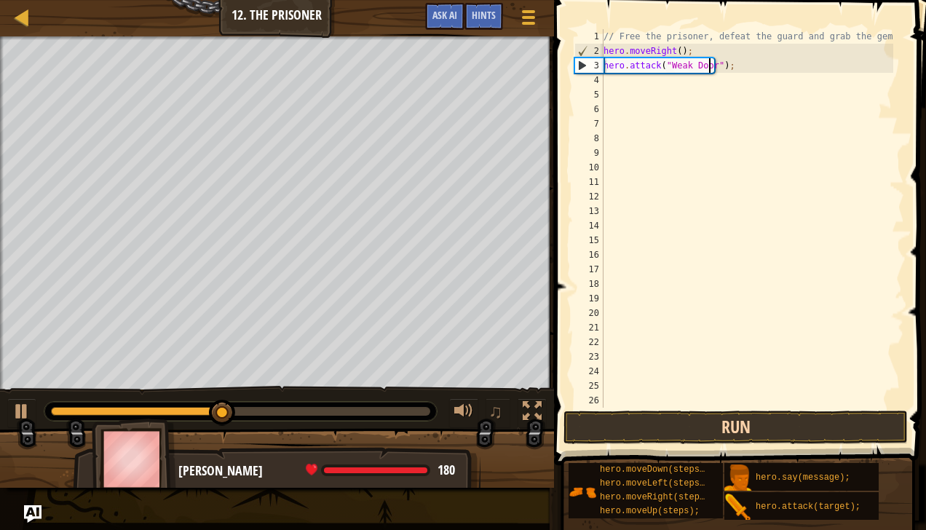
type textarea "hero.attack("Weak Door");"
click at [693, 422] on button "Run" at bounding box center [736, 428] width 345 height 34
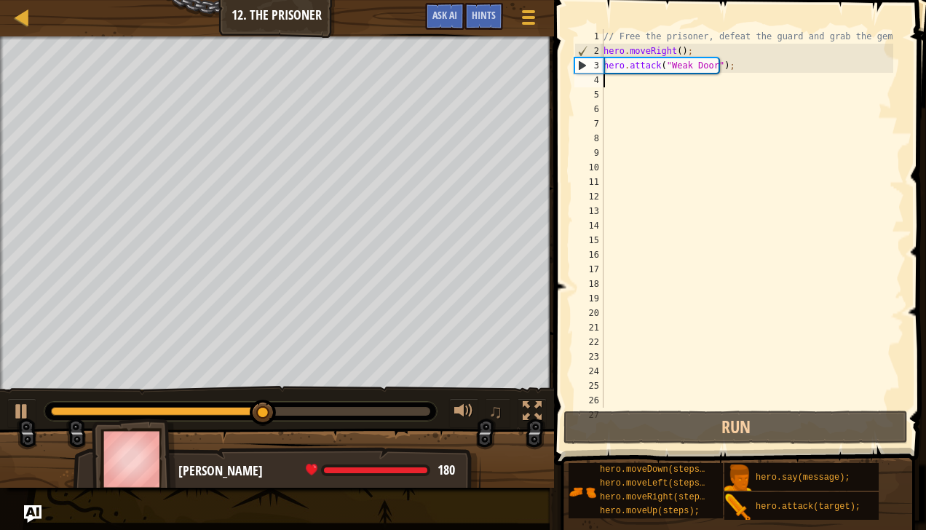
click at [605, 78] on div "// Free the prisoner, defeat the guard and grab the gem. hero . moveRight ( ) ;…" at bounding box center [747, 233] width 293 height 408
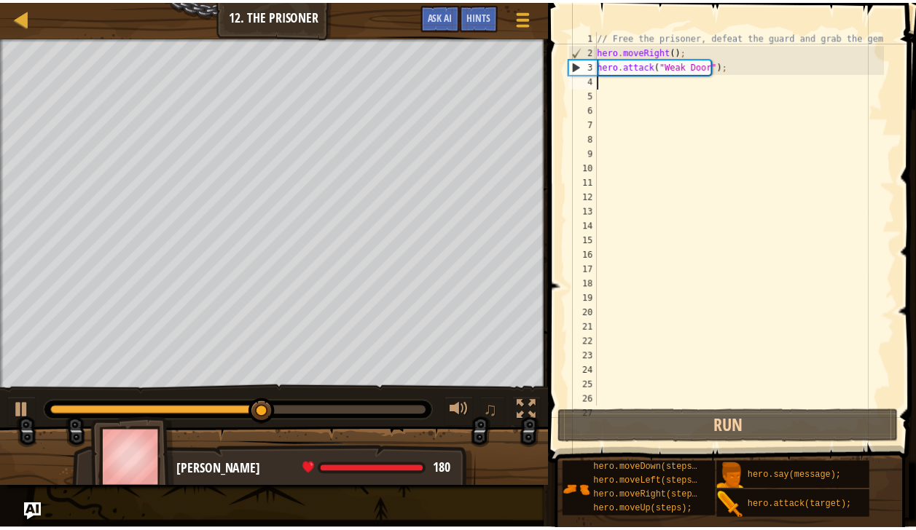
scroll to position [7, 0]
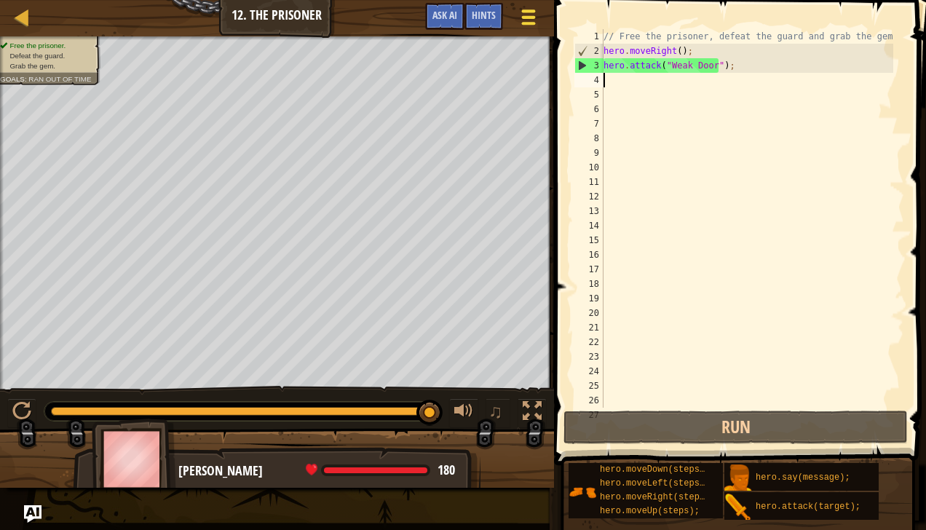
click at [520, 9] on div at bounding box center [529, 17] width 20 height 21
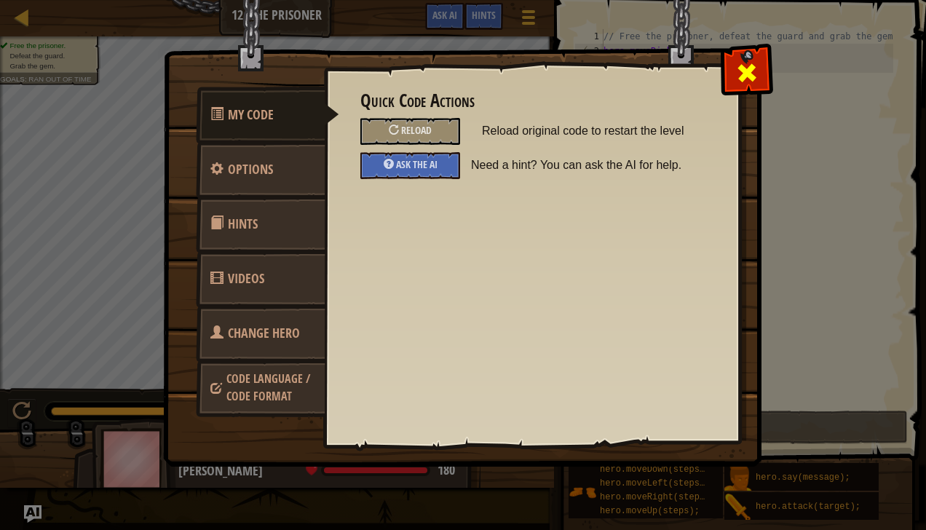
click at [762, 82] on div at bounding box center [747, 70] width 46 height 46
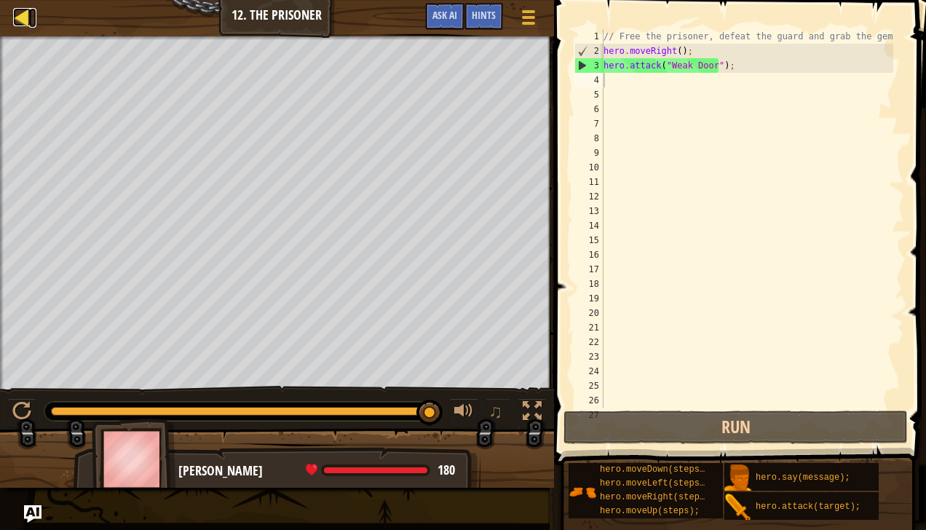
click at [16, 16] on div at bounding box center [22, 17] width 18 height 18
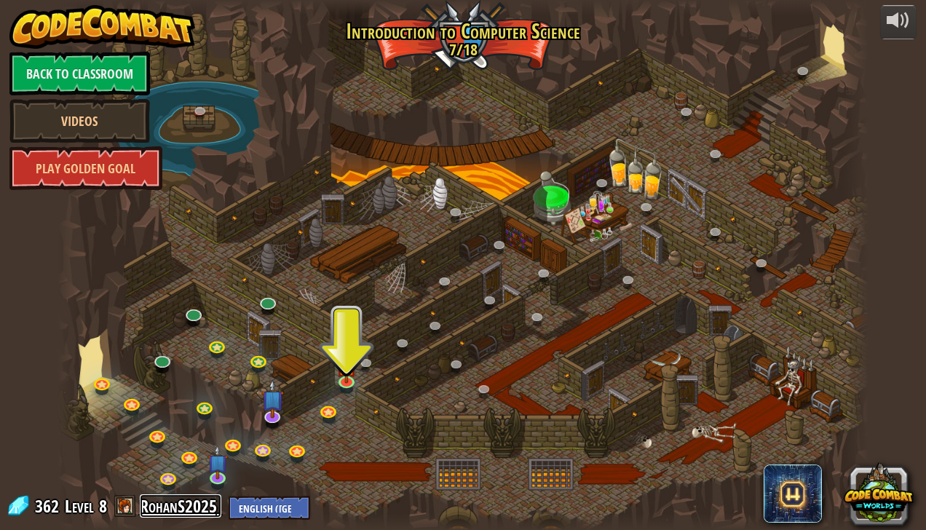
click at [167, 511] on link "RohanS2025" at bounding box center [181, 506] width 82 height 23
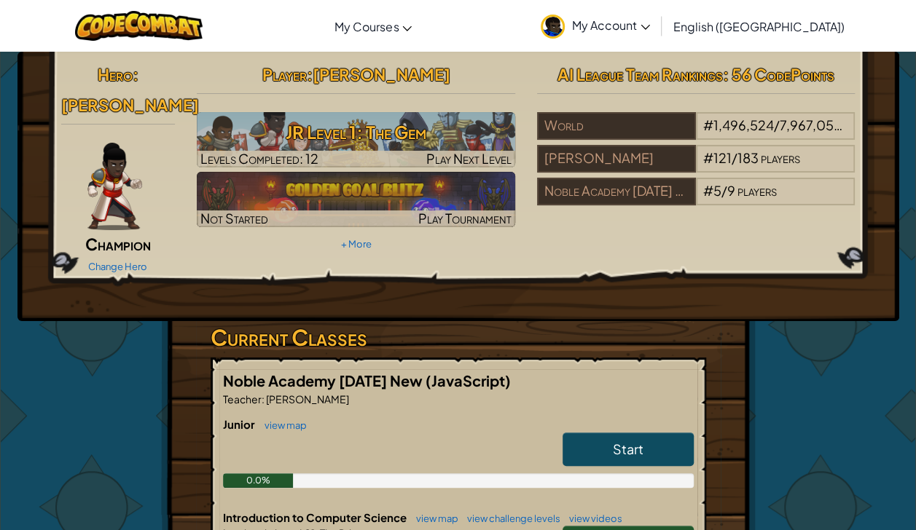
click at [657, 13] on link "My Account" at bounding box center [595, 26] width 124 height 46
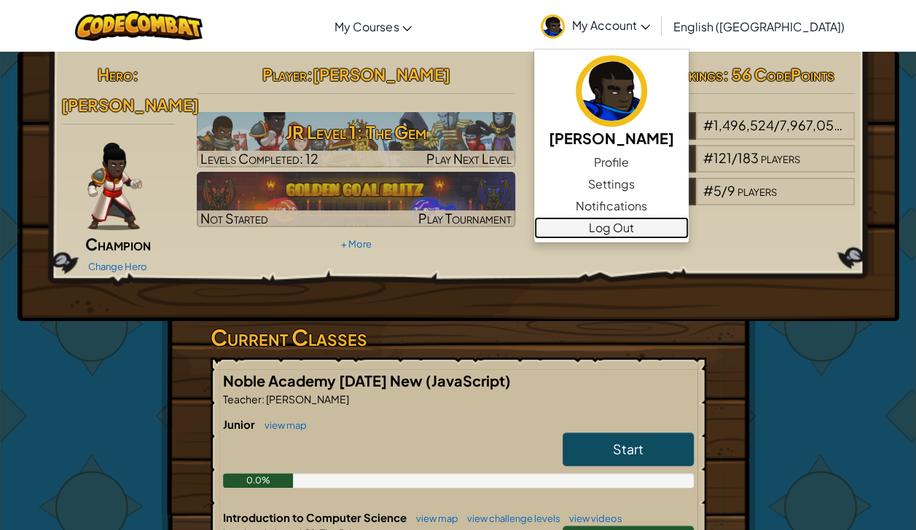
click at [688, 227] on link "Log Out" at bounding box center [611, 228] width 154 height 22
